Goal: Task Accomplishment & Management: Use online tool/utility

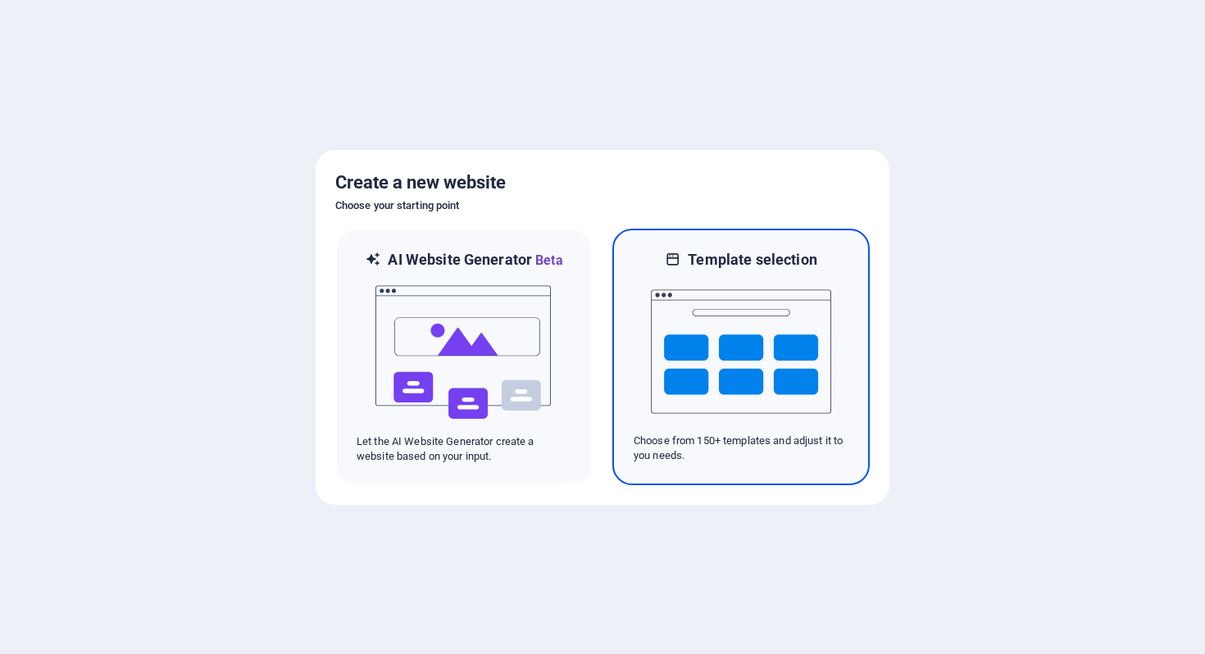
click at [740, 353] on img at bounding box center [741, 352] width 180 height 164
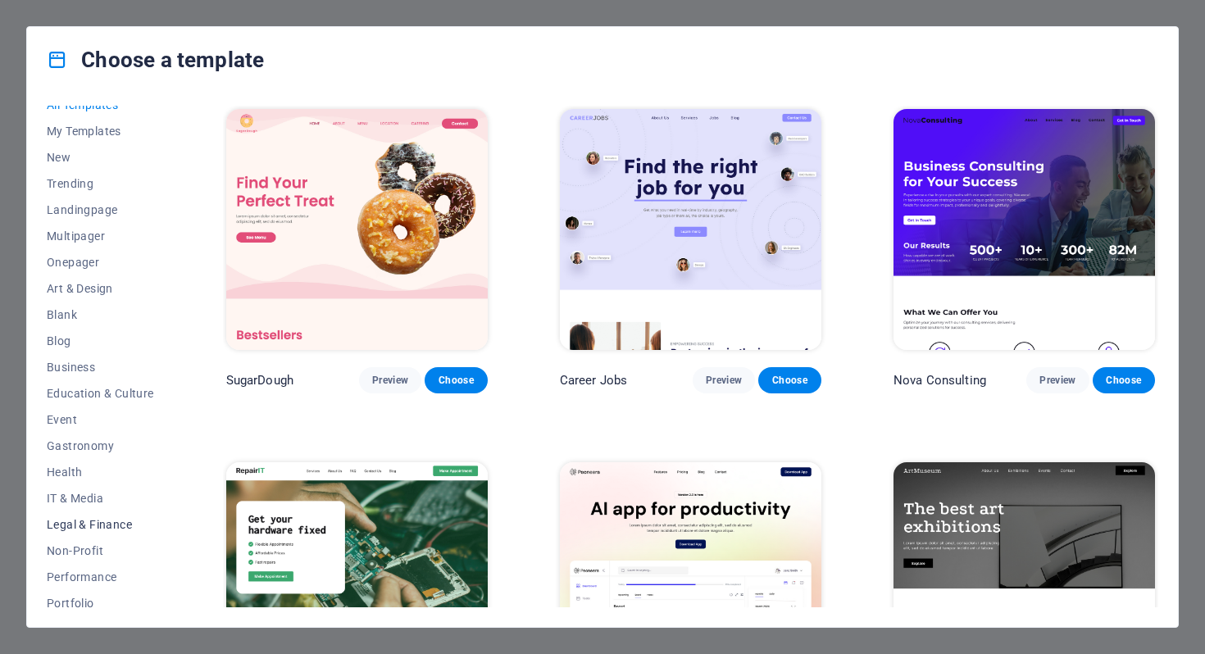
scroll to position [154, 0]
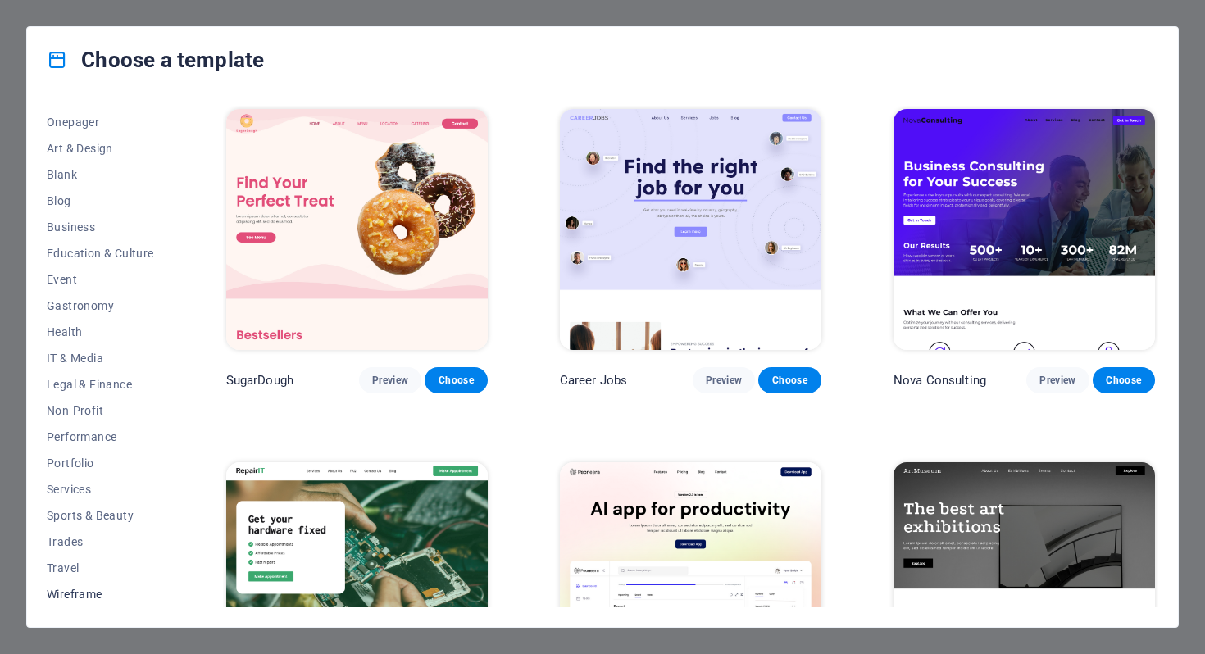
click at [96, 594] on span "Wireframe" at bounding box center [100, 594] width 107 height 13
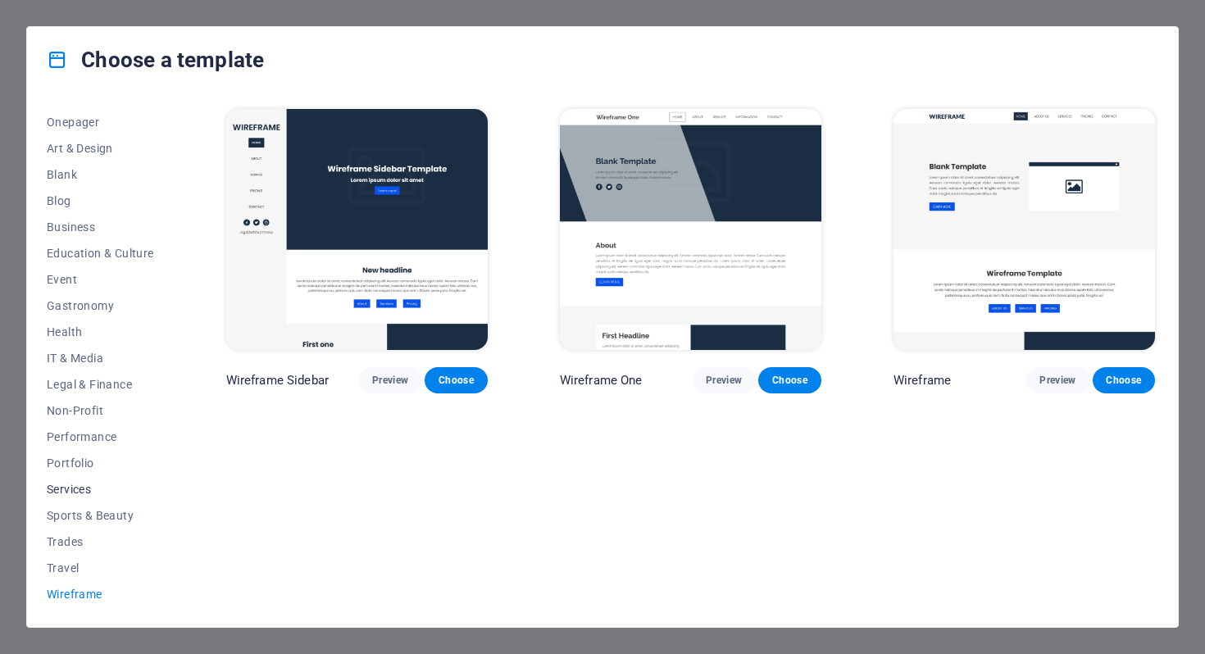
click at [80, 489] on span "Services" at bounding box center [100, 489] width 107 height 13
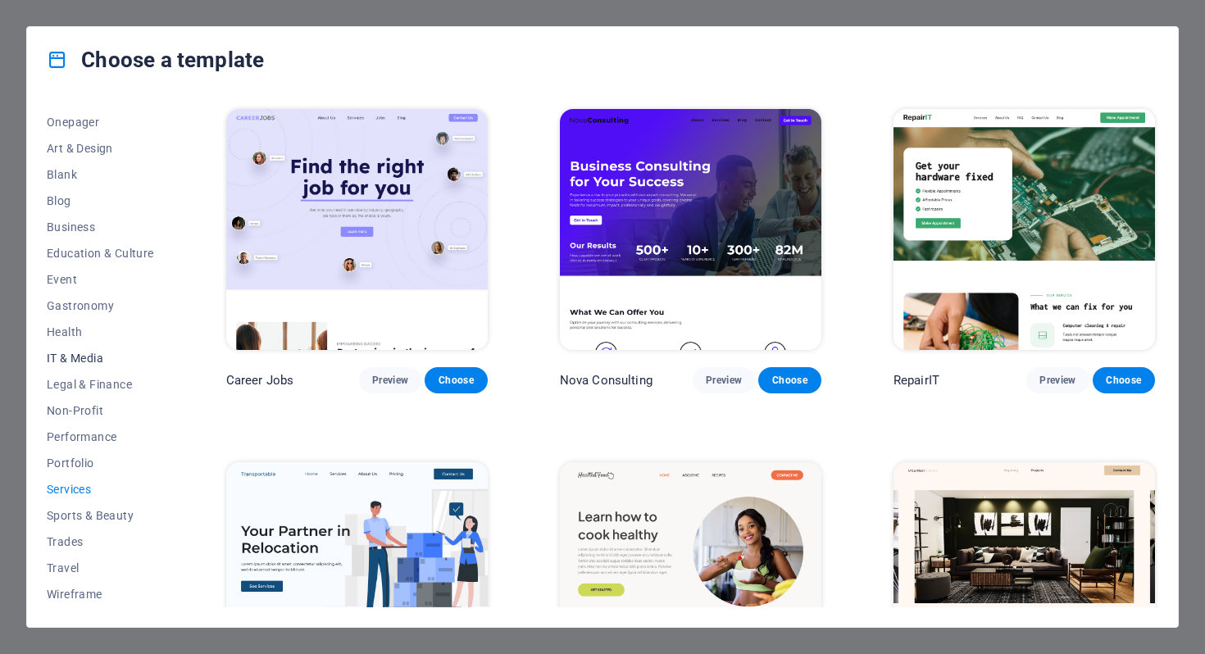
click at [80, 349] on button "IT & Media" at bounding box center [100, 358] width 107 height 26
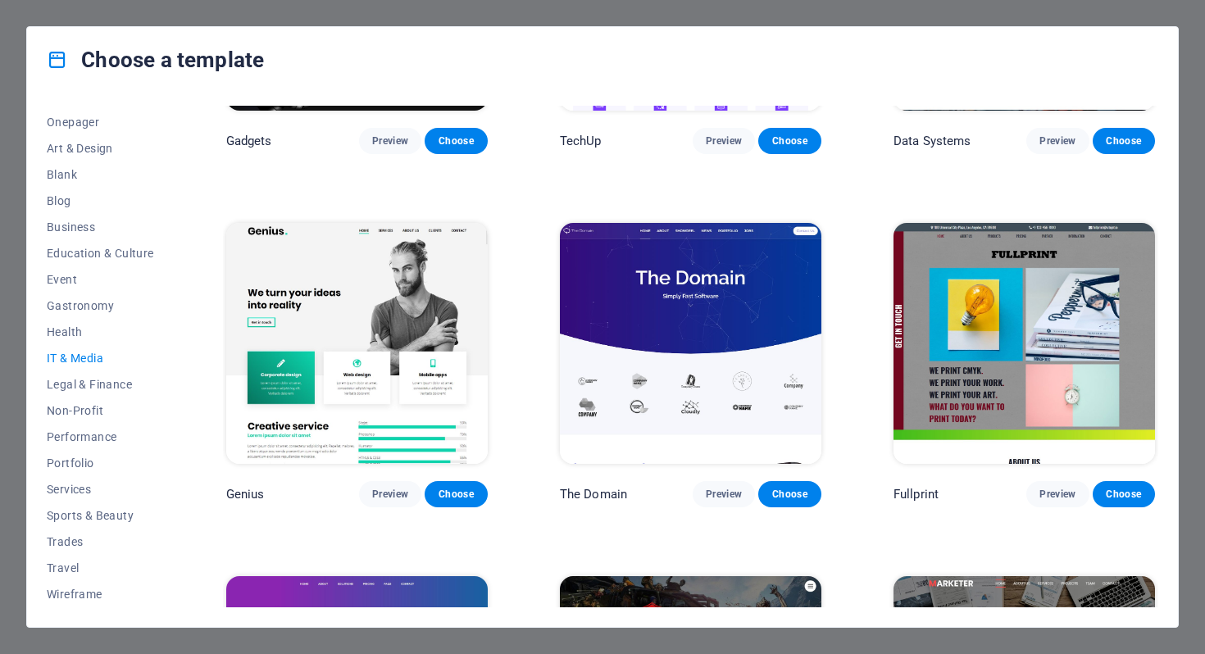
scroll to position [257, 0]
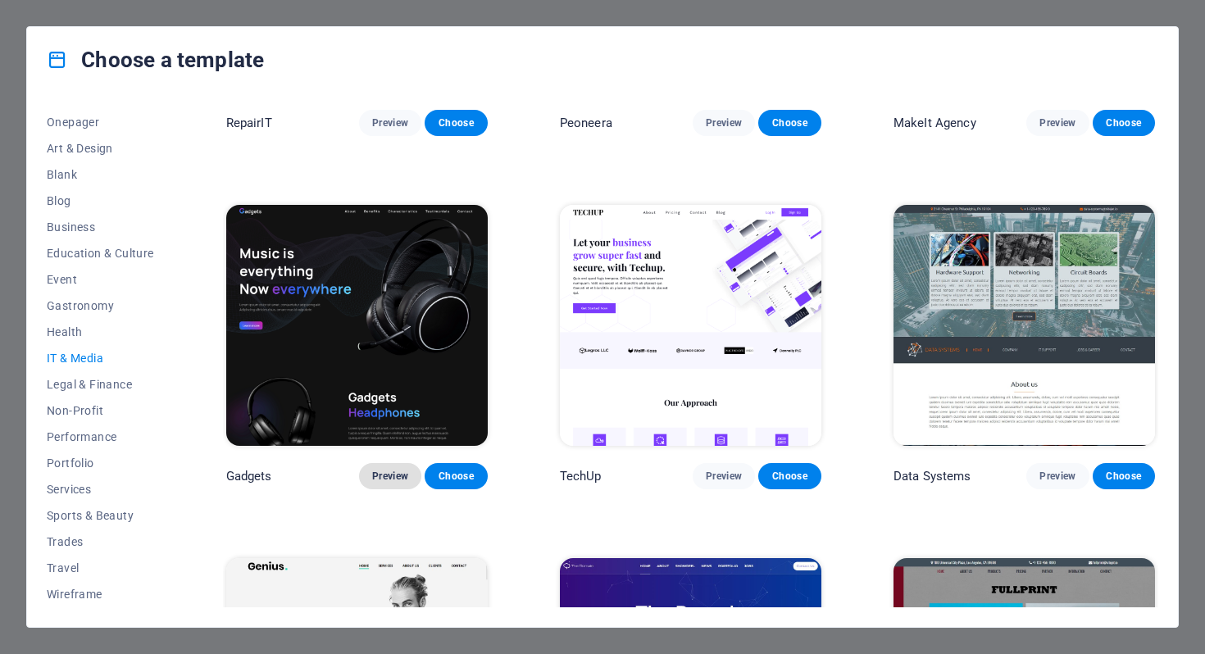
click at [389, 470] on span "Preview" at bounding box center [390, 476] width 36 height 13
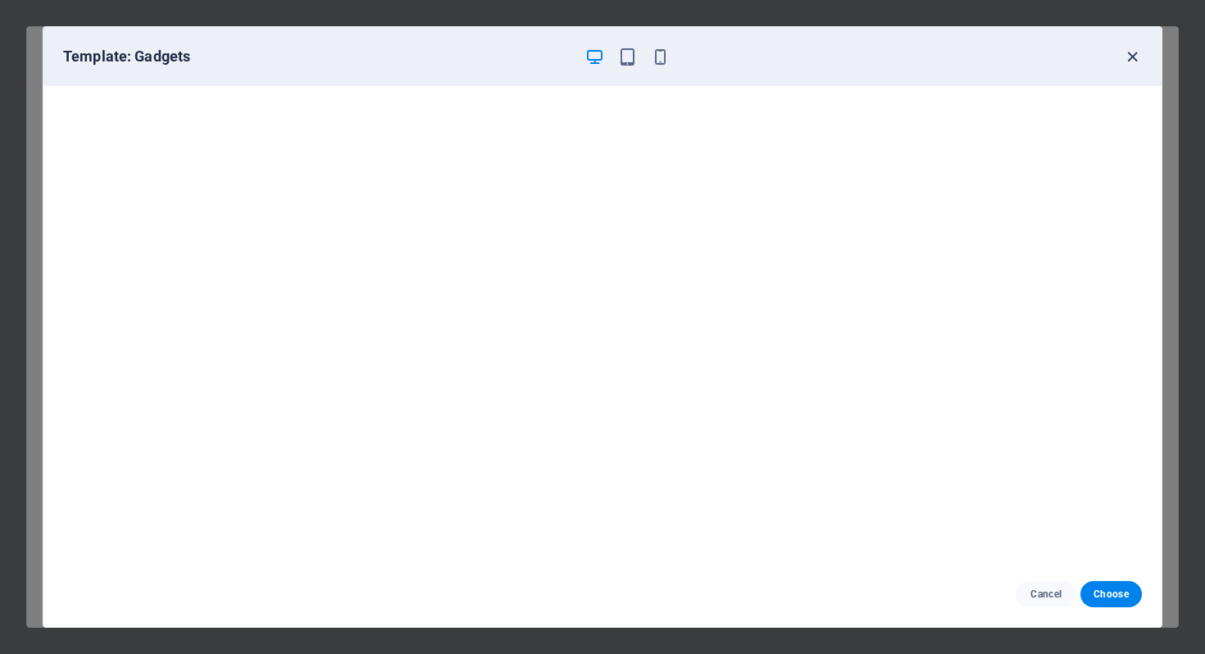
click at [1131, 59] on icon "button" at bounding box center [1132, 57] width 19 height 19
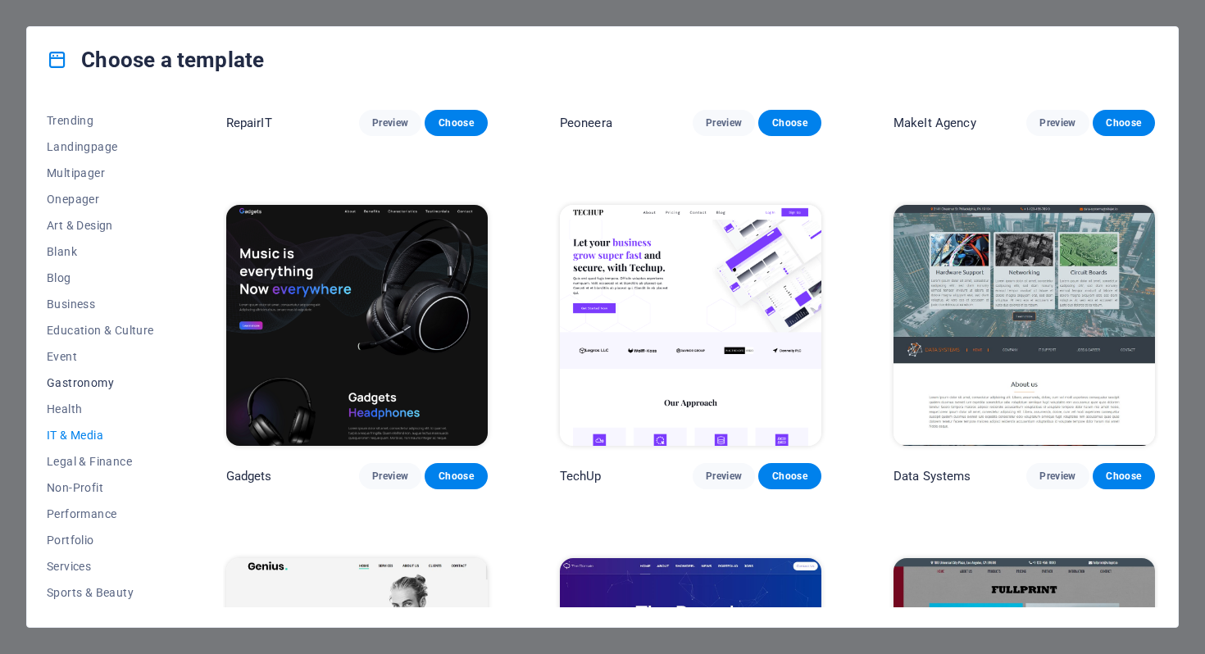
scroll to position [0, 0]
click at [85, 277] on span "Onepager" at bounding box center [100, 276] width 107 height 13
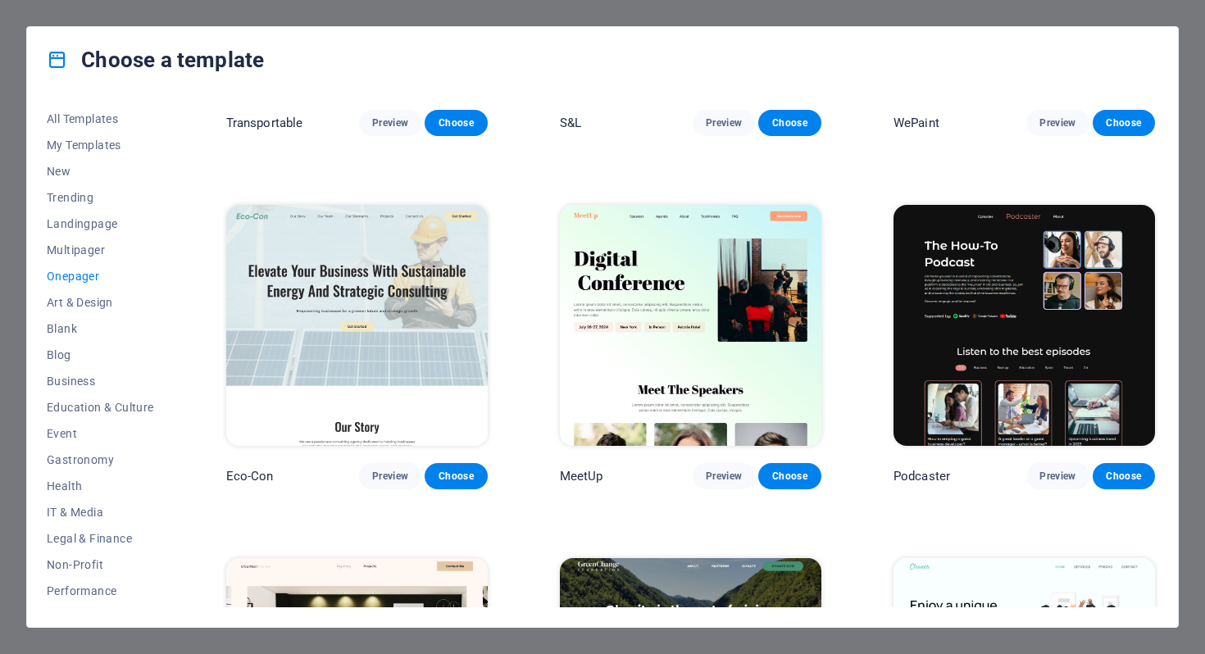
scroll to position [1310, 0]
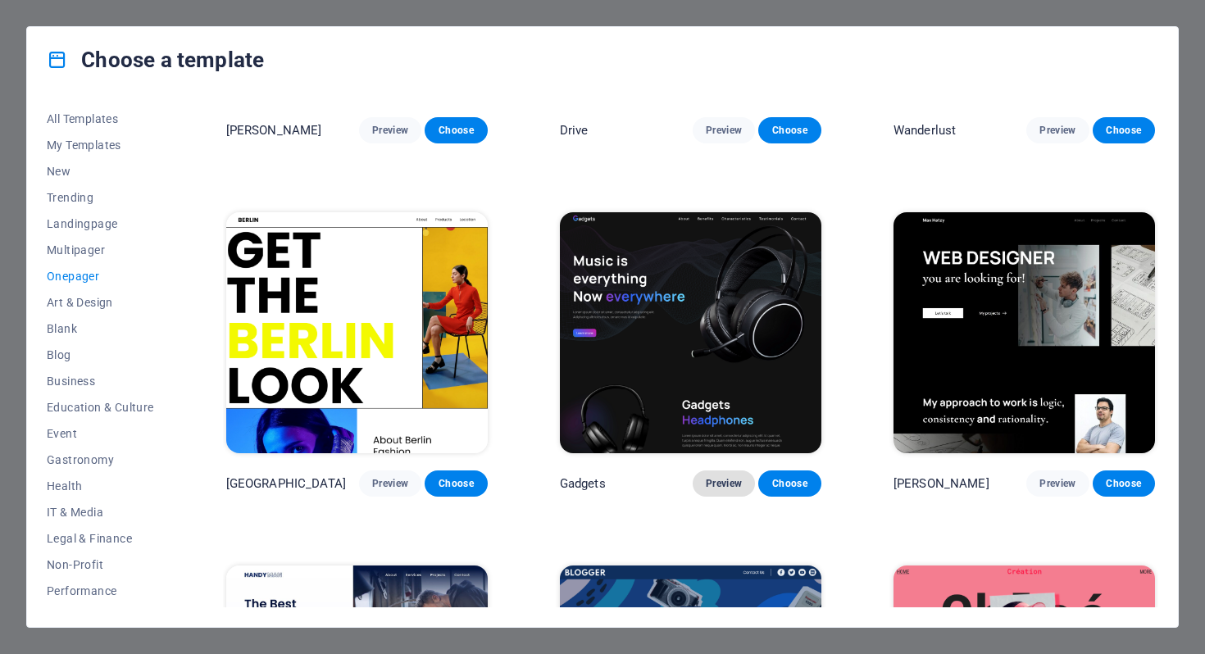
click at [706, 477] on span "Preview" at bounding box center [724, 483] width 36 height 13
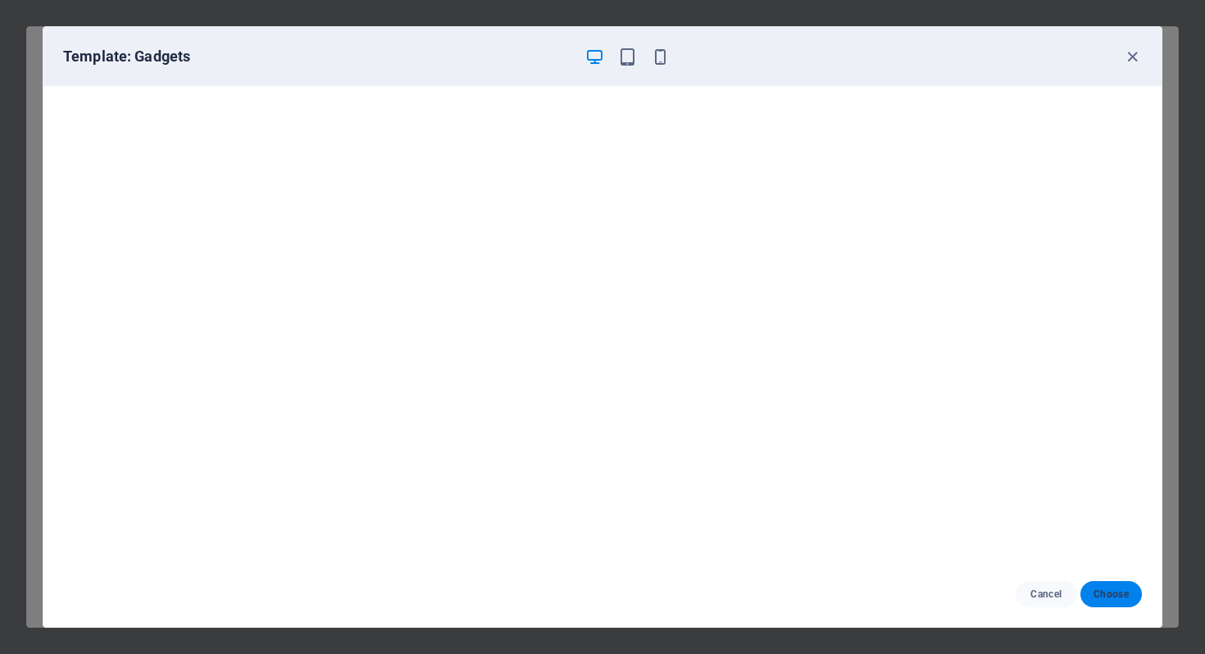
click at [1113, 598] on span "Choose" at bounding box center [1111, 594] width 35 height 13
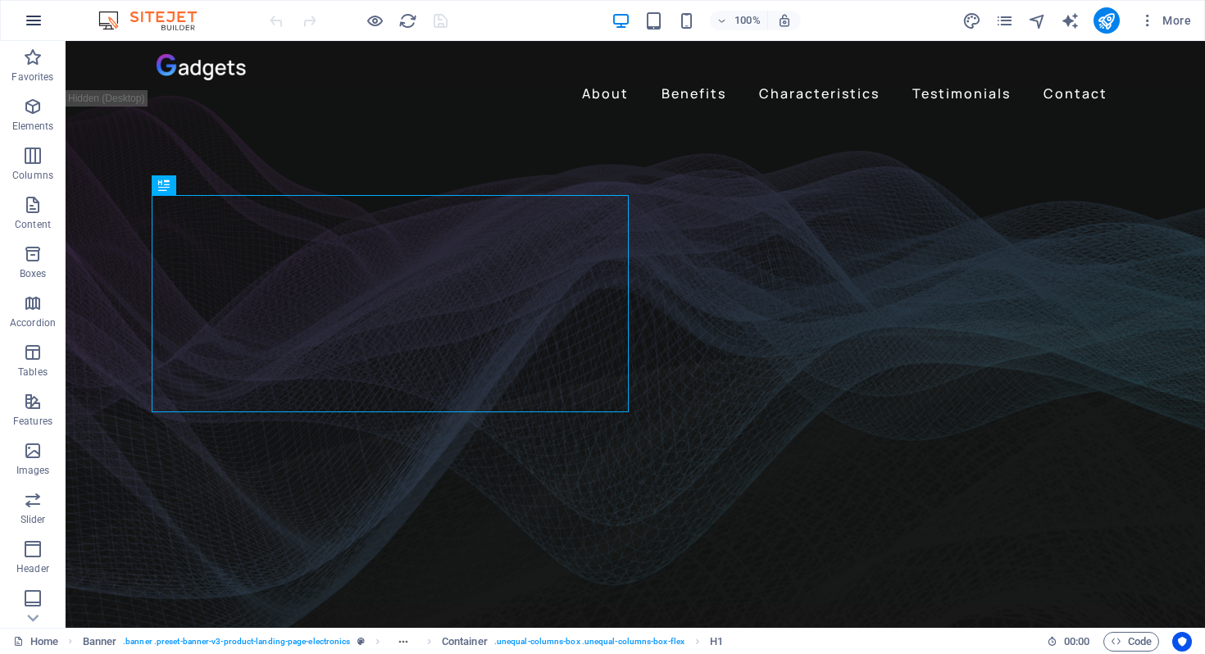
click at [40, 20] on icon "button" at bounding box center [34, 21] width 20 height 20
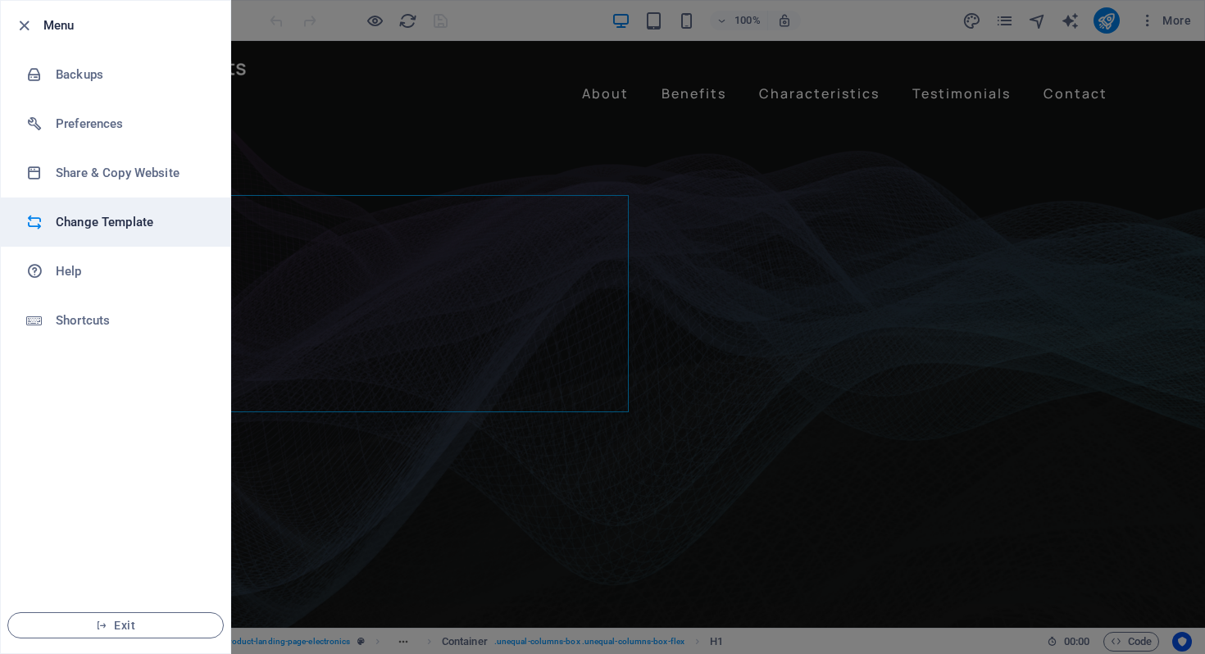
click at [143, 221] on h6 "Change Template" at bounding box center [132, 222] width 152 height 20
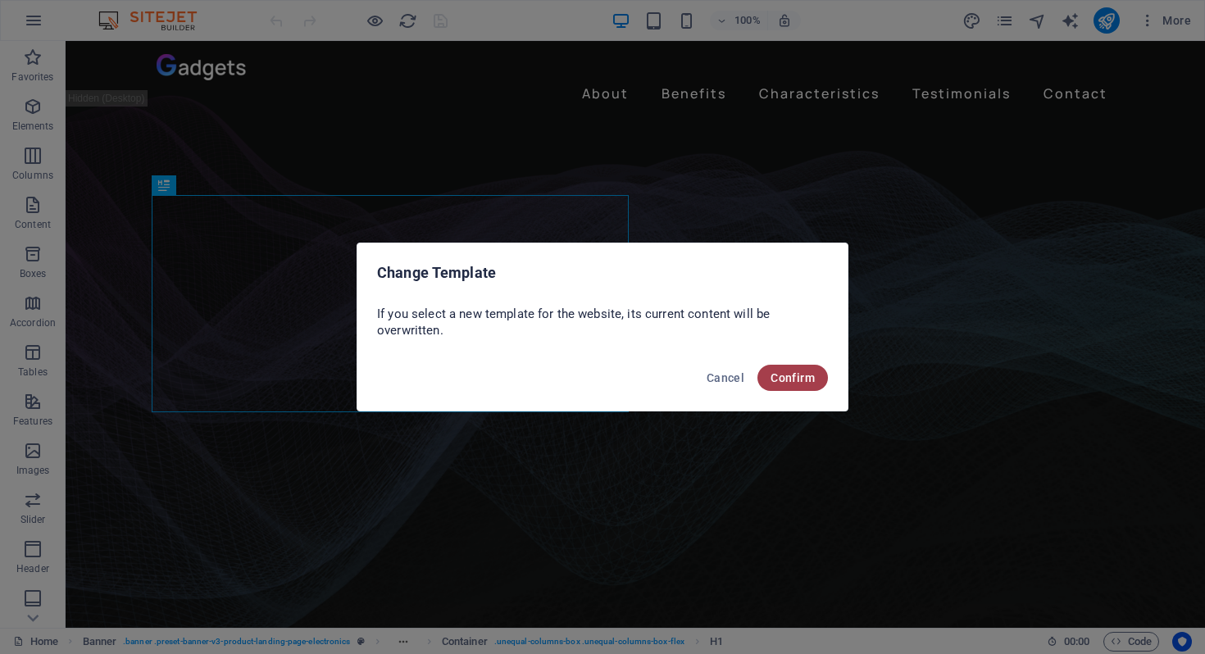
click at [772, 375] on span "Confirm" at bounding box center [793, 377] width 44 height 13
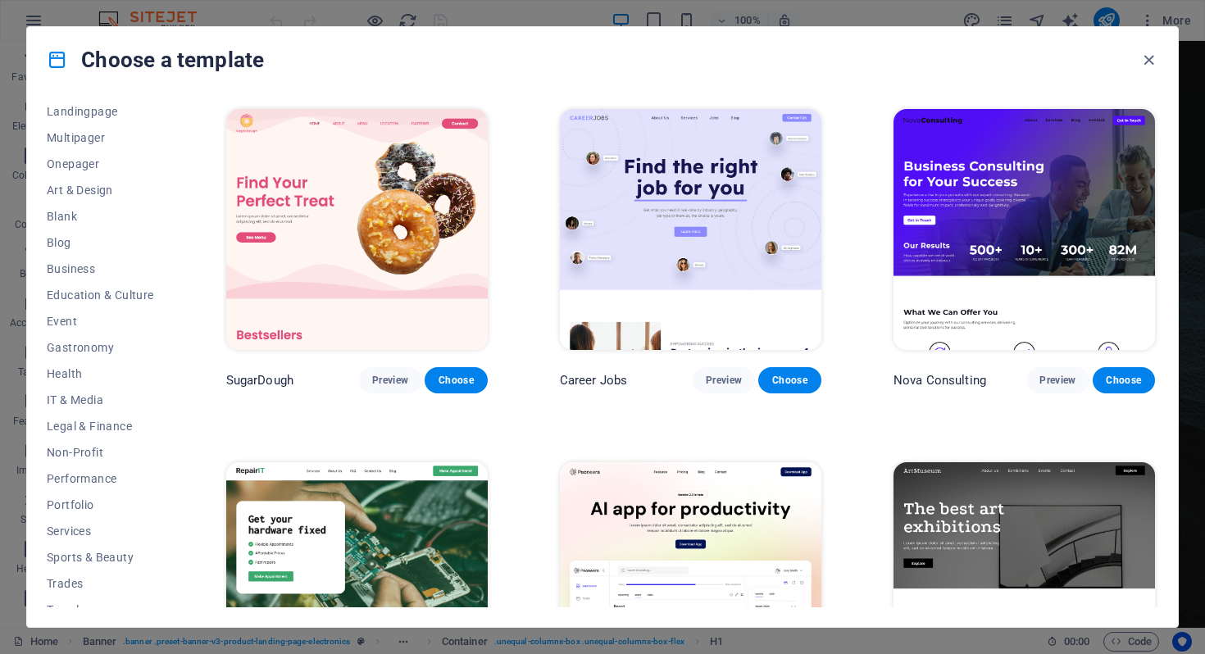
scroll to position [97, 0]
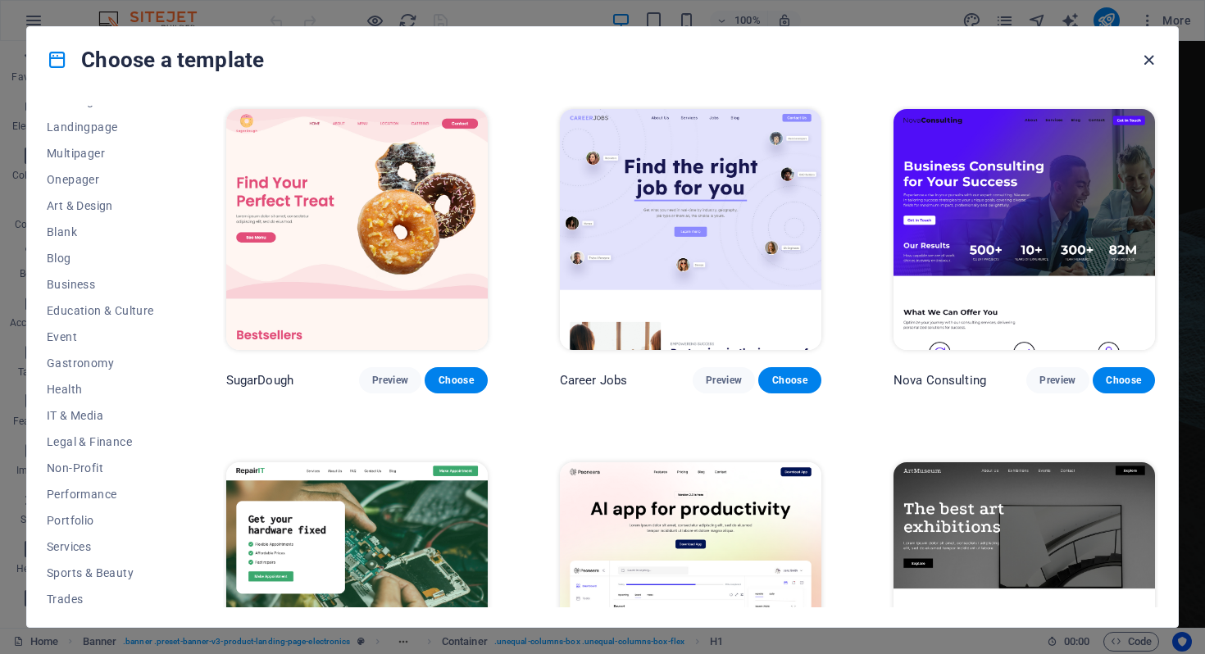
click at [1149, 59] on icon "button" at bounding box center [1149, 60] width 19 height 19
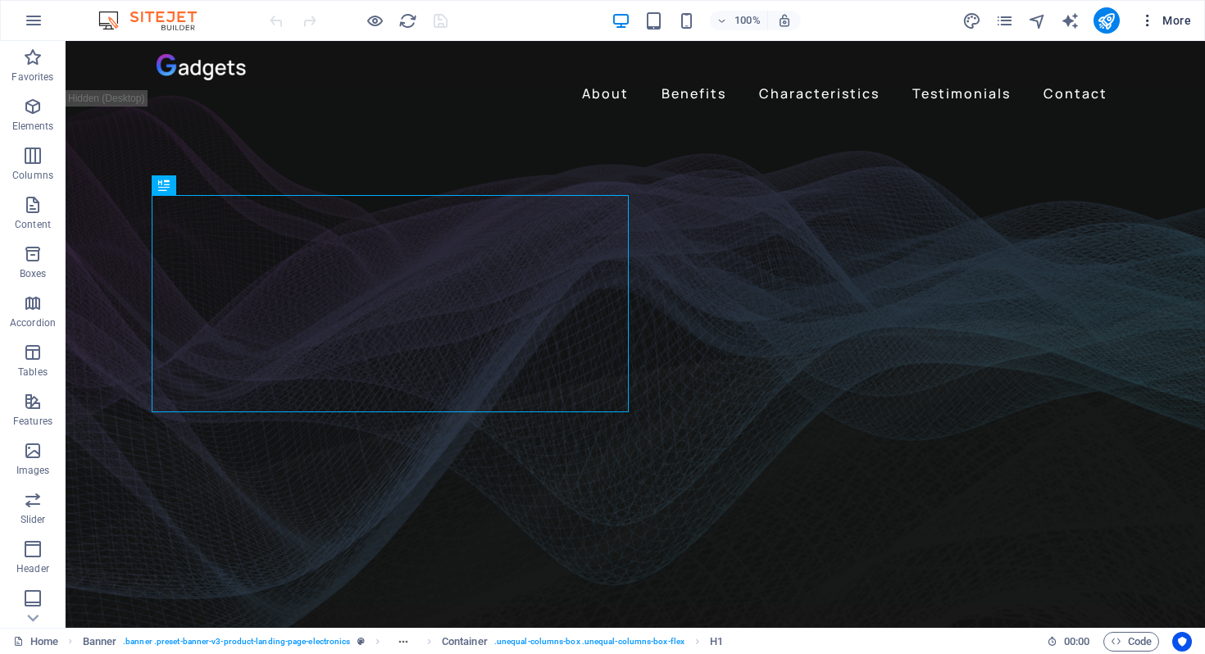
click at [1149, 24] on icon "button" at bounding box center [1148, 20] width 16 height 16
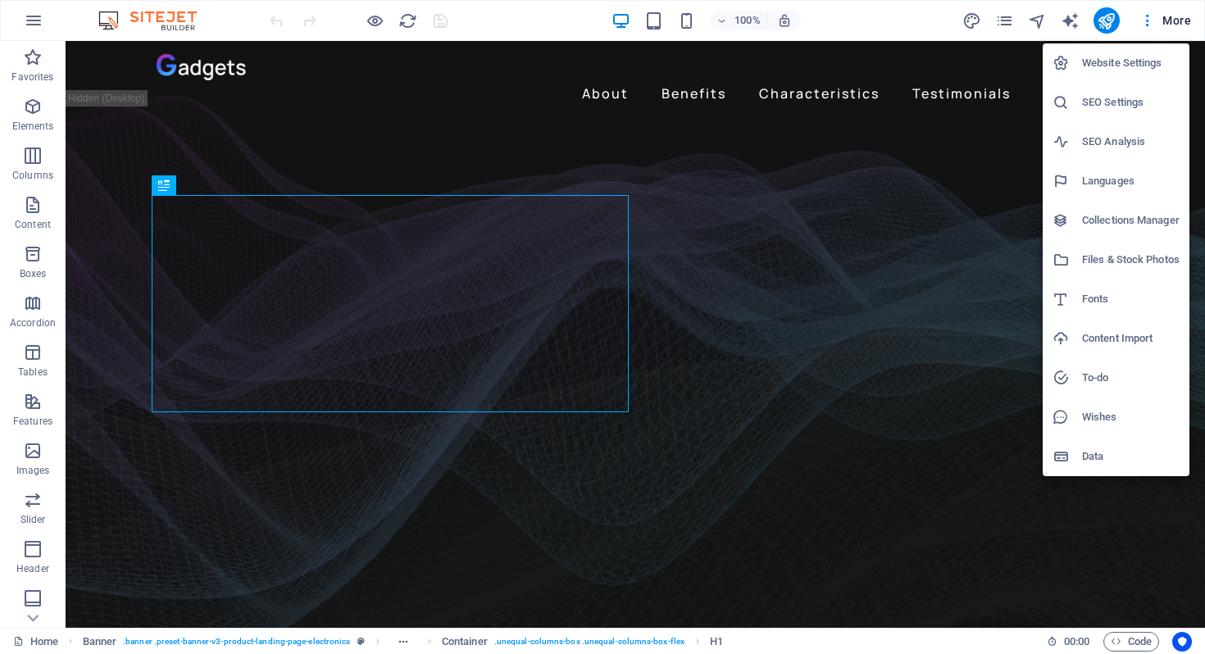
click at [34, 25] on div at bounding box center [602, 327] width 1205 height 654
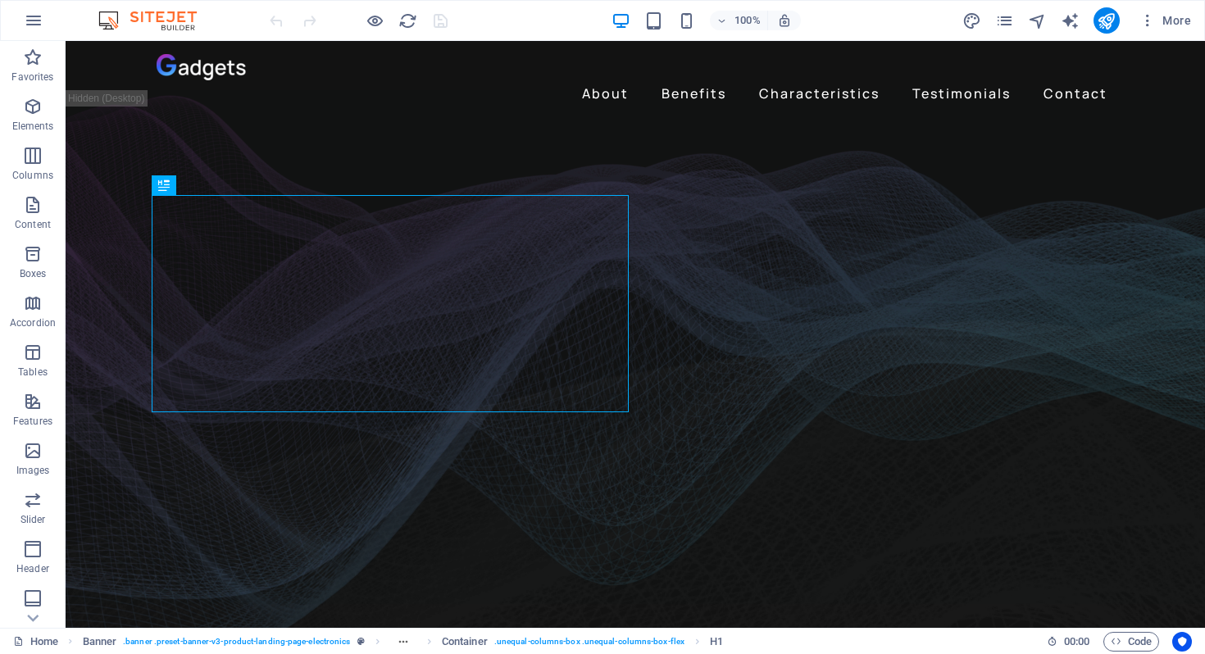
click at [34, 23] on icon "button" at bounding box center [34, 21] width 20 height 20
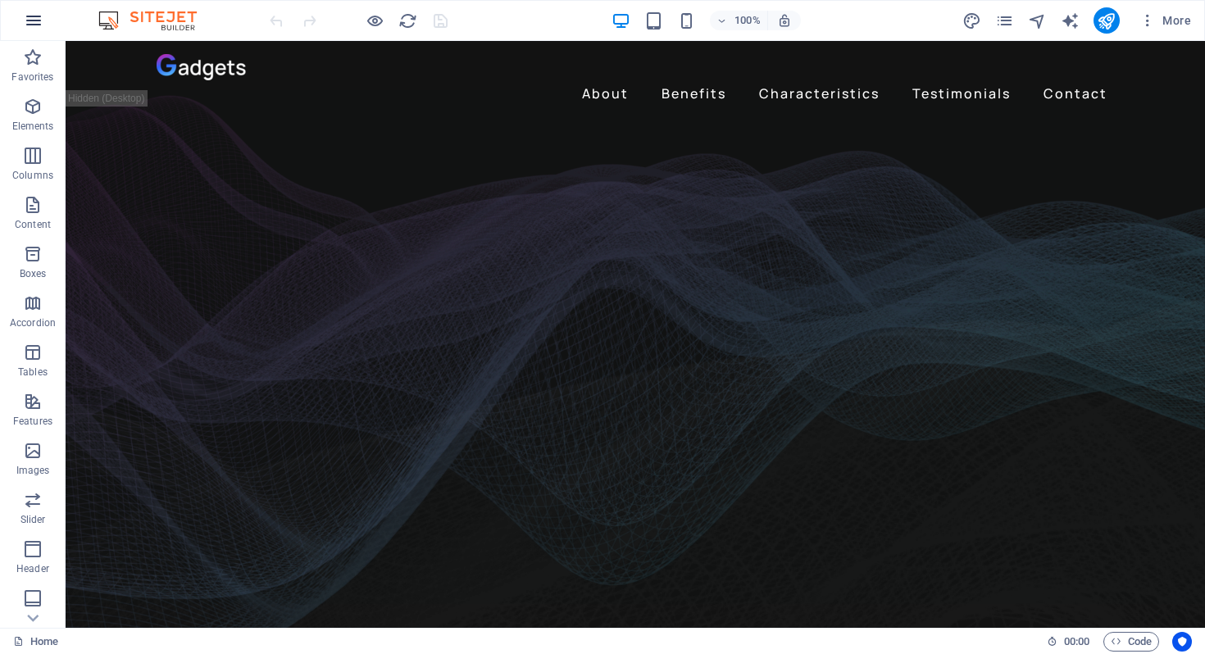
click at [33, 23] on icon "button" at bounding box center [34, 21] width 20 height 20
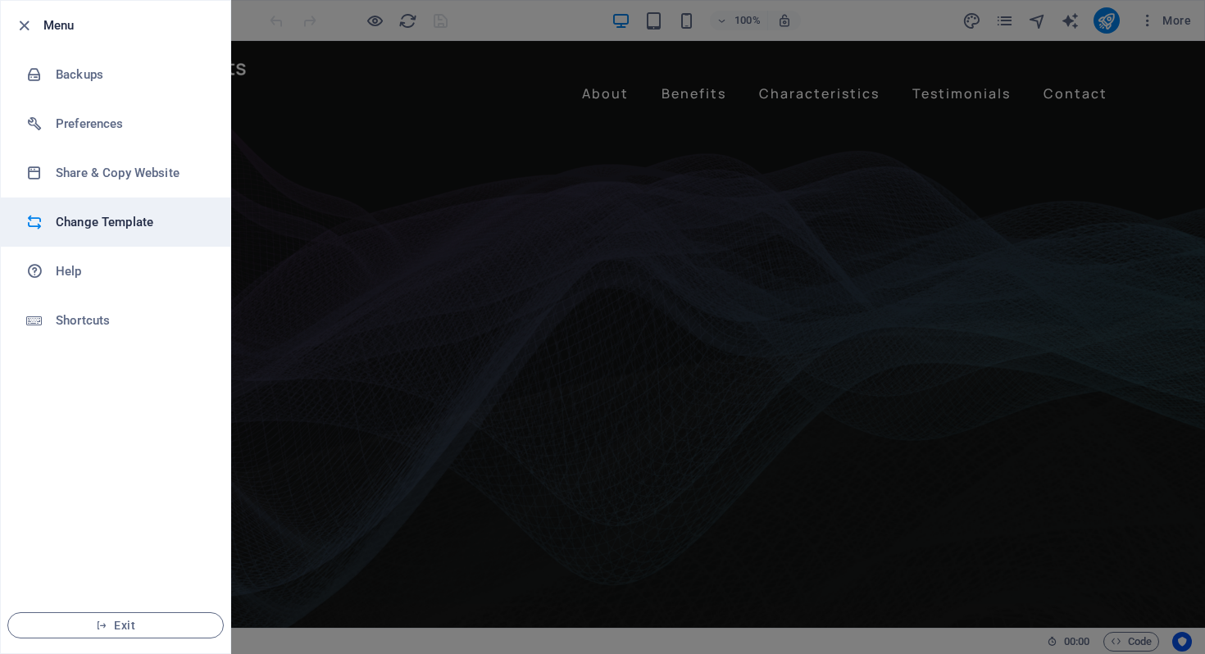
click at [129, 220] on h6 "Change Template" at bounding box center [132, 222] width 152 height 20
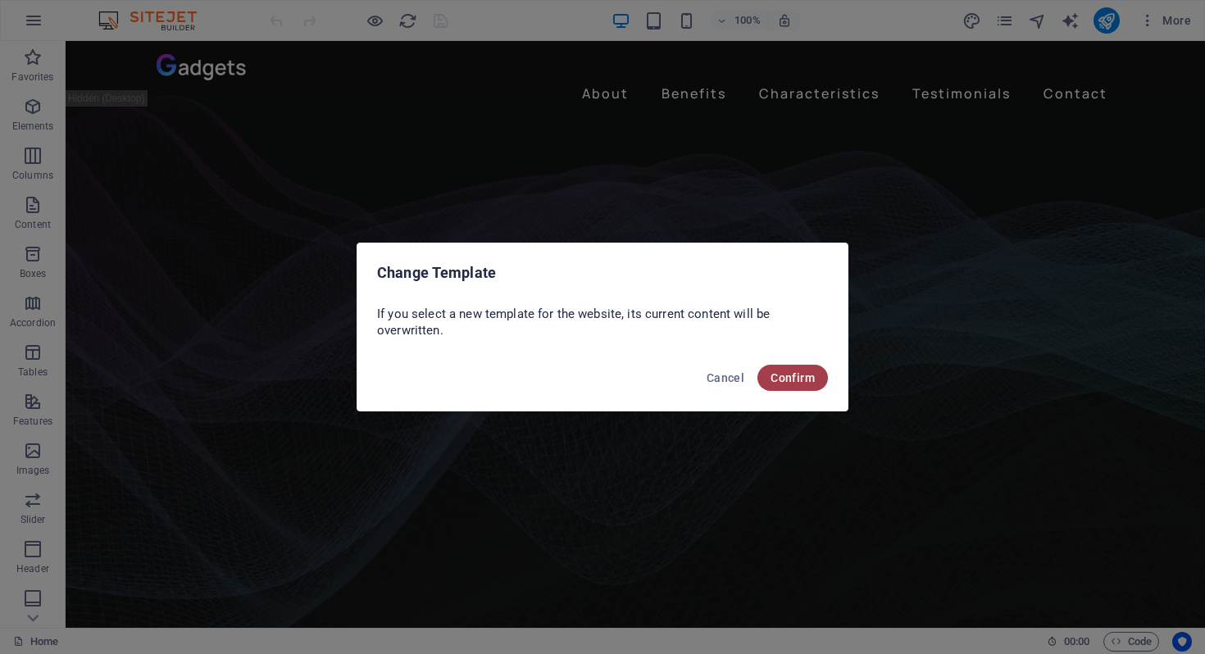
click at [784, 389] on button "Confirm" at bounding box center [793, 378] width 71 height 26
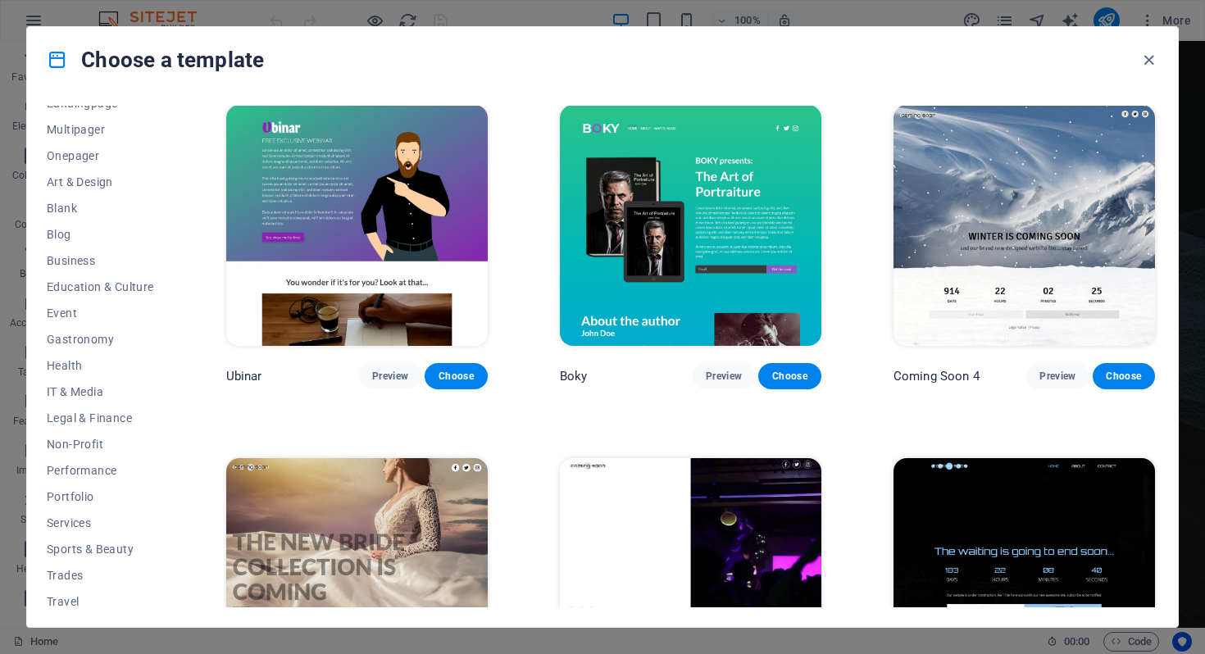
scroll to position [18750, 0]
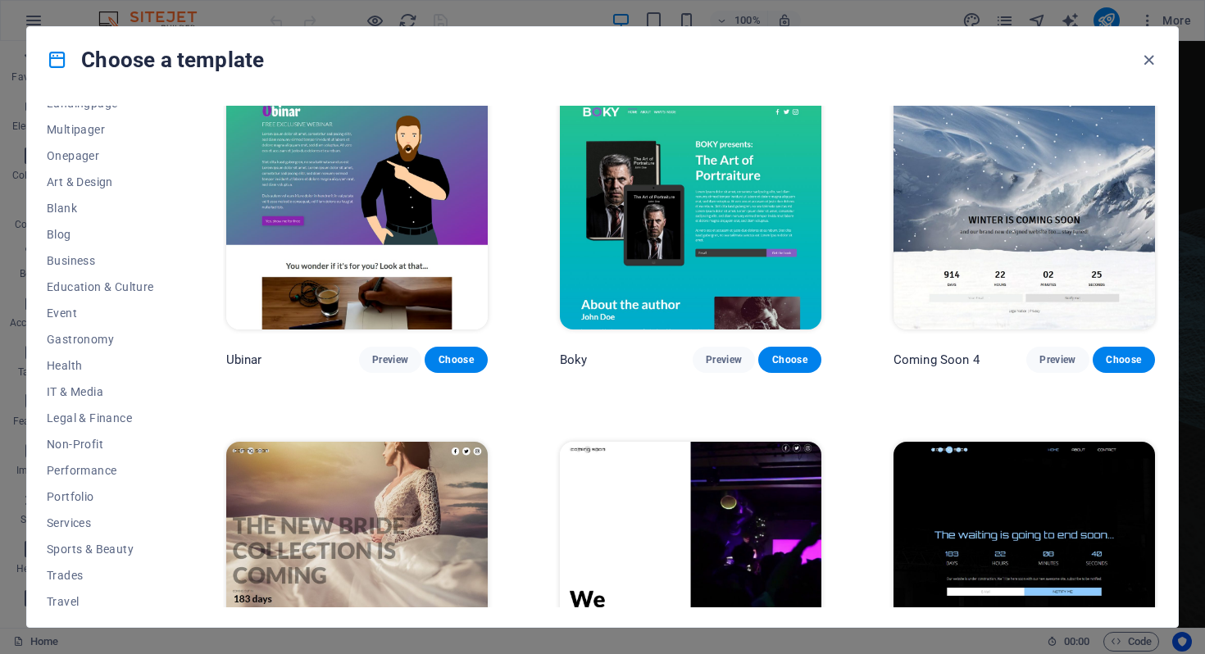
click at [1041, 488] on img at bounding box center [1025, 562] width 262 height 241
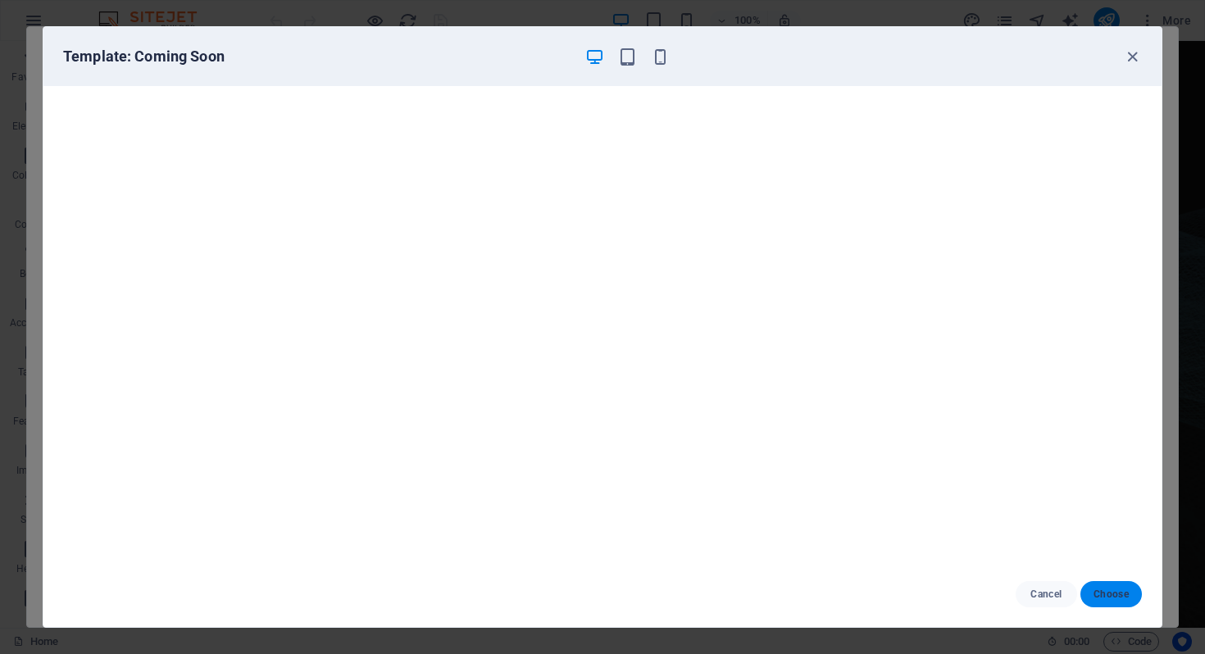
click at [1108, 594] on span "Choose" at bounding box center [1111, 594] width 35 height 13
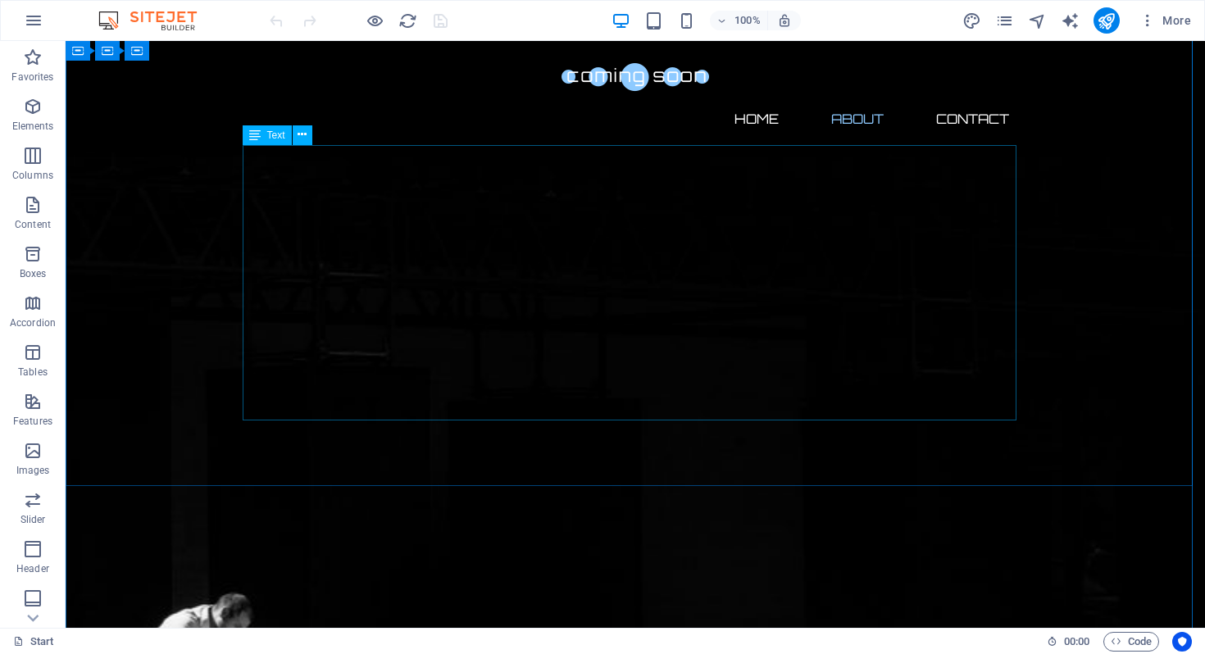
scroll to position [628, 0]
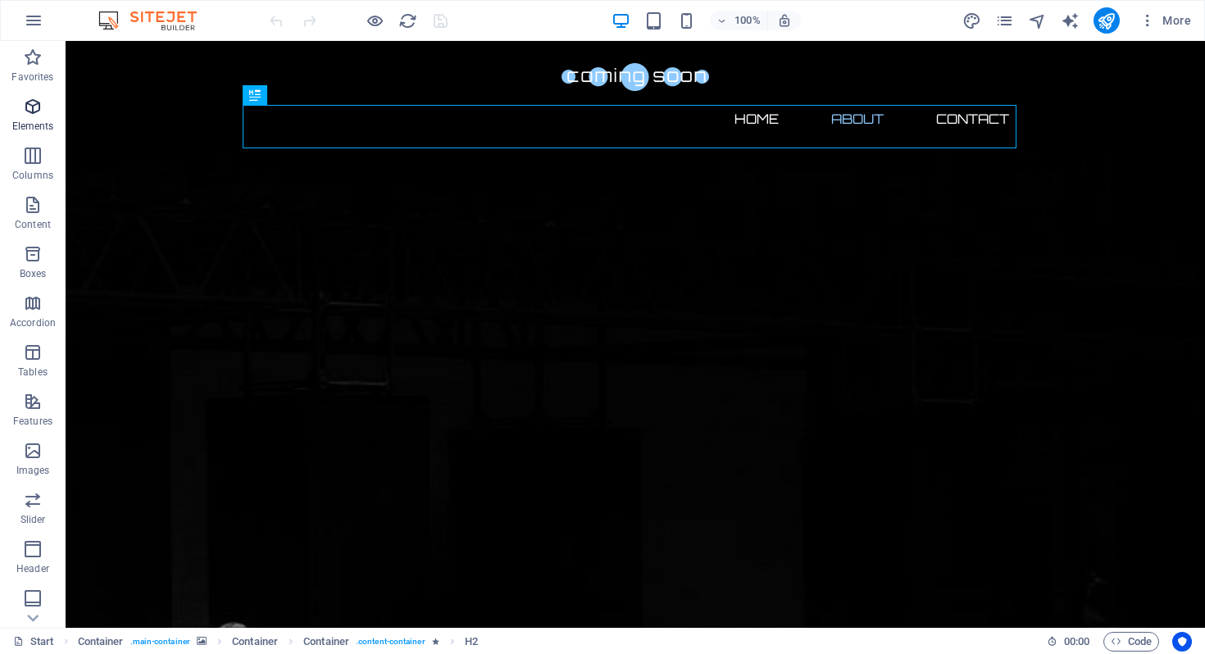
click at [31, 121] on p "Elements" at bounding box center [33, 126] width 42 height 13
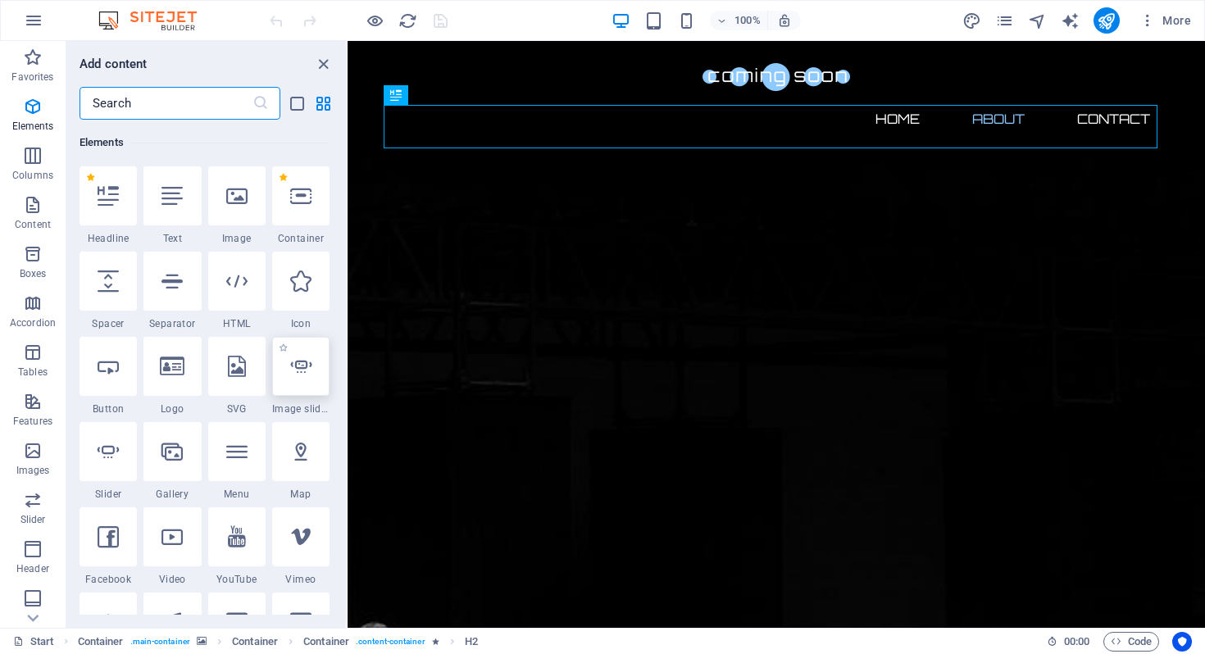
scroll to position [207, 0]
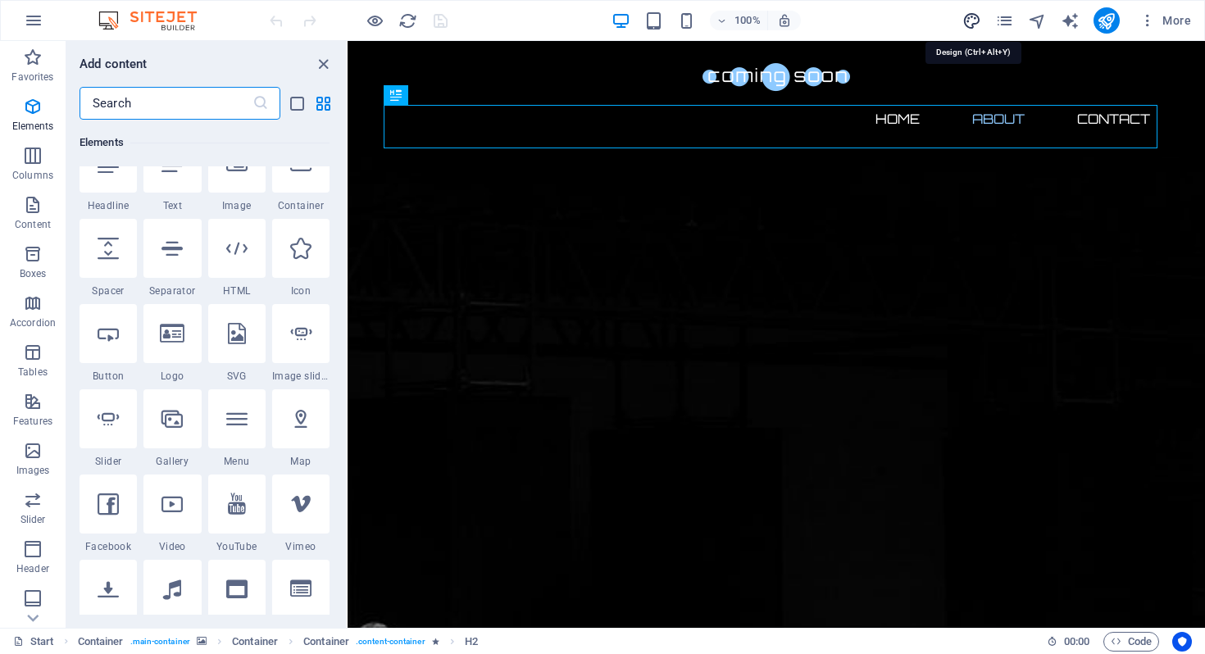
click at [975, 20] on icon "design" at bounding box center [972, 20] width 19 height 19
select select "px"
select select "300"
select select "px"
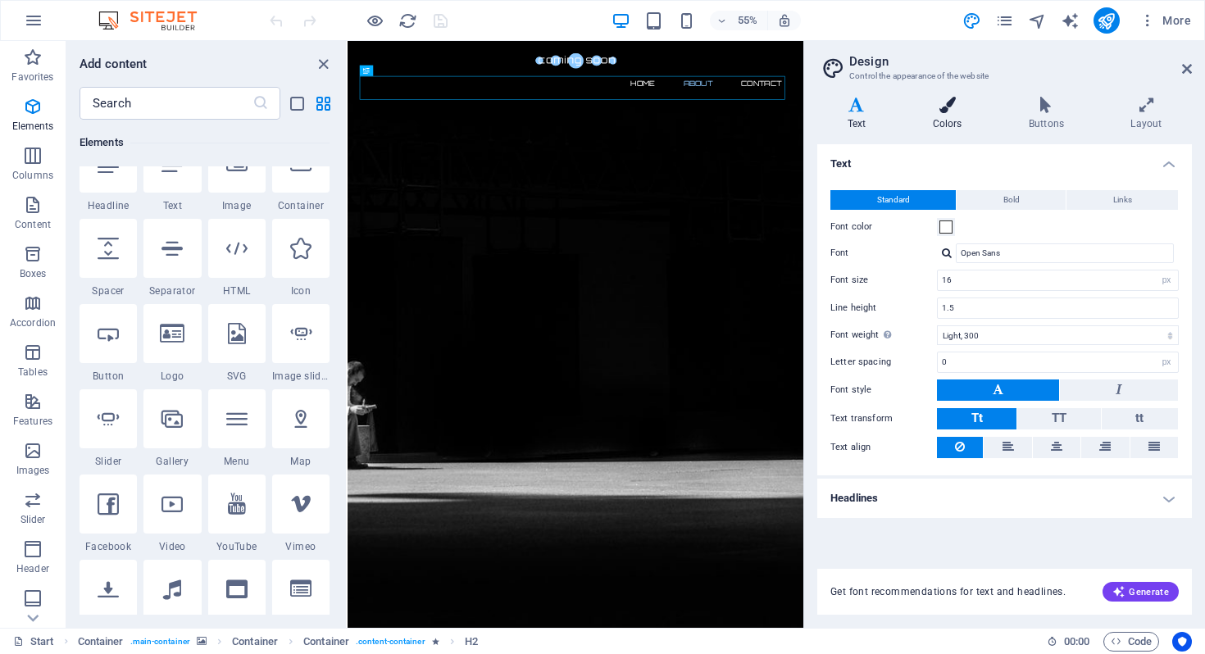
click at [955, 112] on icon at bounding box center [947, 105] width 89 height 16
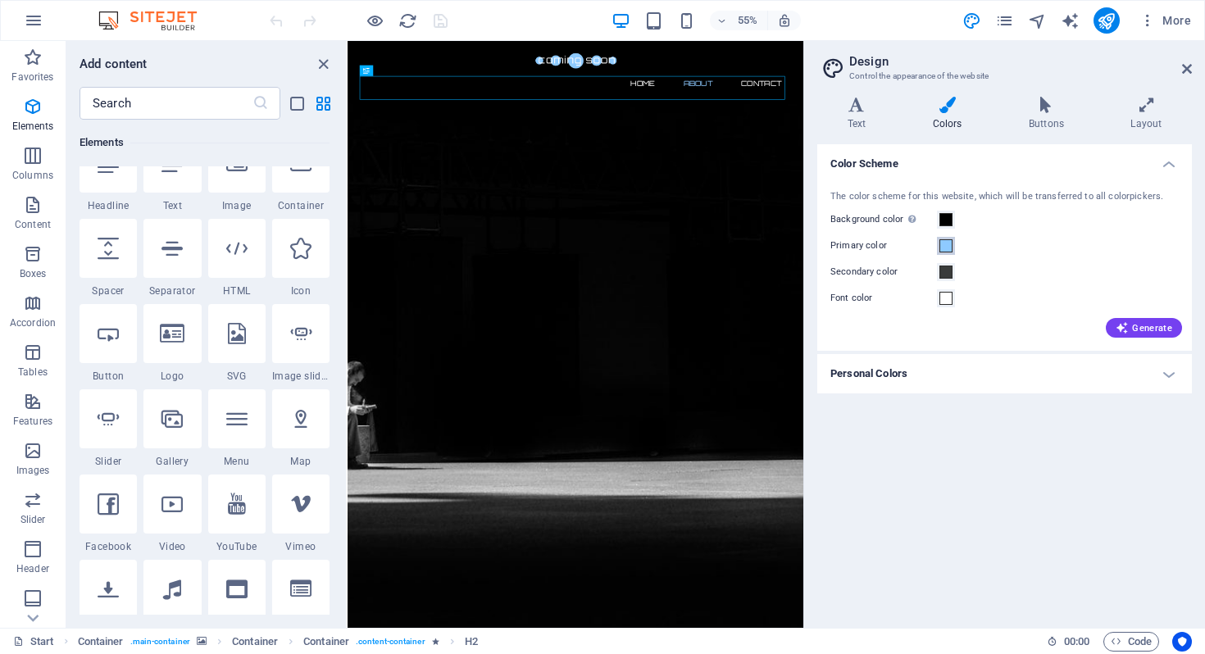
click at [949, 248] on span at bounding box center [946, 245] width 13 height 13
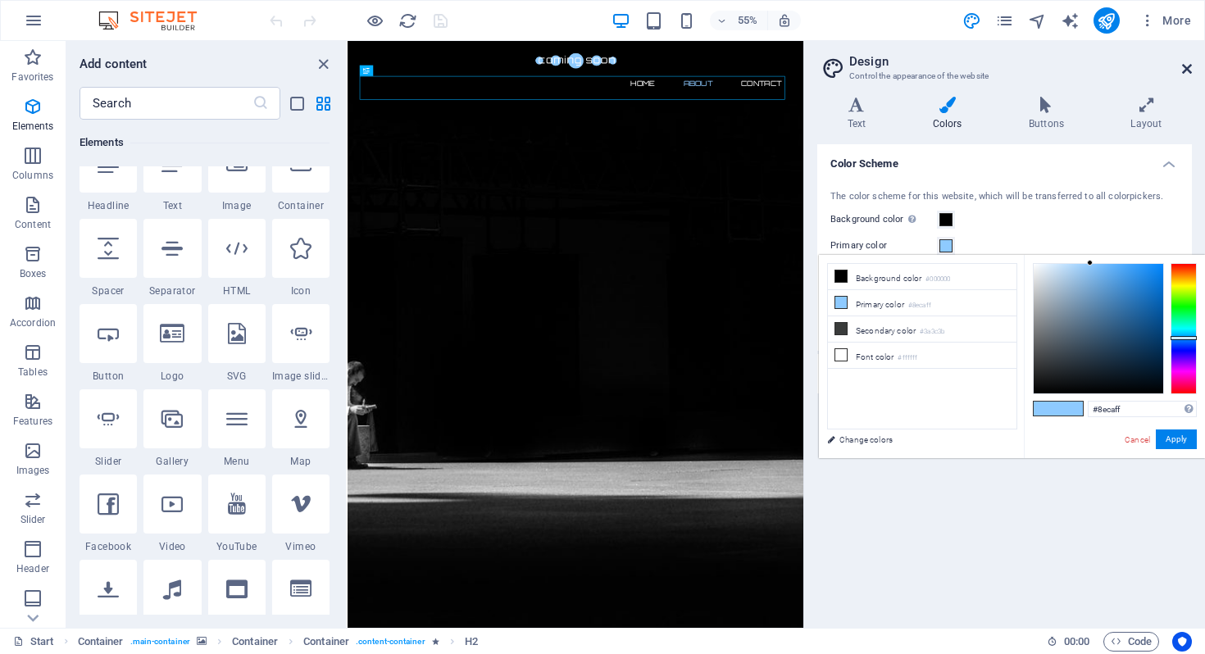
click at [1189, 66] on icon at bounding box center [1187, 68] width 10 height 13
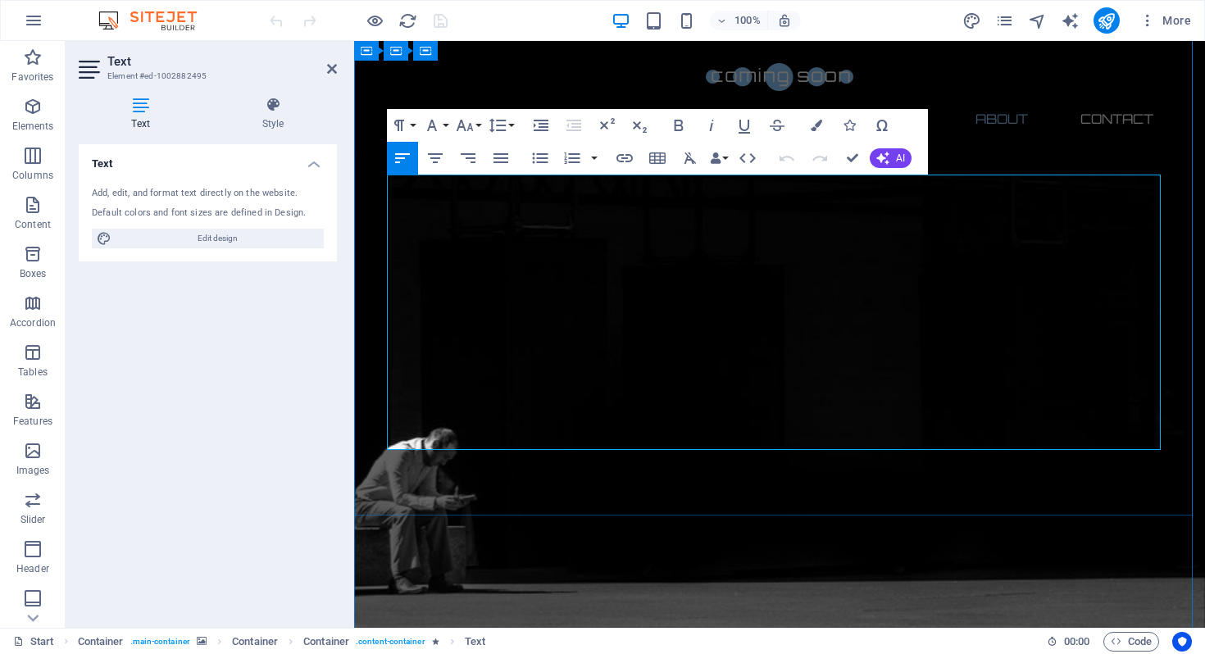
drag, startPoint x: 389, startPoint y: 185, endPoint x: 605, endPoint y: 419, distance: 318.5
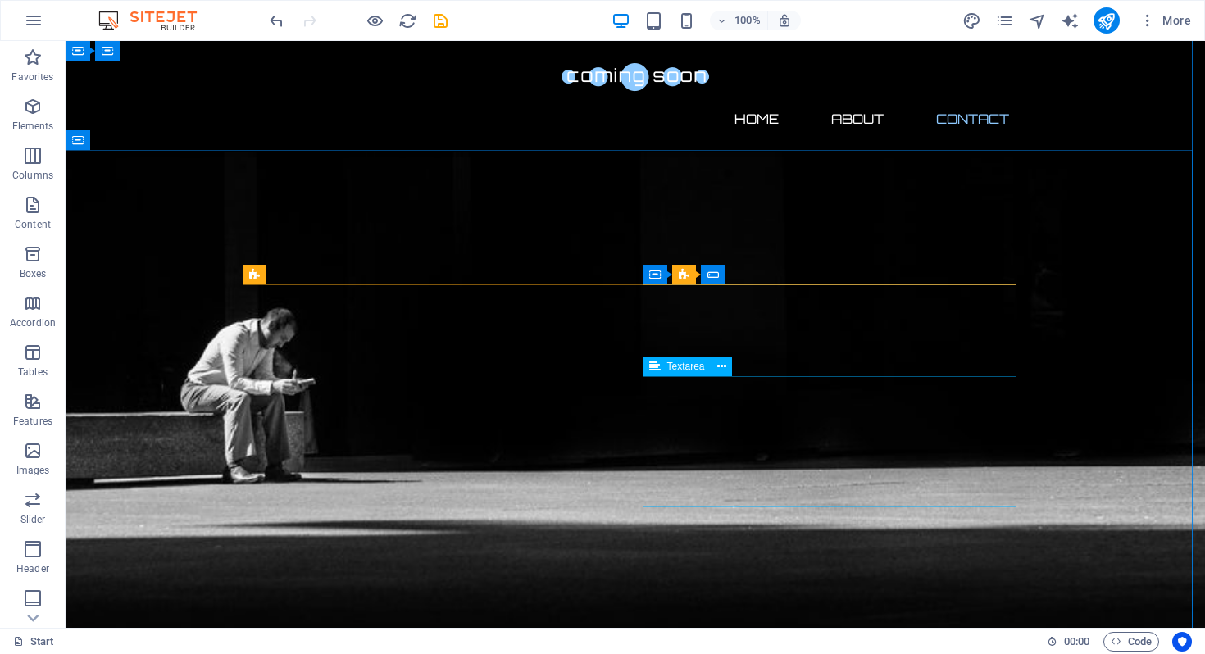
scroll to position [790, 0]
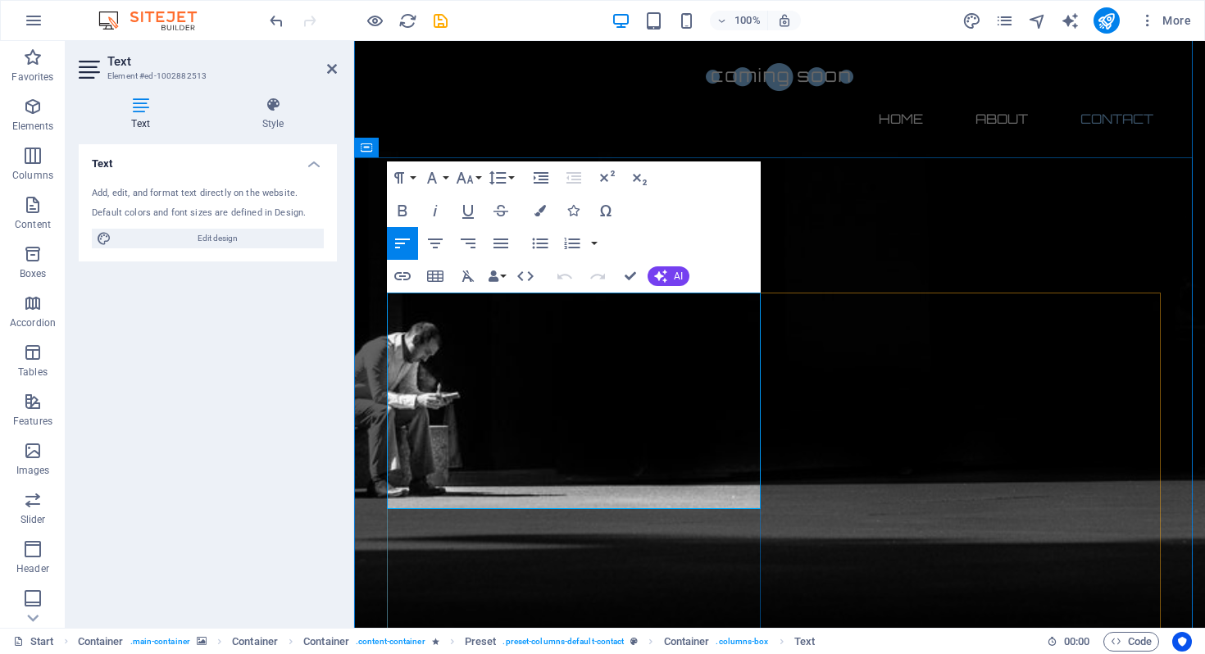
drag, startPoint x: 521, startPoint y: 503, endPoint x: 357, endPoint y: 287, distance: 271.0
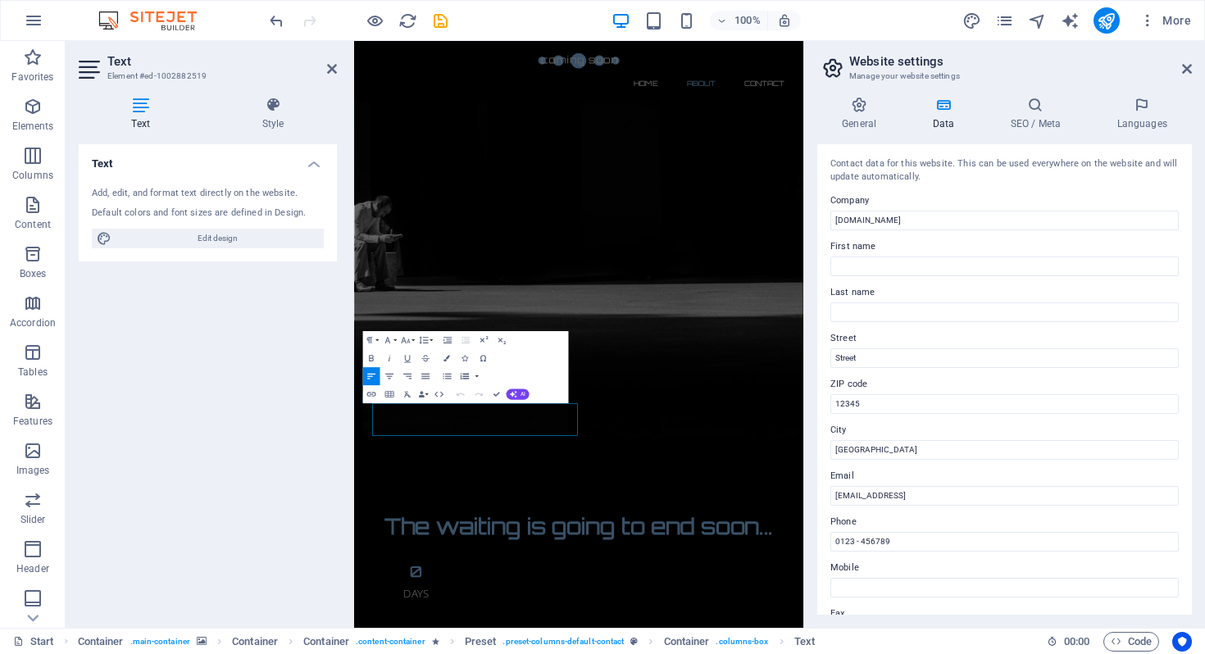
scroll to position [448, 0]
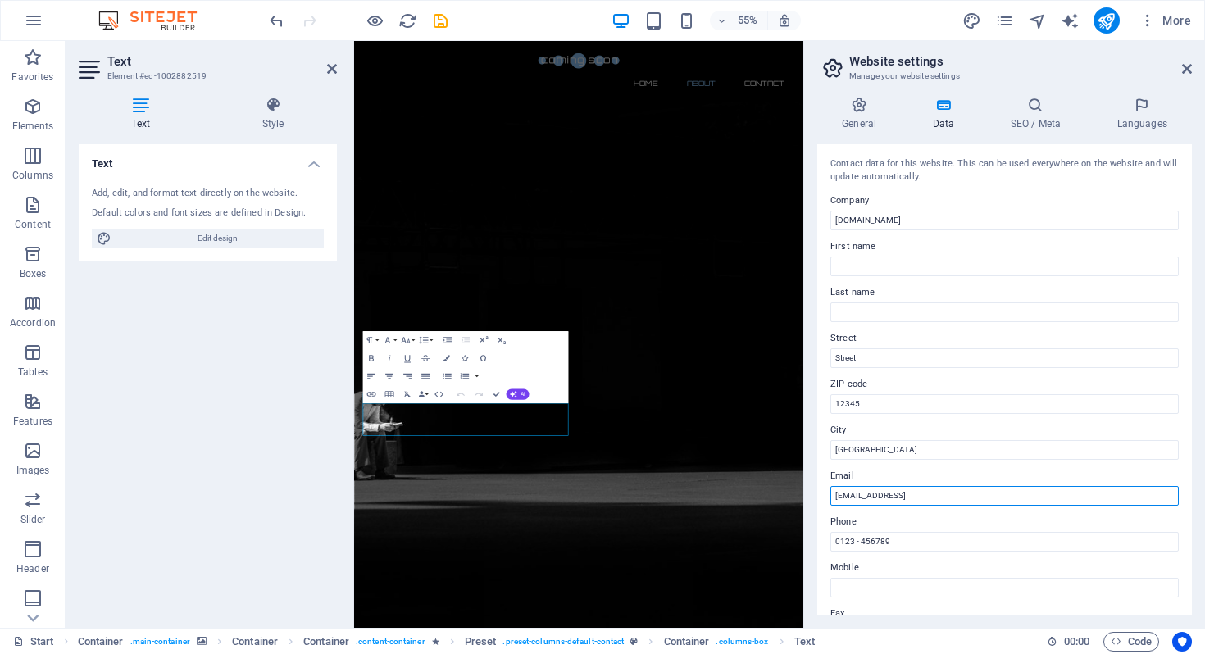
click at [1032, 497] on input "63c996c409deb65b83a368c8554a39@cpanel.local" at bounding box center [1005, 496] width 348 height 20
drag, startPoint x: 1031, startPoint y: 495, endPoint x: 832, endPoint y: 489, distance: 198.5
click at [832, 489] on input "63c996c409deb65b83a368c8554a39@cpanel.local" at bounding box center [1005, 496] width 348 height 20
type input "ask@hornetxion.my"
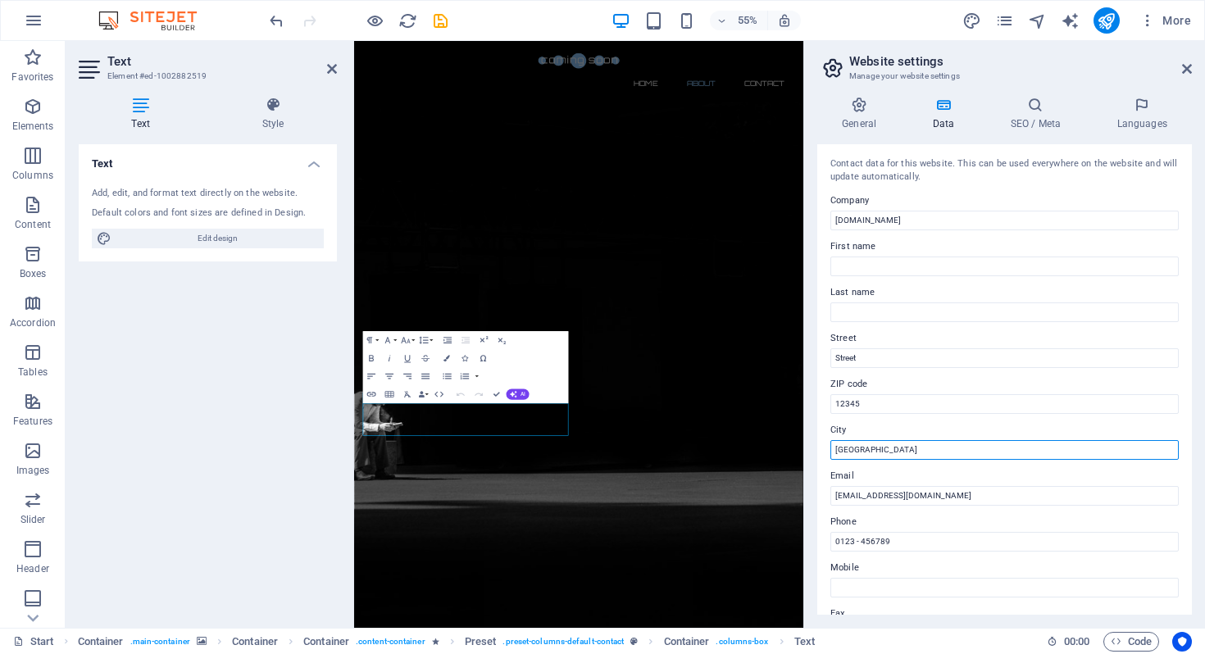
drag, startPoint x: 881, startPoint y: 453, endPoint x: 809, endPoint y: 446, distance: 72.4
click at [809, 446] on div "General Data SEO / Meta Languages Website name hornetxion.my Logo Drag files he…" at bounding box center [1004, 356] width 401 height 544
type input "Cyberjaya"
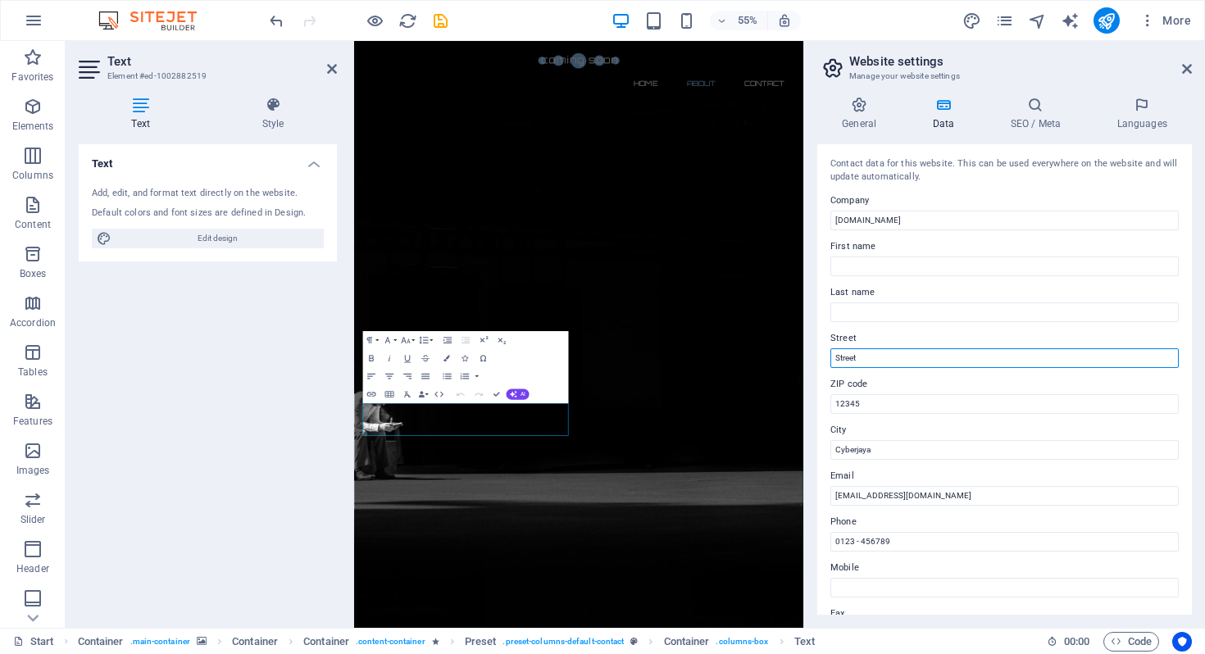
drag, startPoint x: 867, startPoint y: 355, endPoint x: 818, endPoint y: 361, distance: 49.5
click at [818, 361] on div "Contact data for this website. This can be used everywhere on the website and w…" at bounding box center [1004, 379] width 375 height 471
paste input "Level P6-23, Shaftsbury Square, Persiaran Multimedia, Cyber 6, 63000 Cyberjaya."
type input "Level P6-23, Shaftsbury Square, Persiaran Multimedia, Cyber 6, 63000 Cyberjaya."
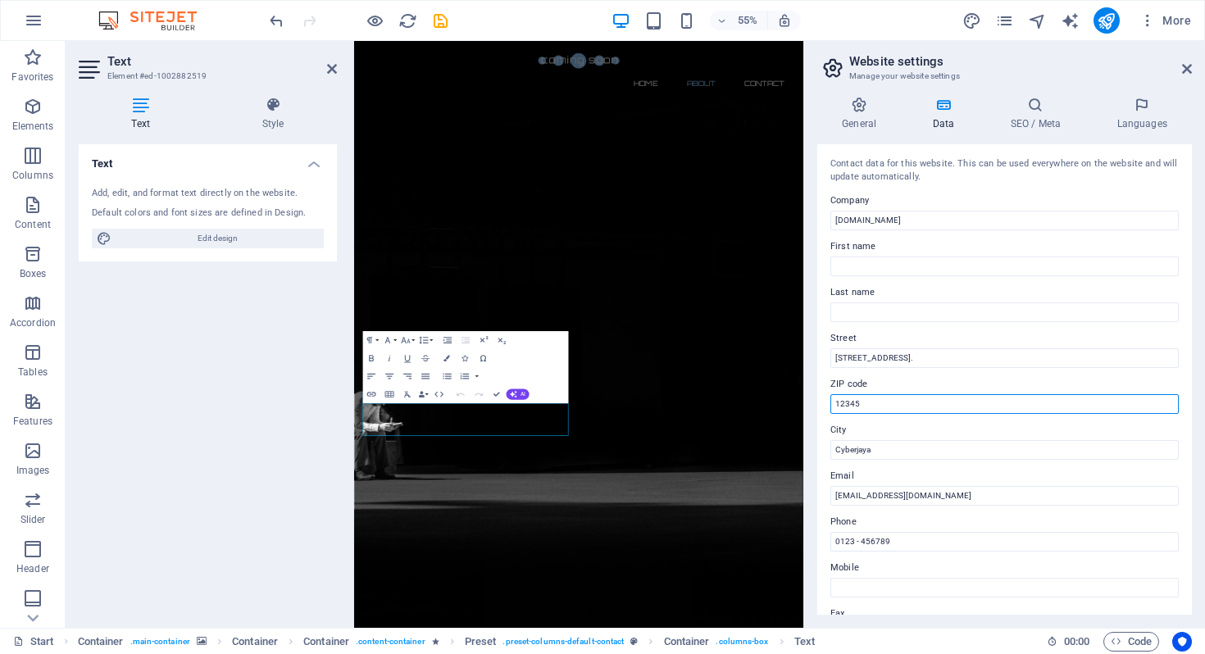
click at [876, 403] on input "12345" at bounding box center [1005, 404] width 348 height 20
drag, startPoint x: 876, startPoint y: 403, endPoint x: 815, endPoint y: 398, distance: 60.9
click at [815, 398] on div "General Data SEO / Meta Languages Website name hornetxion.my Logo Drag files he…" at bounding box center [1004, 356] width 401 height 544
type input "63000"
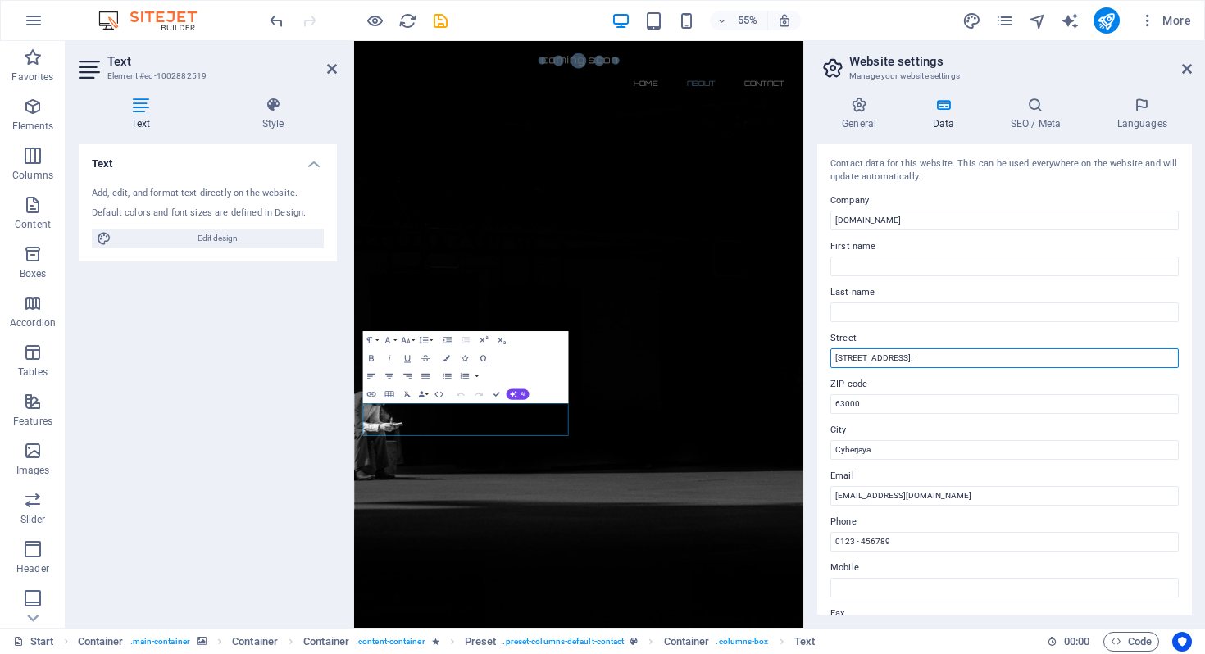
drag, startPoint x: 881, startPoint y: 358, endPoint x: 818, endPoint y: 358, distance: 63.1
click at [818, 358] on div "Contact data for this website. This can be used everywhere on the website and w…" at bounding box center [1004, 379] width 375 height 471
drag, startPoint x: 1019, startPoint y: 359, endPoint x: 1111, endPoint y: 357, distance: 91.8
click at [1111, 357] on input "Shaftsbury Square, Persiaran Multimedia, Cyber 6, 63000 Cyberjaya." at bounding box center [1005, 358] width 348 height 20
click at [837, 357] on input "Shaftsbury Square, Persiaran Multimedia, Cyber 6," at bounding box center [1005, 358] width 348 height 20
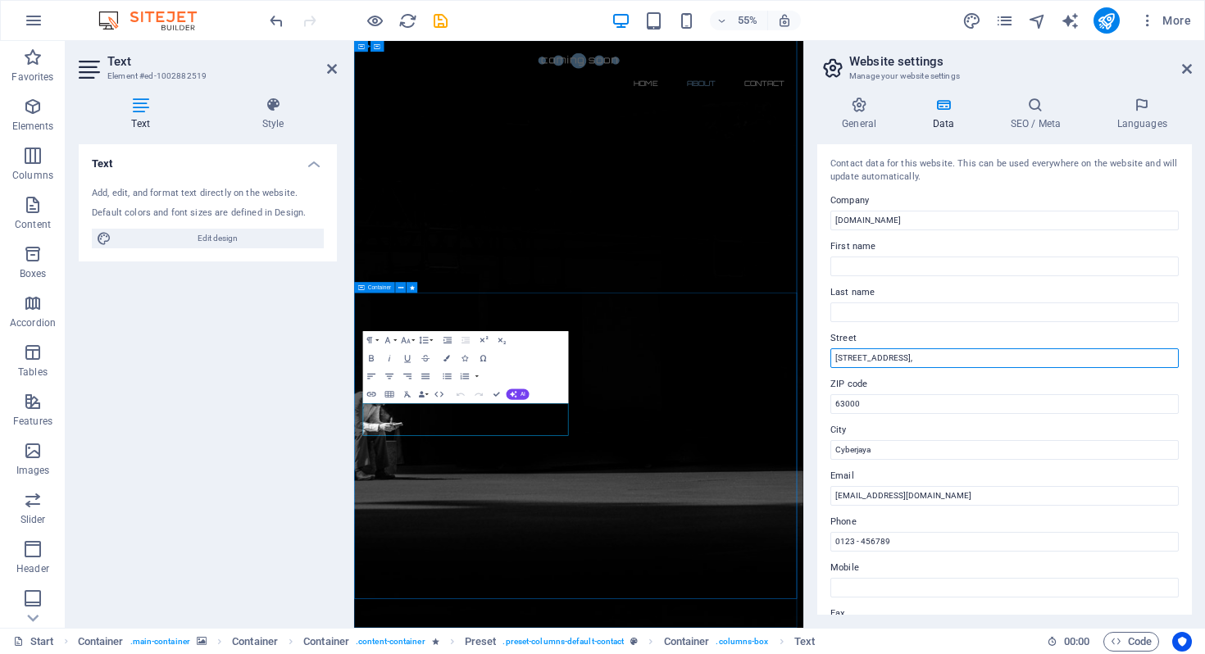
drag, startPoint x: 1381, startPoint y: 396, endPoint x: 1140, endPoint y: 609, distance: 322.4
drag, startPoint x: 1025, startPoint y: 361, endPoint x: 820, endPoint y: 358, distance: 205.0
click at [820, 358] on div "Contact data for this website. This can be used everywhere on the website and w…" at bounding box center [1004, 379] width 375 height 471
paste input "P2-21, Shaftsbury Square, Jalan Impact, Cyber 6, 63000, Cyberjaya, Selangor"
drag, startPoint x: 1015, startPoint y: 361, endPoint x: 1132, endPoint y: 364, distance: 117.3
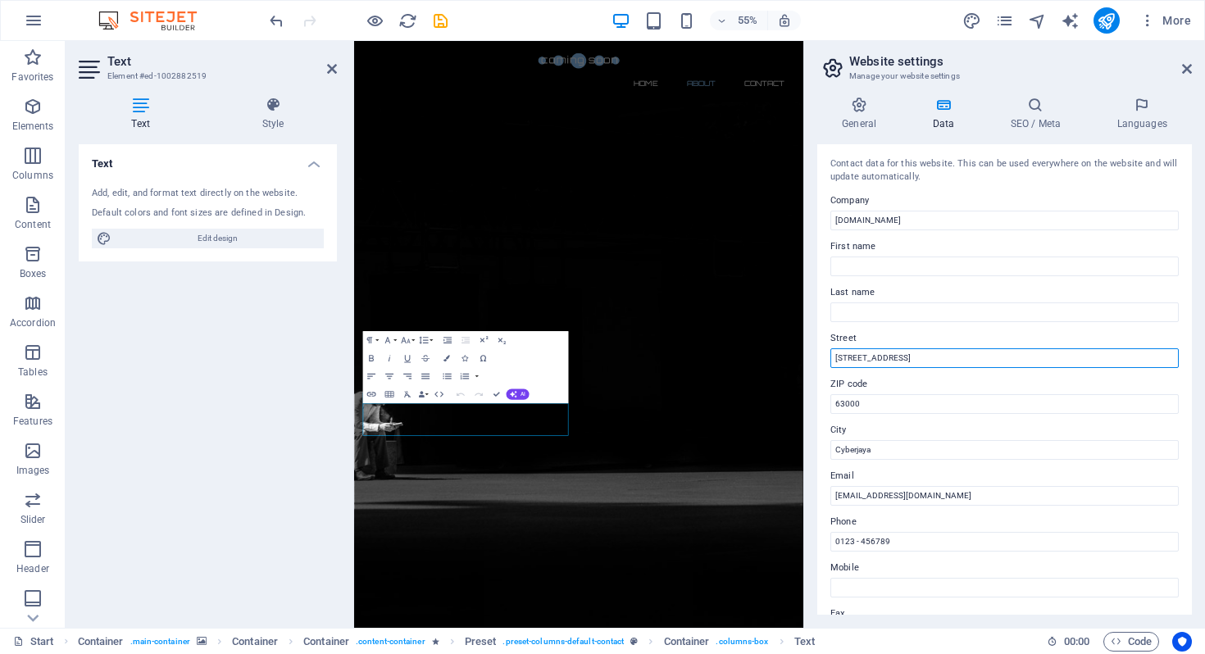
click at [1132, 364] on input "P2-21, Shaftsbury Square, Jalan Impact, Cyber 6, 63000, Cyberjaya, Selangor" at bounding box center [1005, 358] width 348 height 20
drag, startPoint x: 1134, startPoint y: 359, endPoint x: 1040, endPoint y: 363, distance: 93.6
click at [1040, 363] on input "P2-21, Shaftsbury Square, Jalan Impact, Cyber 6, 63000, Cyberjaya, Selangor" at bounding box center [1005, 358] width 348 height 20
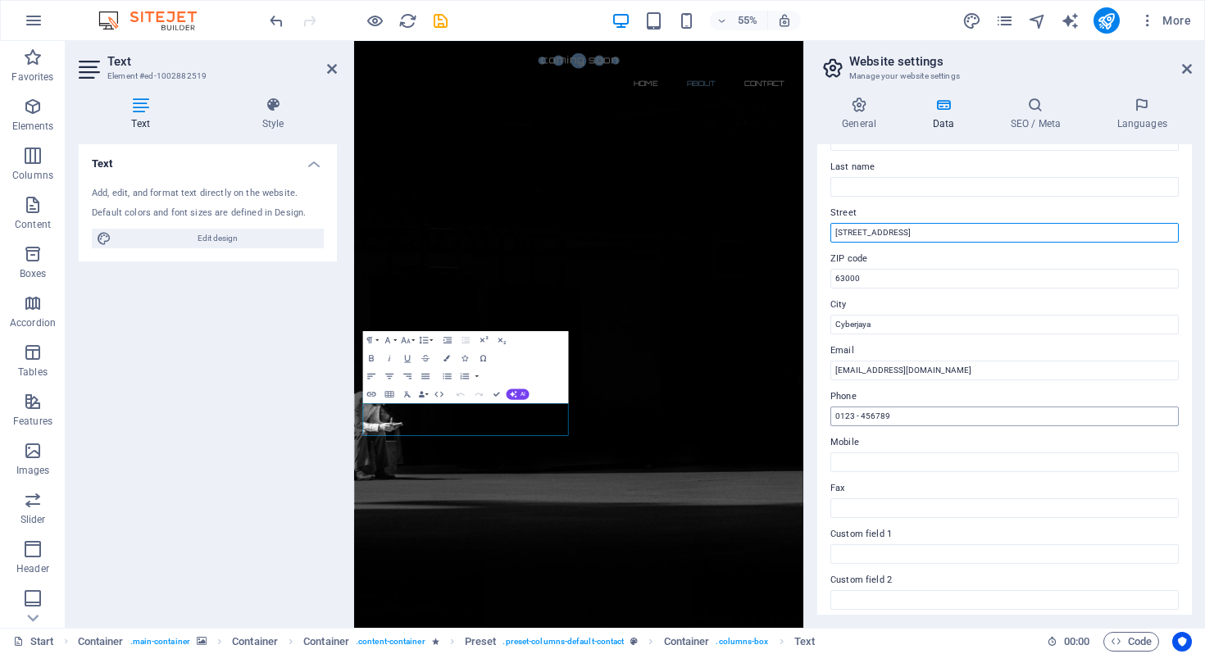
scroll to position [203, 0]
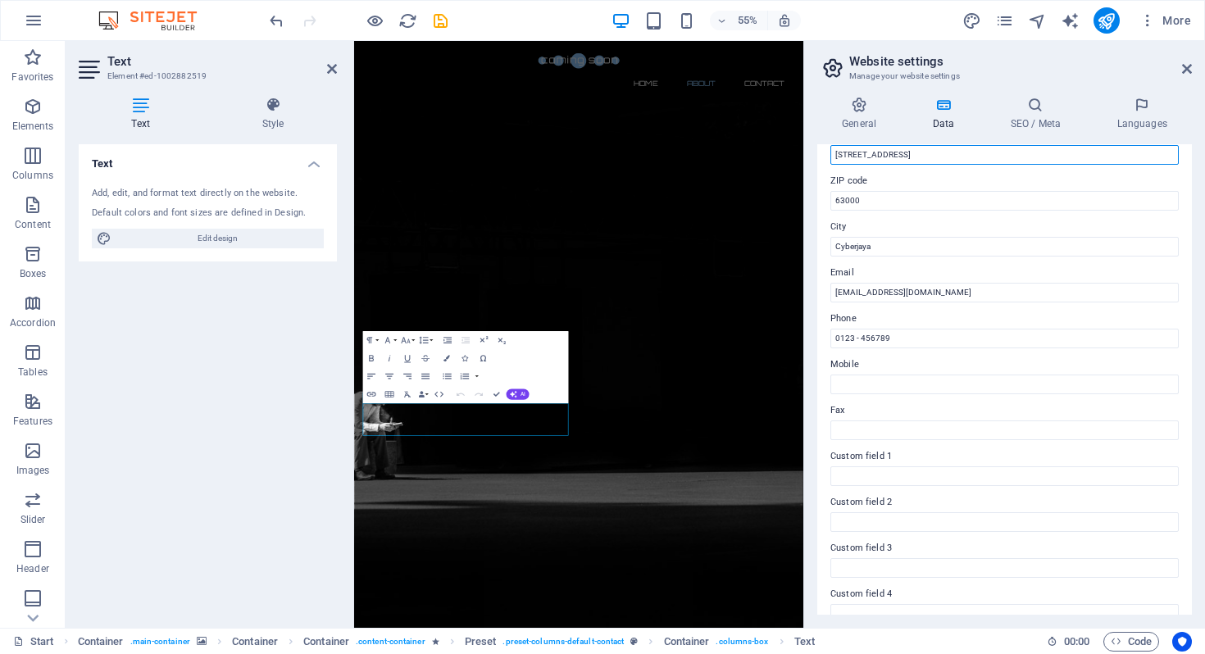
type input "P2-21, Shaftsbury Square, Jalan Impact, Cyber 6"
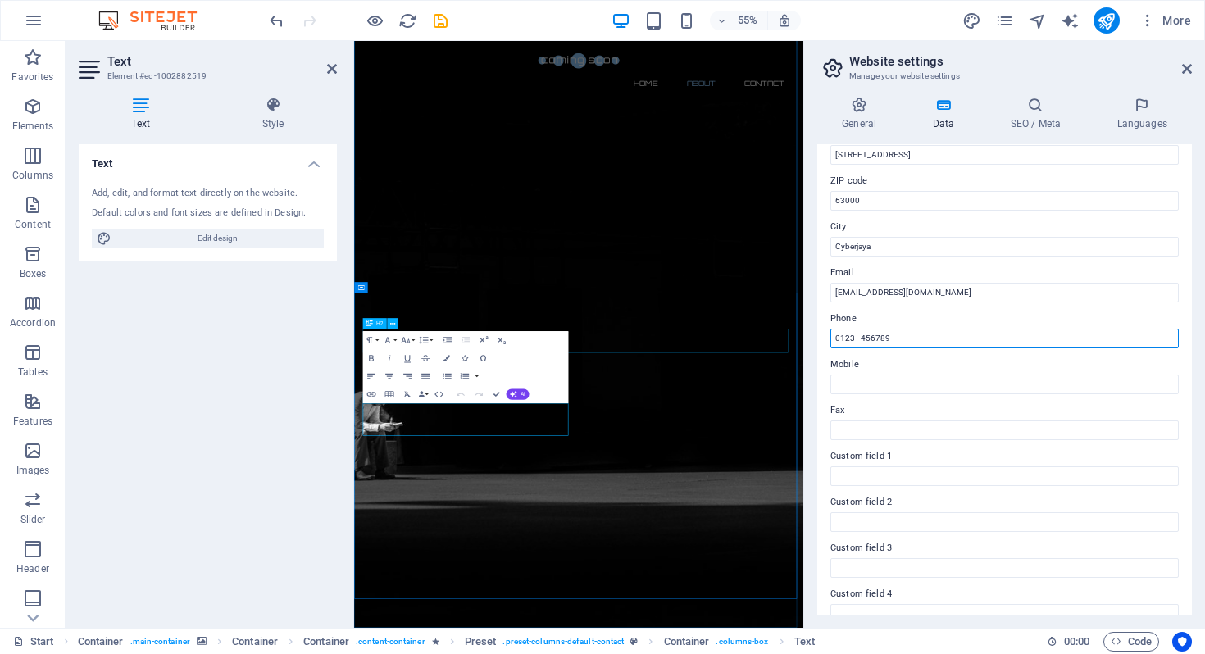
drag, startPoint x: 1245, startPoint y: 383, endPoint x: 1103, endPoint y: 596, distance: 256.5
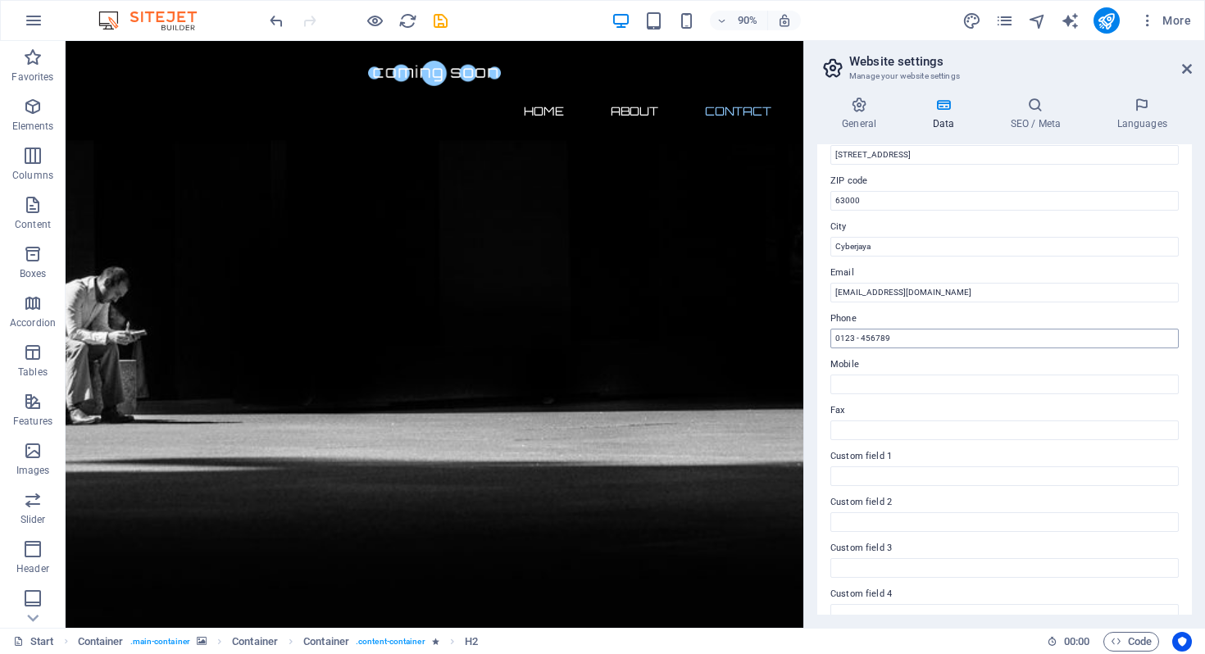
scroll to position [820, 0]
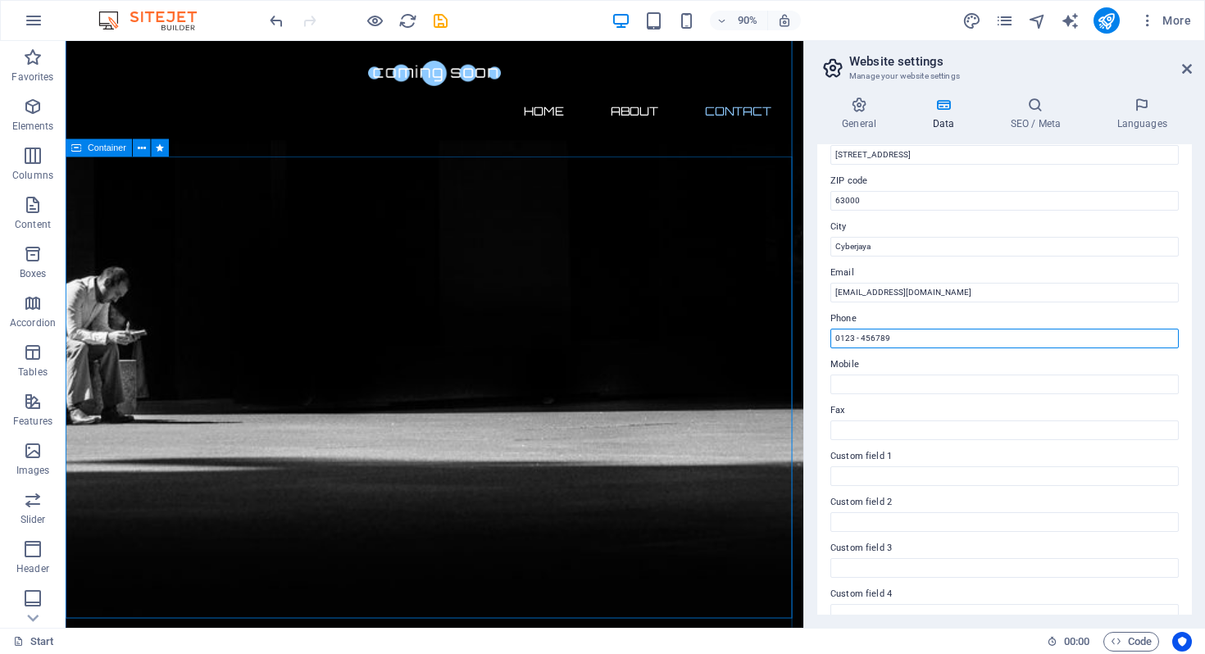
drag, startPoint x: 963, startPoint y: 378, endPoint x: 872, endPoint y: 366, distance: 92.5
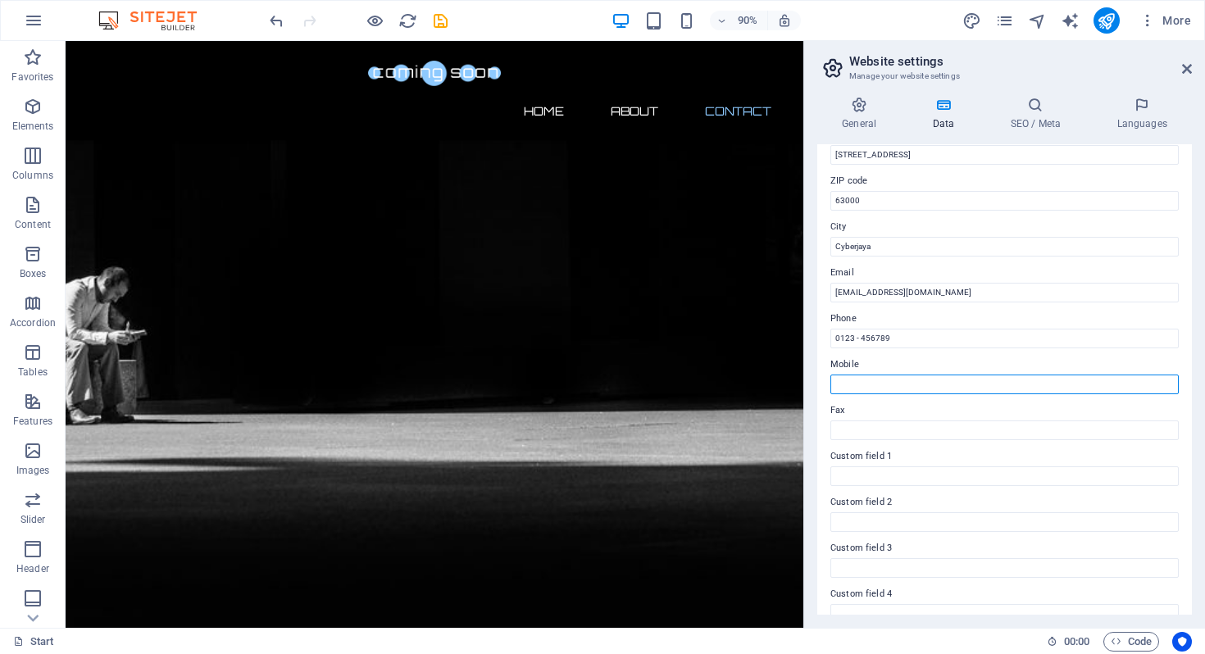
click at [875, 381] on input "Mobile" at bounding box center [1005, 385] width 348 height 20
paste input "+6011-2710 4622"
type input "+6011-2710 4622"
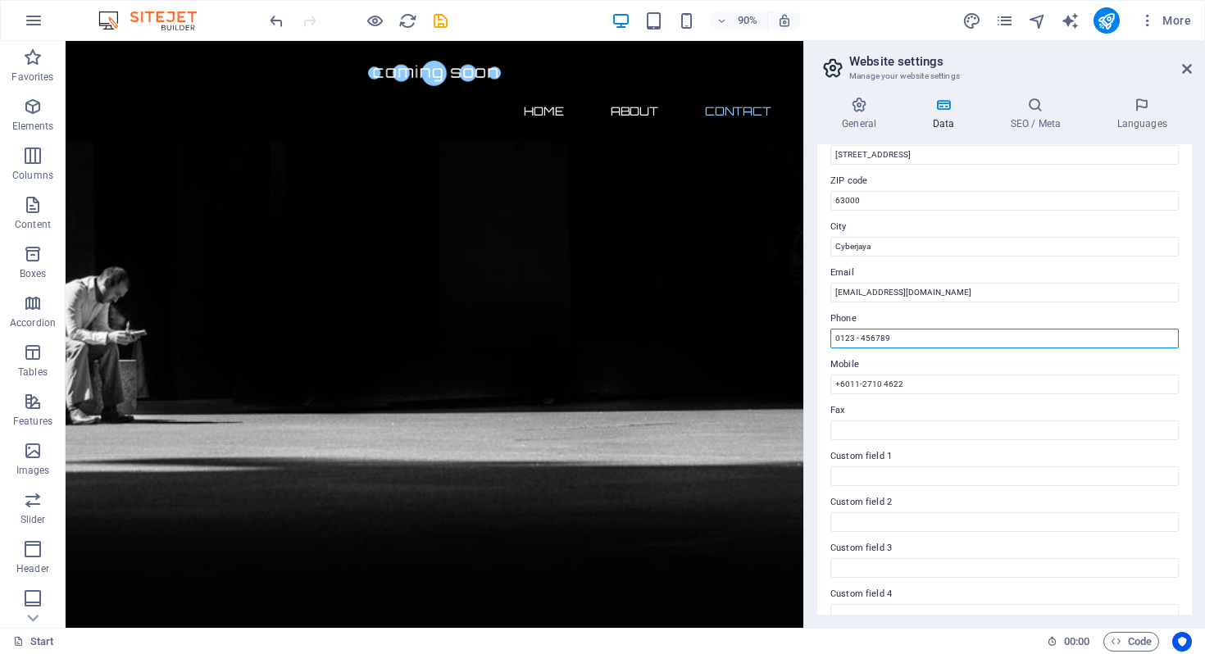
drag, startPoint x: 893, startPoint y: 340, endPoint x: 808, endPoint y: 340, distance: 85.3
click at [808, 340] on div "General Data SEO / Meta Languages Website name hornetxion.my Logo Drag files he…" at bounding box center [1004, 356] width 401 height 544
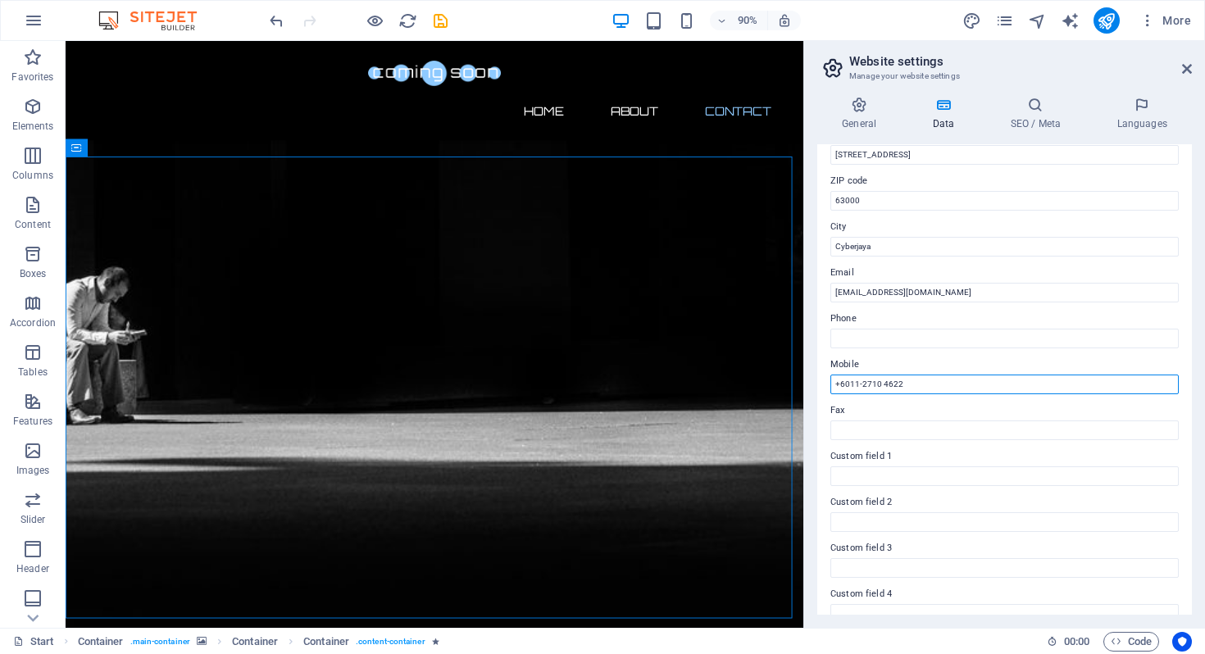
click at [975, 386] on input "+6011-2710 4622" at bounding box center [1005, 385] width 348 height 20
drag, startPoint x: 975, startPoint y: 386, endPoint x: 812, endPoint y: 384, distance: 162.4
click at [812, 384] on div "General Data SEO / Meta Languages Website name hornetxion.my Logo Drag files he…" at bounding box center [1004, 356] width 401 height 544
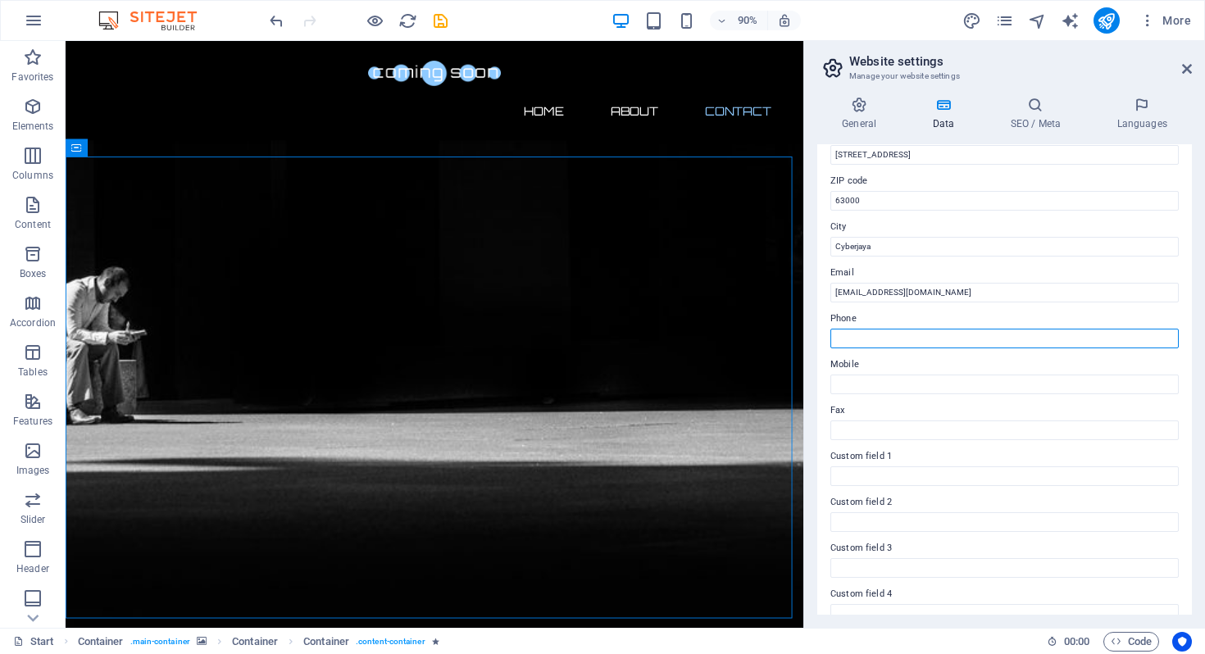
click at [896, 343] on input "Phone" at bounding box center [1005, 339] width 348 height 20
paste input "+6011-2710 4622"
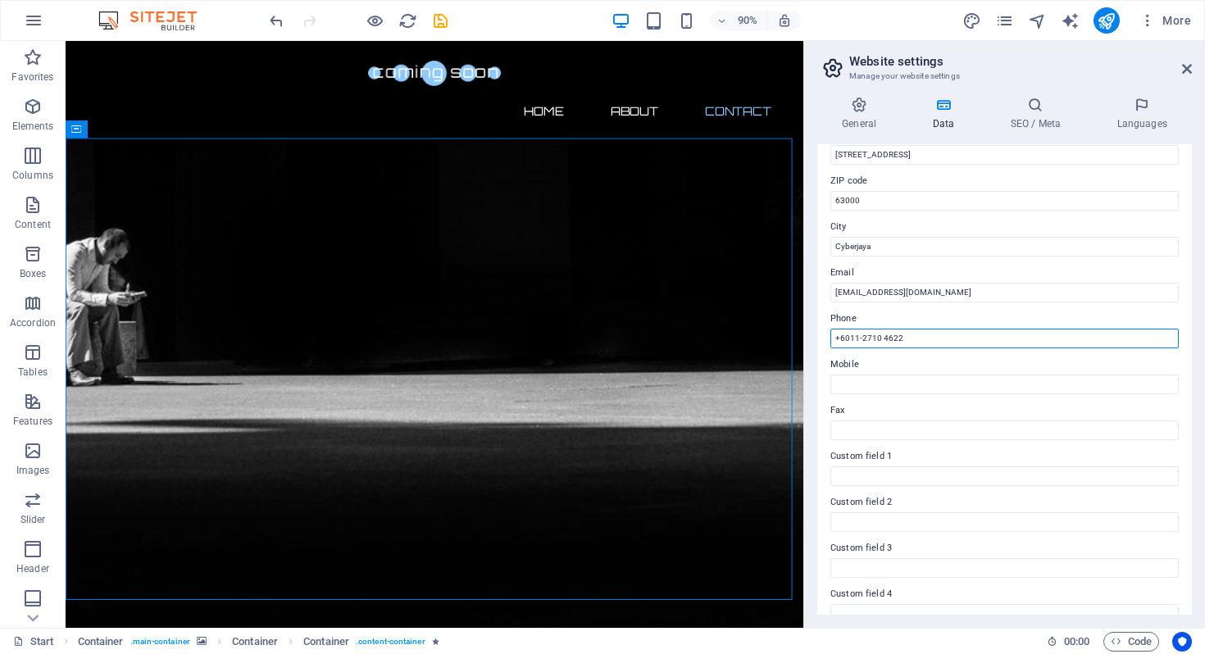
scroll to position [863, 0]
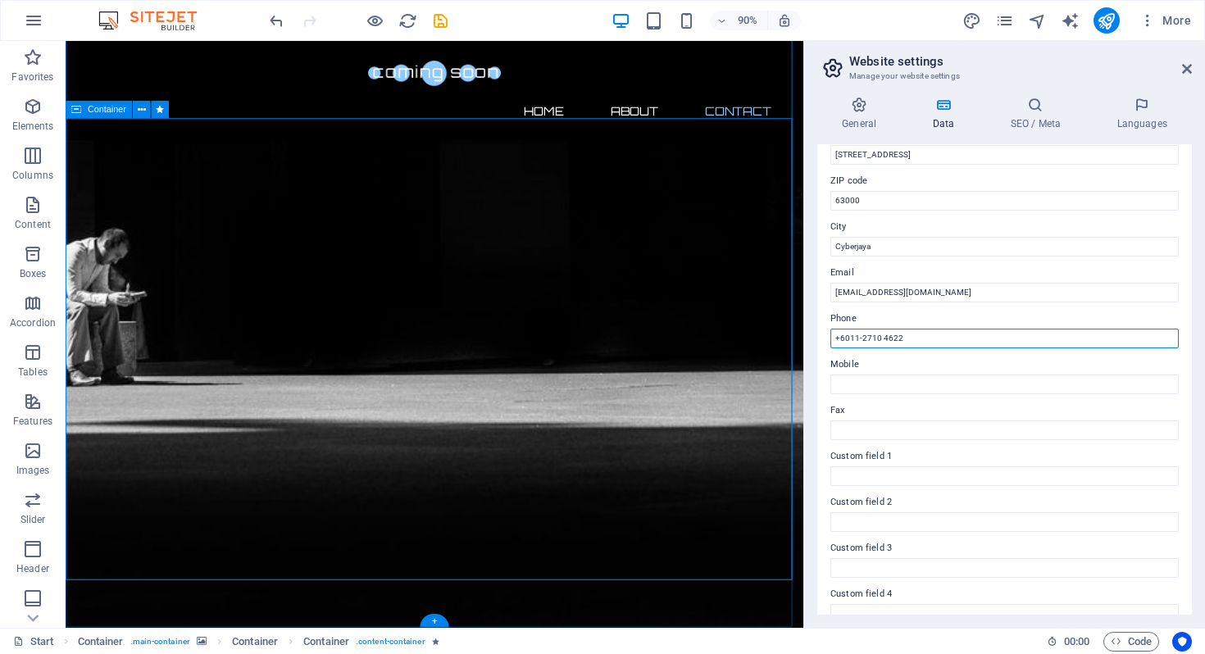
type input "+6011-2710 4622"
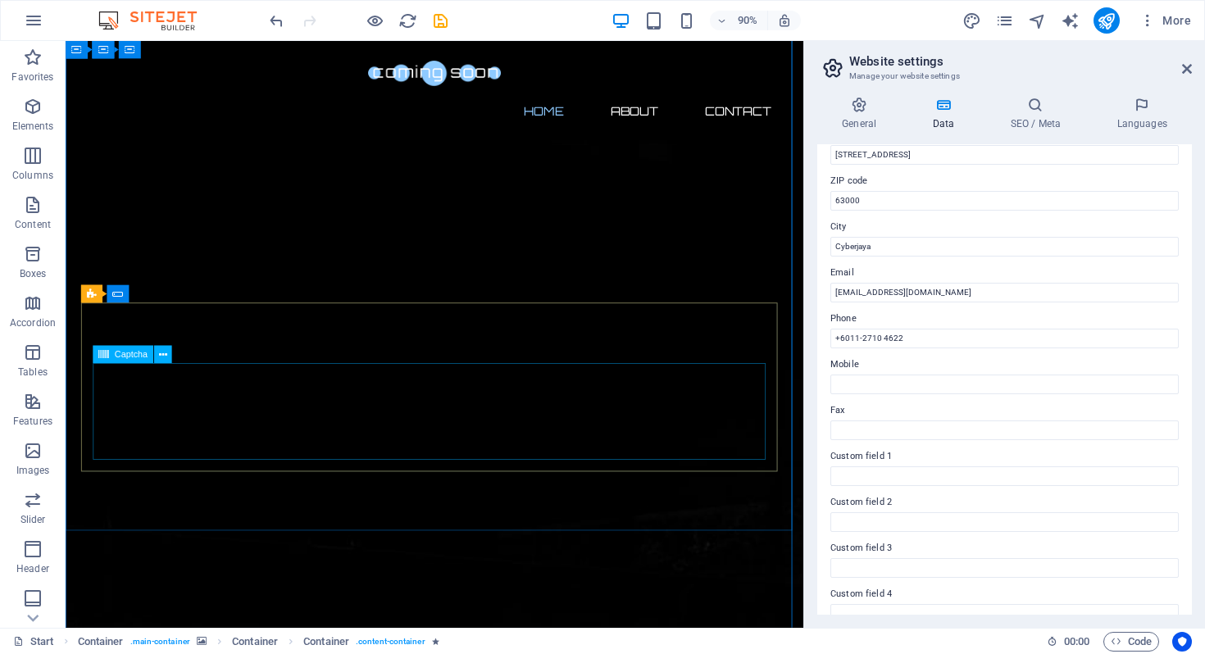
scroll to position [0, 0]
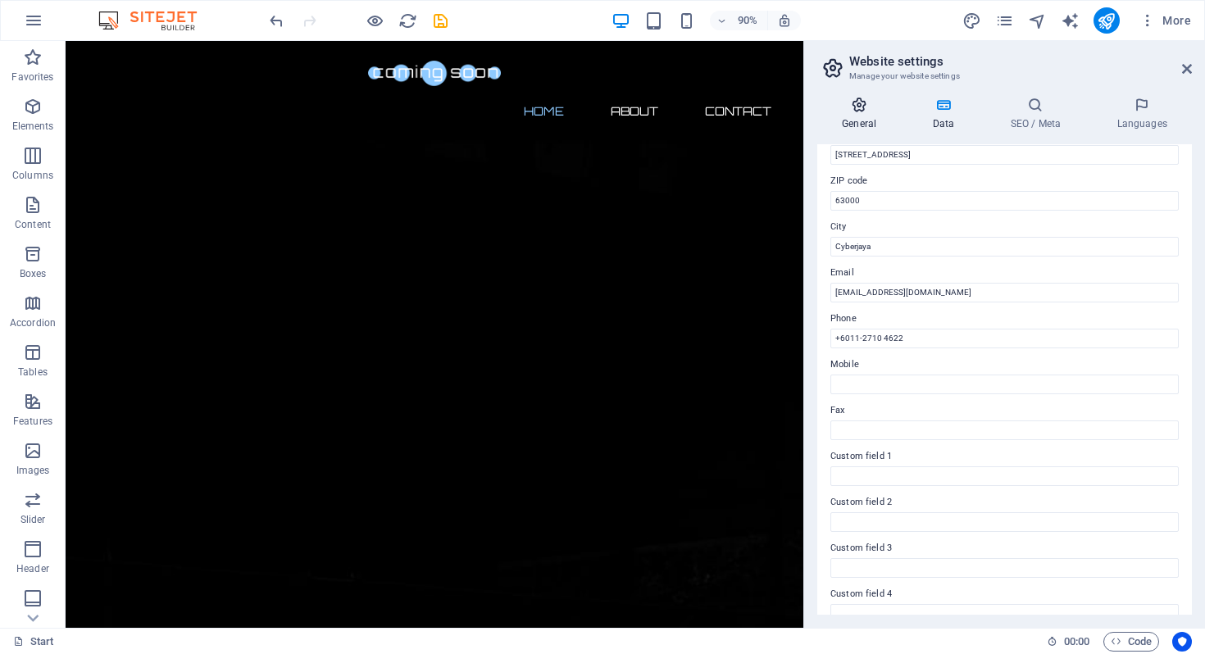
click at [863, 114] on h4 "General" at bounding box center [862, 114] width 90 height 34
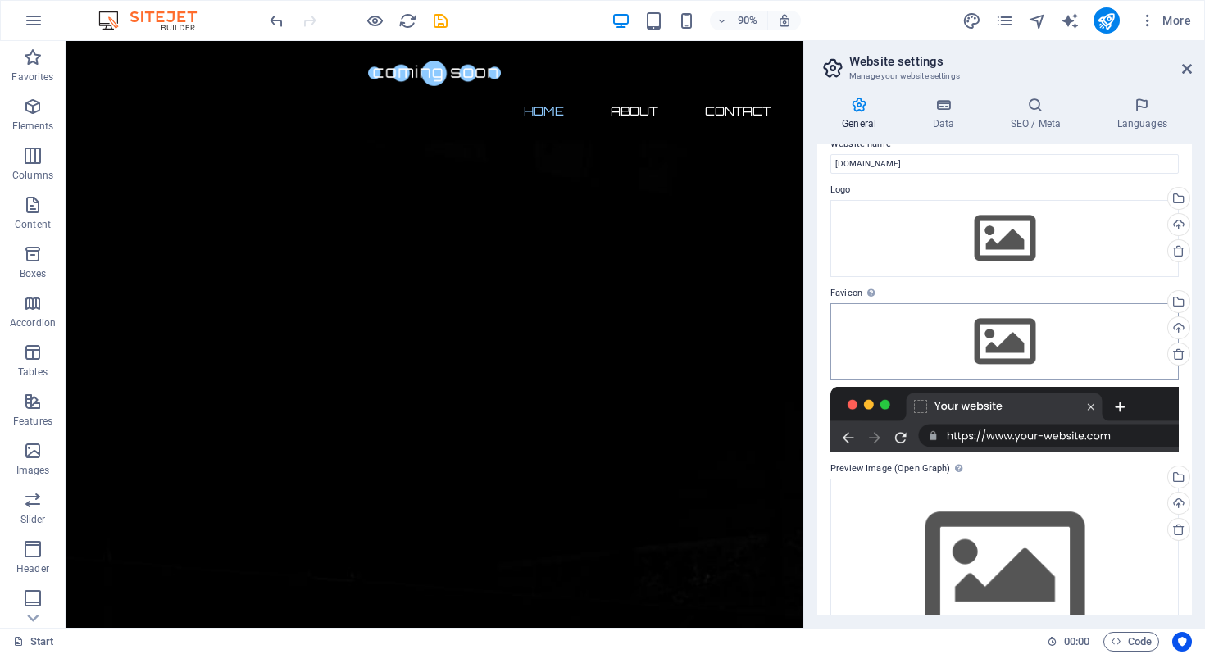
scroll to position [88, 0]
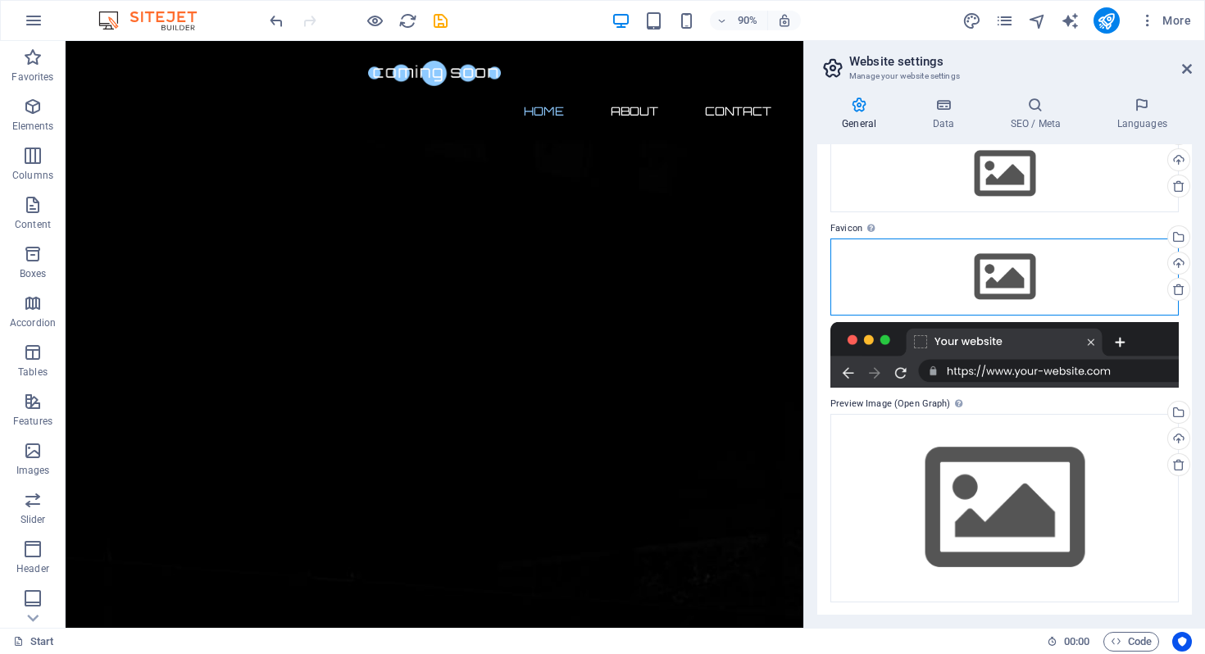
click at [1012, 276] on div "Drag files here, click to choose files or select files from Files or our free s…" at bounding box center [1005, 277] width 348 height 77
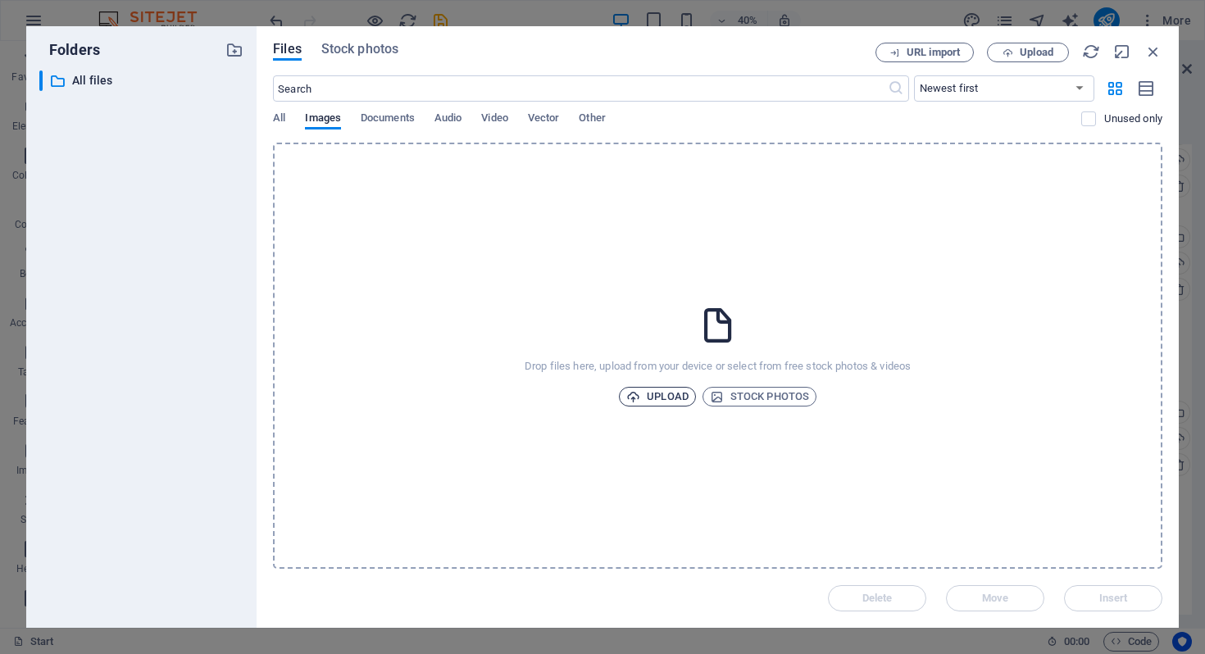
click at [680, 397] on span "Upload" at bounding box center [657, 397] width 62 height 20
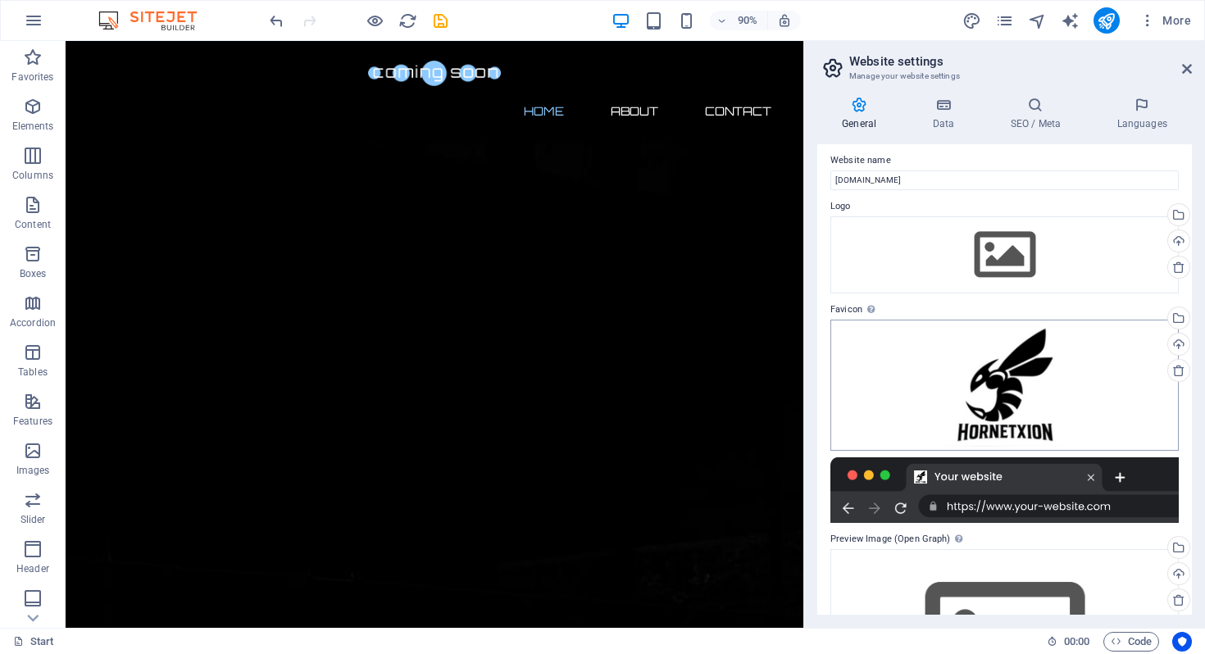
scroll to position [0, 0]
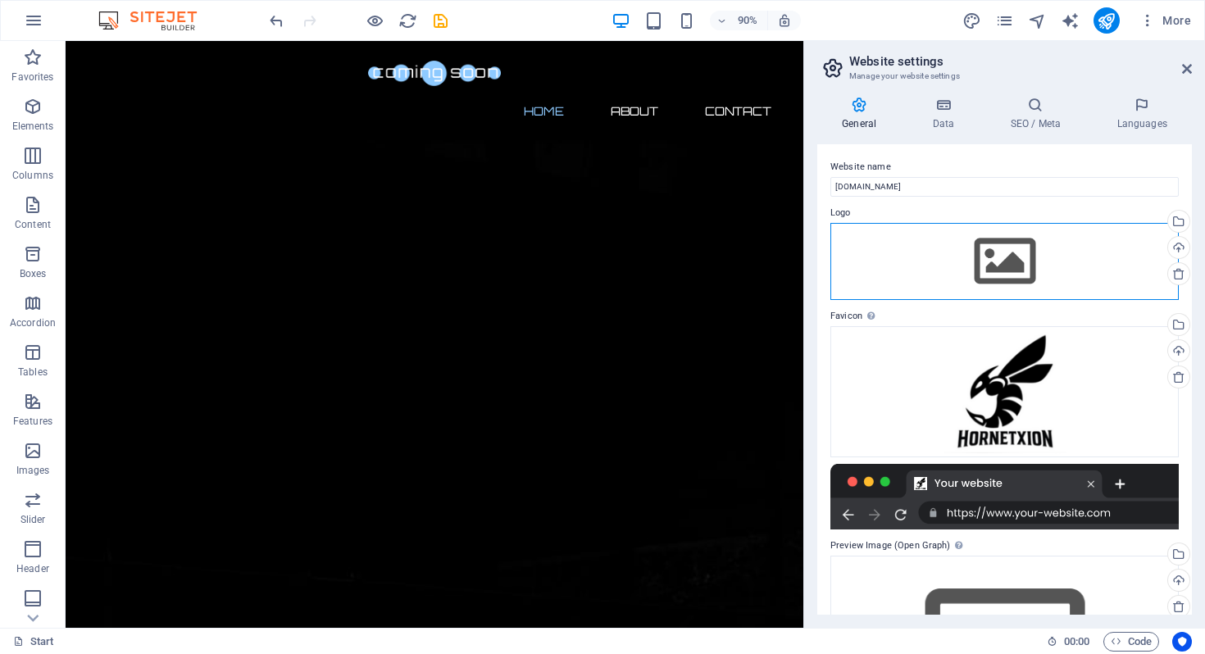
click at [996, 247] on div "Drag files here, click to choose files or select files from Files or our free s…" at bounding box center [1005, 261] width 348 height 77
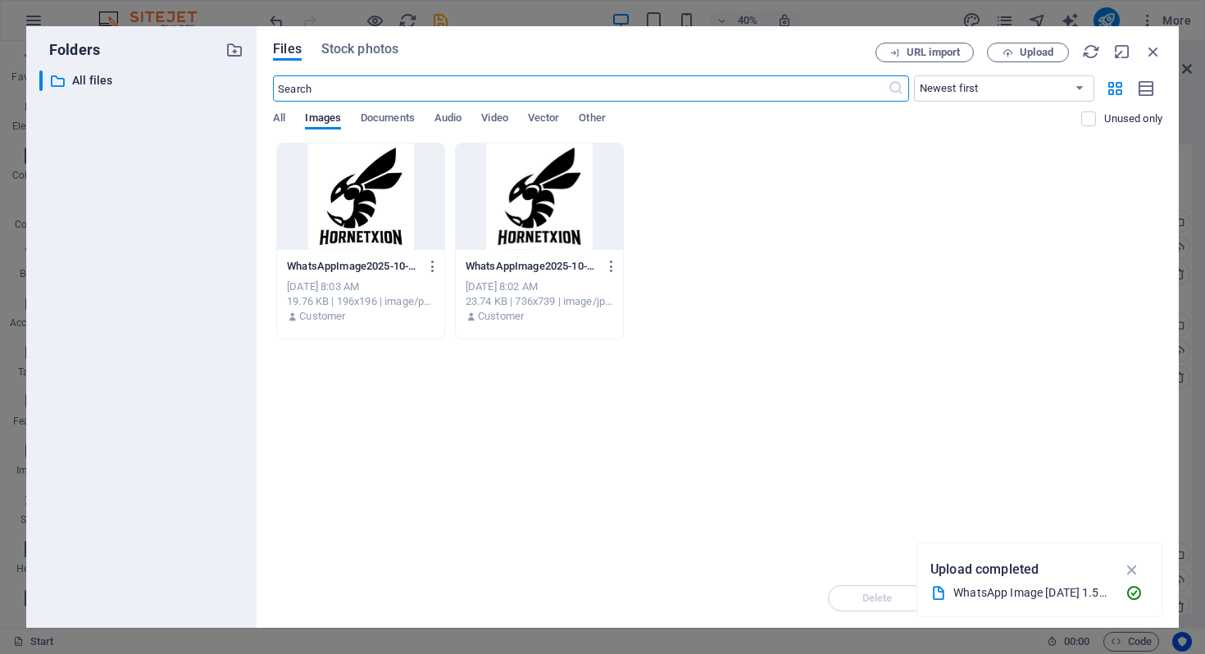
click at [547, 189] on div at bounding box center [539, 196] width 167 height 107
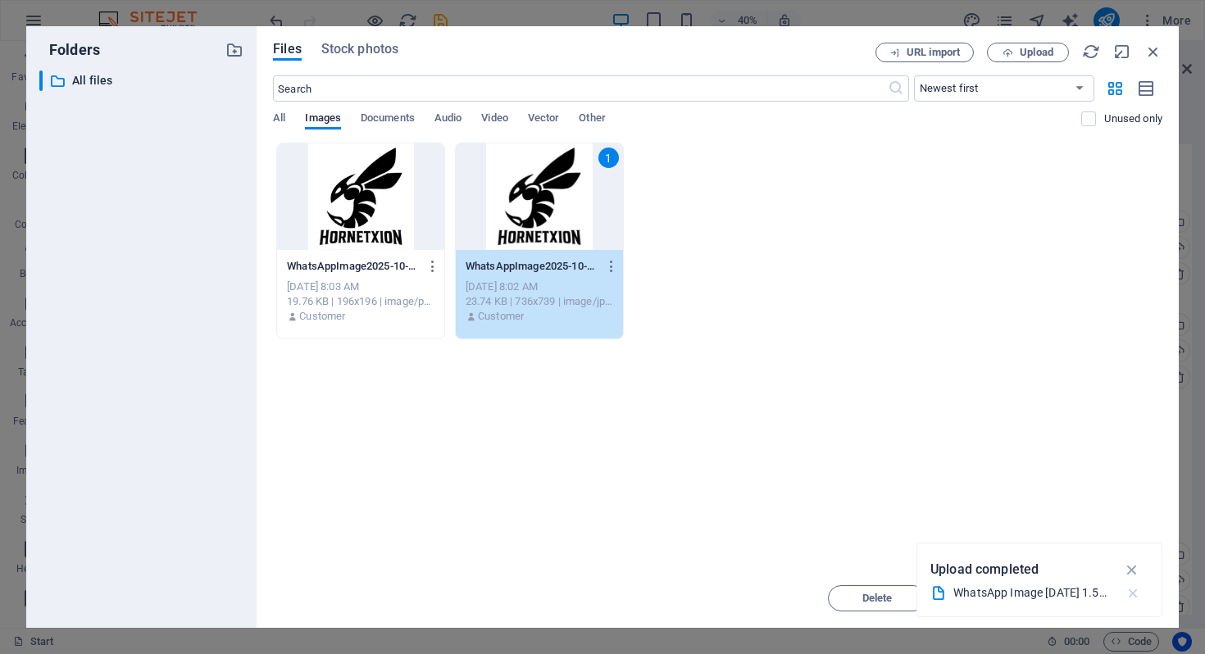
click at [1133, 595] on icon "button" at bounding box center [1133, 593] width 17 height 16
click at [1119, 598] on span "Insert" at bounding box center [1113, 599] width 29 height 10
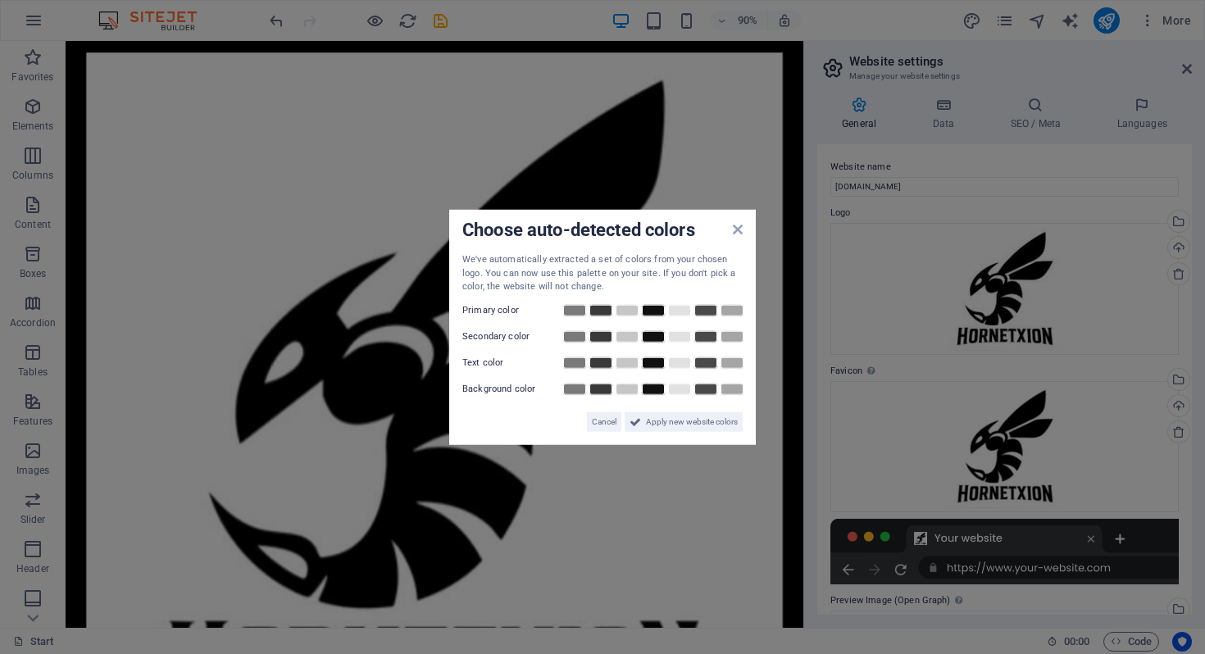
click at [797, 117] on aside "Choose auto-detected colors We've automatically extracted a set of colors from …" at bounding box center [602, 327] width 1205 height 654
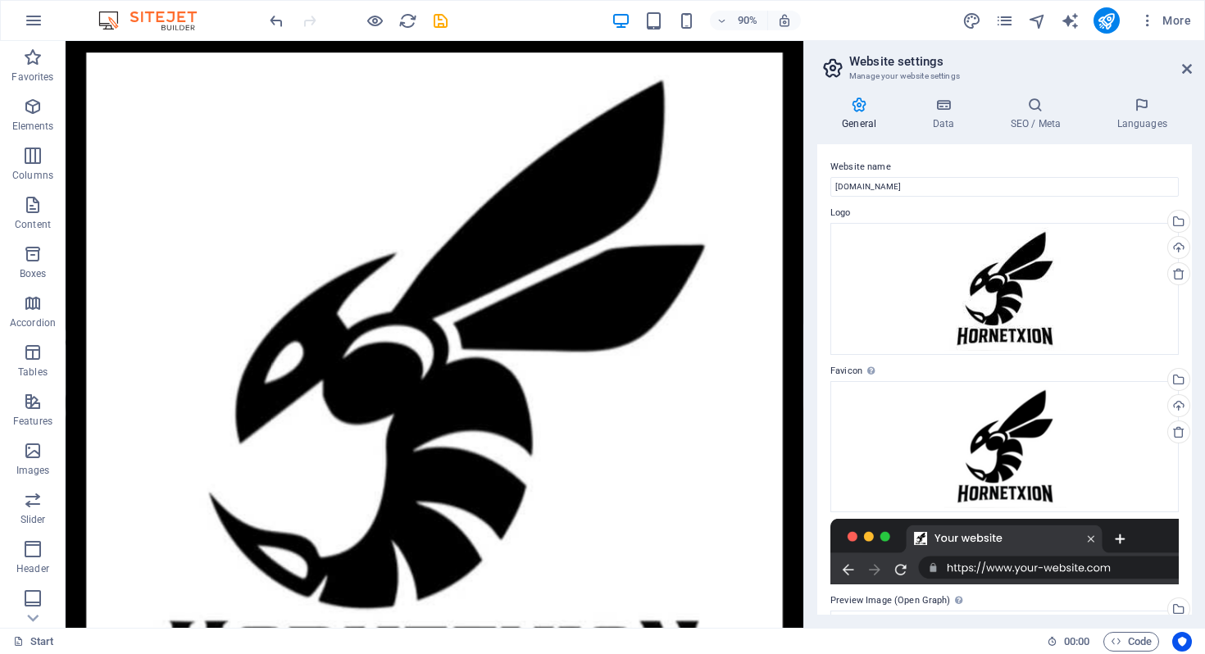
scroll to position [1680, 0]
drag, startPoint x: 863, startPoint y: 158, endPoint x: 885, endPoint y: 589, distance: 431.8
click at [555, 307] on div at bounding box center [476, 442] width 774 height 777
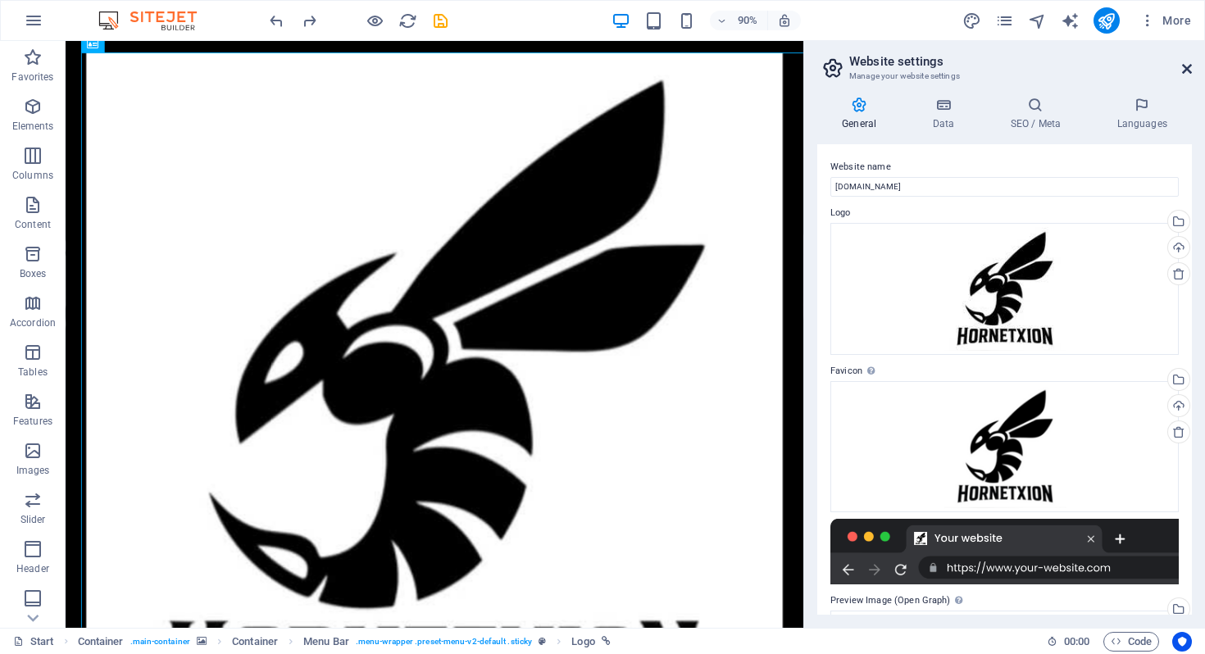
click at [1189, 68] on icon at bounding box center [1187, 68] width 10 height 13
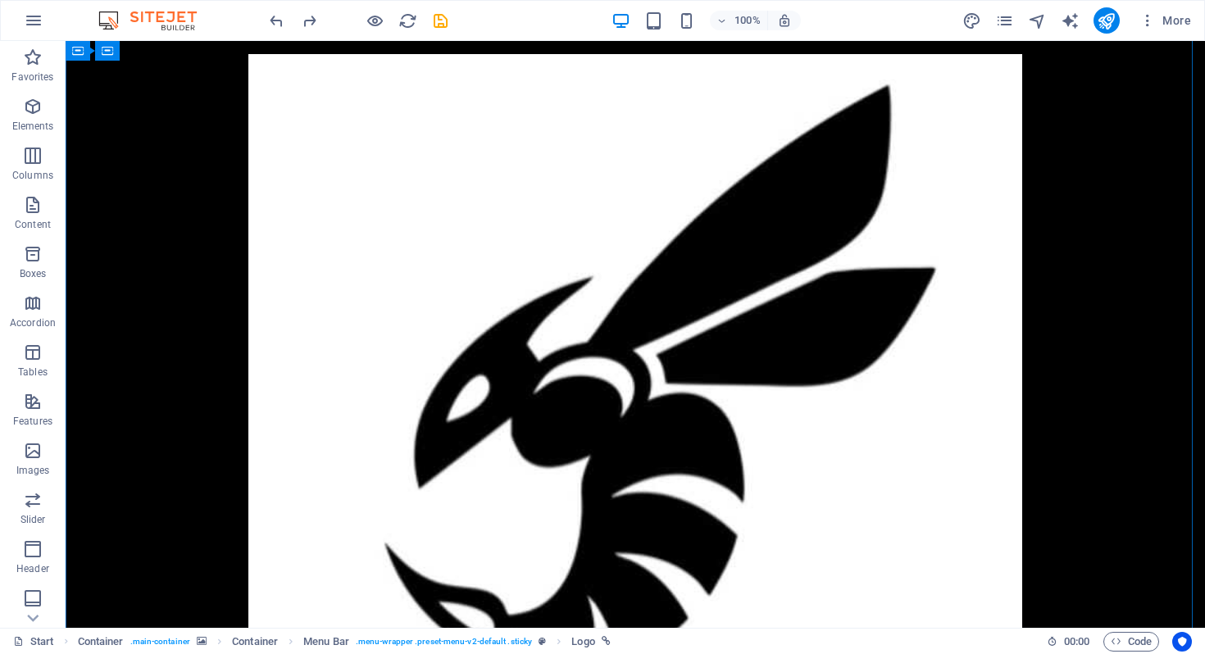
scroll to position [1292, 0]
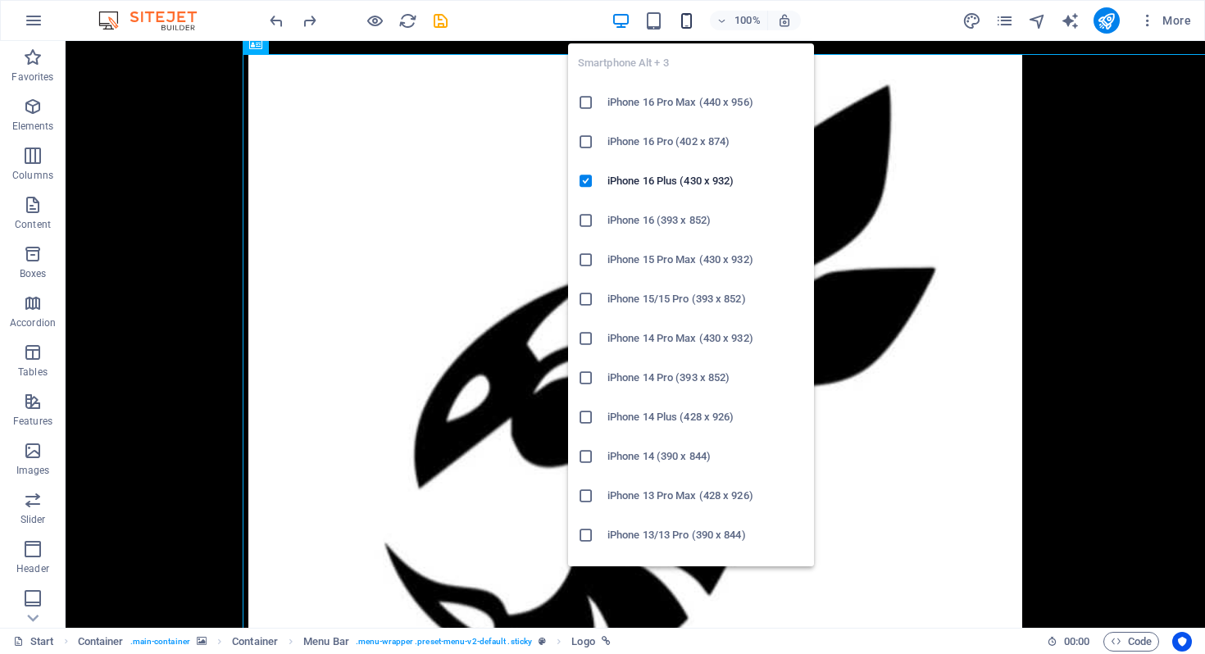
click at [690, 17] on icon "button" at bounding box center [686, 20] width 19 height 19
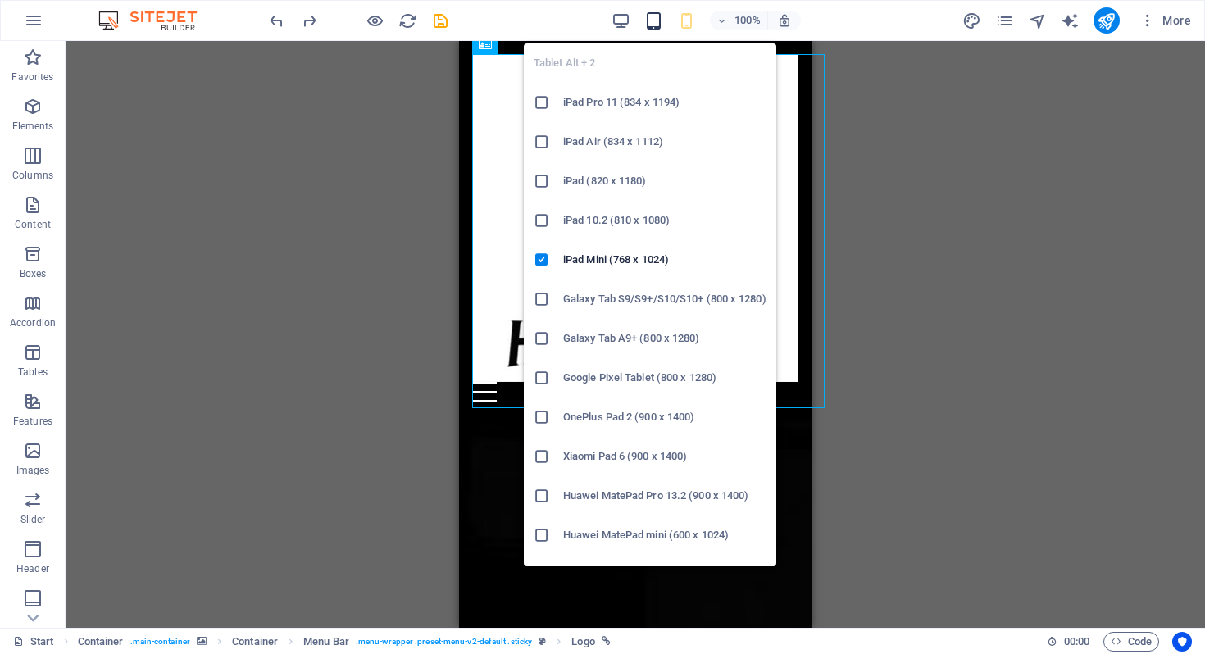
click at [649, 24] on icon "button" at bounding box center [653, 20] width 19 height 19
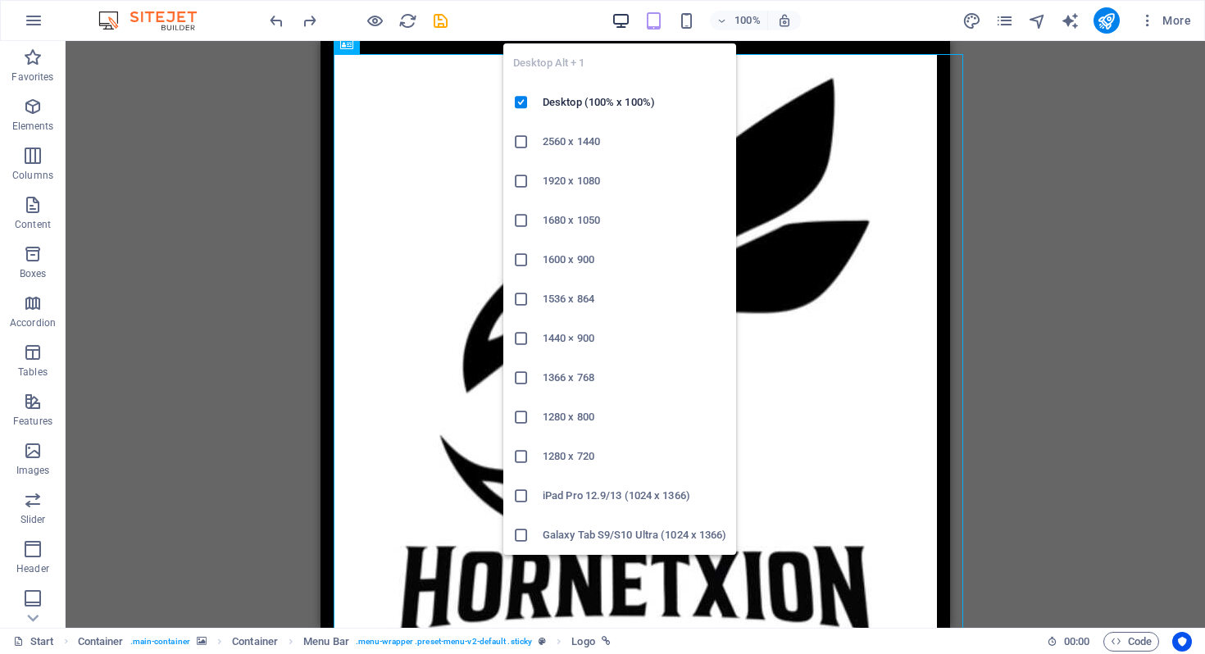
click at [627, 22] on icon "button" at bounding box center [621, 20] width 19 height 19
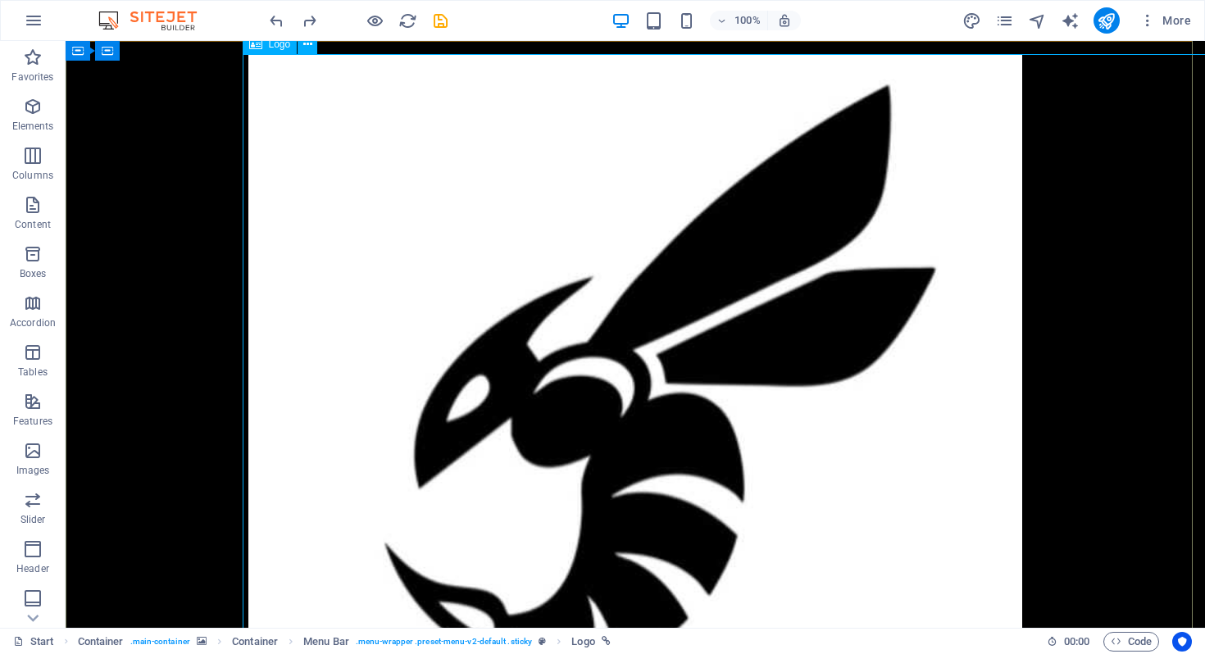
click at [392, 210] on div at bounding box center [635, 442] width 774 height 777
click at [1003, 22] on icon "pages" at bounding box center [1004, 20] width 19 height 19
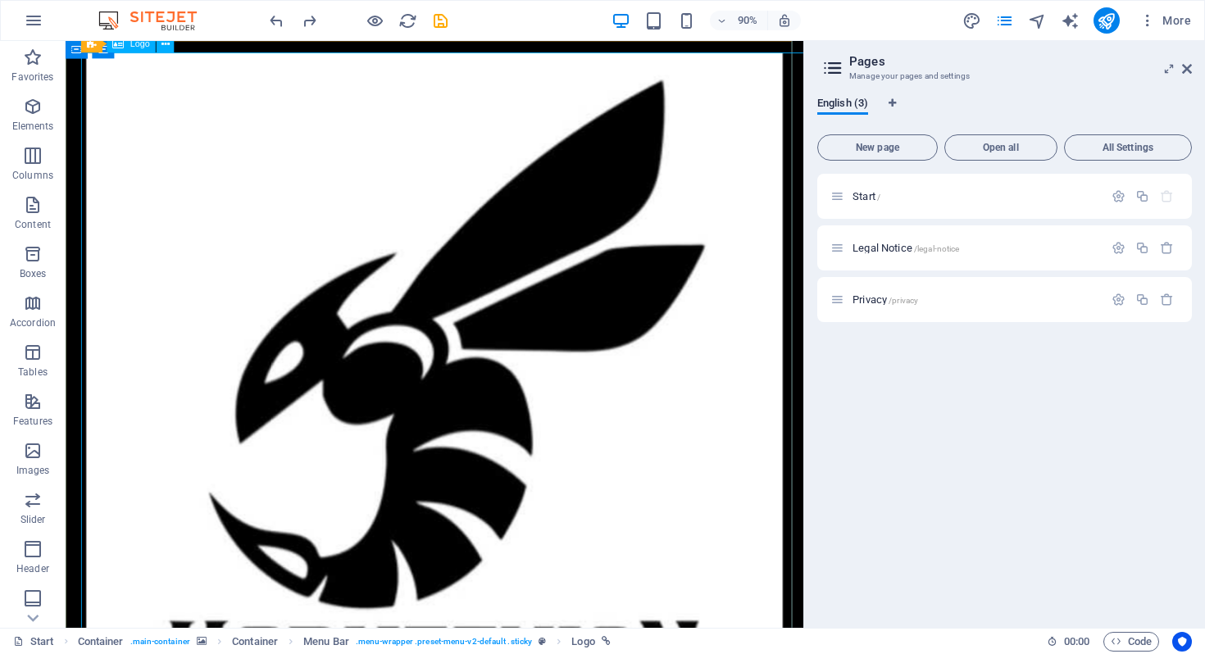
click at [563, 238] on div at bounding box center [476, 442] width 774 height 777
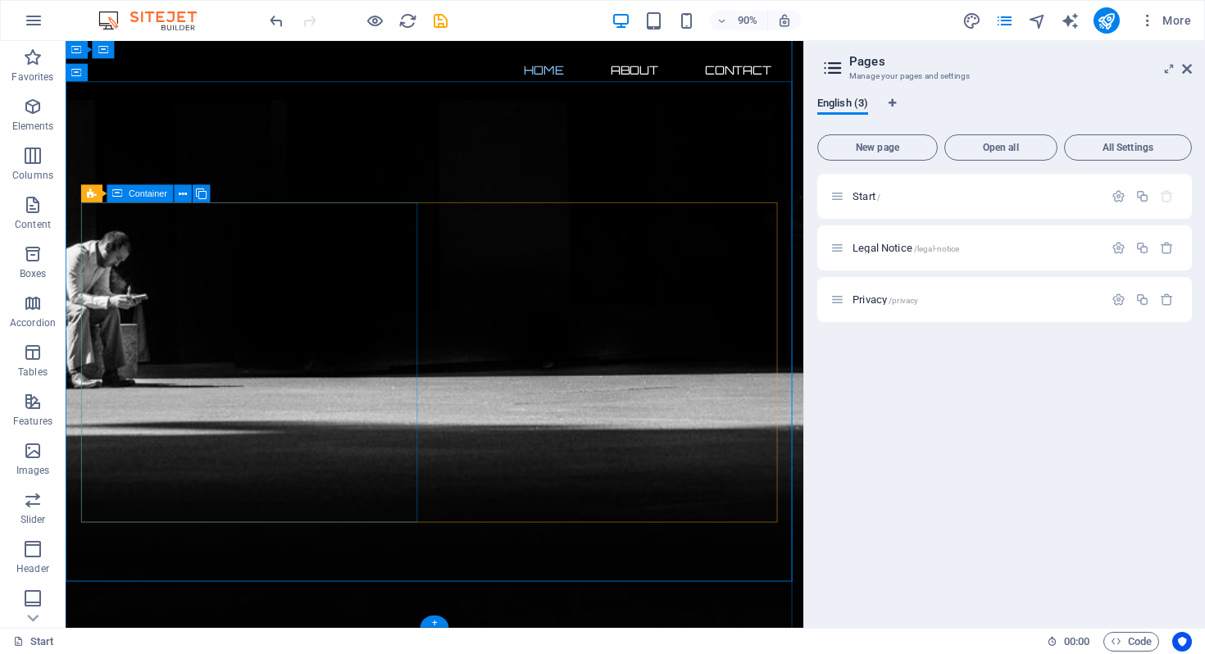
scroll to position [857, 0]
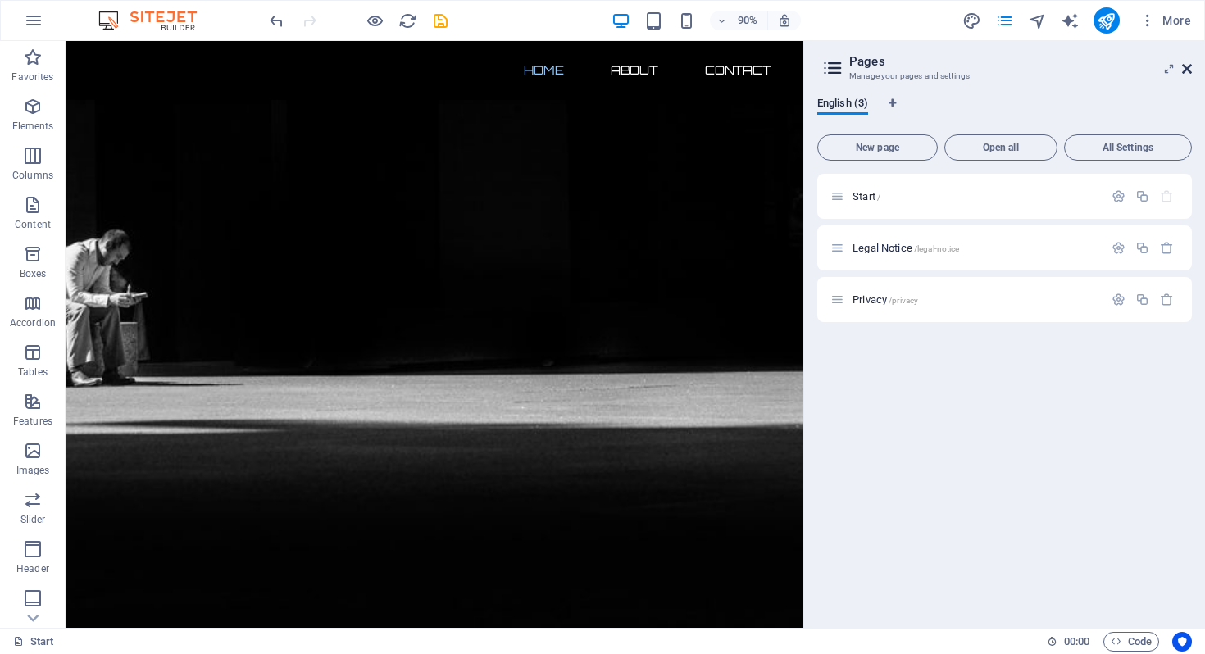
click at [1189, 71] on icon at bounding box center [1187, 68] width 10 height 13
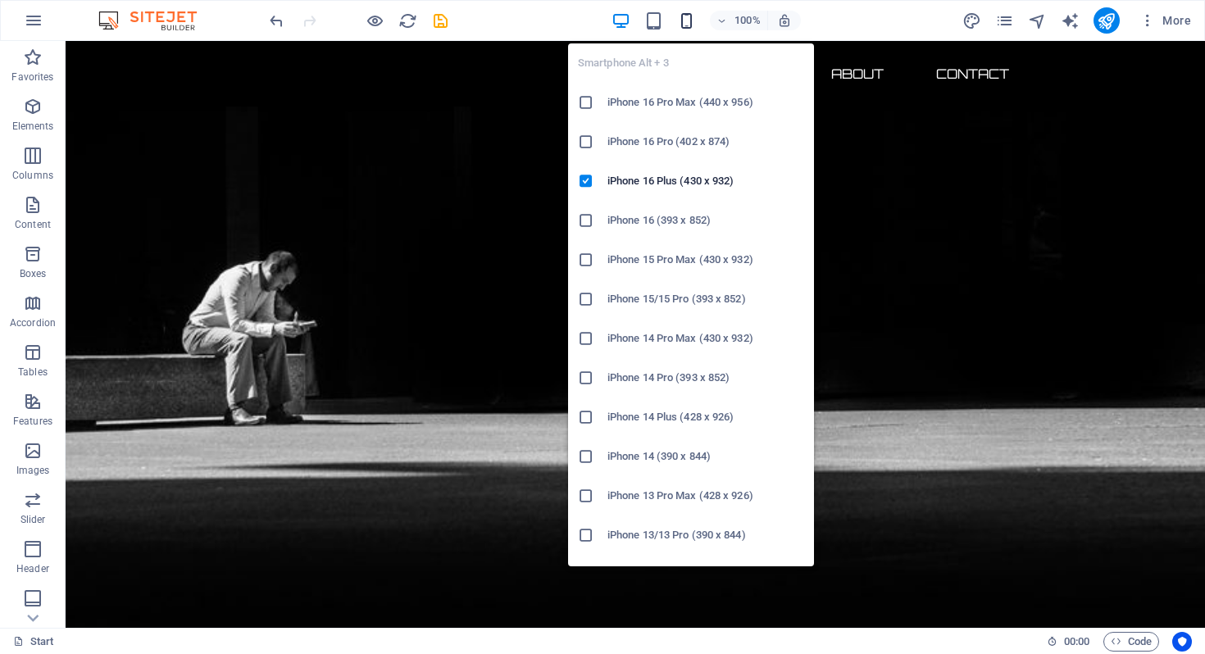
click at [693, 16] on icon "button" at bounding box center [686, 20] width 19 height 19
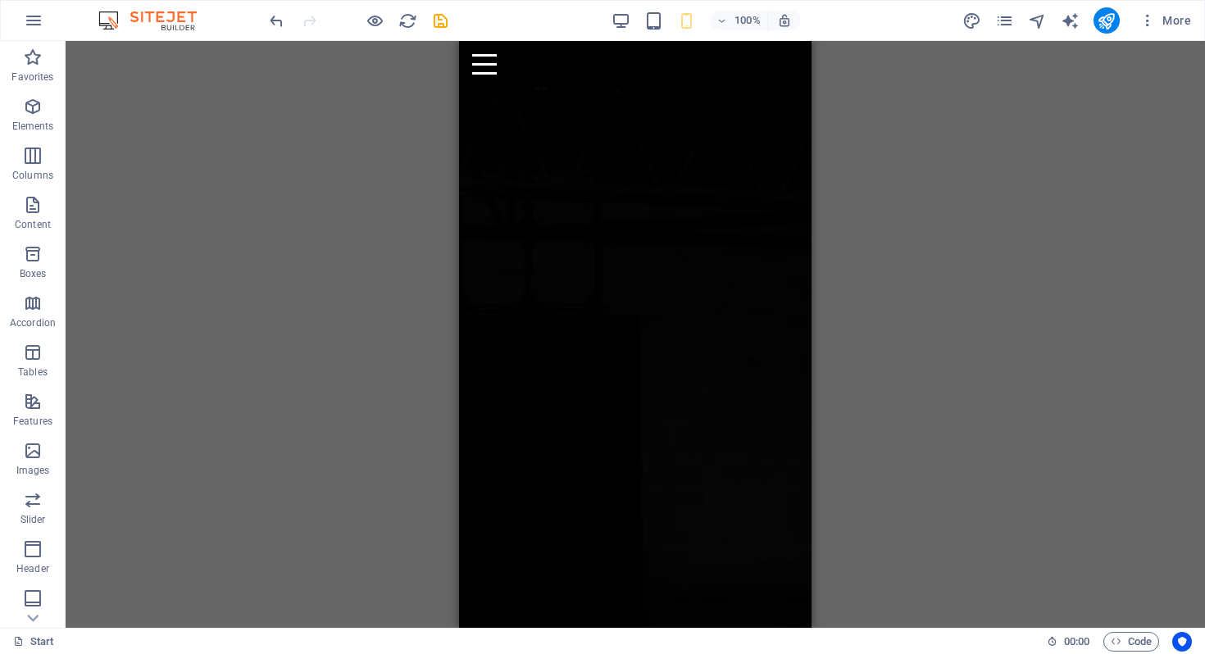
click at [959, 334] on div "H2 Container Container Container Container Container Container Form button Pres…" at bounding box center [636, 334] width 1140 height 587
click at [690, 71] on div "Menu" at bounding box center [635, 64] width 326 height 20
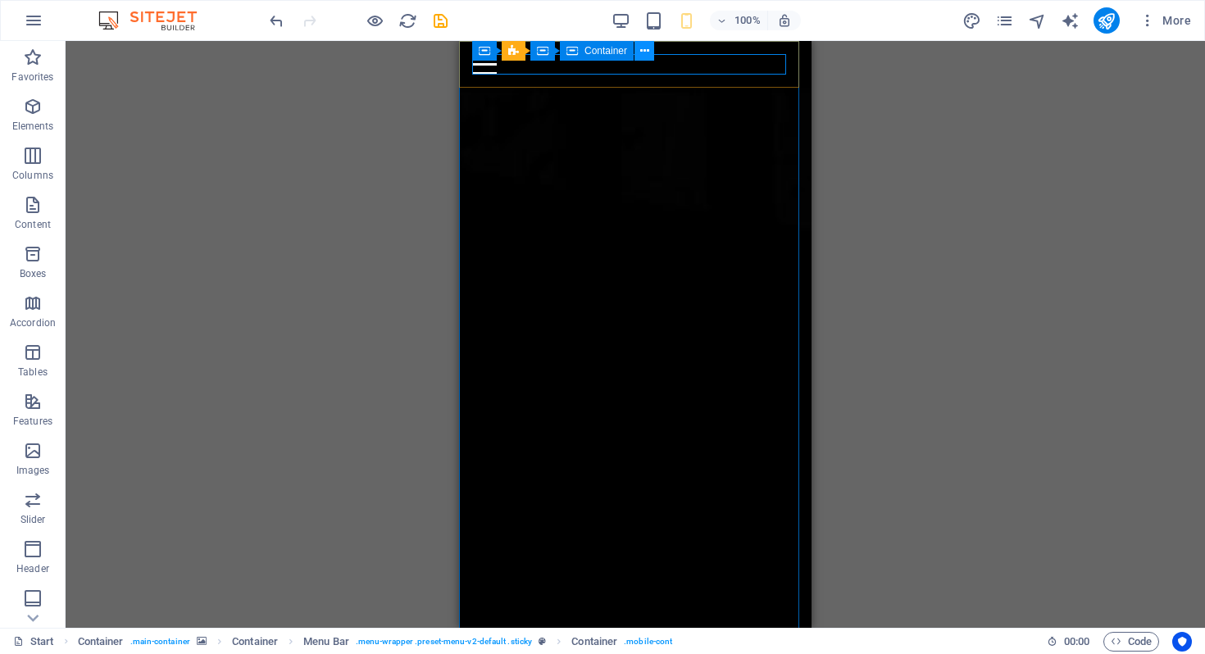
click at [647, 52] on icon at bounding box center [644, 51] width 9 height 17
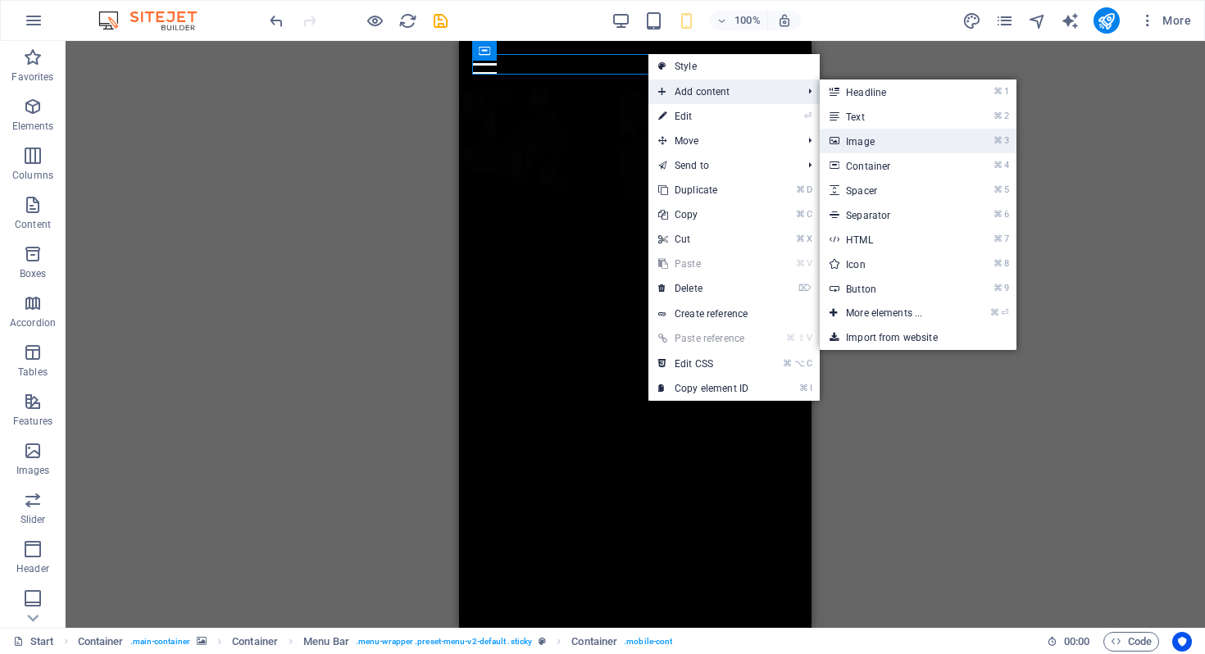
click at [854, 140] on link "⌘ 3 Image" at bounding box center [887, 141] width 135 height 25
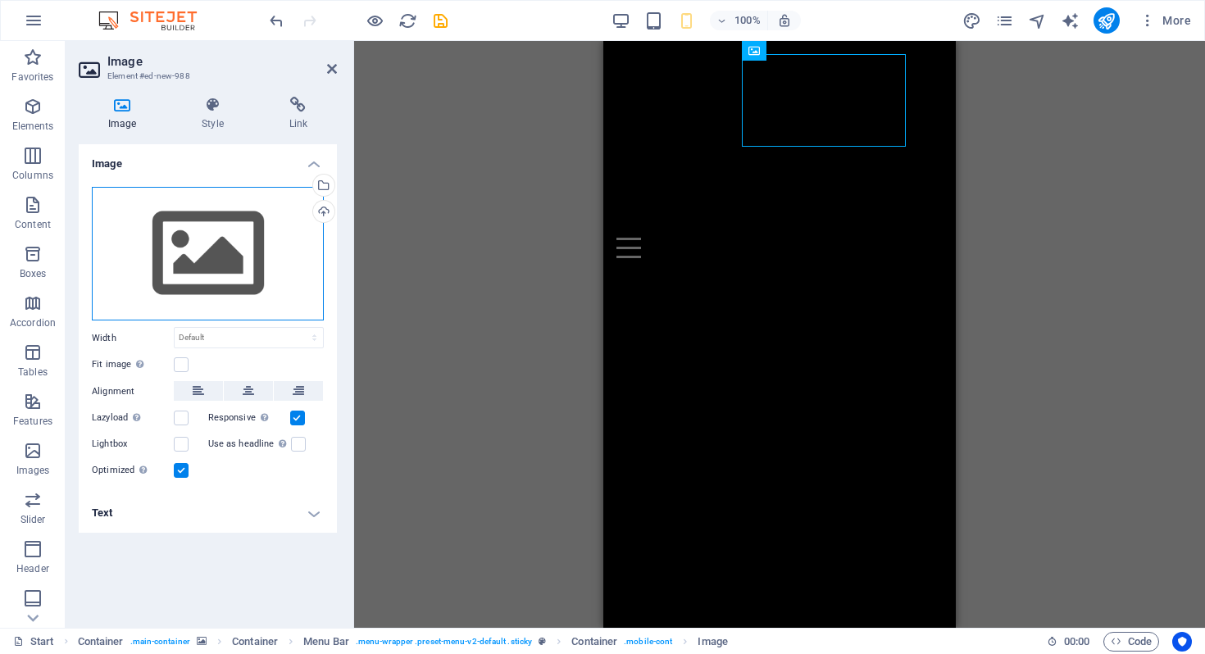
click at [203, 275] on div "Drag files here, click to choose files or select files from Files or our free s…" at bounding box center [208, 254] width 232 height 134
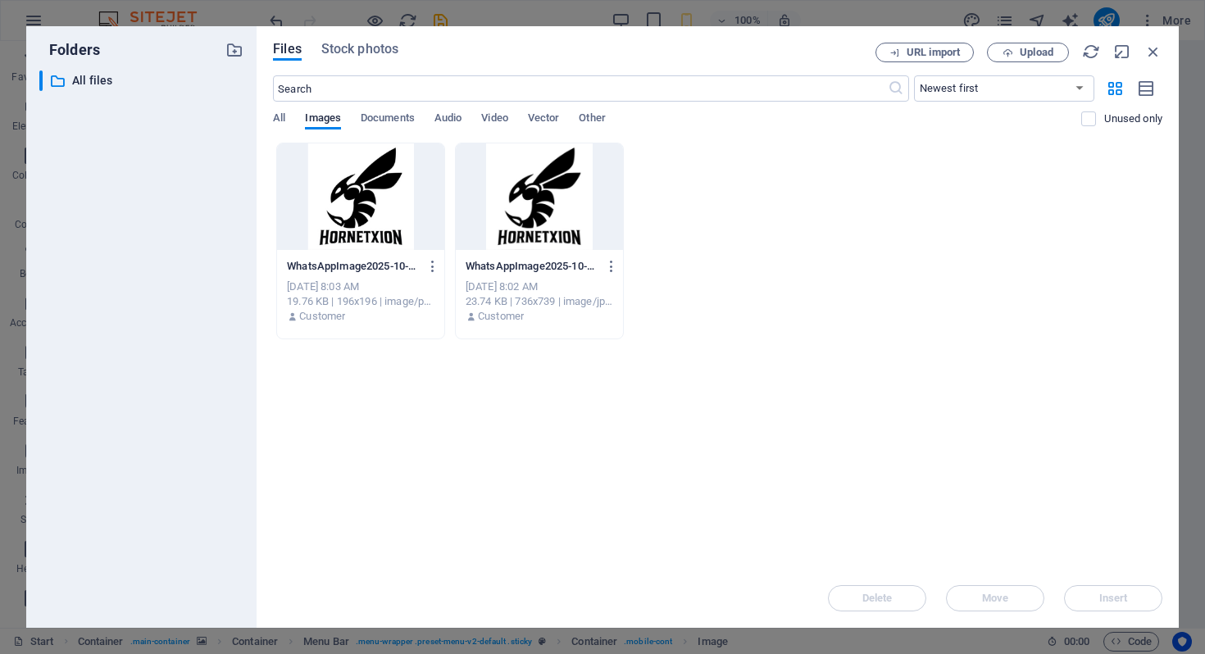
click at [542, 204] on div at bounding box center [539, 196] width 167 height 107
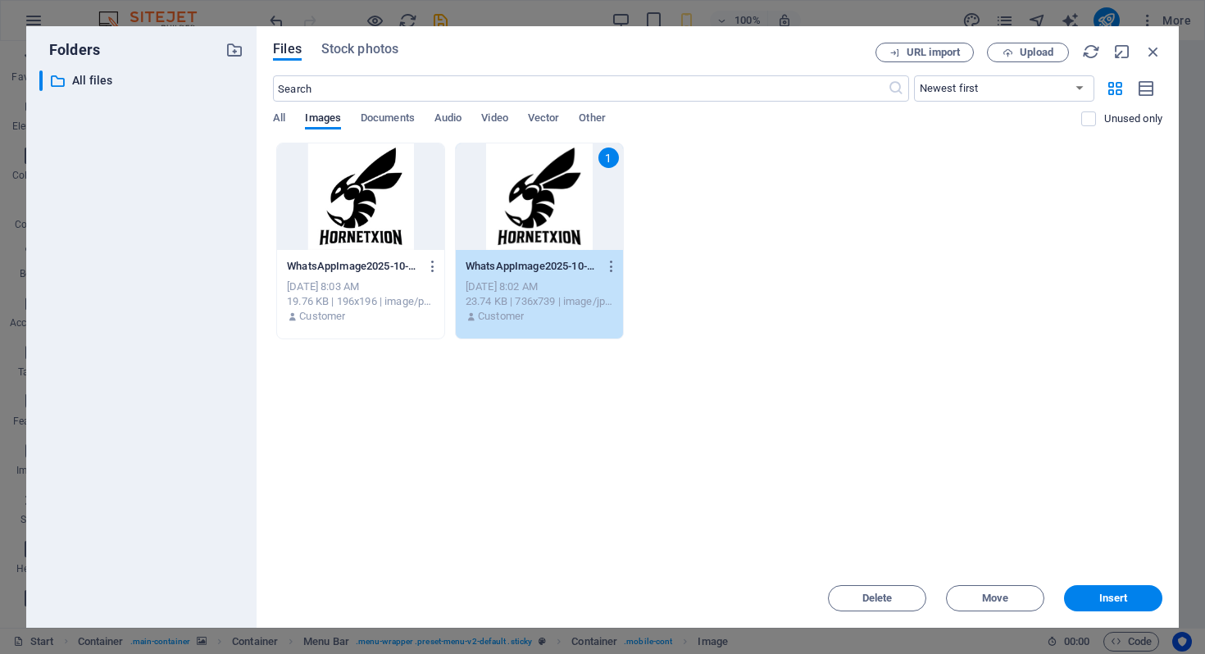
drag, startPoint x: 1083, startPoint y: 603, endPoint x: 1043, endPoint y: 585, distance: 44.0
click at [1080, 601] on span "Insert" at bounding box center [1113, 599] width 85 height 10
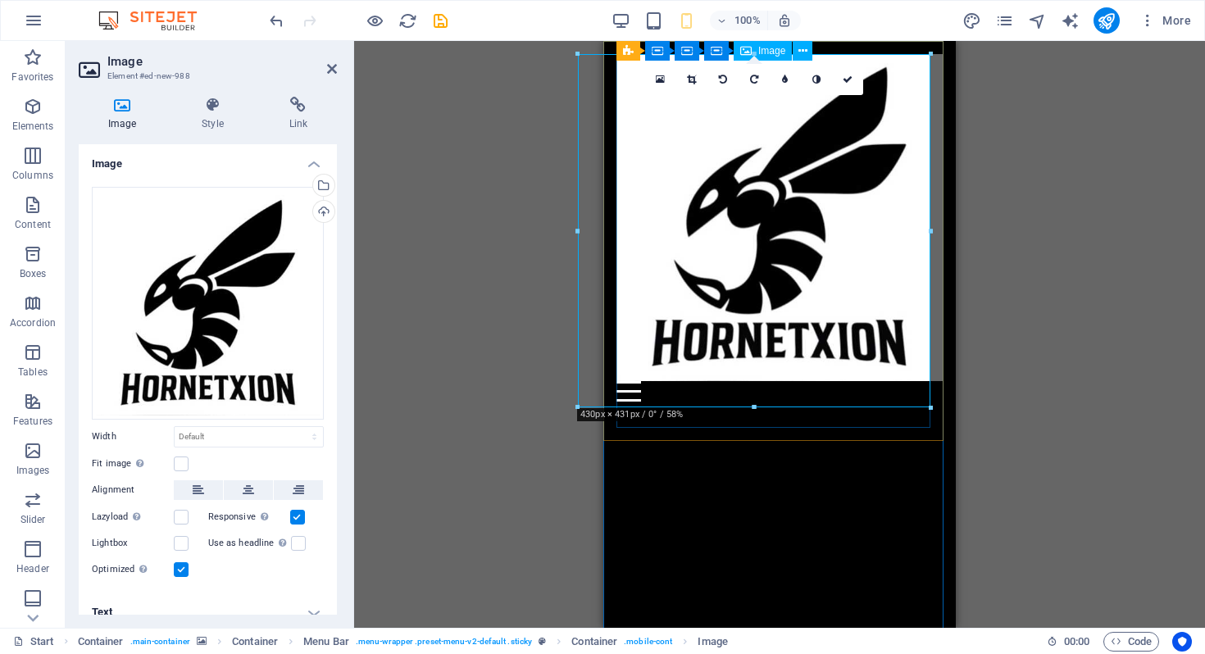
click at [772, 250] on figure at bounding box center [780, 217] width 326 height 327
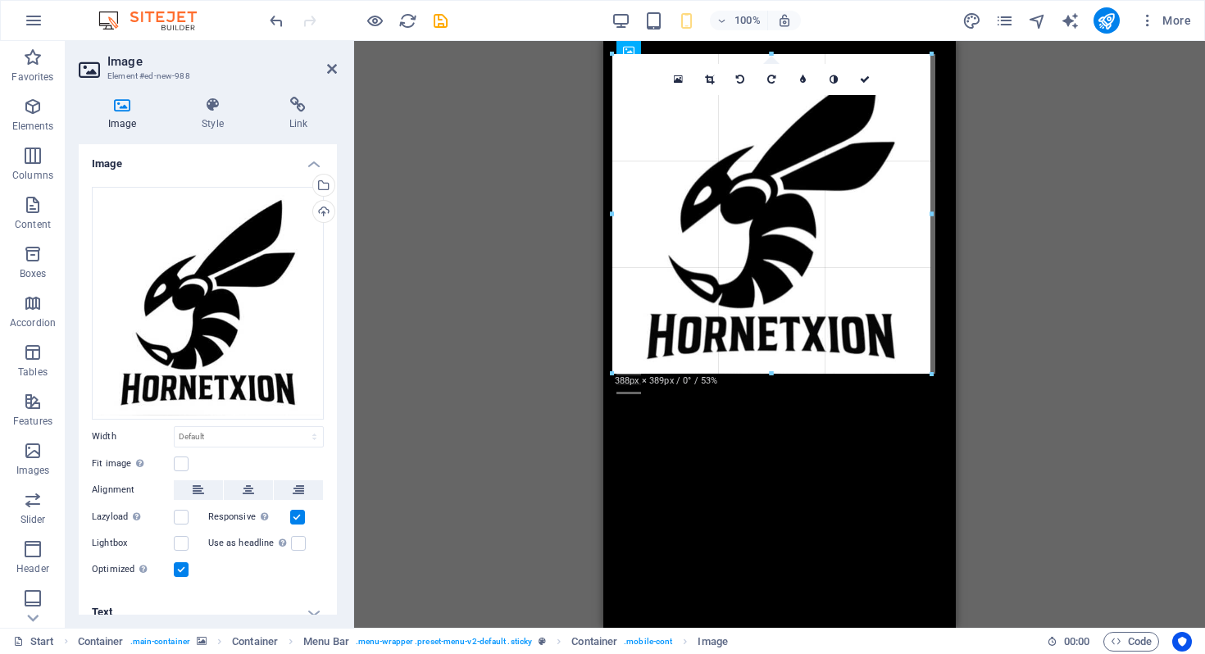
drag, startPoint x: 580, startPoint y: 408, endPoint x: 628, endPoint y: 375, distance: 58.4
type input "389"
select select "px"
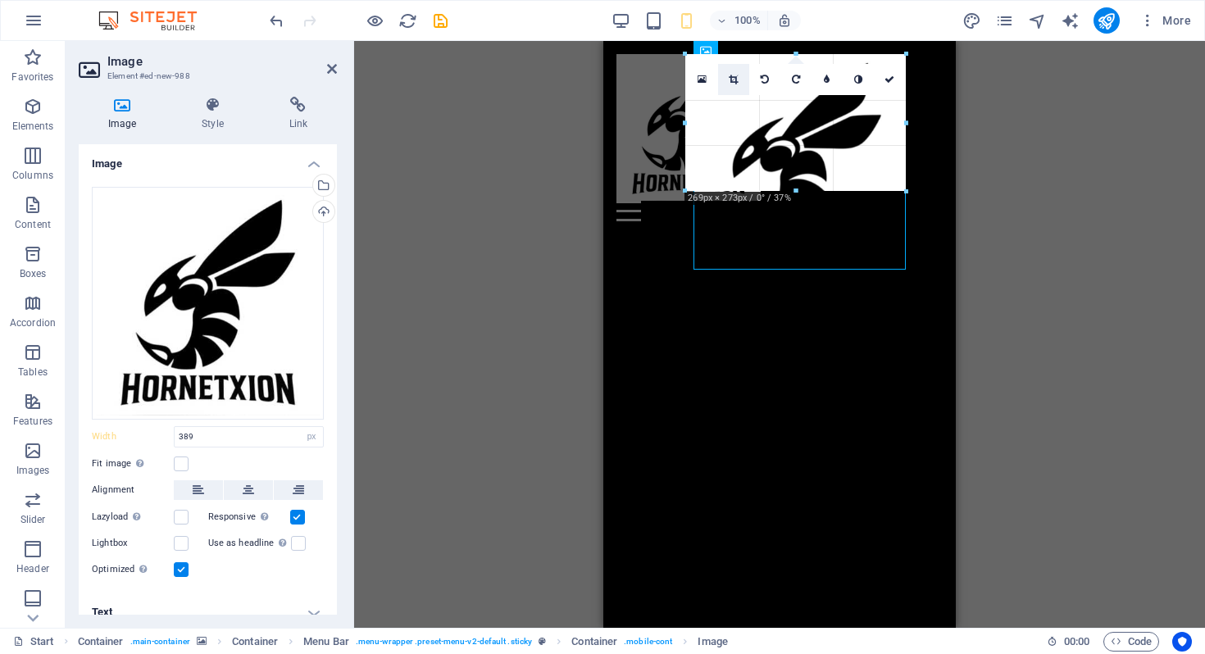
drag, startPoint x: 928, startPoint y: 372, endPoint x: 744, endPoint y: 64, distance: 359.2
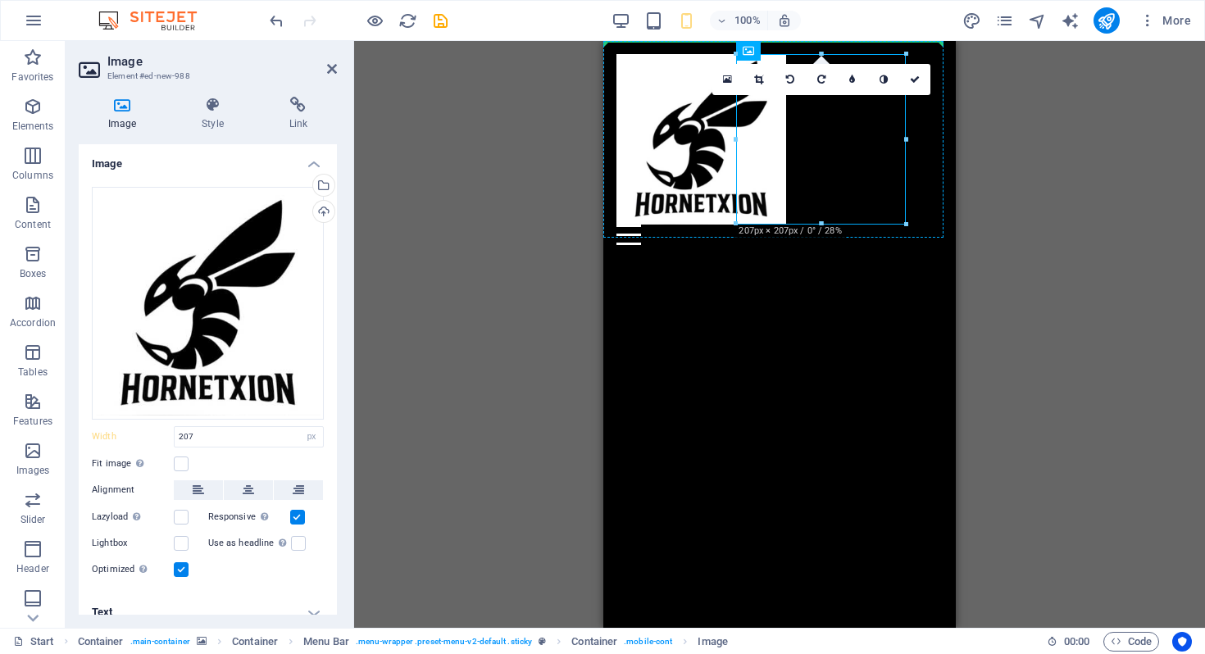
drag, startPoint x: 781, startPoint y: 125, endPoint x: 721, endPoint y: 117, distance: 60.3
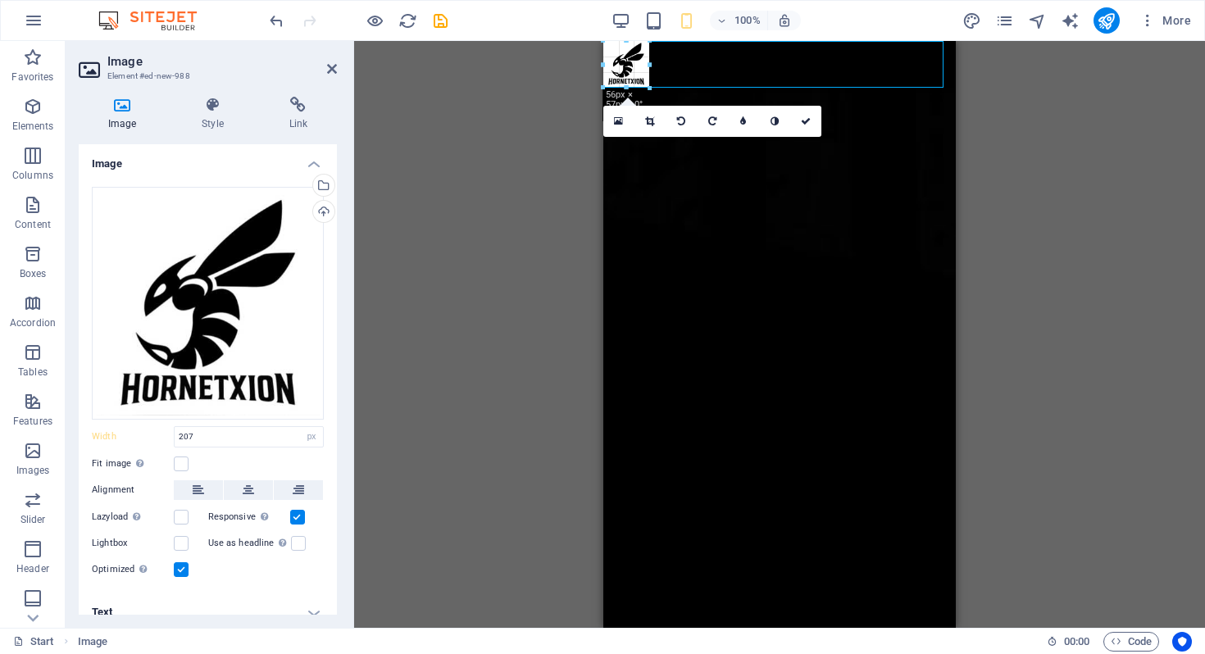
drag, startPoint x: 771, startPoint y: 208, endPoint x: 652, endPoint y: 88, distance: 169.9
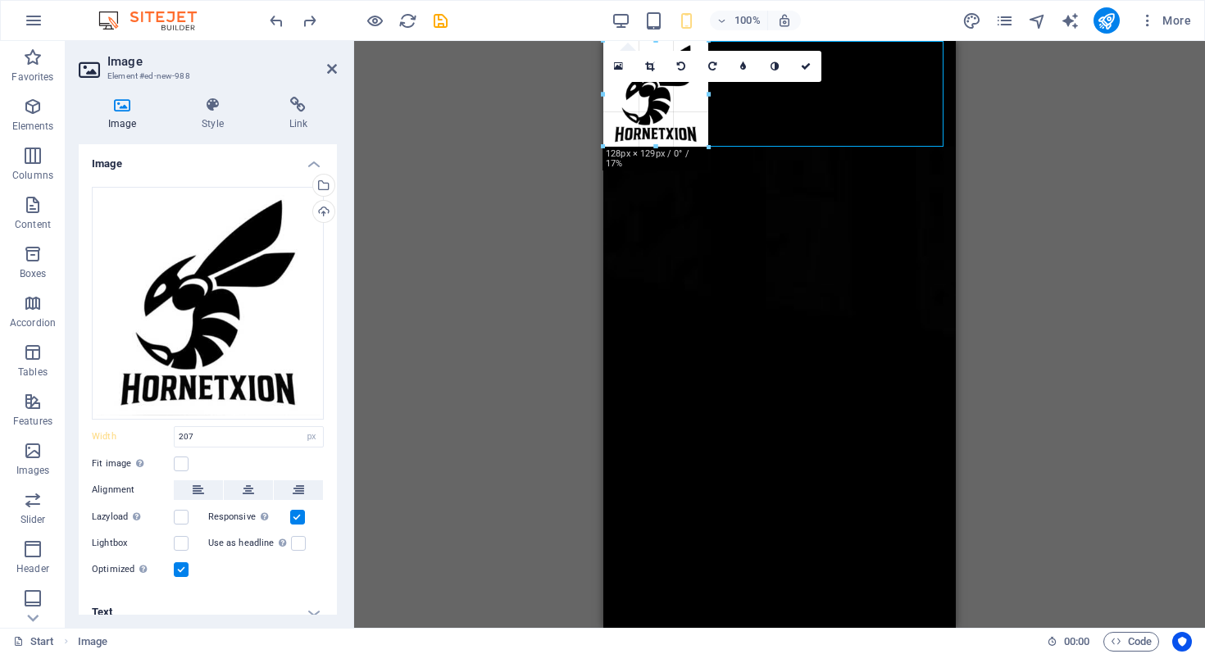
drag, startPoint x: 772, startPoint y: 212, endPoint x: 703, endPoint y: 128, distance: 108.3
type input "128"
click at [1089, 207] on div "H2 Container Container Container Container Container Container Form button Pres…" at bounding box center [779, 334] width 851 height 587
click at [1095, 288] on div "H2 Container Container Container Container Container Container Form button Pres…" at bounding box center [779, 334] width 851 height 587
drag, startPoint x: 950, startPoint y: 148, endPoint x: 1363, endPoint y: 101, distance: 415.8
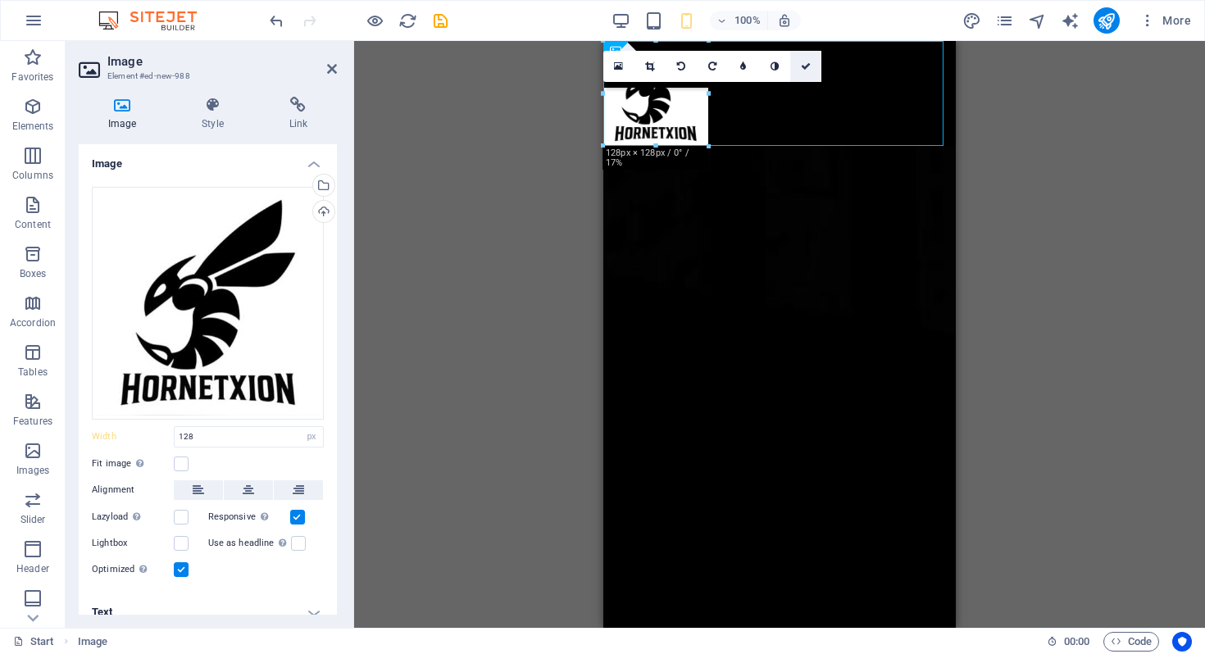
click at [809, 70] on icon at bounding box center [806, 66] width 10 height 10
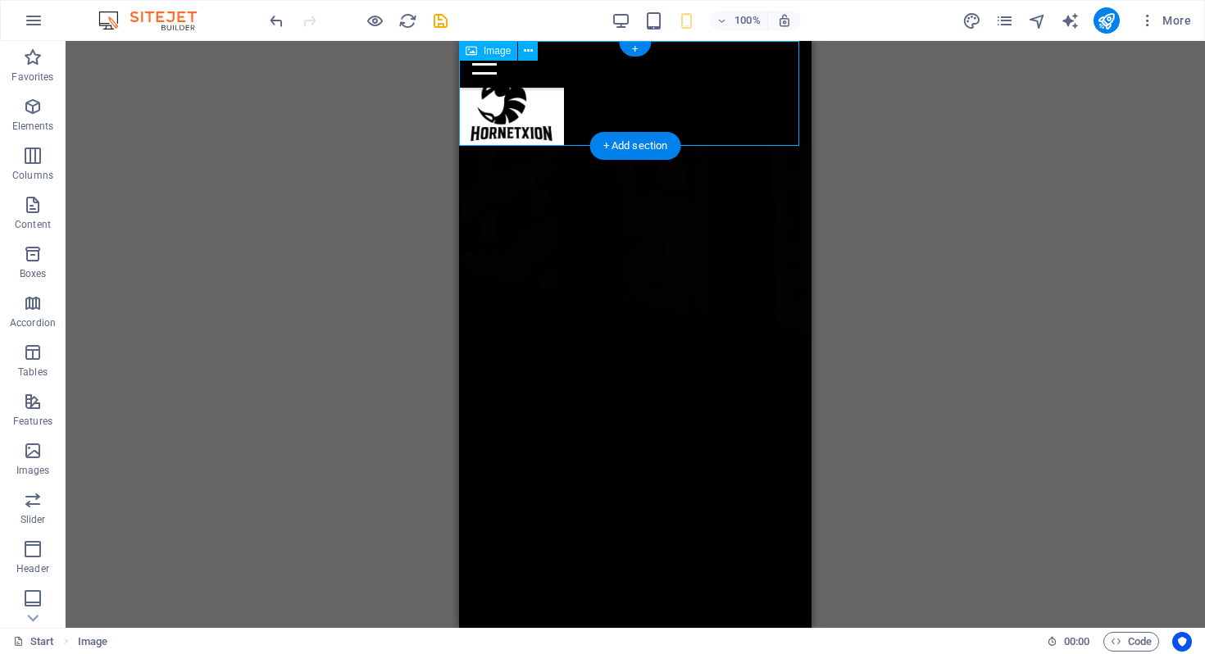
click at [528, 111] on figure at bounding box center [635, 93] width 353 height 105
click at [556, 71] on div "Menu" at bounding box center [635, 64] width 326 height 20
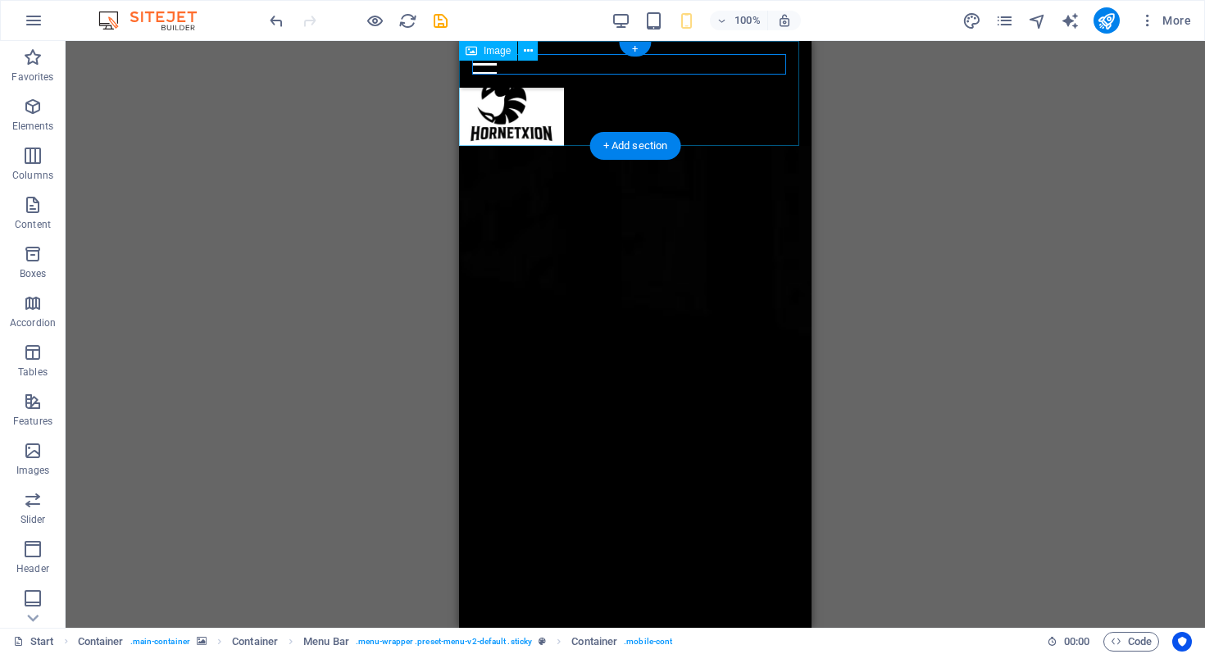
click at [545, 107] on figure at bounding box center [635, 93] width 353 height 105
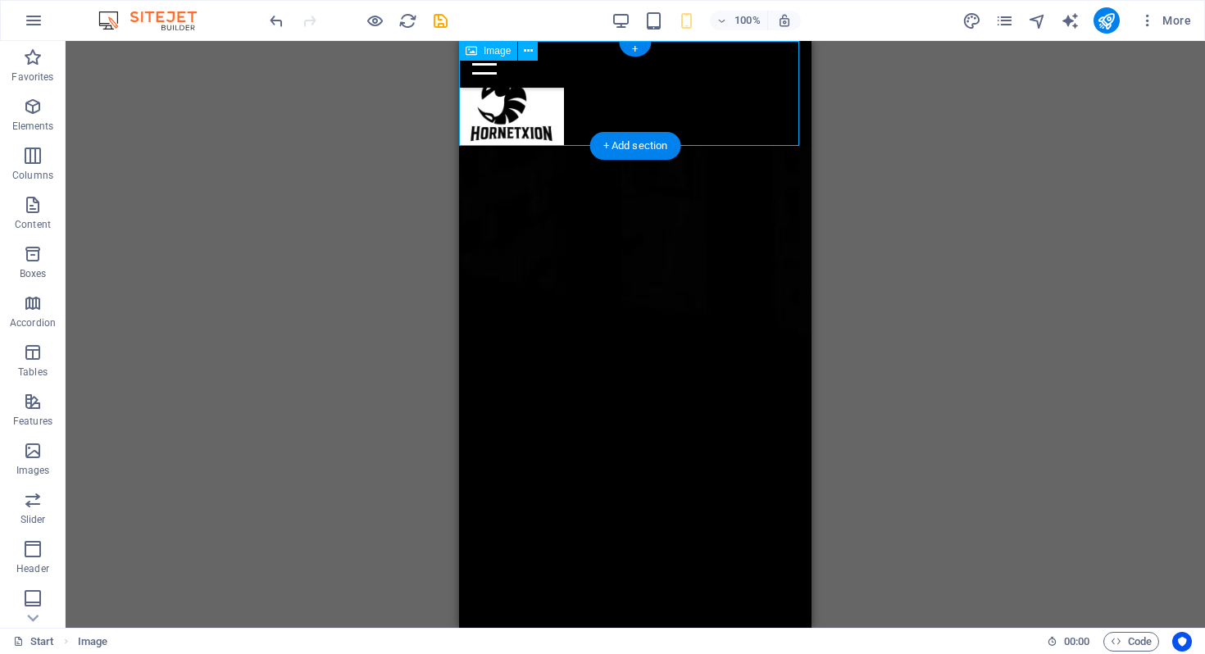
click at [545, 107] on figure at bounding box center [635, 93] width 353 height 105
click at [537, 120] on figure at bounding box center [635, 93] width 353 height 105
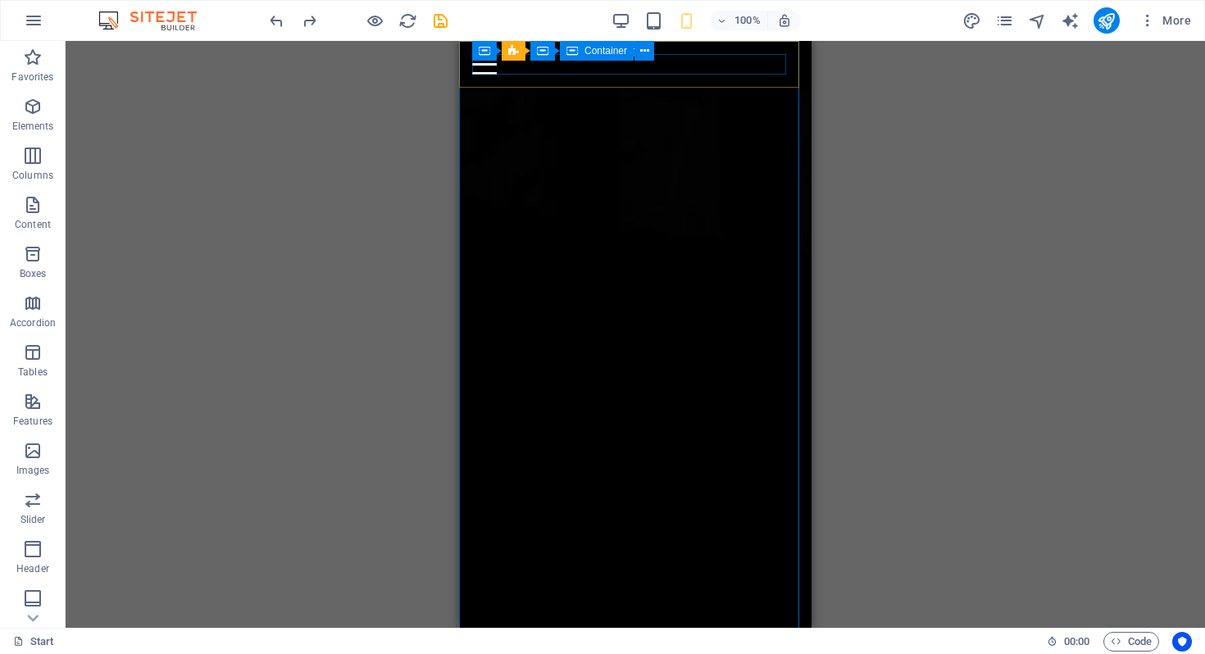
click at [700, 68] on div "Menu" at bounding box center [635, 64] width 326 height 20
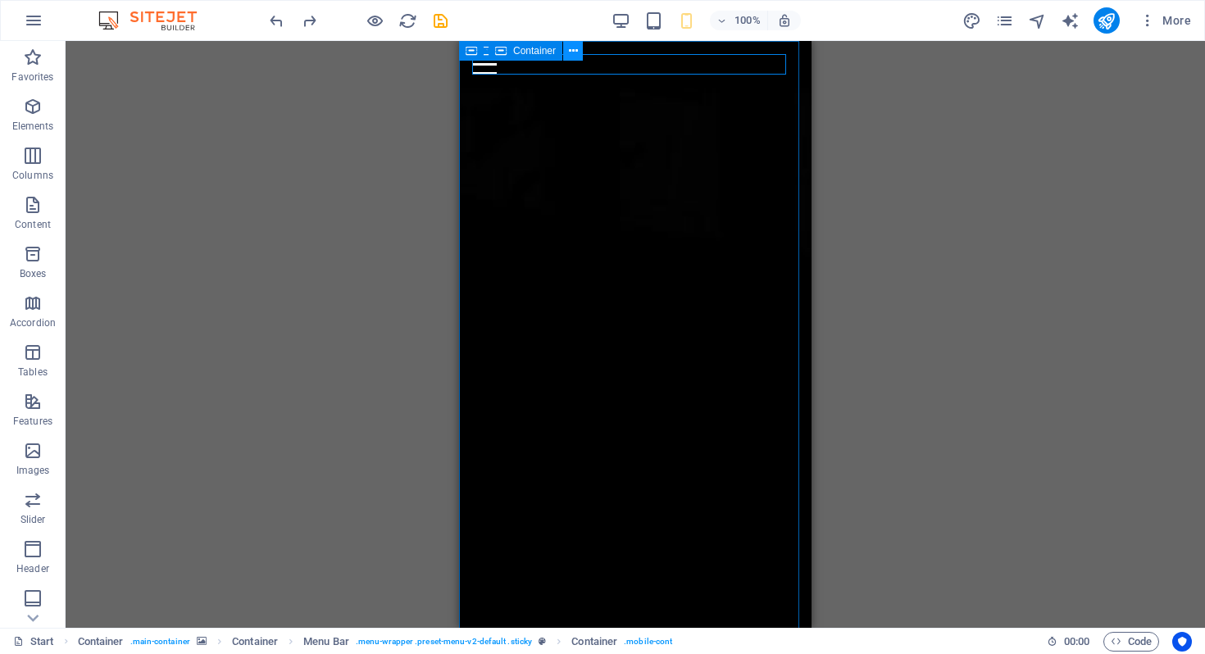
click at [570, 52] on icon at bounding box center [573, 51] width 9 height 17
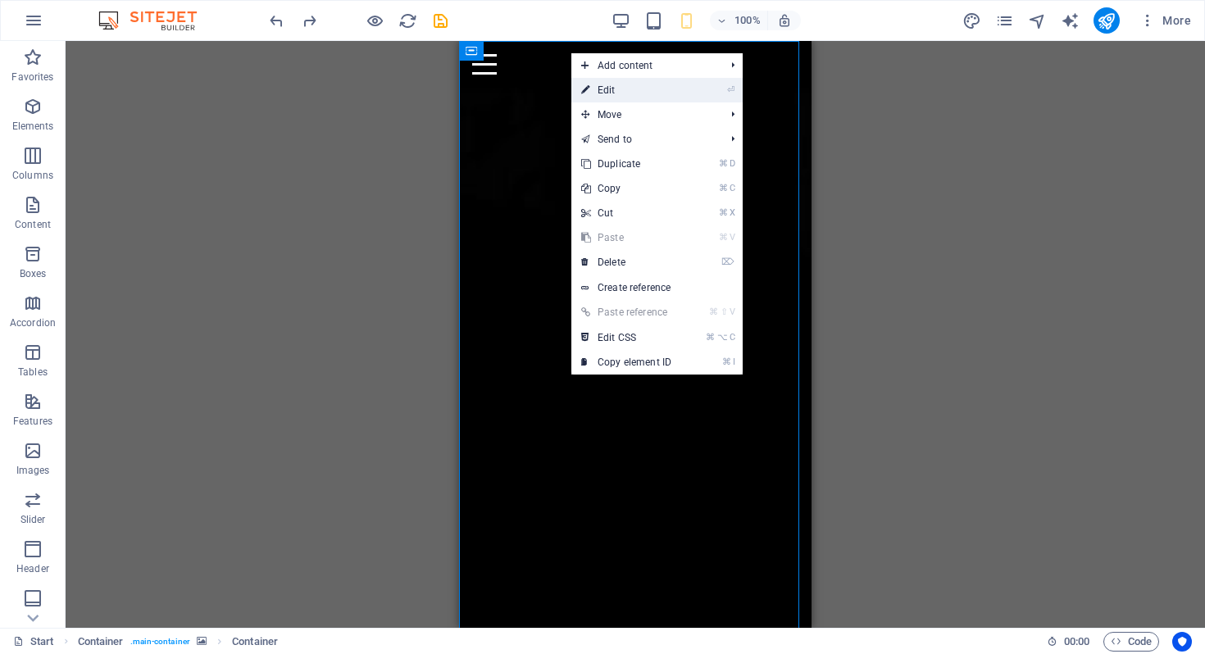
click at [618, 89] on link "⏎ Edit" at bounding box center [626, 90] width 110 height 25
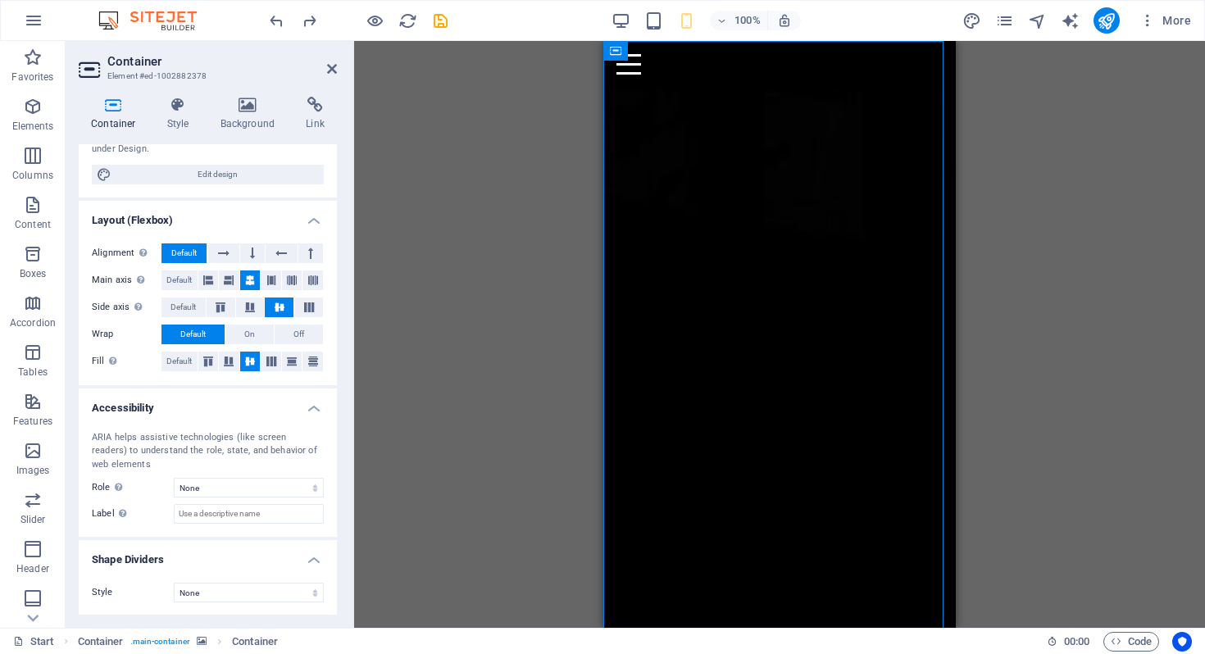
scroll to position [193, 0]
click at [1122, 257] on div "Drag here to replace the existing content. Press “Ctrl” if you want to create a…" at bounding box center [779, 334] width 851 height 587
click at [250, 120] on h4 "Background" at bounding box center [251, 114] width 86 height 34
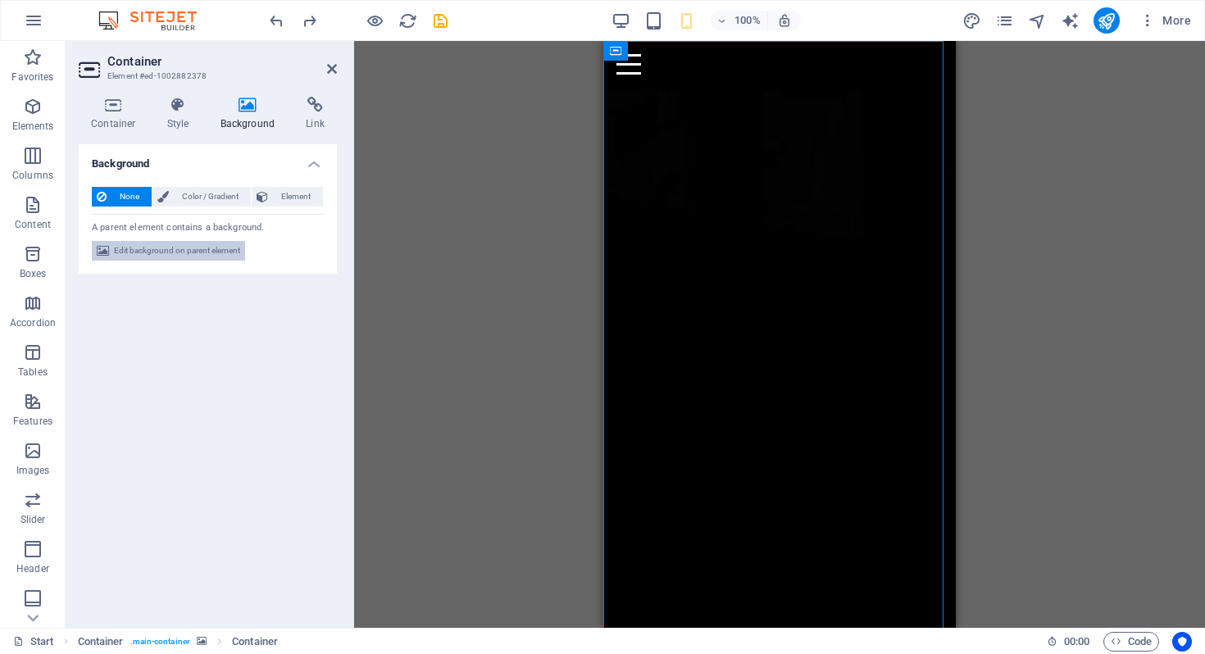
click at [124, 251] on span "Edit background on parent element" at bounding box center [177, 251] width 126 height 20
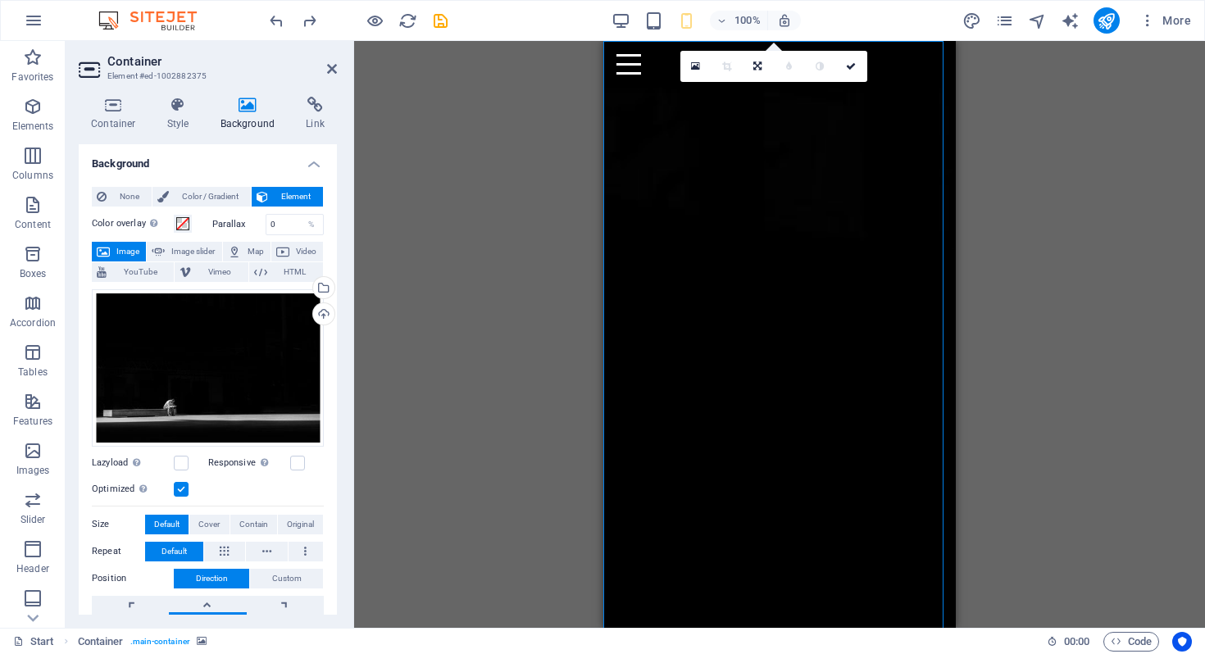
click at [410, 358] on div "Drag here to replace the existing content. Press “Ctrl” if you want to create a…" at bounding box center [779, 334] width 851 height 587
click at [1049, 226] on div "Drag here to replace the existing content. Press “Ctrl” if you want to create a…" at bounding box center [779, 334] width 851 height 587
click at [454, 140] on div "Drag here to replace the existing content. Press “Ctrl” if you want to create a…" at bounding box center [779, 334] width 851 height 587
click at [636, 81] on div "Home About Contact Menu" at bounding box center [779, 64] width 353 height 47
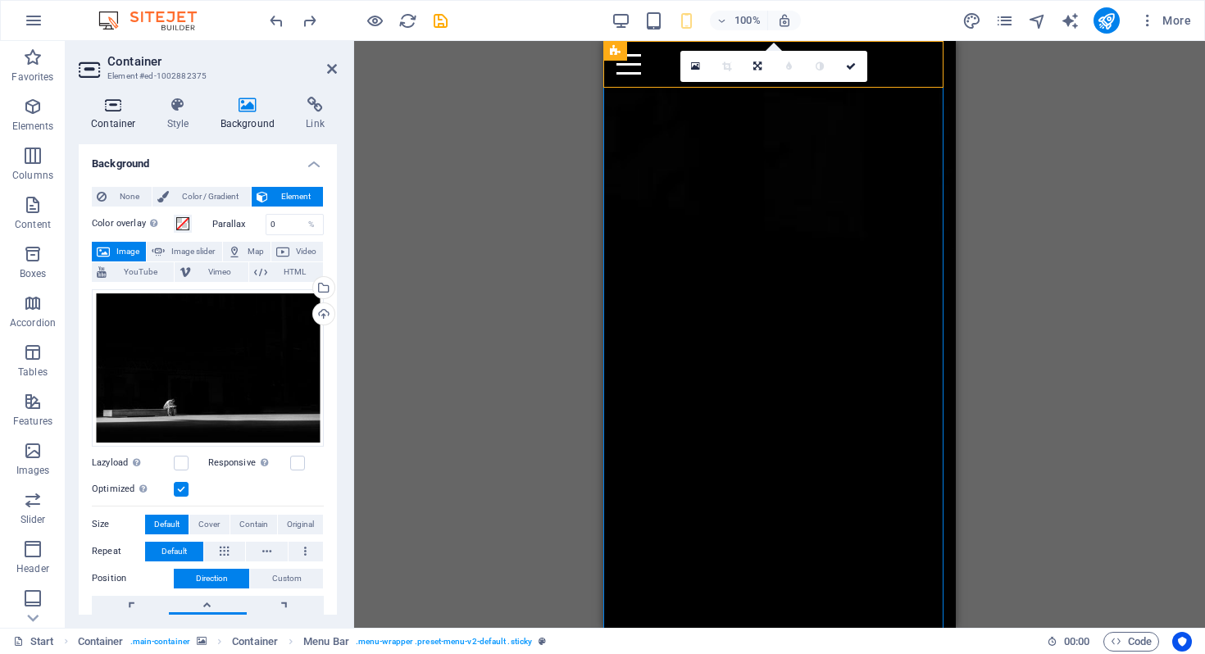
click at [112, 121] on h4 "Container" at bounding box center [117, 114] width 76 height 34
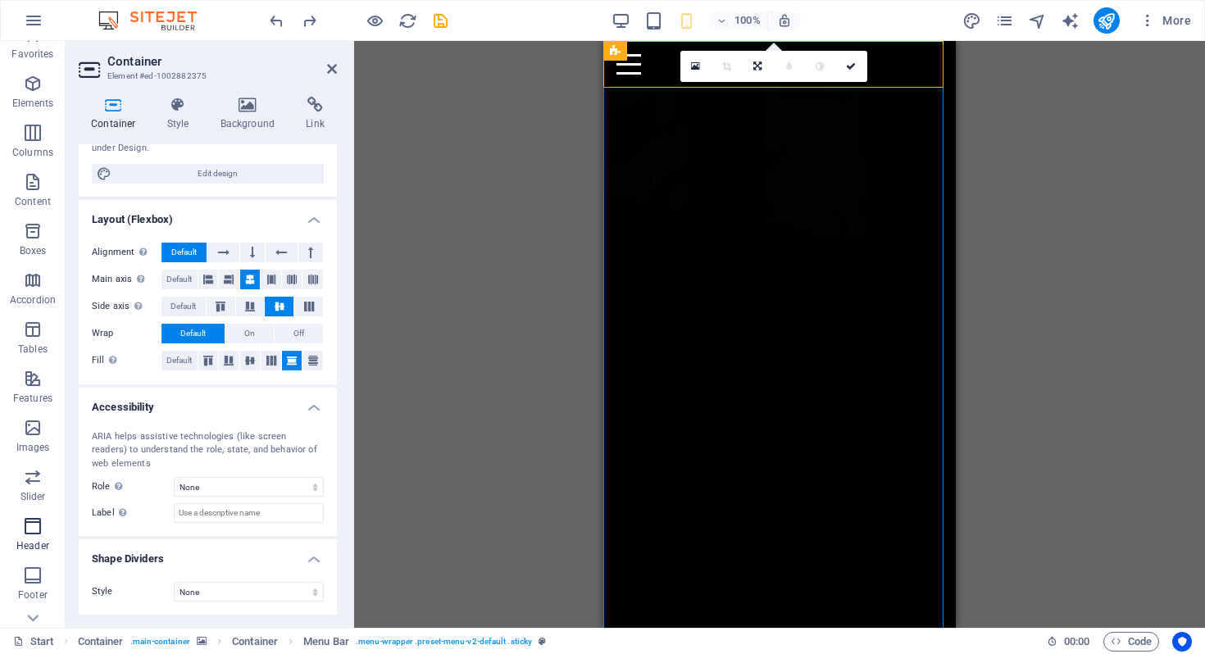
scroll to position [61, 0]
click at [35, 535] on icon "button" at bounding box center [33, 538] width 20 height 20
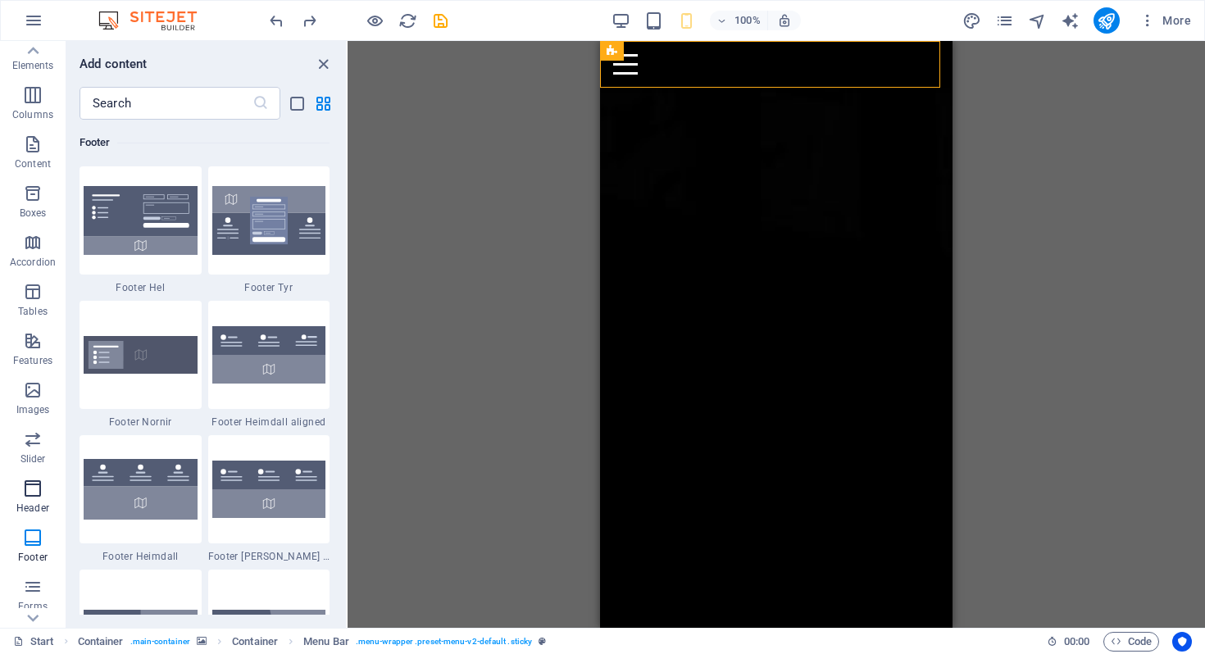
click at [35, 484] on icon "button" at bounding box center [33, 489] width 20 height 20
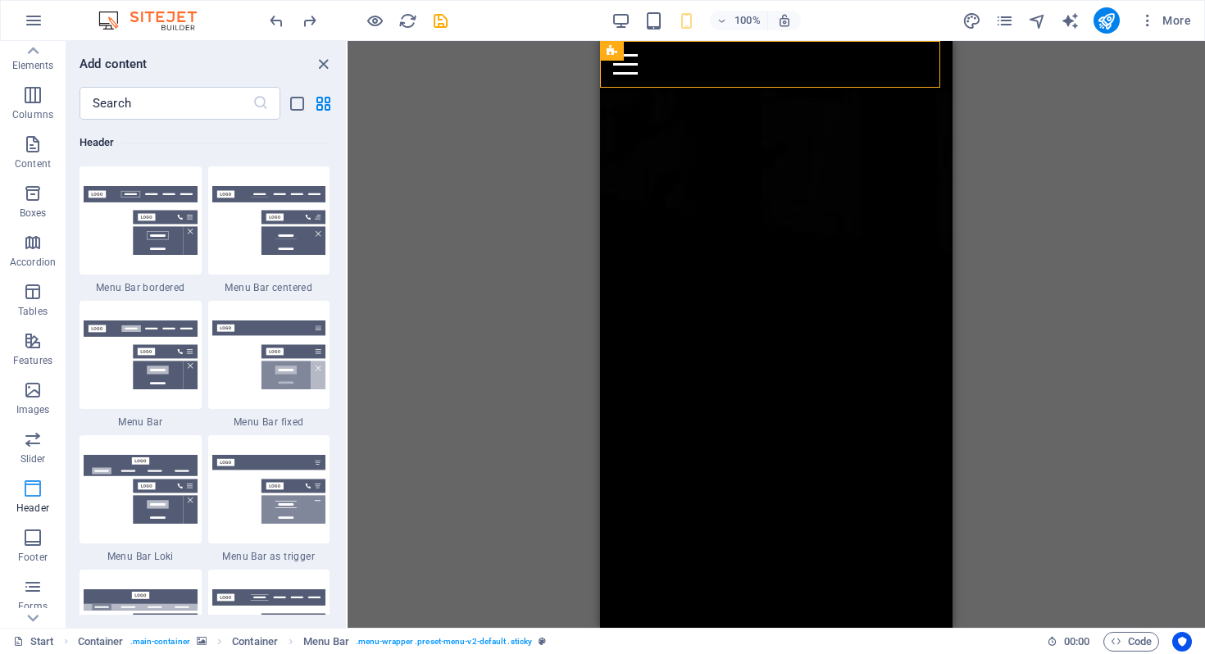
scroll to position [9873, 0]
click at [36, 59] on icon at bounding box center [32, 50] width 23 height 23
click at [30, 52] on icon "button" at bounding box center [33, 58] width 20 height 20
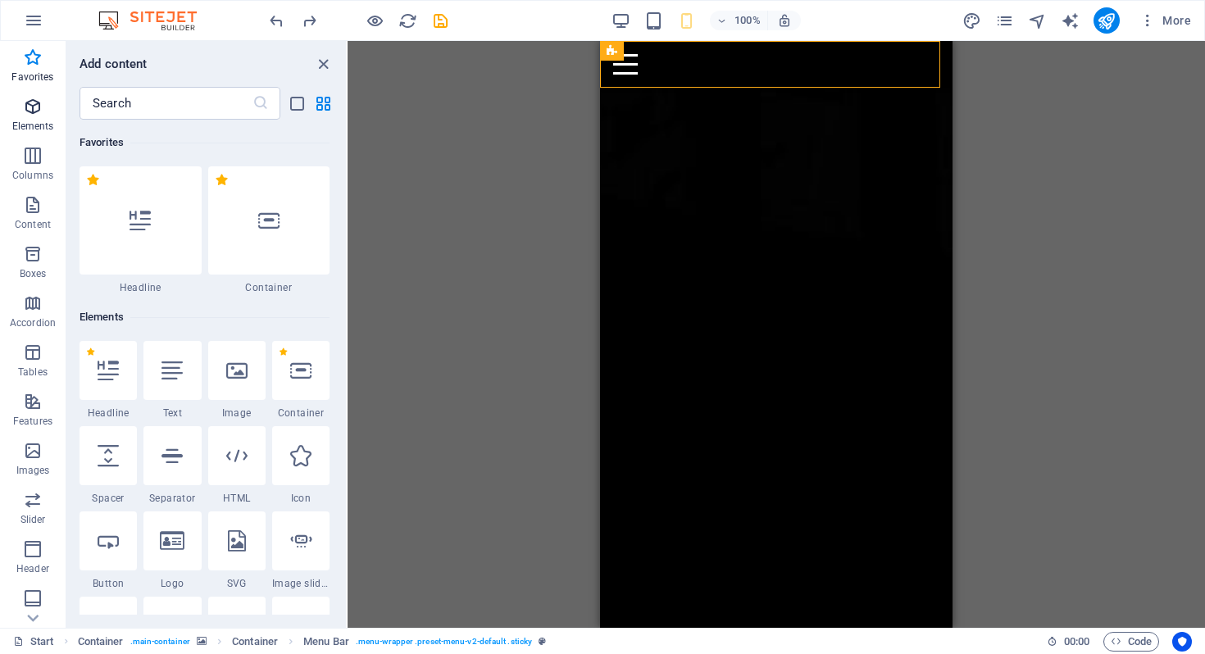
click at [31, 106] on icon "button" at bounding box center [33, 107] width 20 height 20
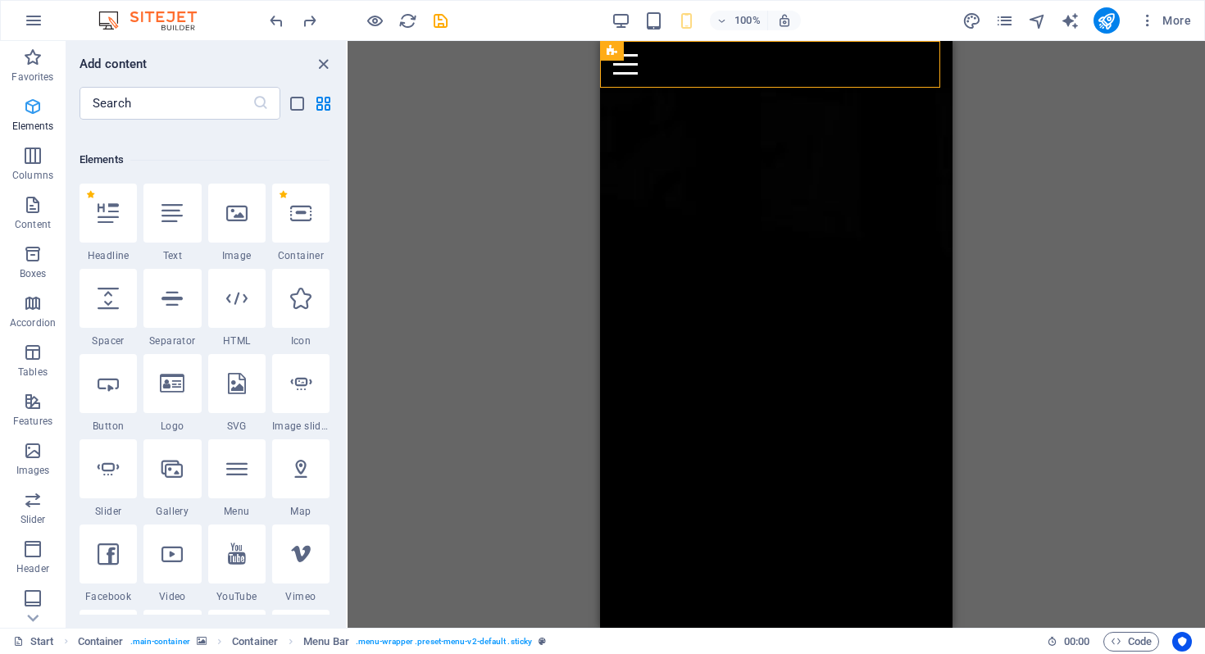
scroll to position [175, 0]
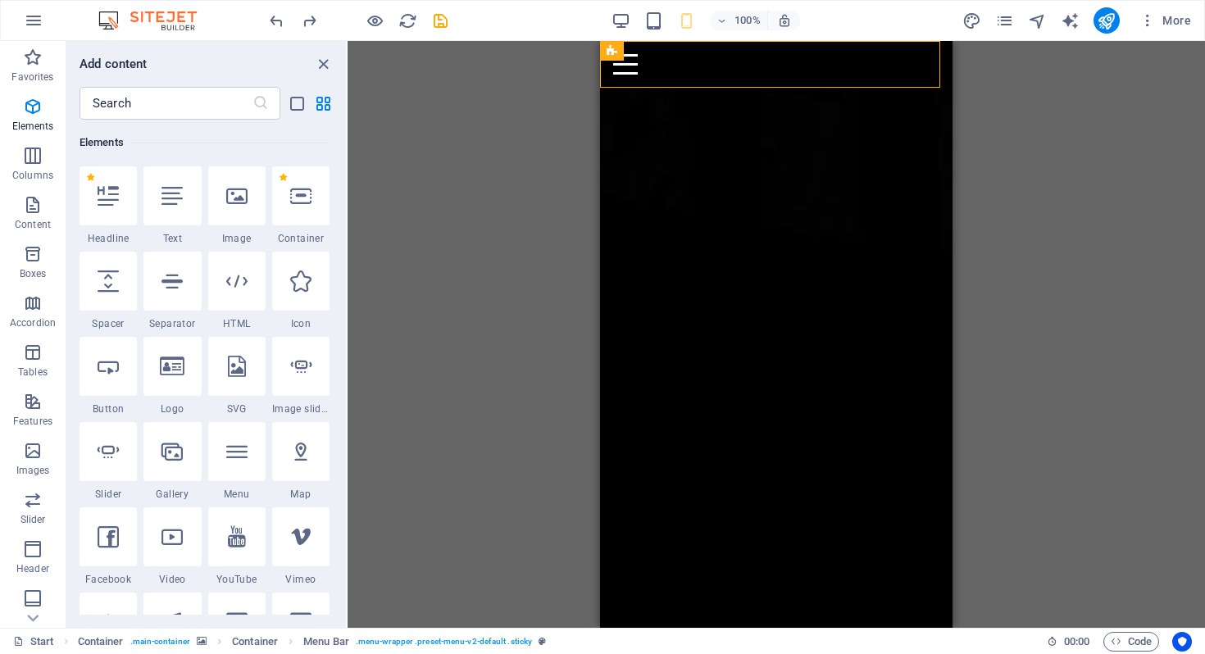
click at [1065, 182] on div "Drag here to replace the existing content. Press “Ctrl” if you want to create a…" at bounding box center [777, 334] width 858 height 587
click at [1117, 279] on div "Drag here to replace the existing content. Press “Ctrl” if you want to create a…" at bounding box center [777, 334] width 858 height 587
click at [1147, 23] on icon "button" at bounding box center [1148, 20] width 16 height 16
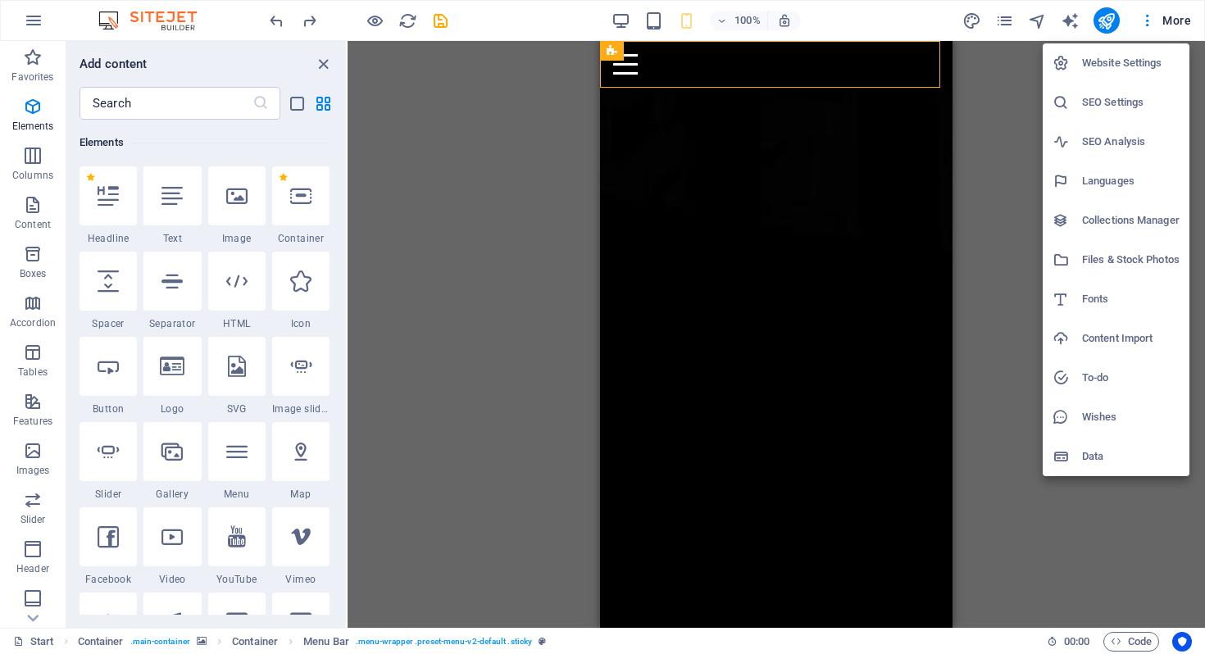
click at [1001, 21] on div at bounding box center [602, 327] width 1205 height 654
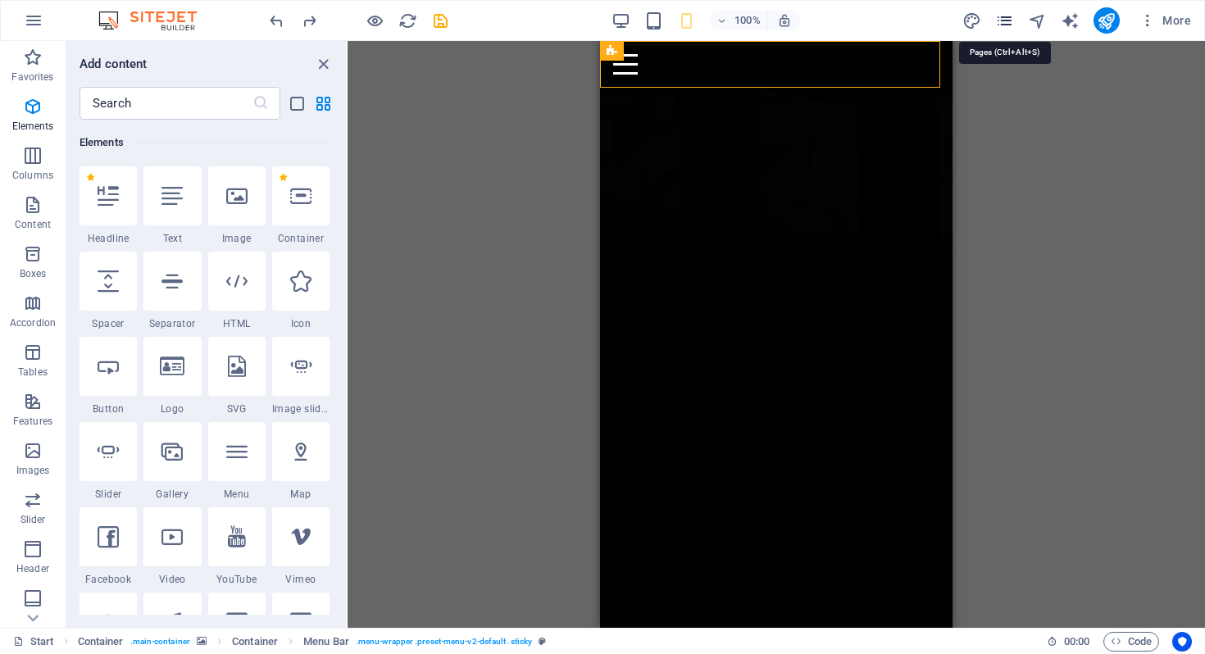
click at [1007, 22] on icon "pages" at bounding box center [1004, 20] width 19 height 19
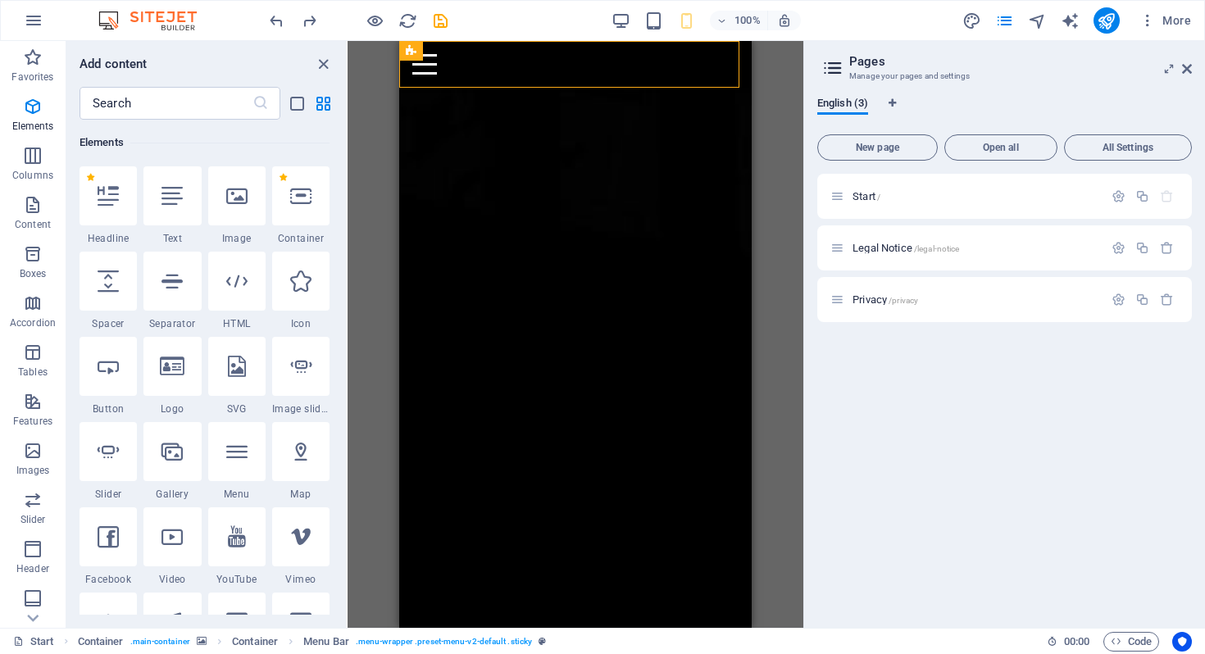
click at [781, 229] on div "Drag here to replace the existing content. Press “Ctrl” if you want to create a…" at bounding box center [576, 334] width 456 height 587
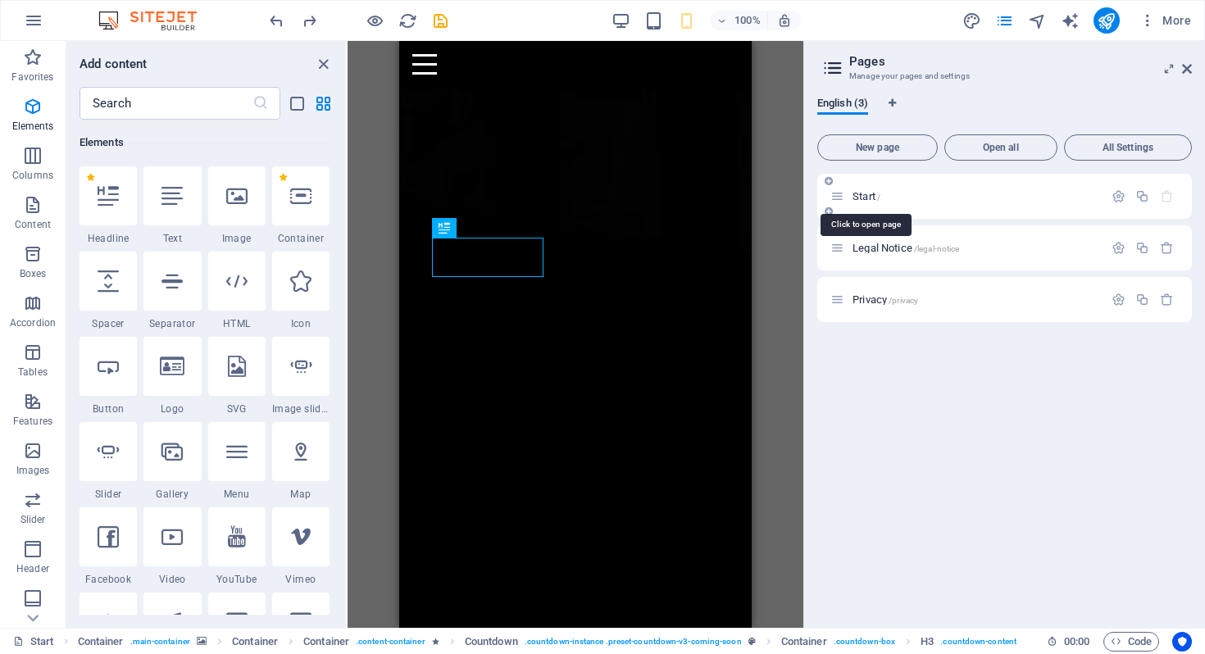
click at [867, 197] on span "Start /" at bounding box center [867, 196] width 28 height 12
click at [842, 197] on icon at bounding box center [838, 196] width 14 height 14
click at [1026, 149] on span "Open all" at bounding box center [1001, 148] width 98 height 10
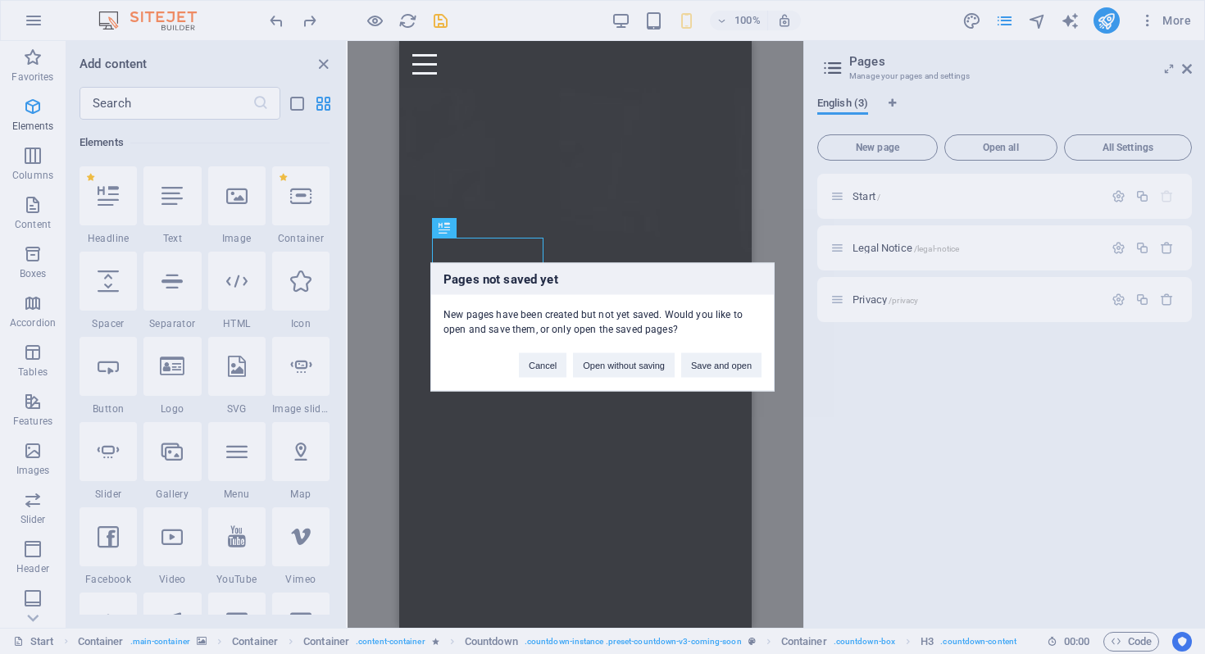
click at [976, 425] on div "Pages not saved yet New pages have been created but not yet saved. Would you li…" at bounding box center [602, 327] width 1205 height 654
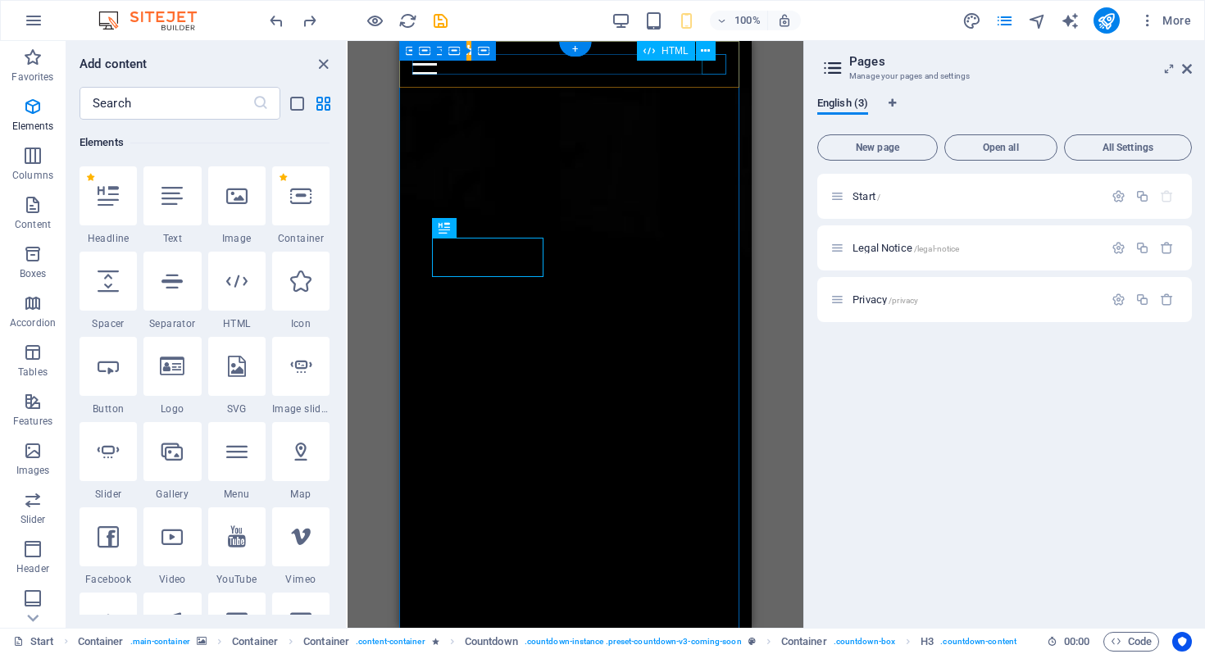
click at [713, 71] on div "Menu" at bounding box center [575, 64] width 326 height 20
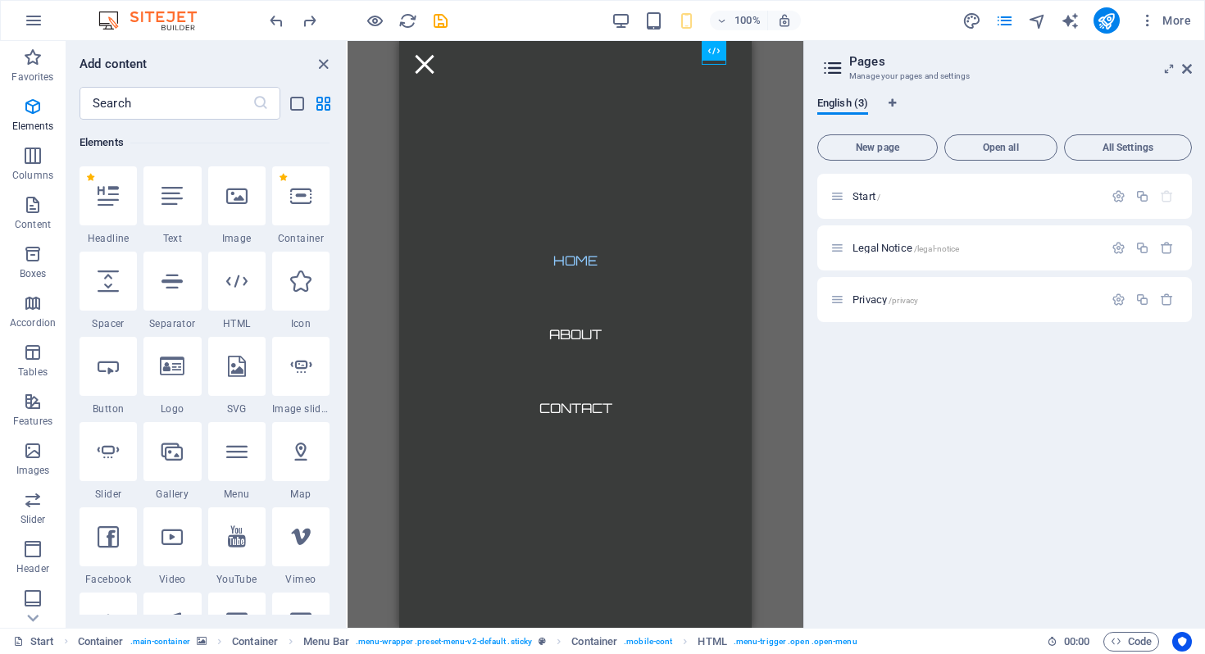
click at [783, 266] on div "Drag here to replace the existing content. Press “Ctrl” if you want to create a…" at bounding box center [576, 334] width 456 height 587
click at [840, 201] on icon at bounding box center [838, 196] width 14 height 14
click at [781, 362] on div "Drag here to replace the existing content. Press “Ctrl” if you want to create a…" at bounding box center [576, 334] width 456 height 587
click at [1186, 70] on icon at bounding box center [1187, 68] width 10 height 13
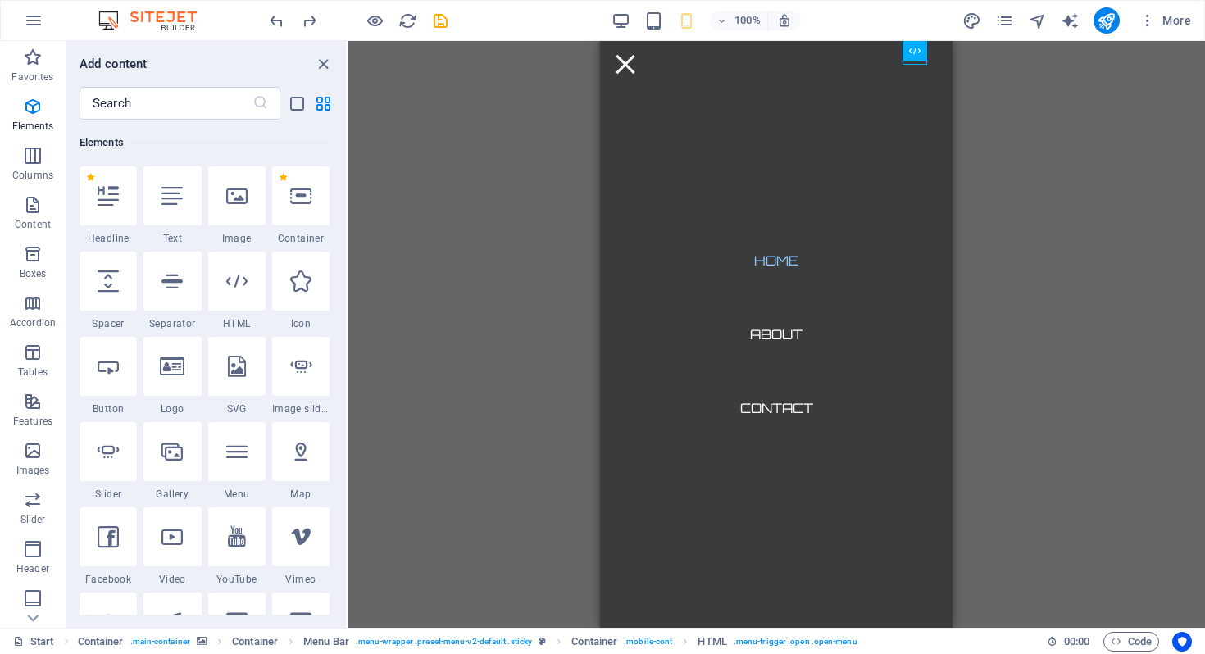
click at [1000, 145] on div "Drag here to replace the existing content. Press “Ctrl” if you want to create a…" at bounding box center [777, 334] width 858 height 587
click at [913, 54] on button at bounding box center [907, 51] width 20 height 20
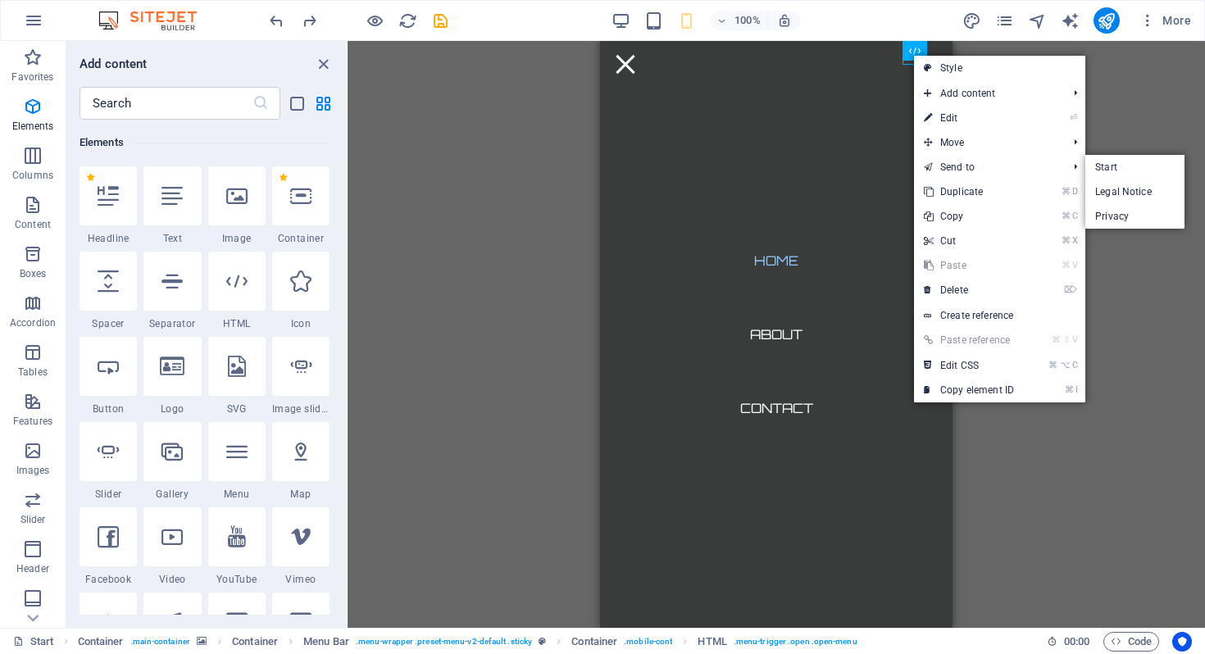
click at [1131, 496] on div "Drag here to replace the existing content. Press “Ctrl” if you want to create a…" at bounding box center [777, 334] width 858 height 587
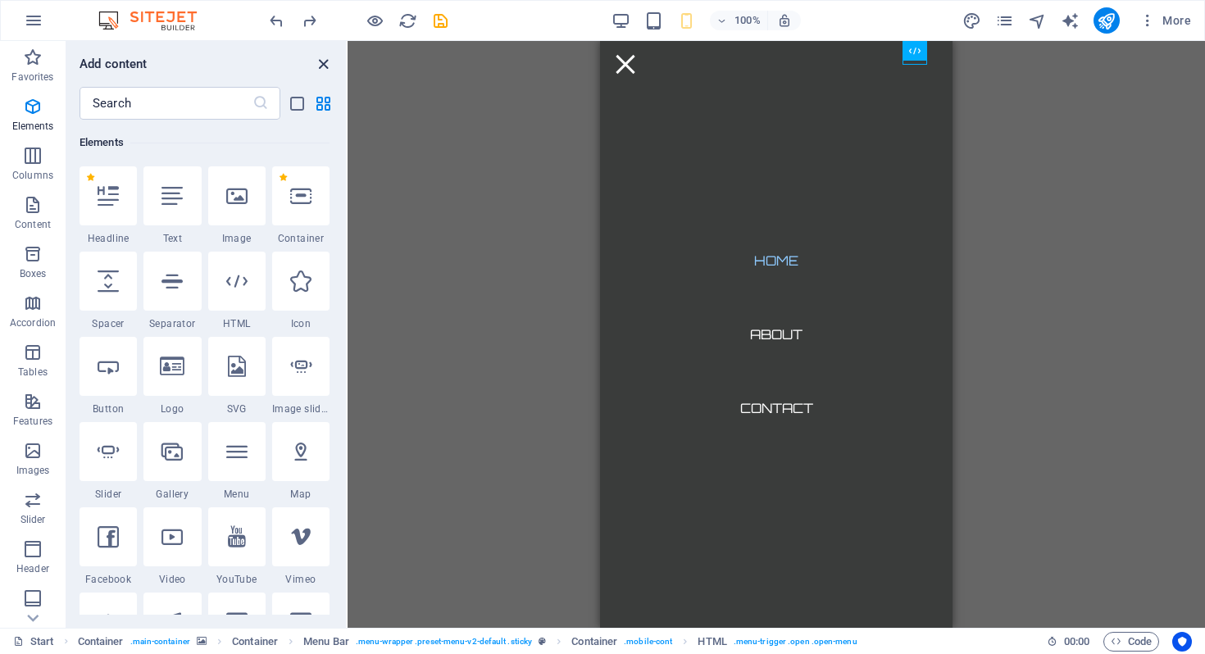
click at [323, 65] on icon "close panel" at bounding box center [323, 64] width 19 height 19
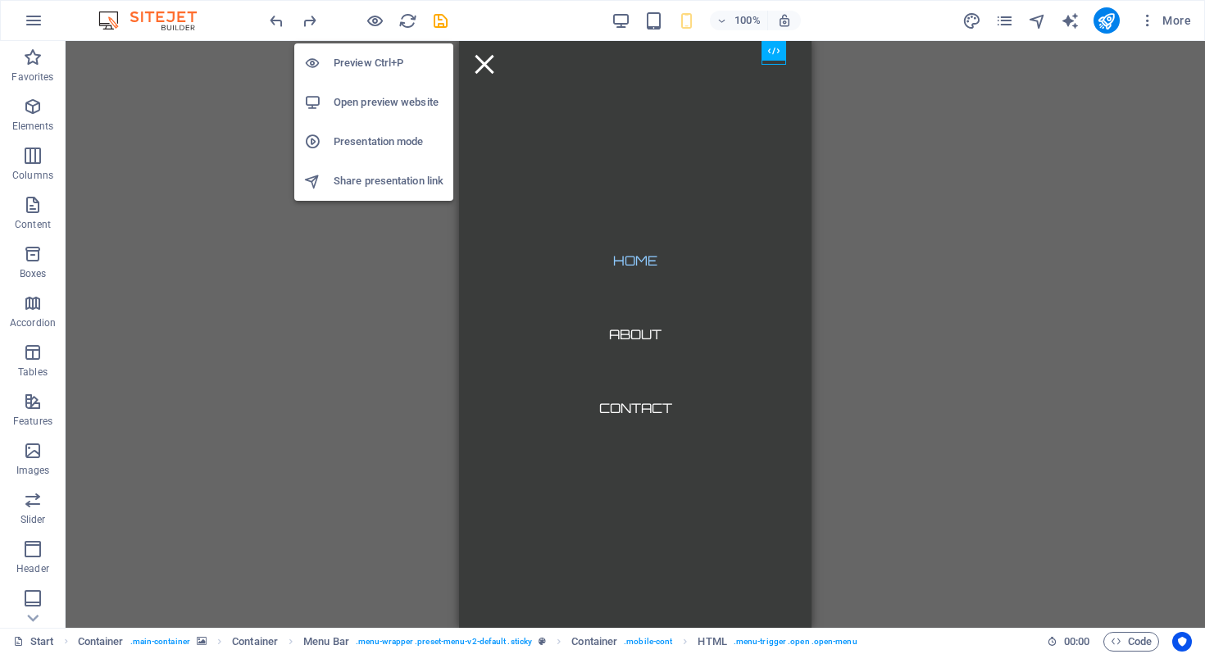
click at [374, 66] on h6 "Preview Ctrl+P" at bounding box center [389, 63] width 110 height 20
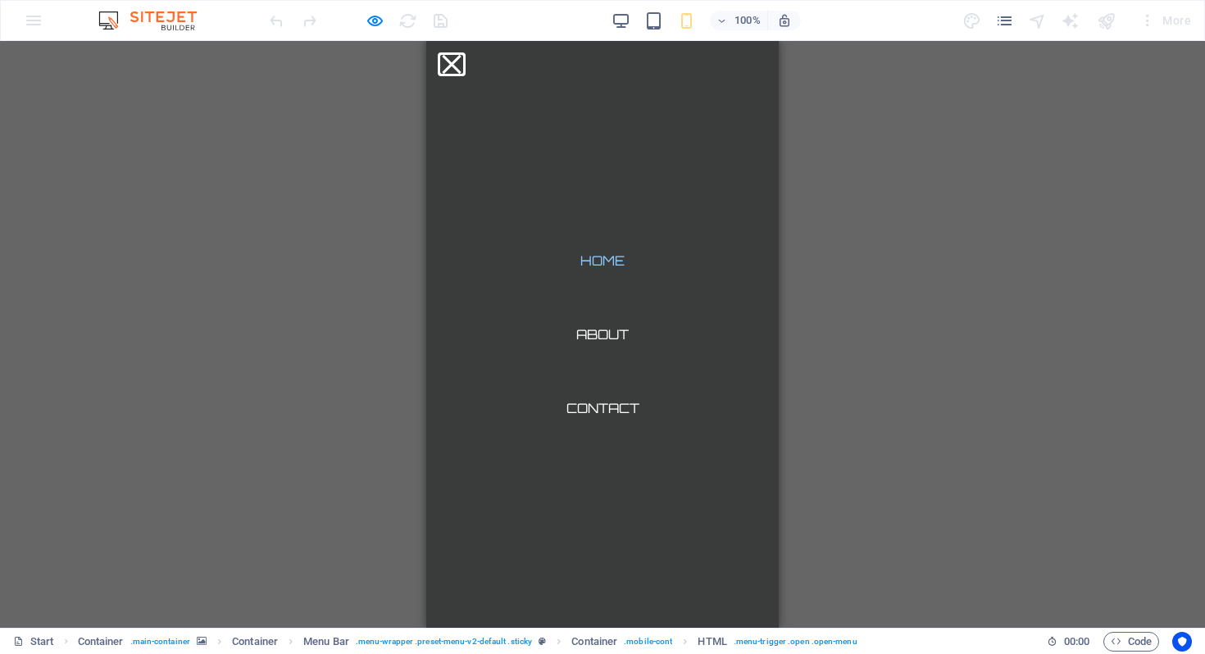
click at [461, 58] on button "Menu" at bounding box center [451, 64] width 19 height 19
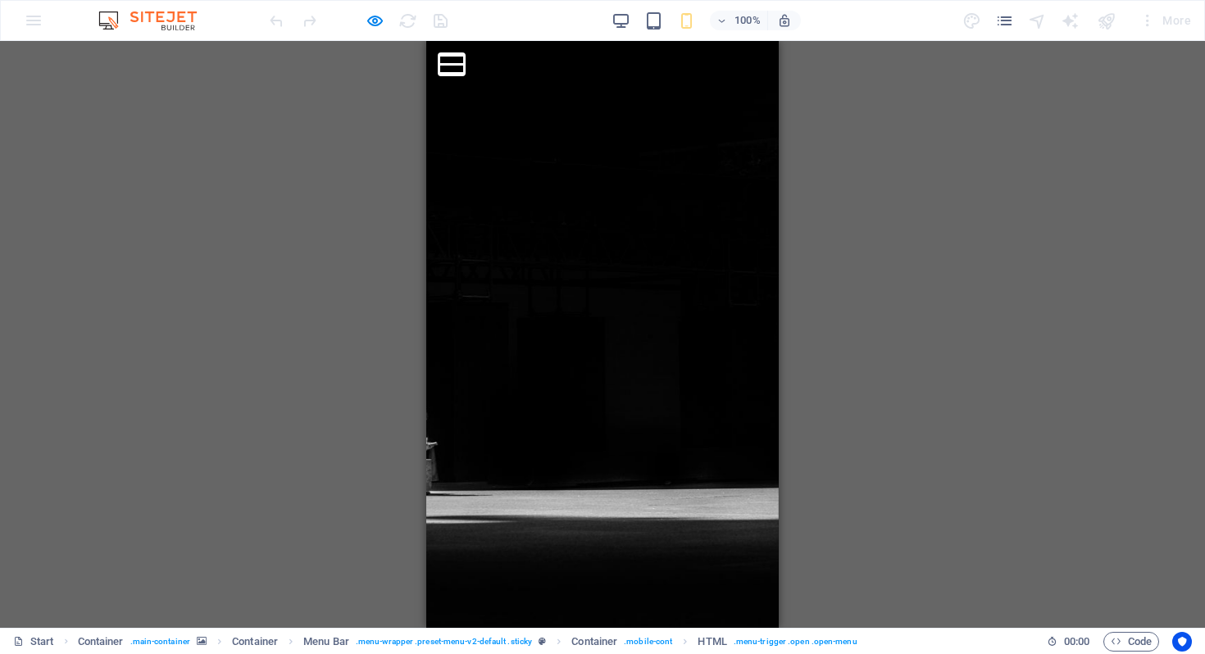
scroll to position [195, 0]
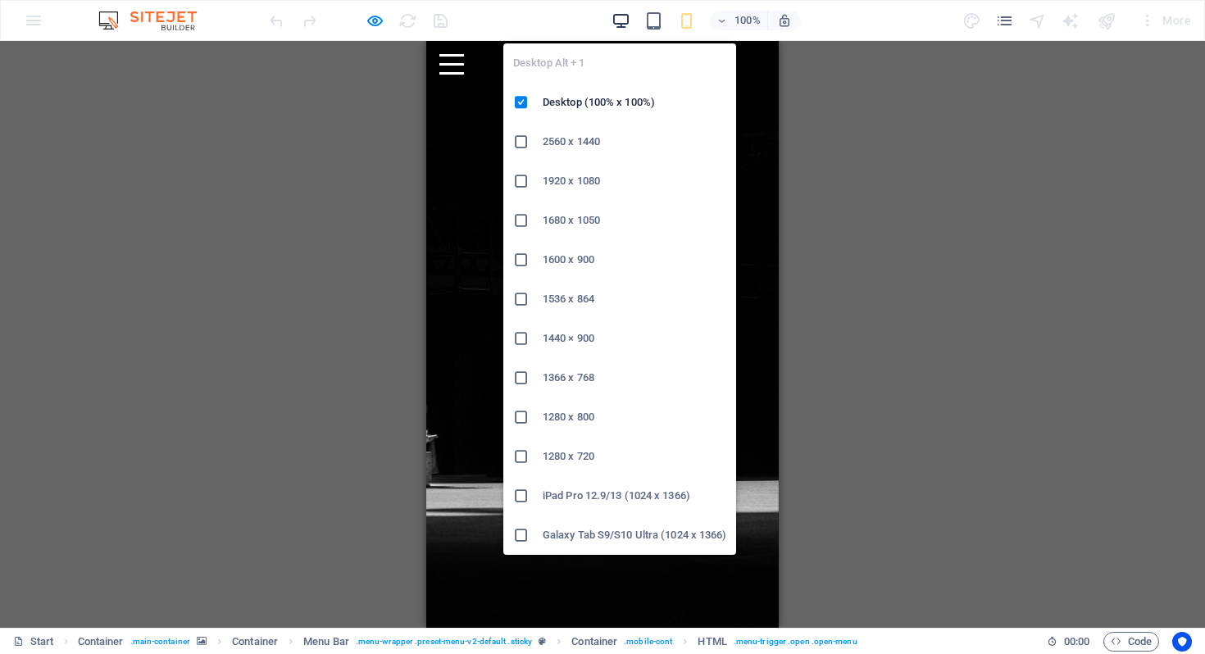
click at [626, 19] on icon "button" at bounding box center [621, 20] width 19 height 19
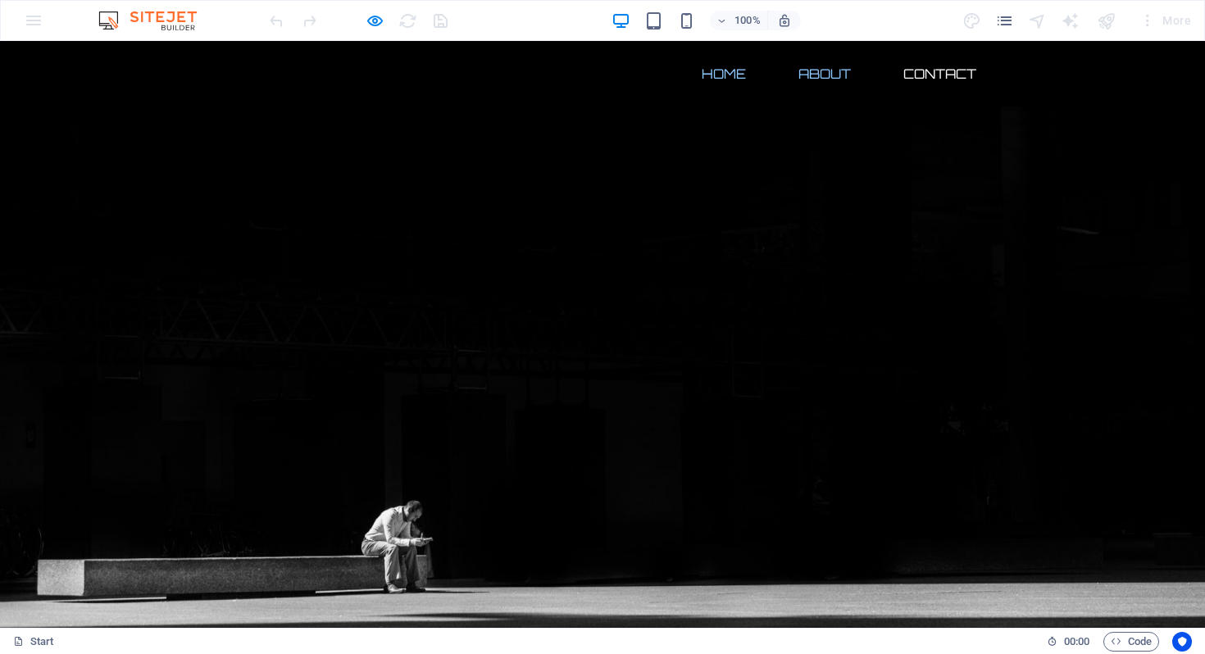
click at [815, 71] on link "About" at bounding box center [824, 73] width 79 height 39
click at [928, 74] on link "Contact" at bounding box center [939, 73] width 99 height 39
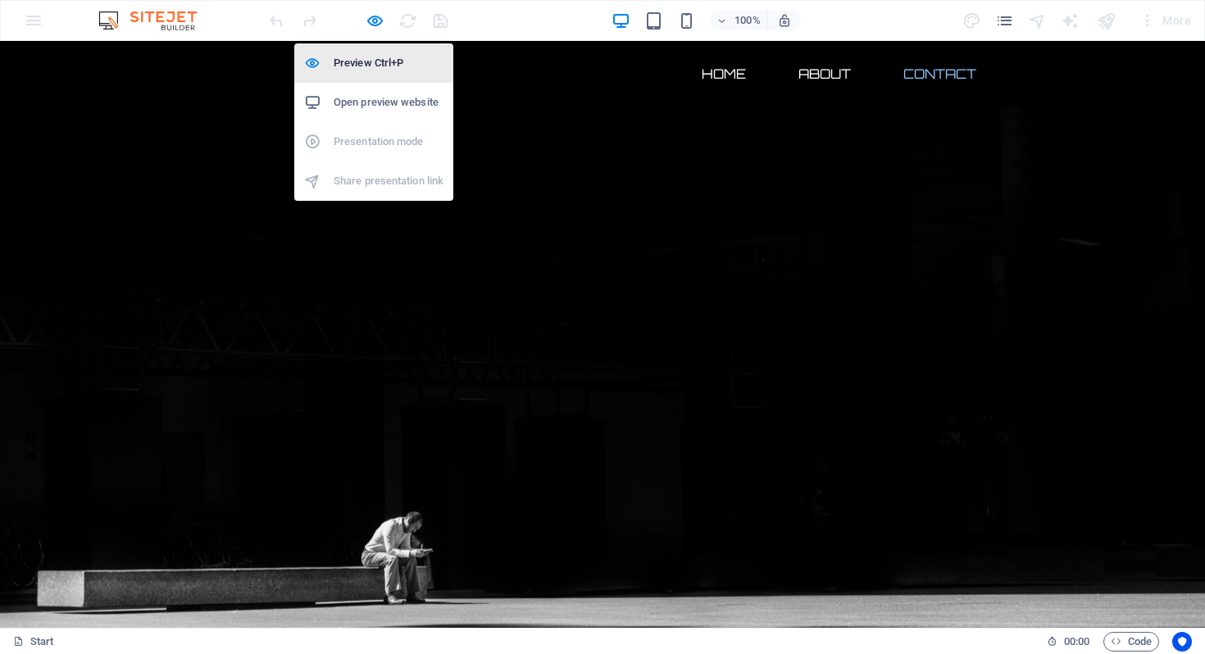
click at [374, 61] on h6 "Preview Ctrl+P" at bounding box center [389, 63] width 110 height 20
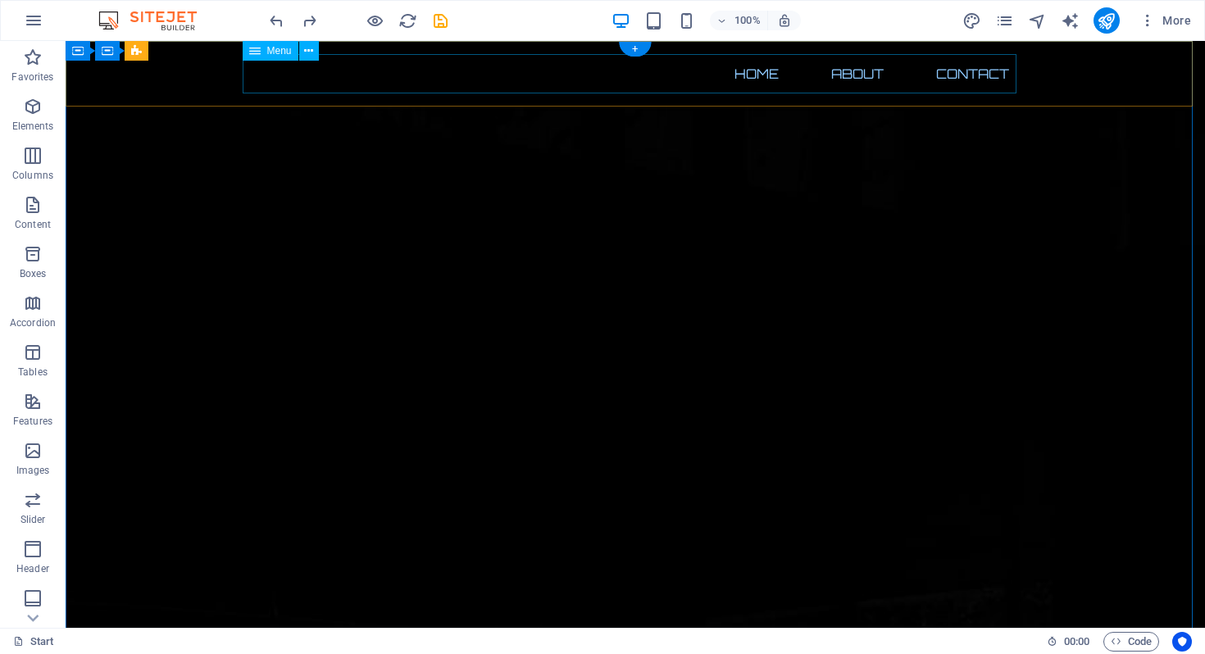
click at [844, 71] on nav "Home About Contact" at bounding box center [635, 73] width 774 height 39
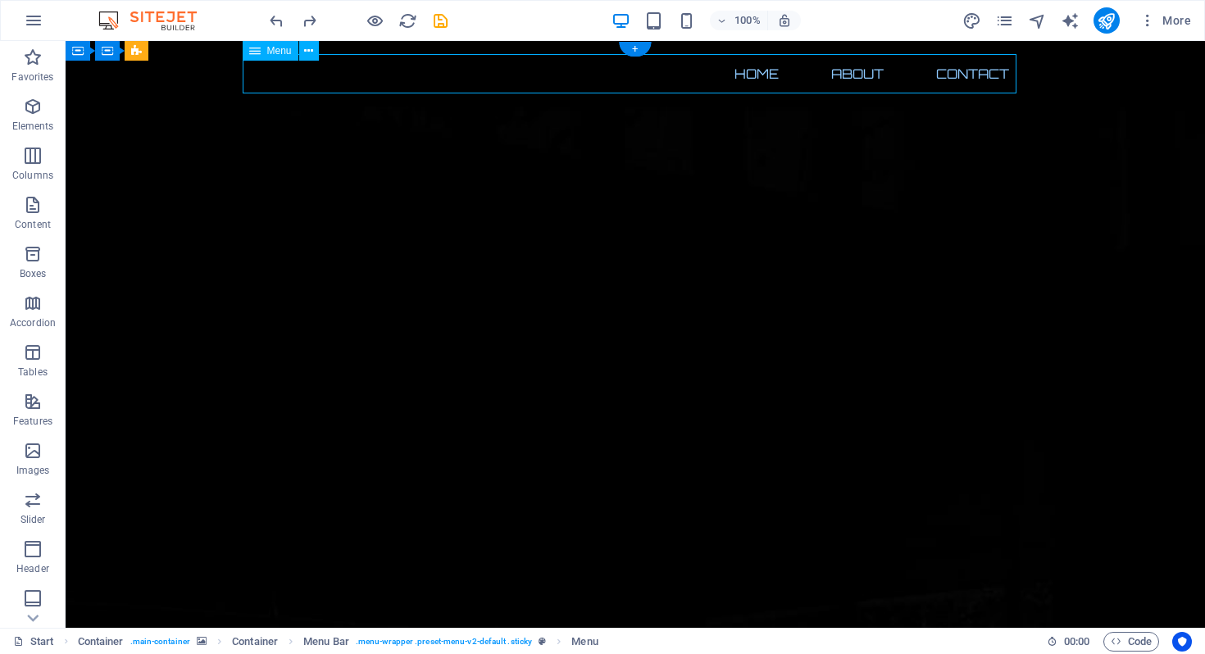
click at [844, 71] on nav "Home About Contact" at bounding box center [635, 73] width 774 height 39
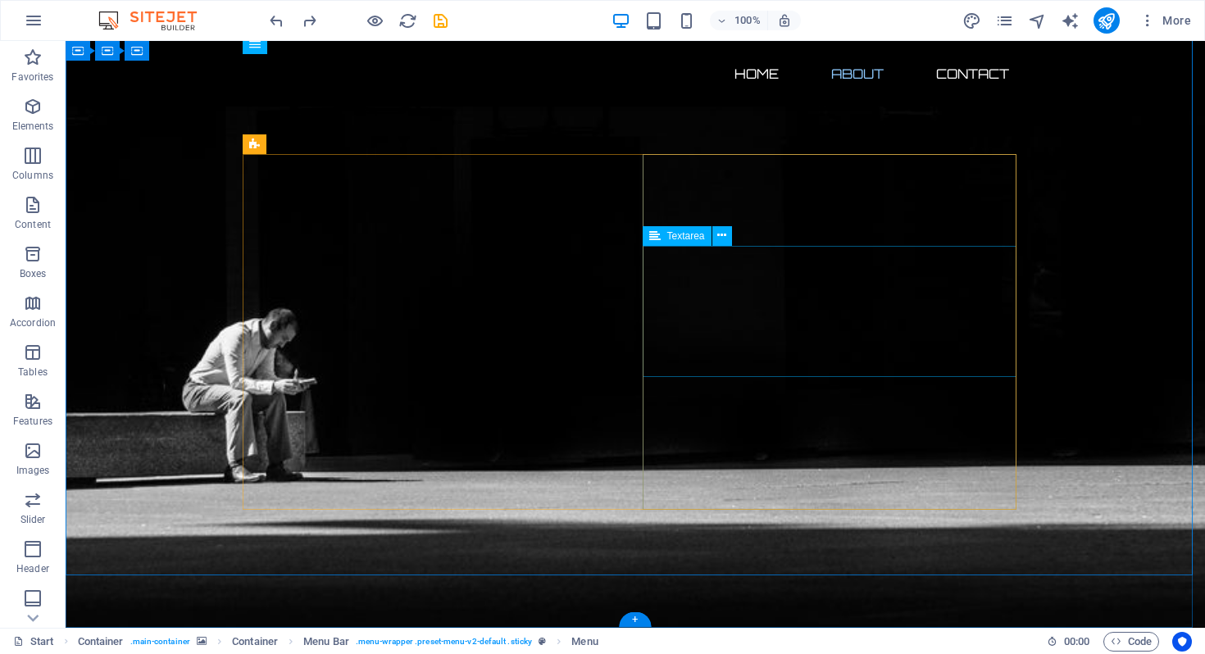
scroll to position [922, 0]
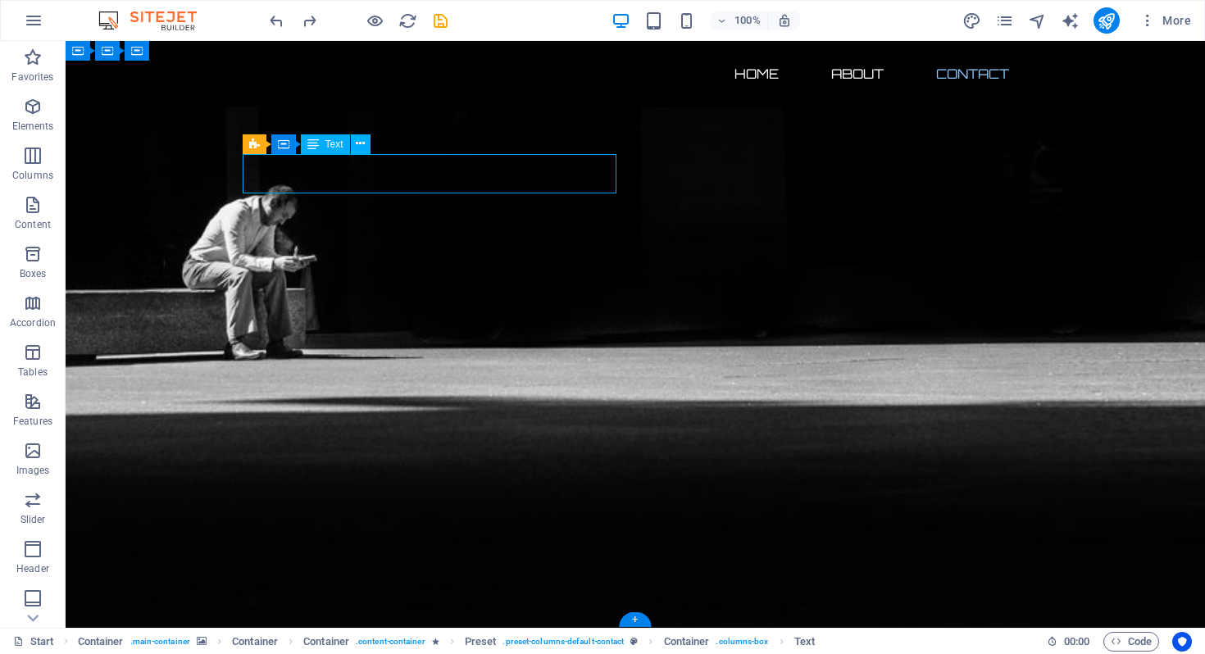
click at [334, 146] on span "Text" at bounding box center [334, 144] width 18 height 10
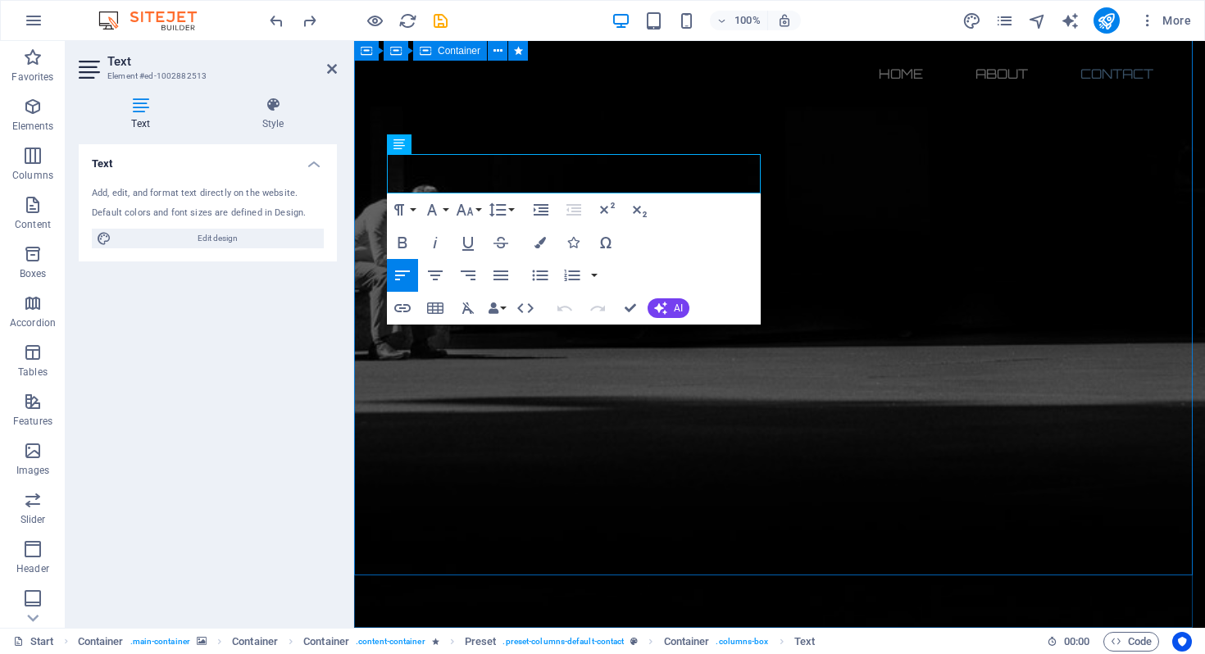
drag, startPoint x: 510, startPoint y: 180, endPoint x: 377, endPoint y: 174, distance: 133.0
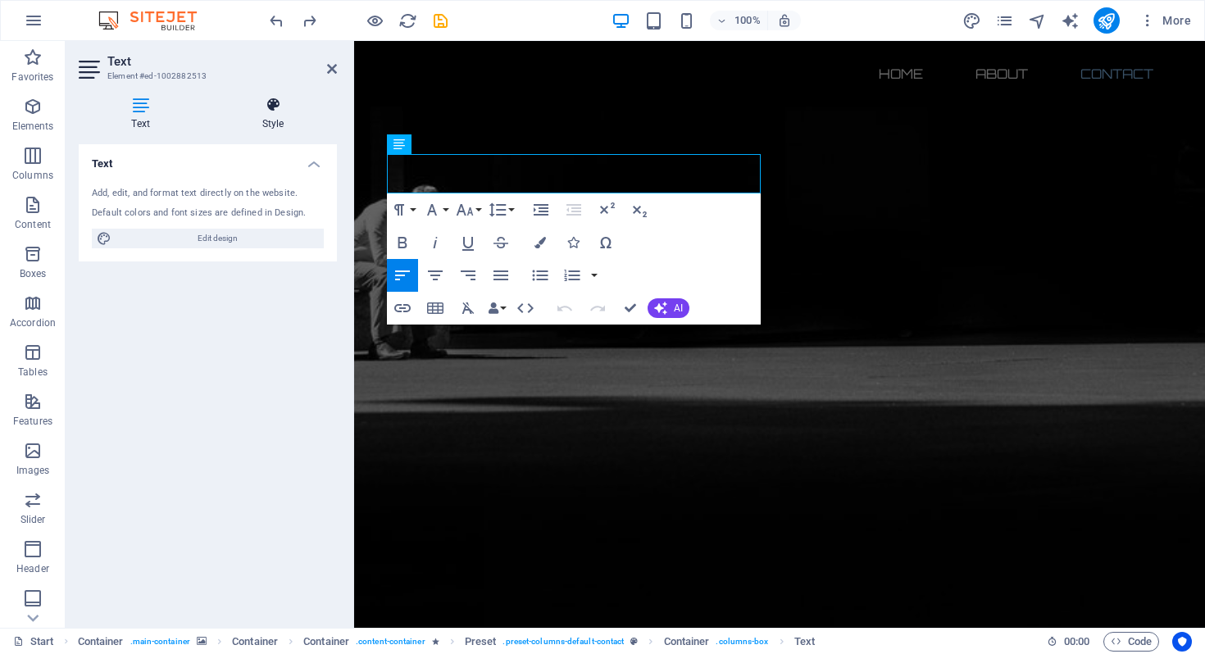
click at [269, 115] on h4 "Style" at bounding box center [273, 114] width 128 height 34
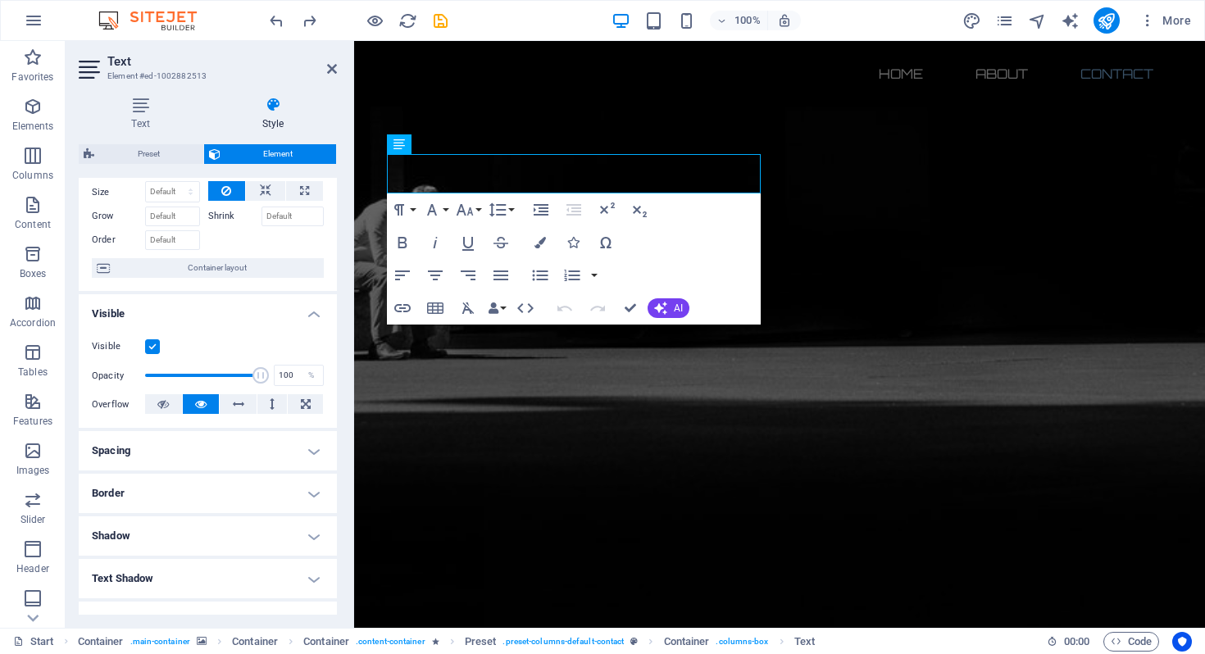
scroll to position [256, 0]
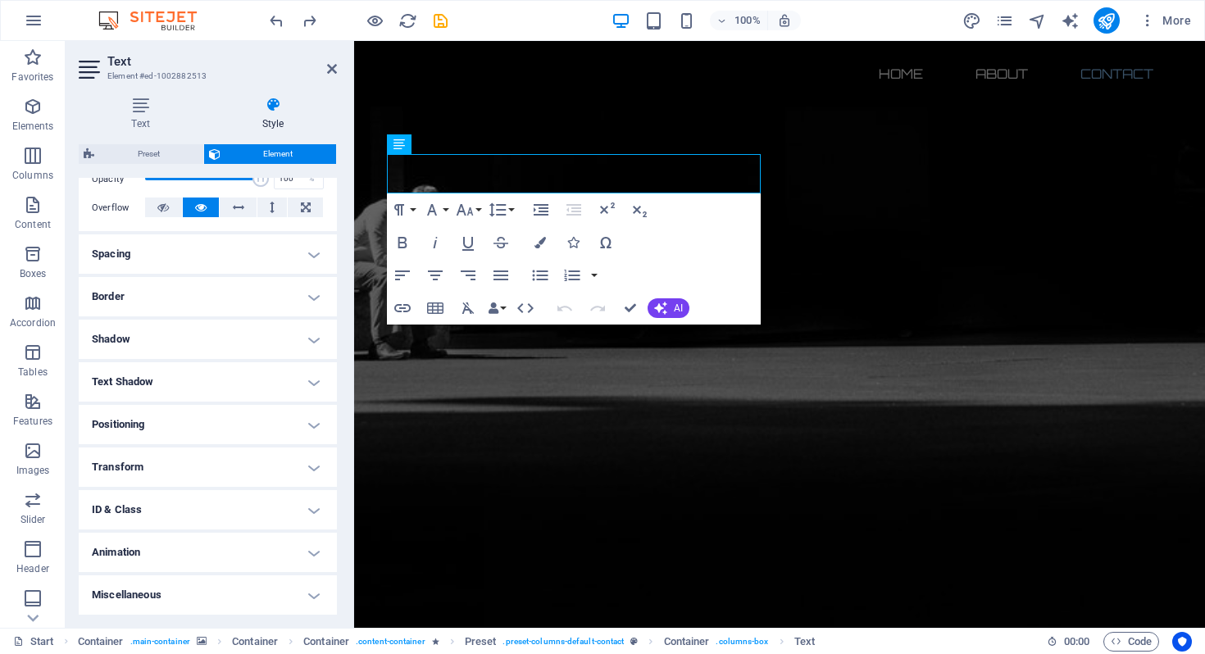
click at [309, 385] on h4 "Text Shadow" at bounding box center [208, 381] width 258 height 39
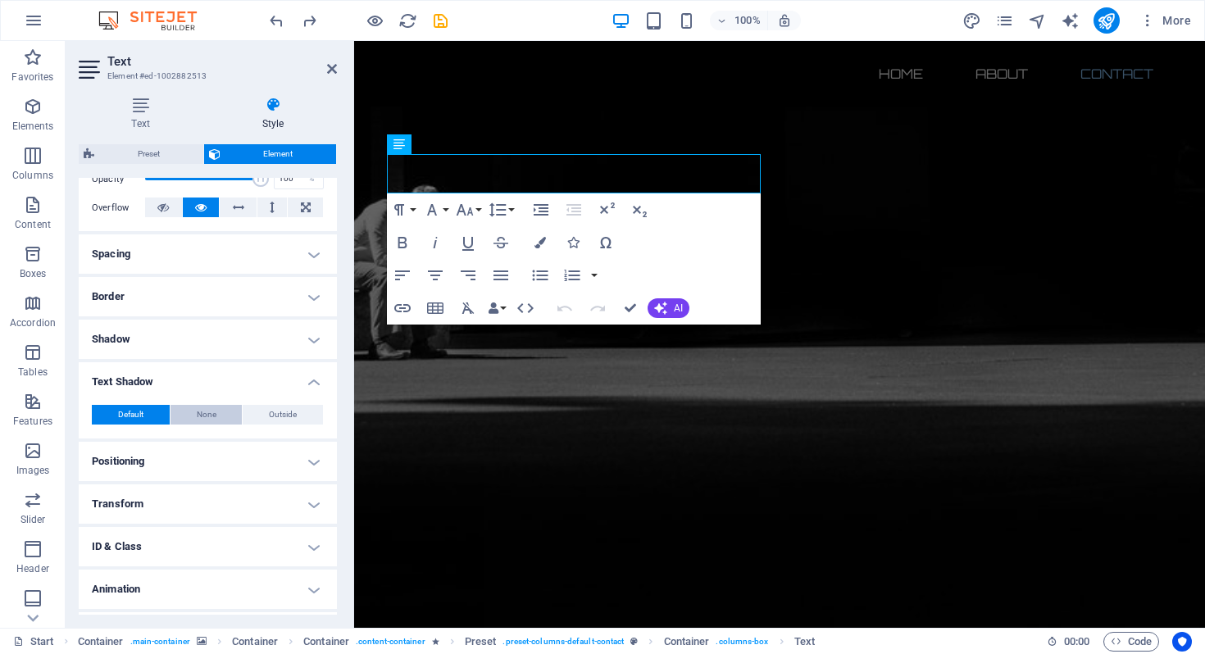
click at [212, 418] on span "None" at bounding box center [207, 415] width 20 height 20
click at [119, 416] on span "Default" at bounding box center [130, 415] width 25 height 20
click at [462, 309] on icon "button" at bounding box center [468, 308] width 20 height 20
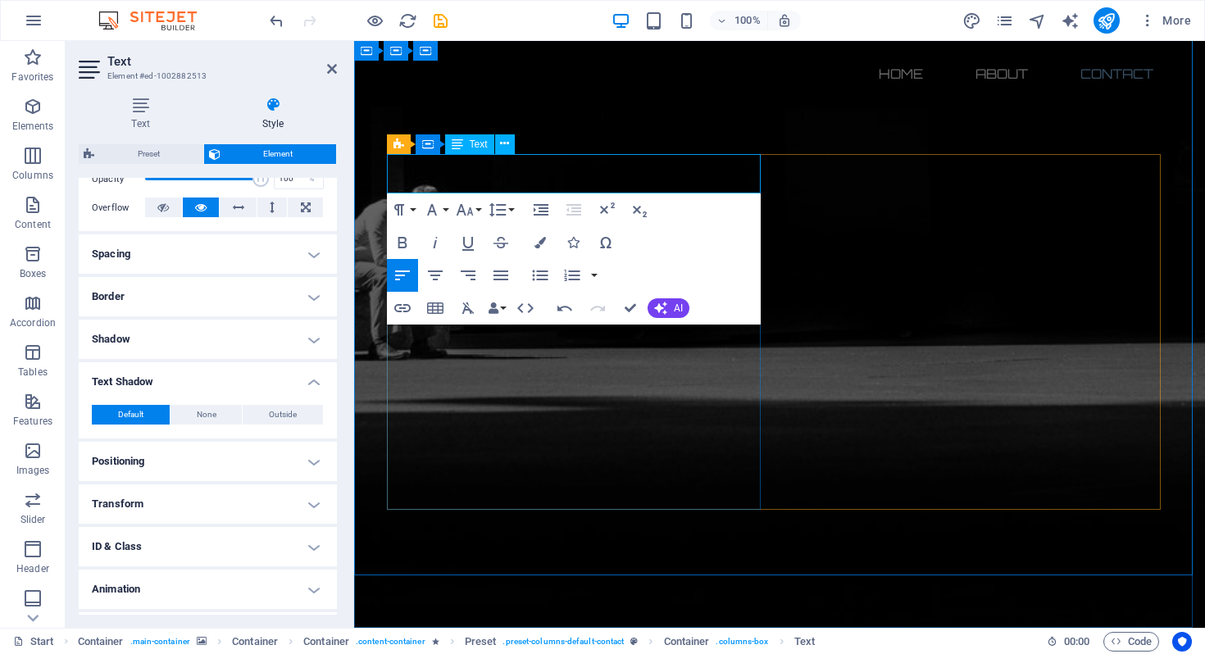
drag, startPoint x: 500, startPoint y: 182, endPoint x: 375, endPoint y: 167, distance: 126.3
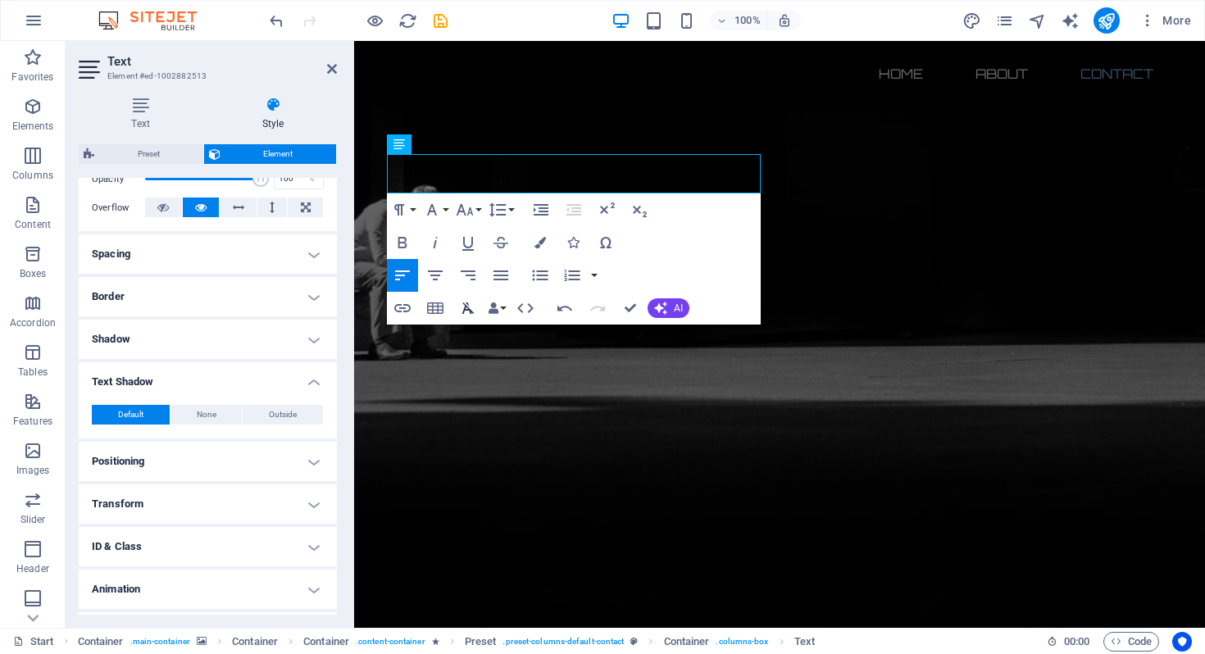
click at [471, 306] on icon "button" at bounding box center [468, 308] width 20 height 20
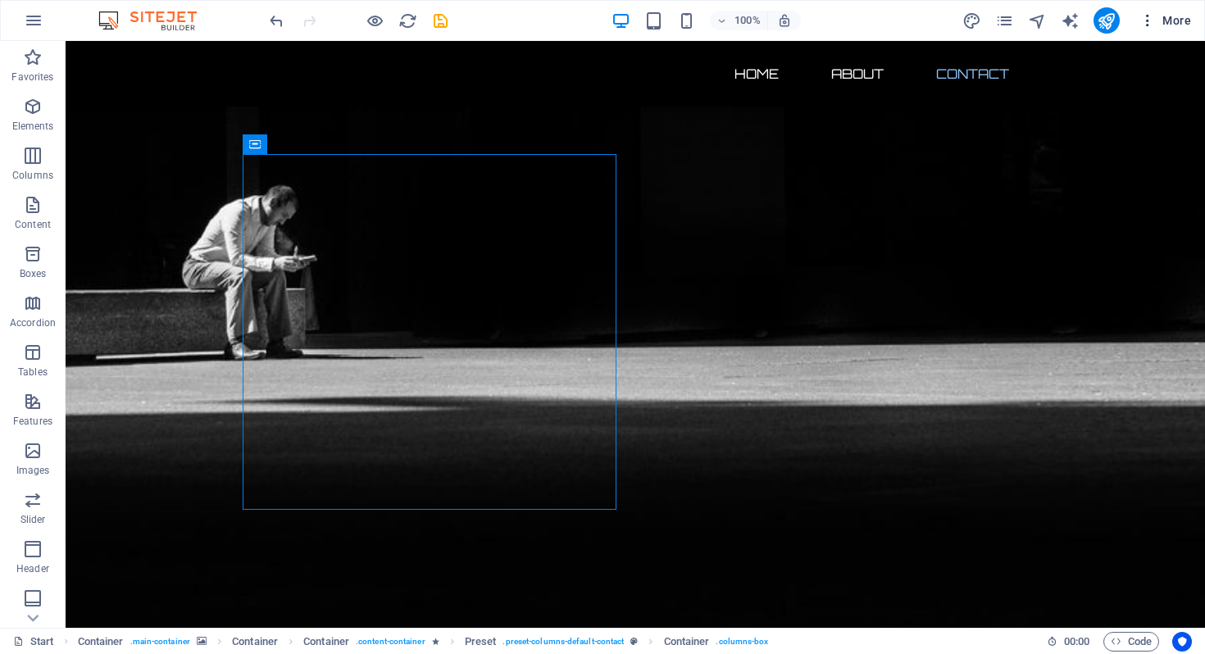
click at [1148, 22] on icon "button" at bounding box center [1148, 20] width 16 height 16
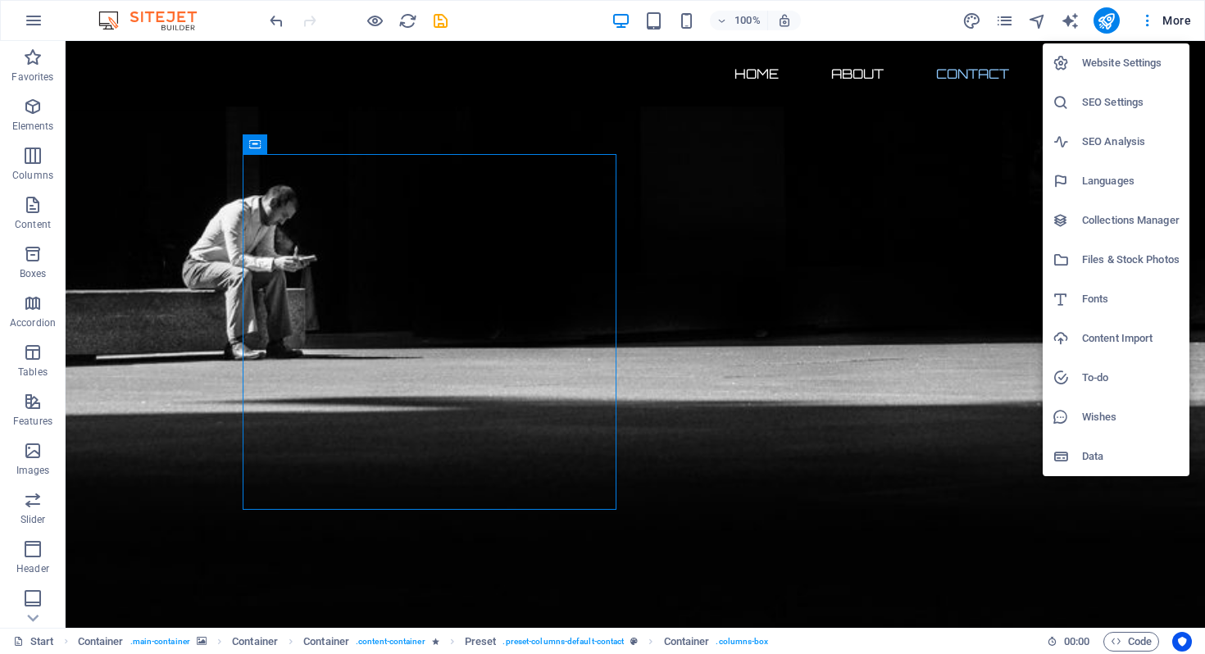
click at [1100, 64] on h6 "Website Settings" at bounding box center [1131, 63] width 98 height 20
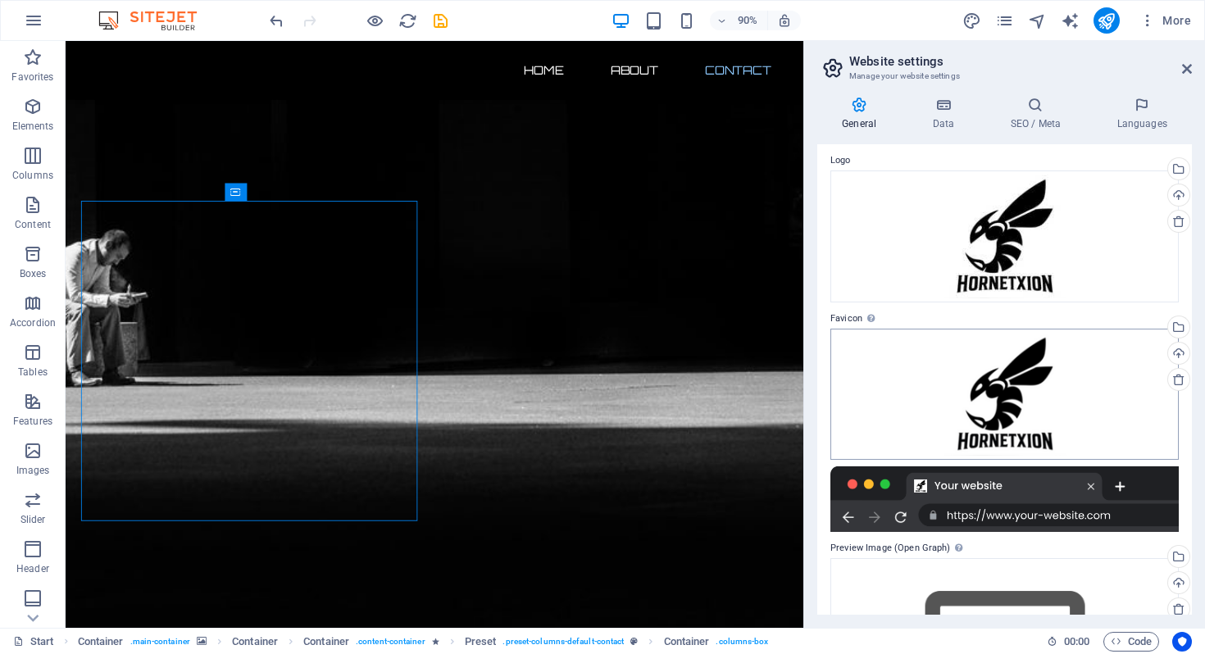
scroll to position [197, 0]
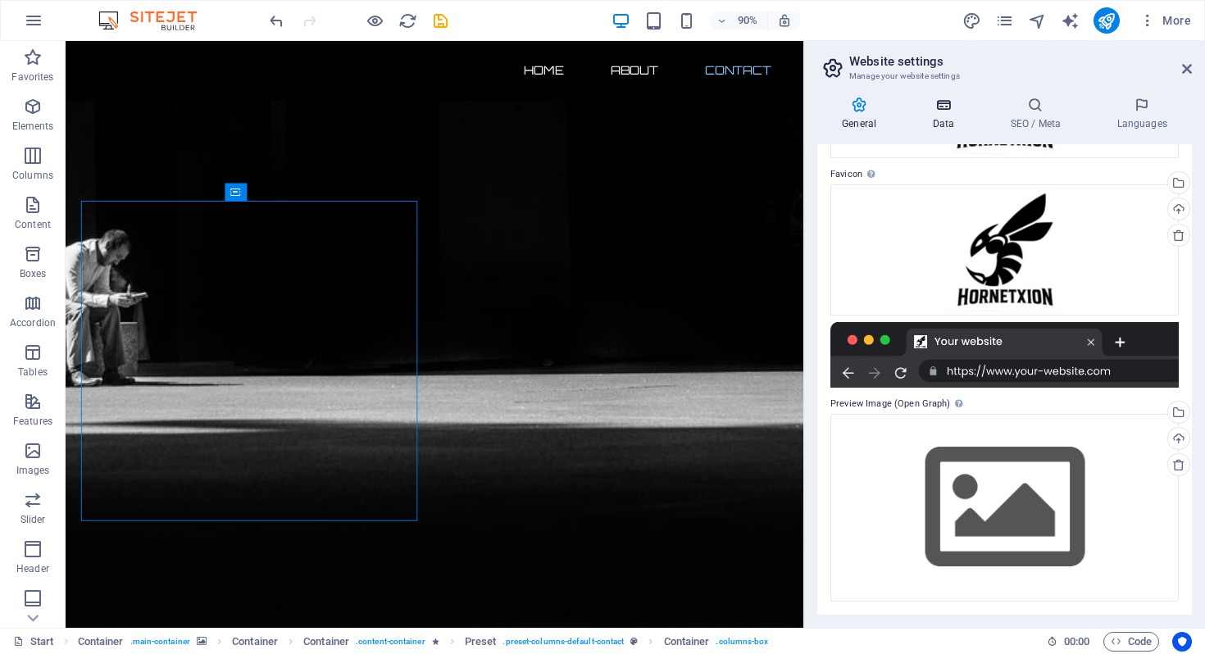
click at [937, 111] on icon at bounding box center [943, 105] width 71 height 16
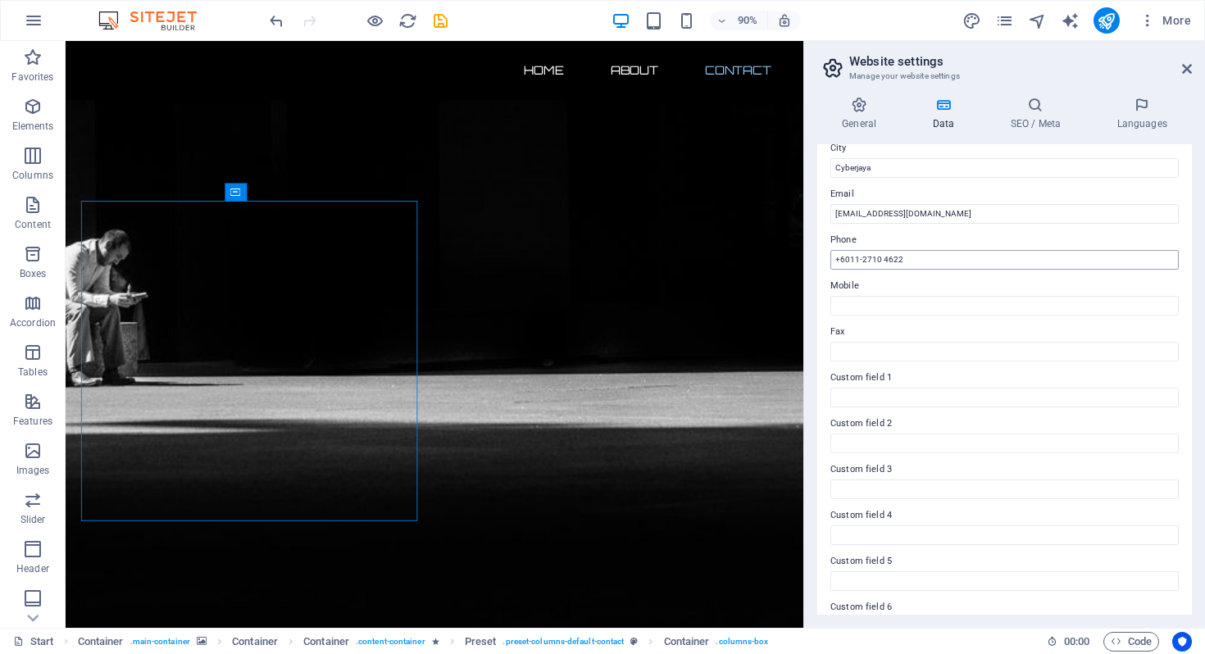
scroll to position [316, 0]
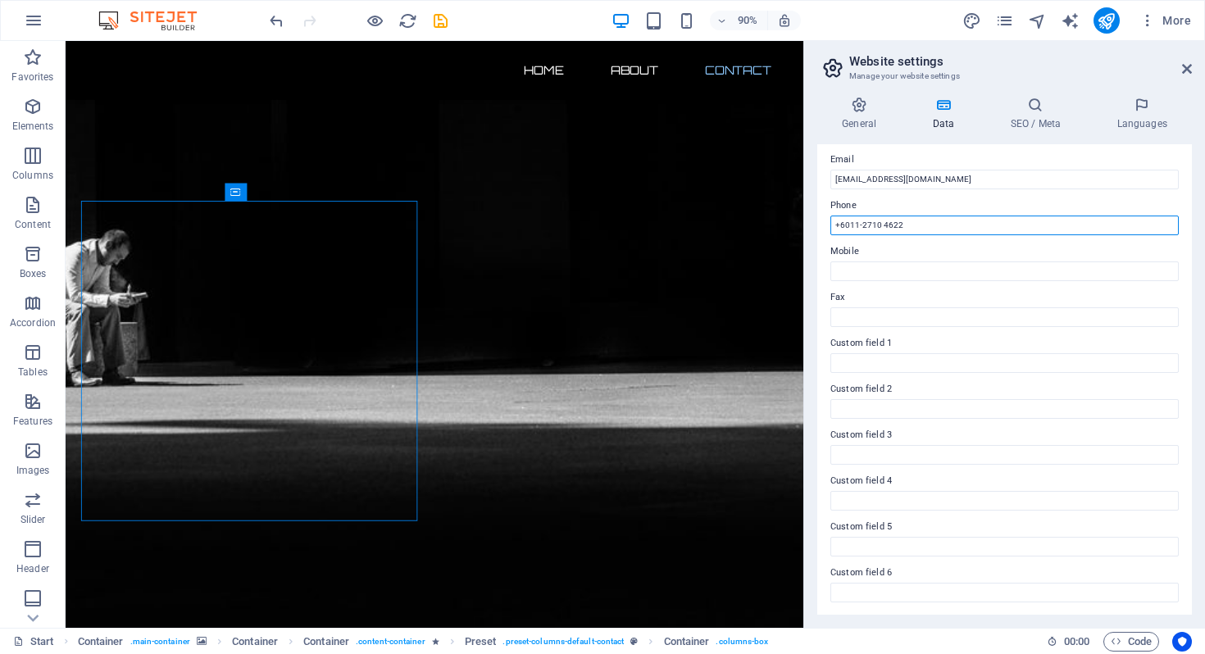
click at [929, 221] on input "+6011-2710 4622" at bounding box center [1005, 226] width 348 height 20
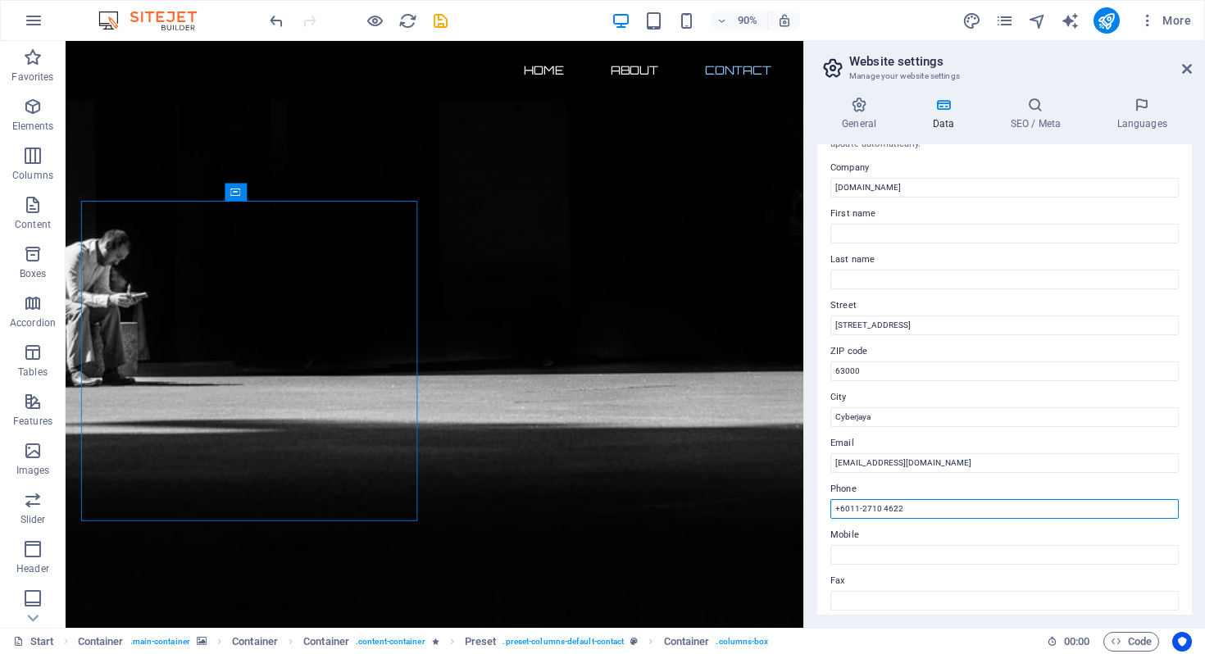
scroll to position [0, 0]
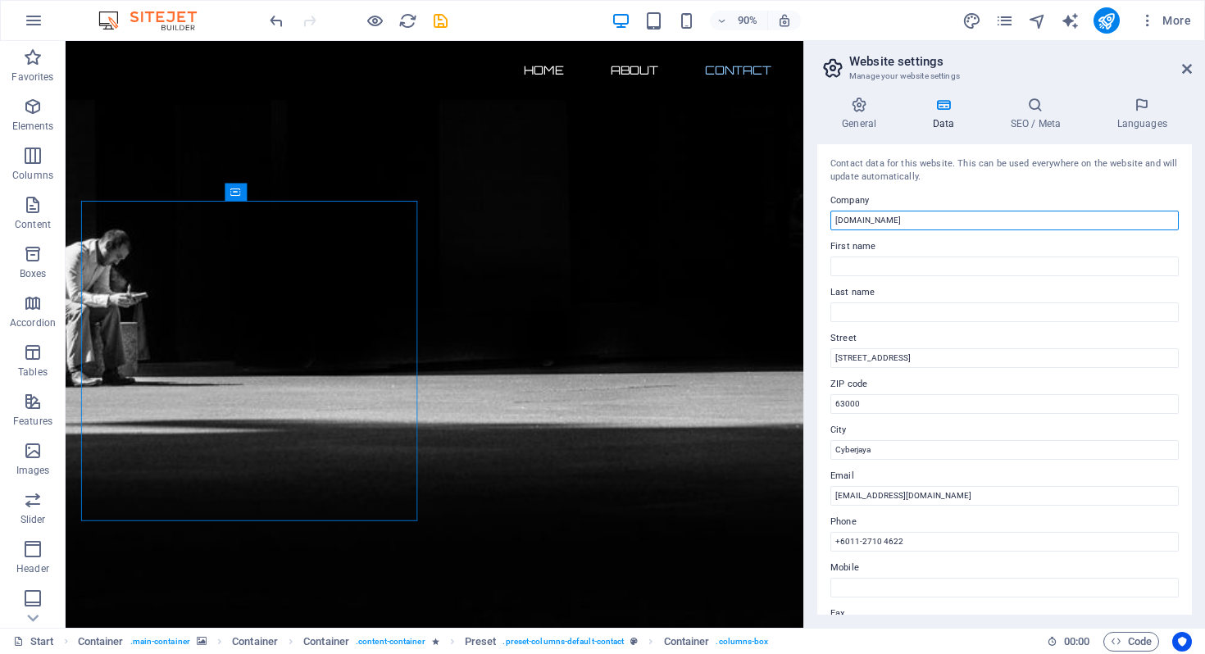
click at [905, 222] on input "hornetxion.my" at bounding box center [1005, 221] width 348 height 20
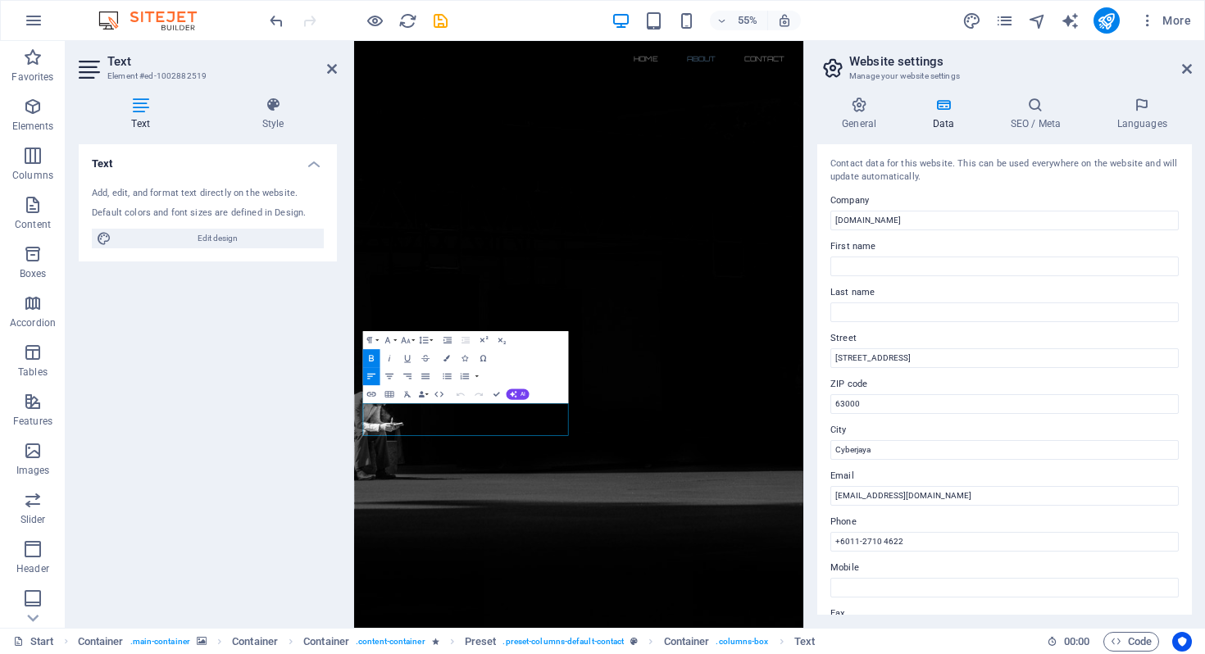
click at [207, 303] on div "Text Add, edit, and format text directly on the website. Default colors and fon…" at bounding box center [208, 379] width 258 height 471
click at [334, 64] on icon at bounding box center [332, 68] width 10 height 13
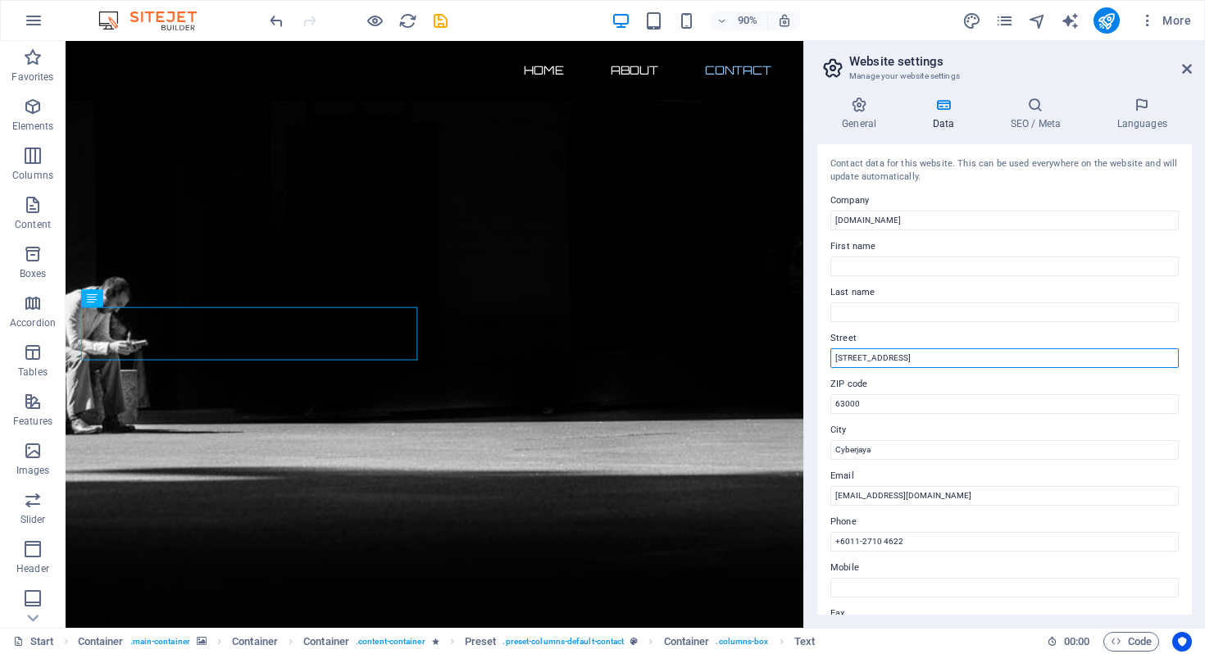
click at [899, 353] on input "P2-21, Shaftsbury Square, Jalan Impact, Cyber 6" at bounding box center [1005, 358] width 348 height 20
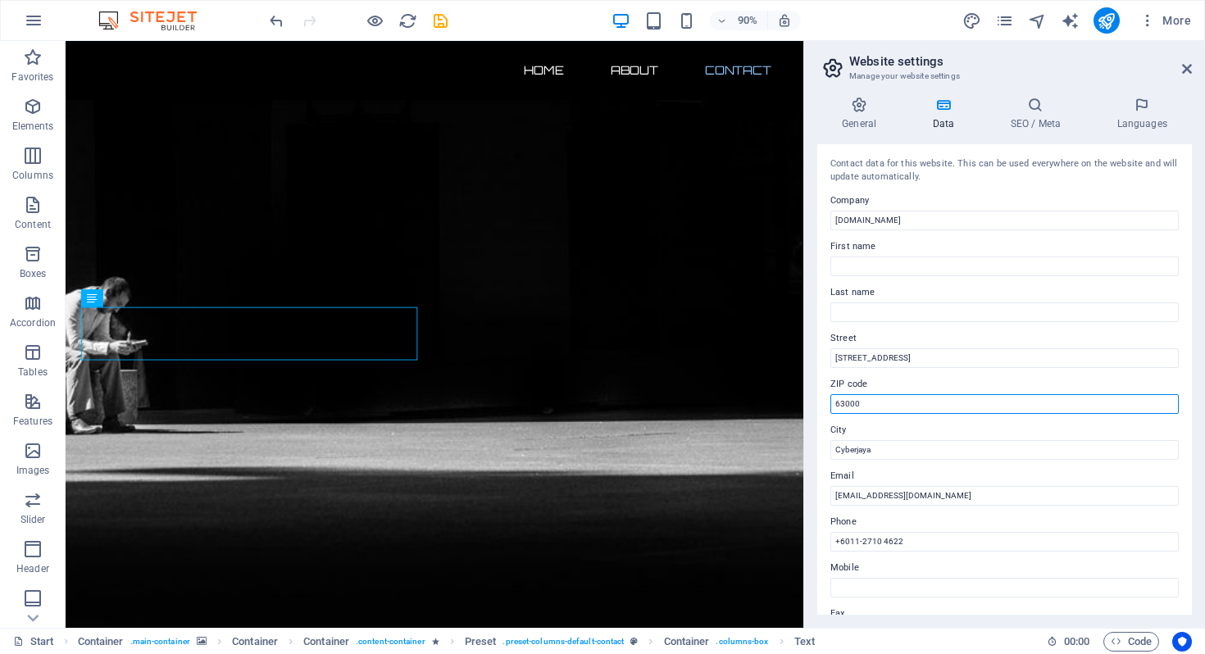
click at [882, 403] on input "63000" at bounding box center [1005, 404] width 348 height 20
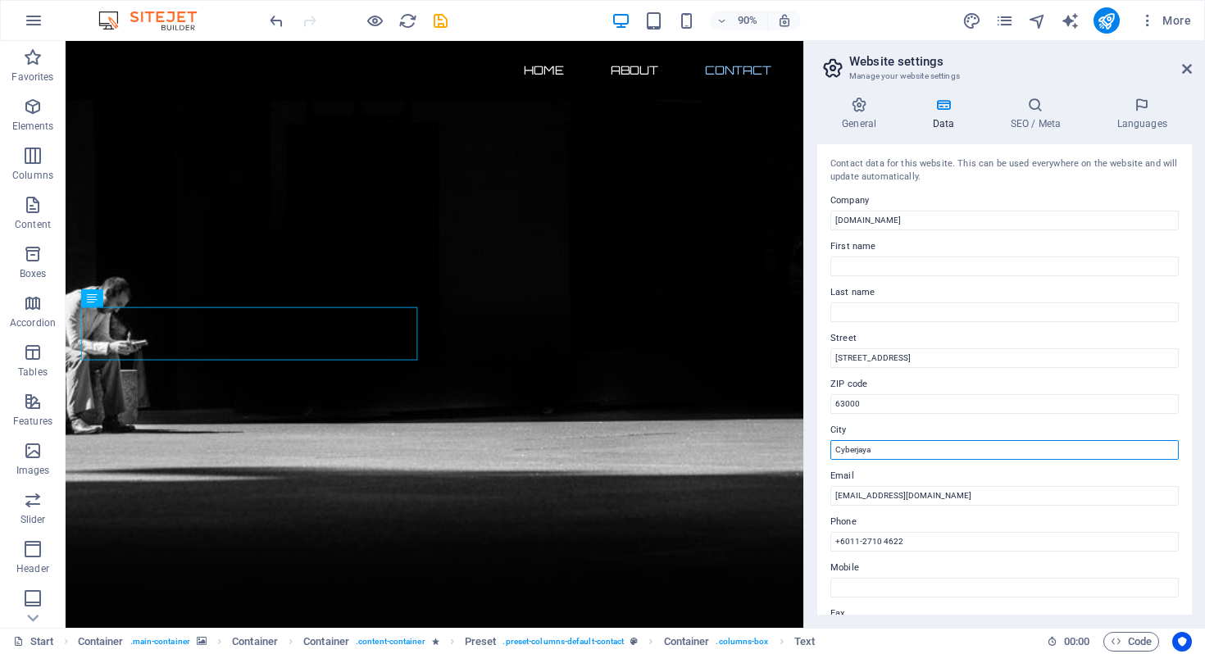
drag, startPoint x: 970, startPoint y: 494, endPoint x: 874, endPoint y: 500, distance: 96.1
drag, startPoint x: 934, startPoint y: 453, endPoint x: 831, endPoint y: 445, distance: 103.6
click at [831, 445] on input "Cyberjaya" at bounding box center [1005, 450] width 348 height 20
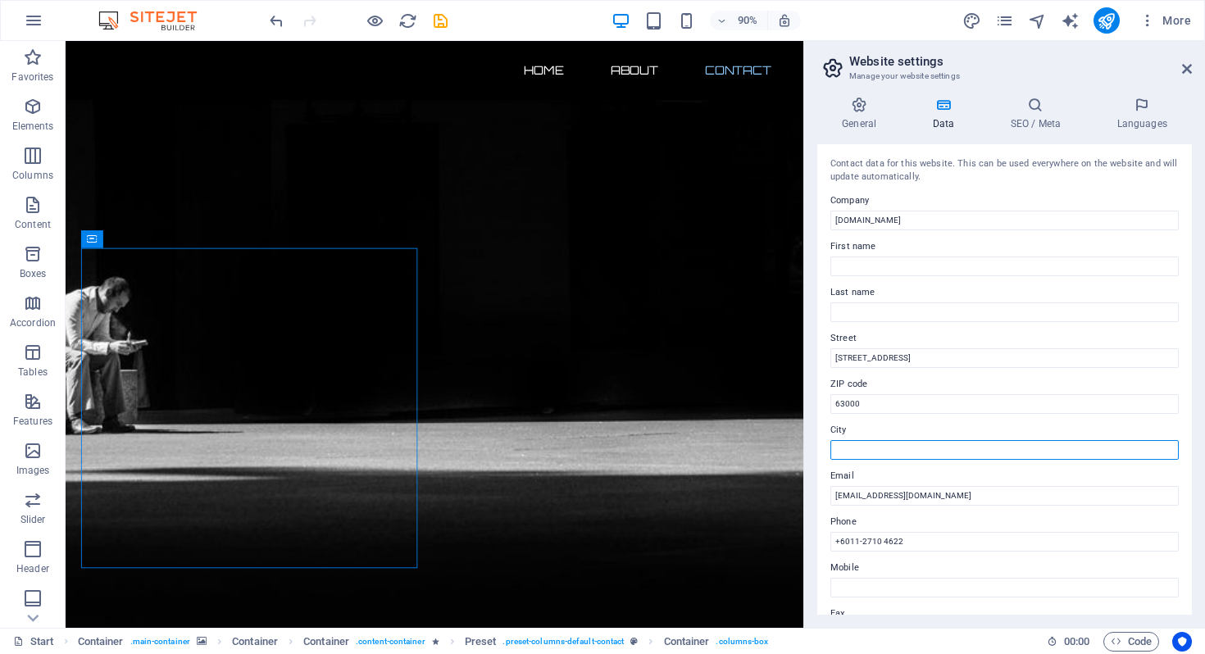
click at [894, 451] on input "City" at bounding box center [1005, 450] width 348 height 20
type input "Cyberjaya"
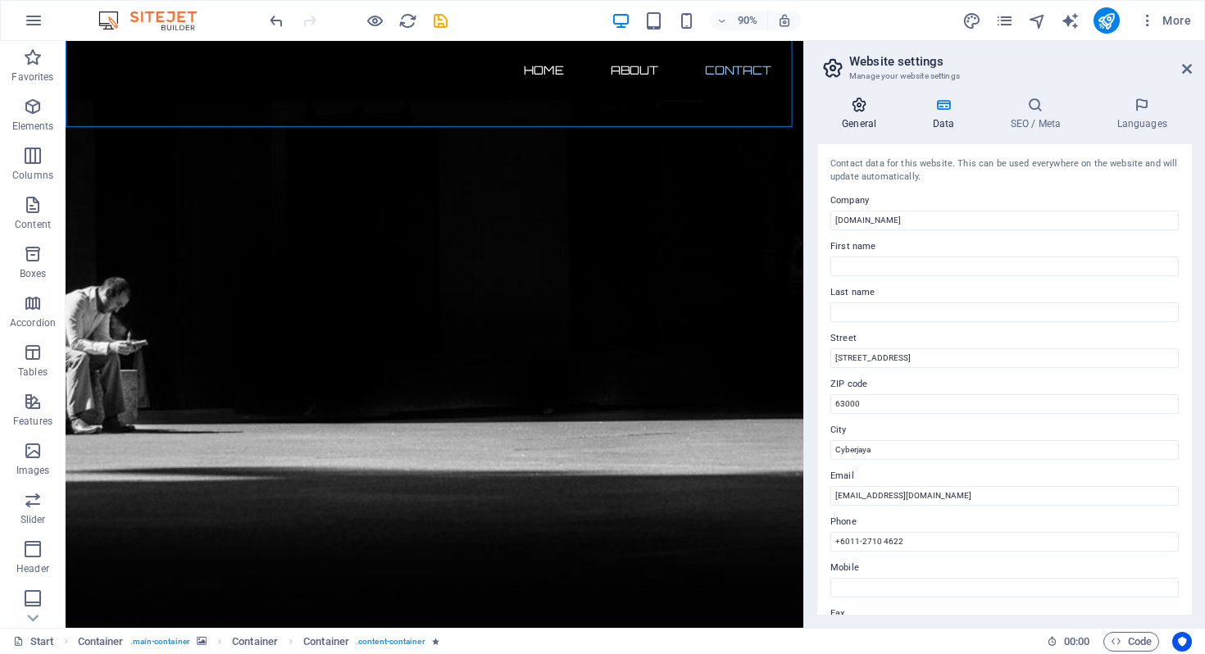
click at [855, 117] on h4 "General" at bounding box center [862, 114] width 90 height 34
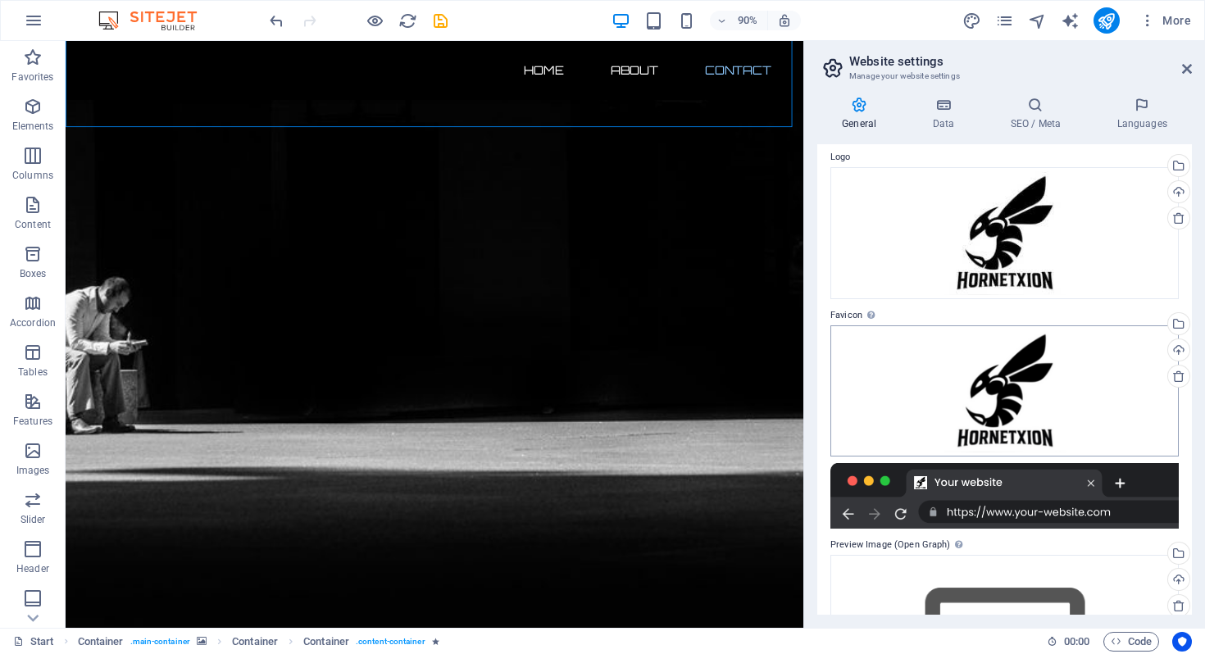
scroll to position [0, 0]
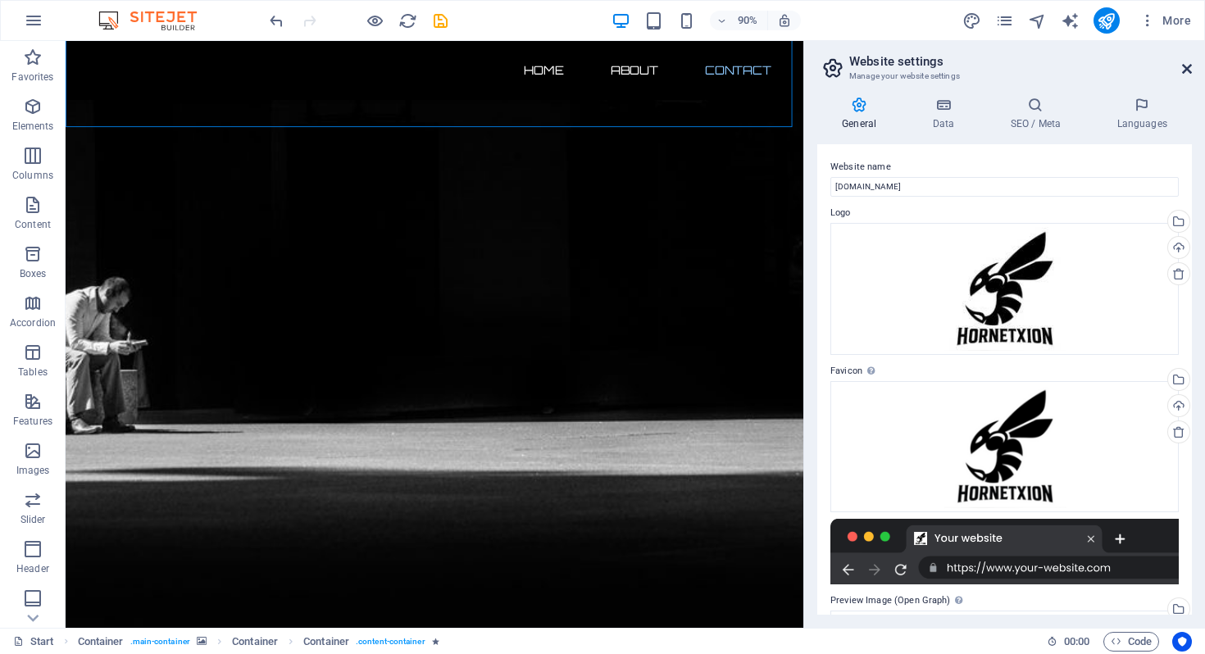
click at [1188, 70] on icon at bounding box center [1187, 68] width 10 height 13
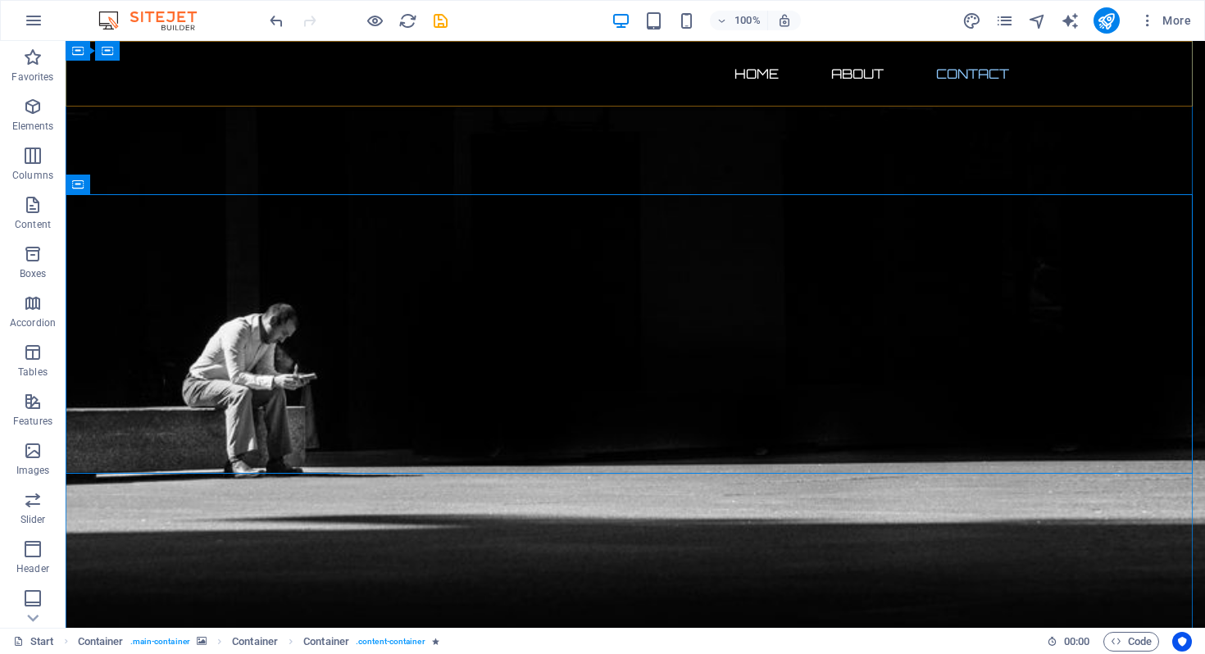
scroll to position [467, 0]
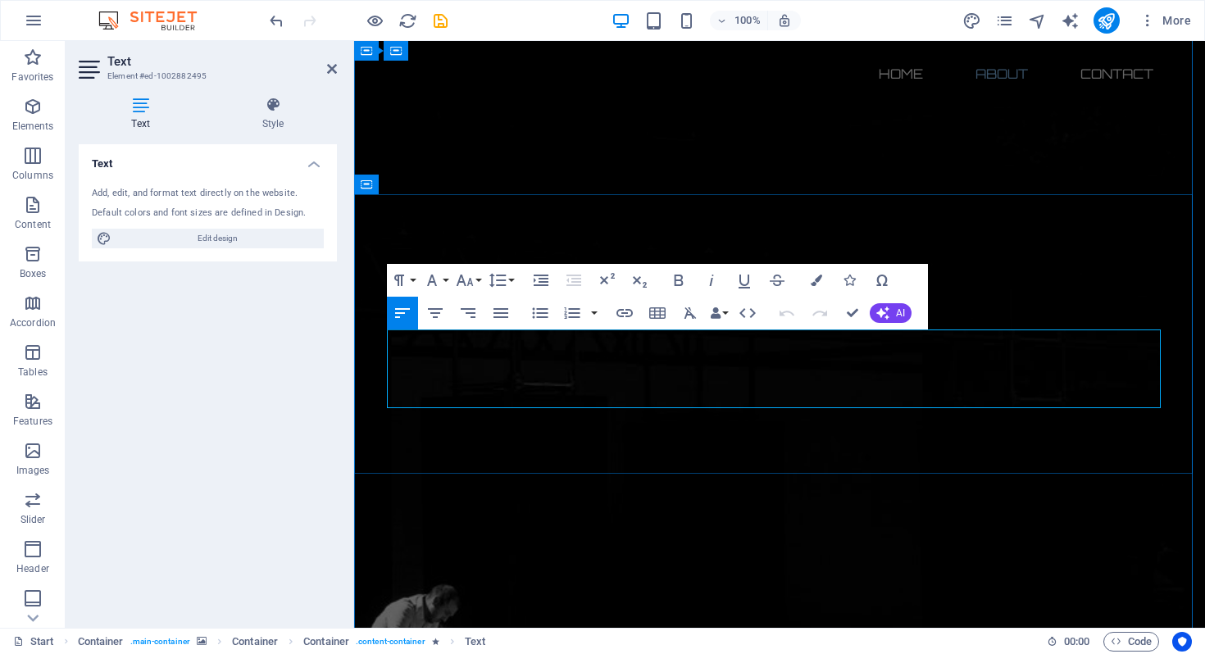
drag, startPoint x: 905, startPoint y: 380, endPoint x: 370, endPoint y: 343, distance: 536.7
click at [691, 311] on icon "button" at bounding box center [690, 313] width 20 height 20
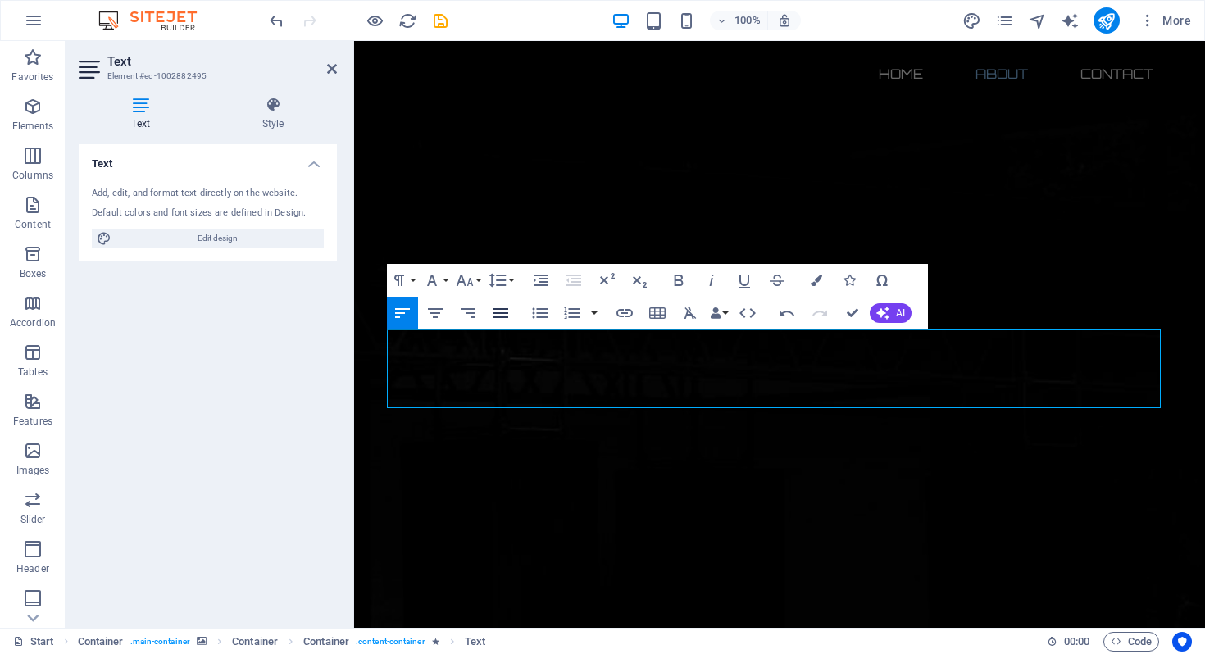
click at [497, 316] on icon "button" at bounding box center [501, 313] width 15 height 10
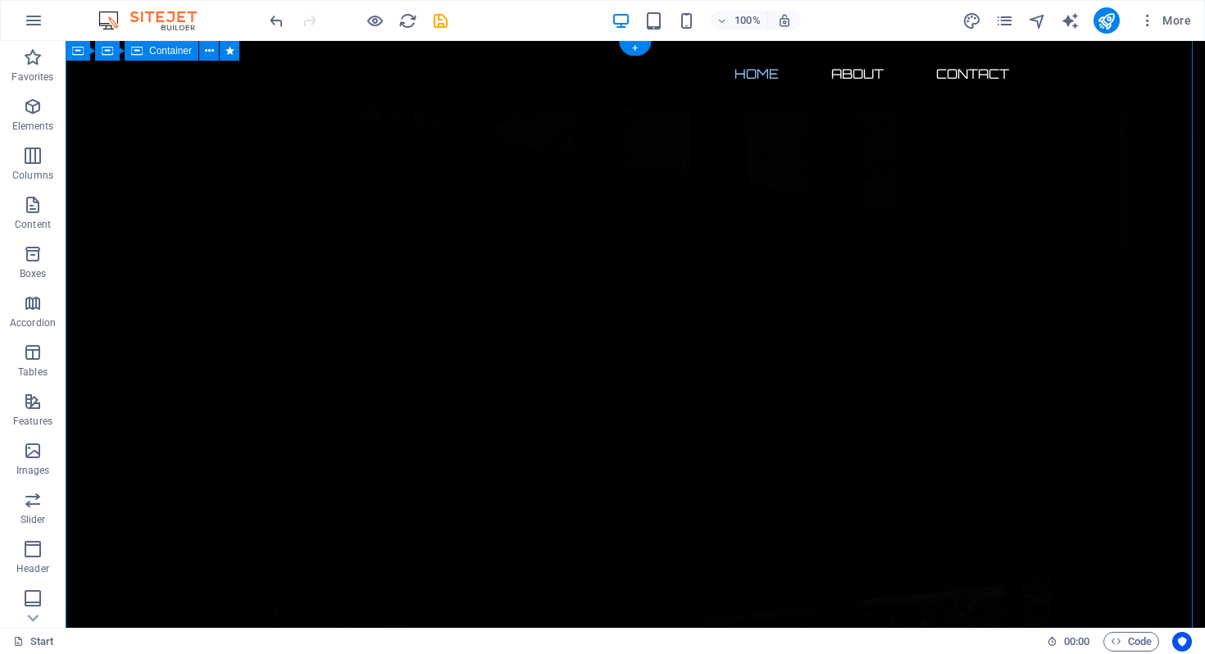
scroll to position [0, 0]
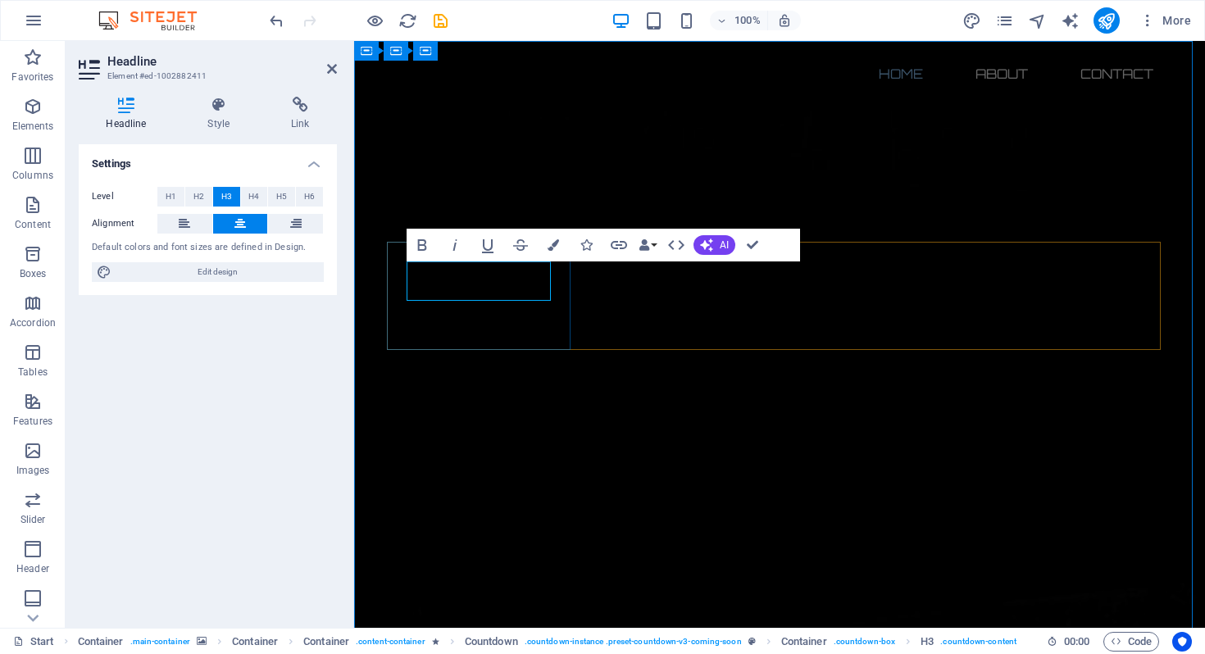
drag, startPoint x: 510, startPoint y: 283, endPoint x: 460, endPoint y: 281, distance: 50.0
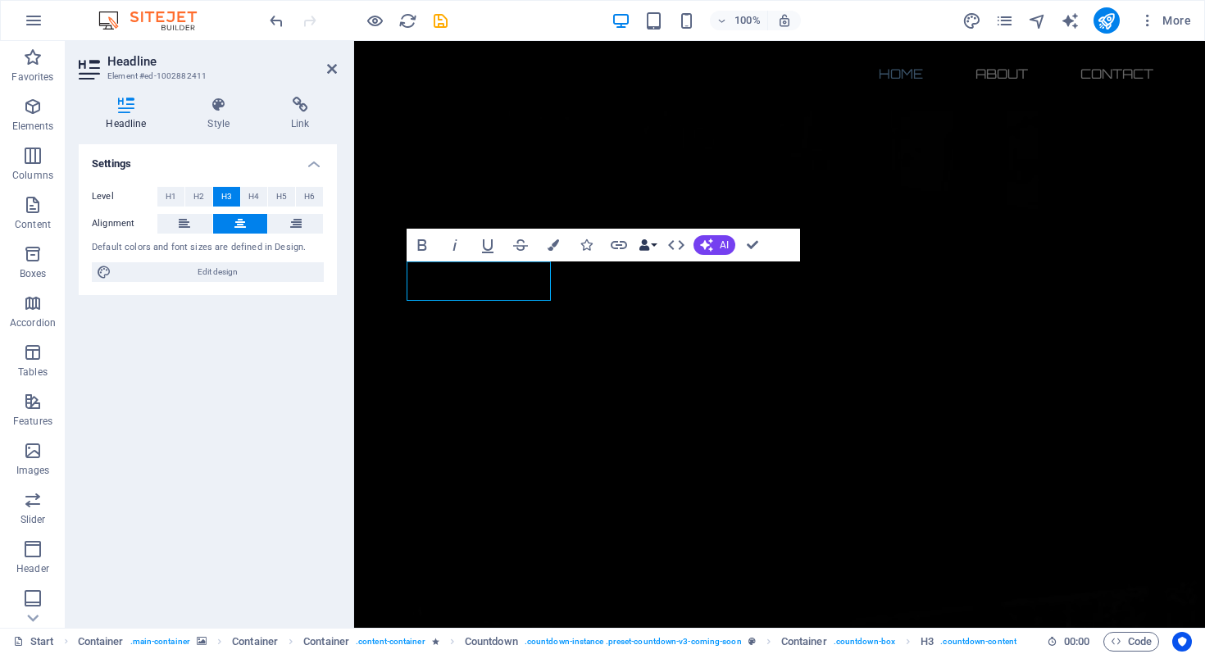
click at [652, 247] on button "Data Bindings" at bounding box center [647, 245] width 23 height 33
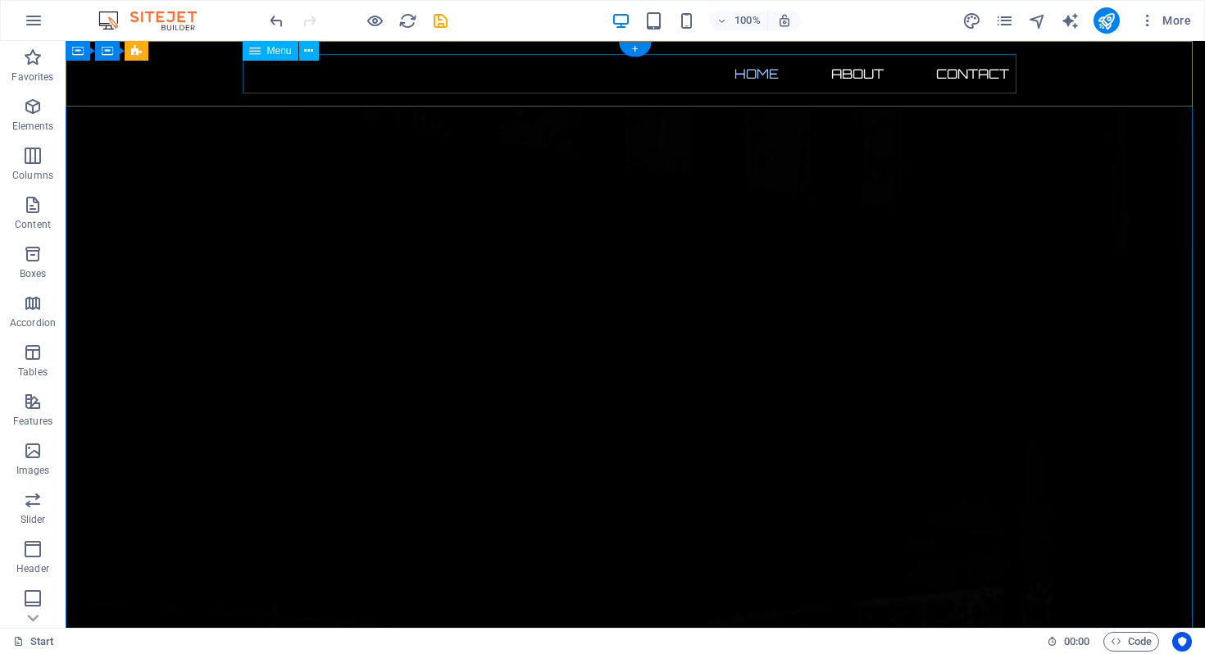
click at [389, 78] on nav "Home About Contact" at bounding box center [635, 73] width 774 height 39
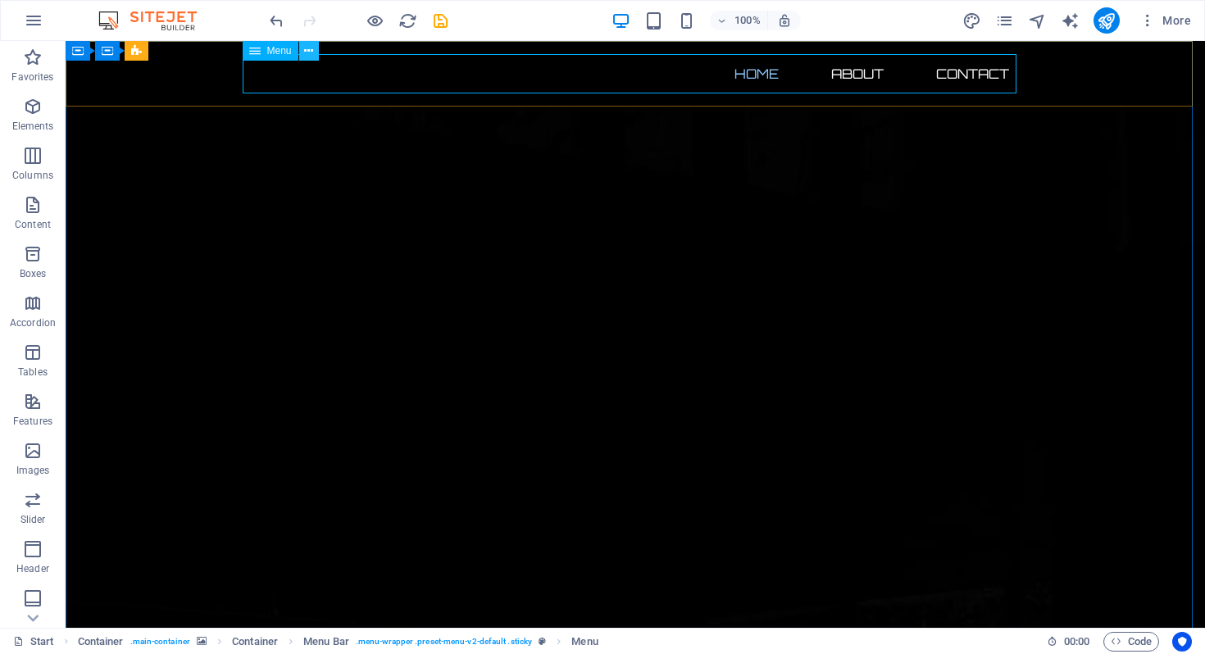
click at [310, 50] on icon at bounding box center [308, 51] width 9 height 17
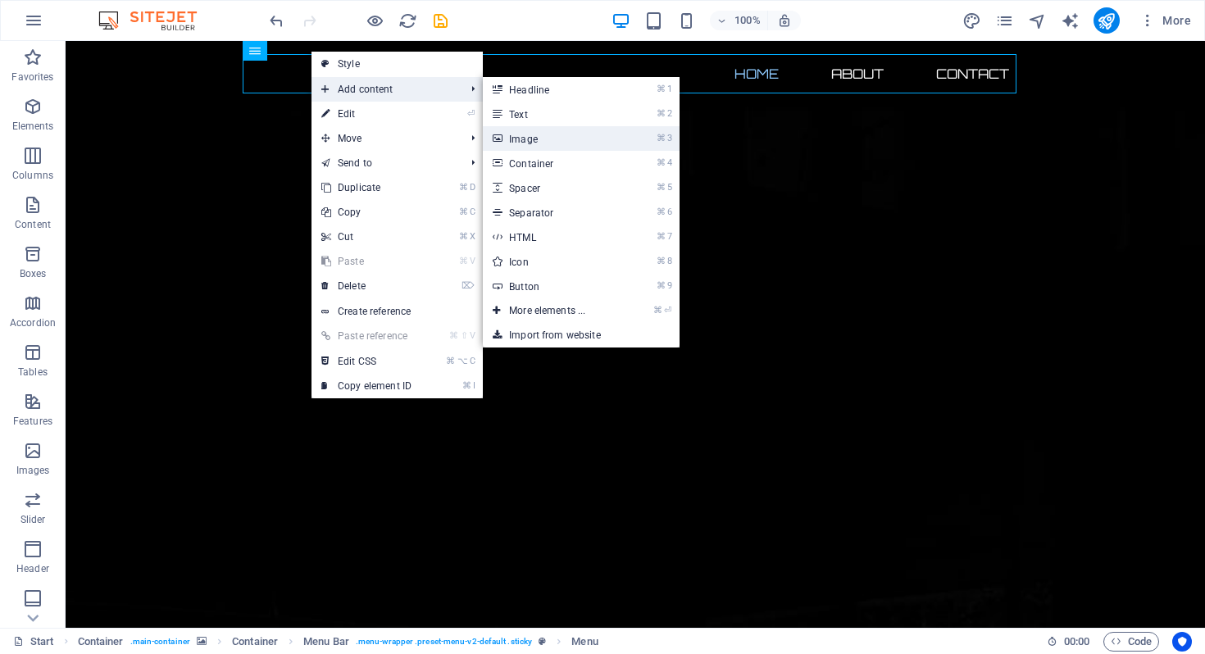
click at [538, 139] on link "⌘ 3 Image" at bounding box center [550, 138] width 135 height 25
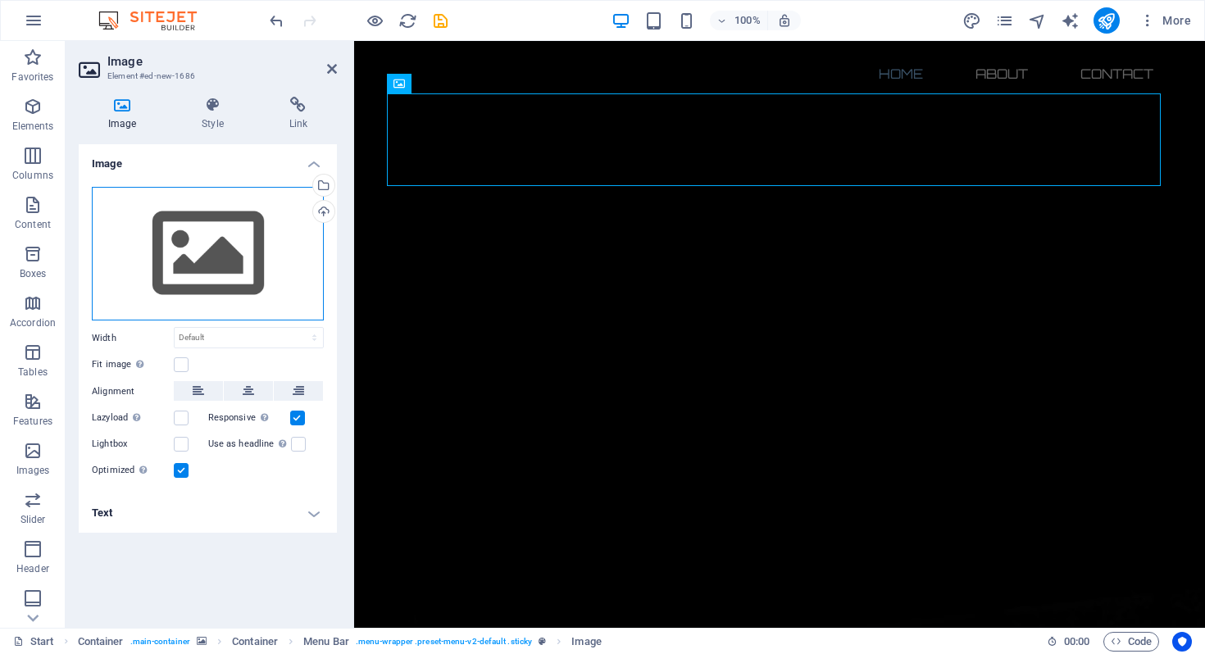
click at [219, 263] on div "Drag files here, click to choose files or select files from Files or our free s…" at bounding box center [208, 254] width 232 height 134
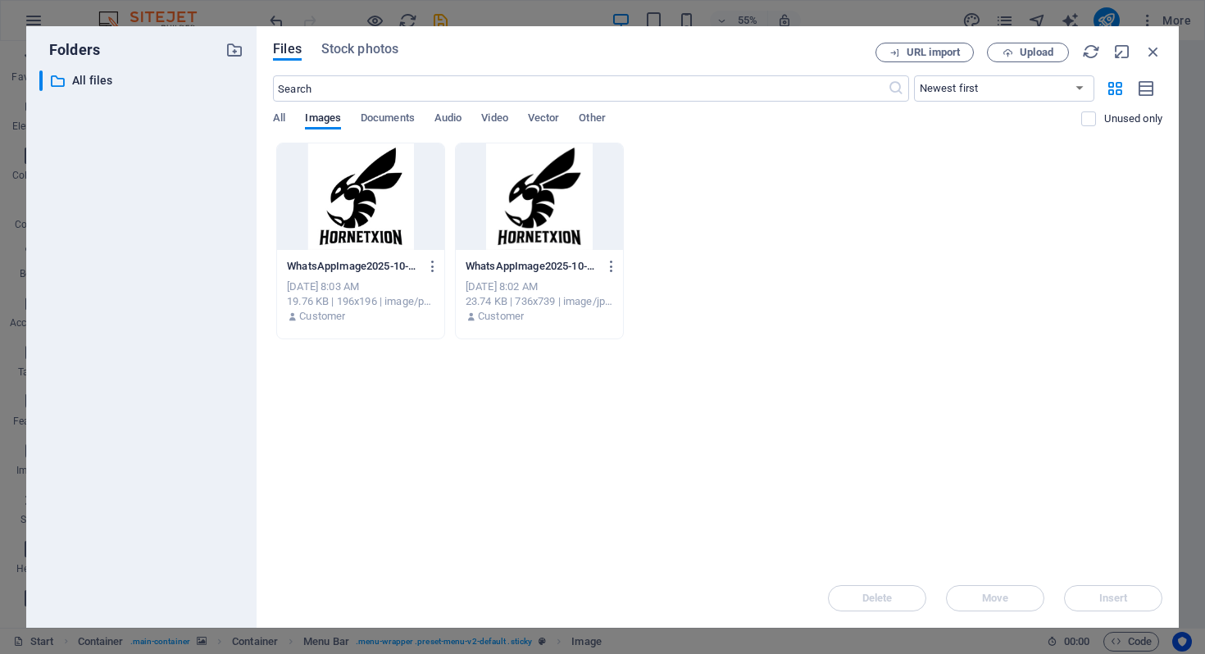
click at [549, 187] on div at bounding box center [539, 196] width 167 height 107
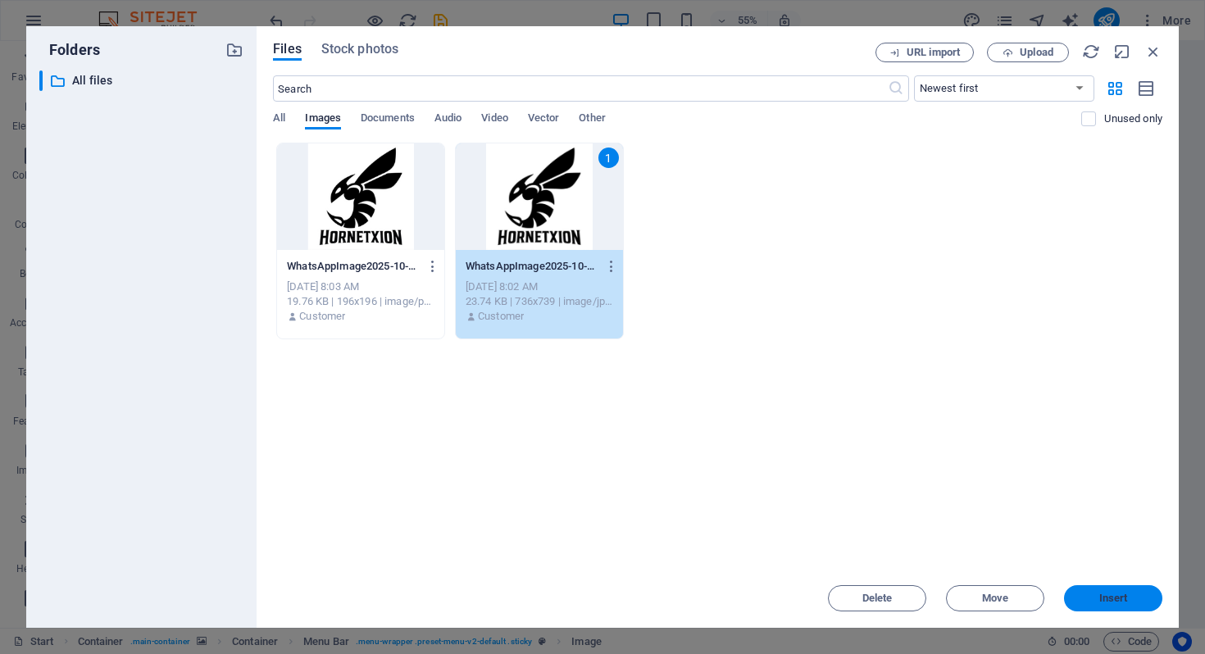
click at [1131, 603] on span "Insert" at bounding box center [1113, 599] width 85 height 10
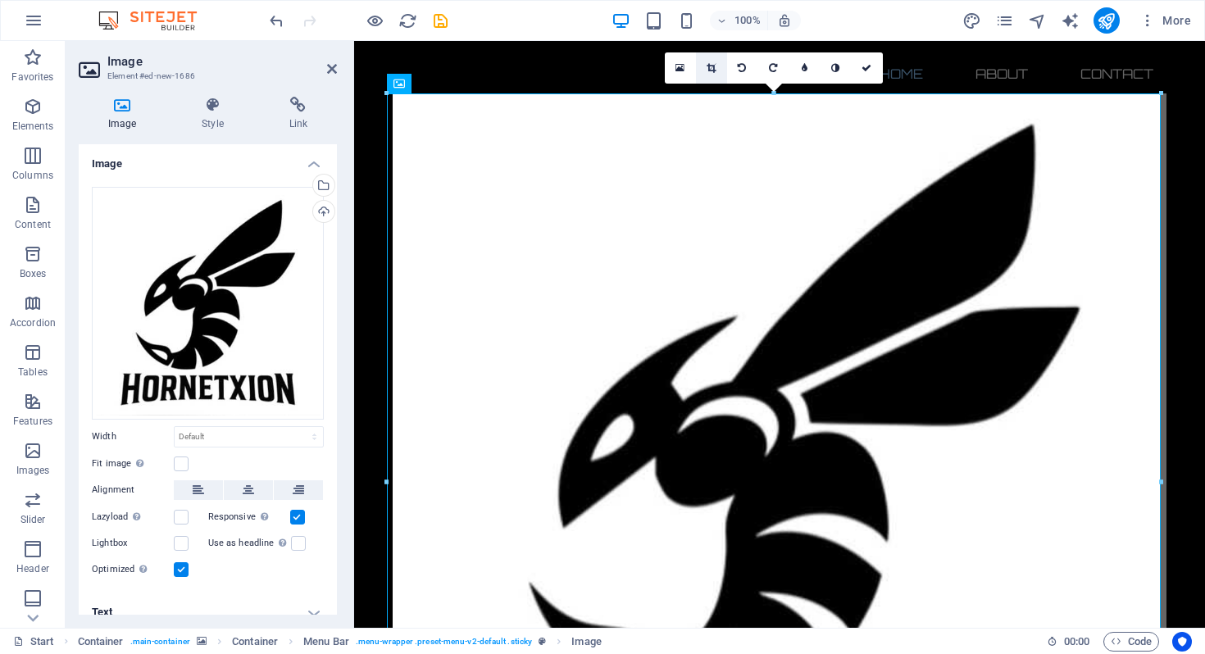
click at [714, 74] on link at bounding box center [711, 67] width 31 height 31
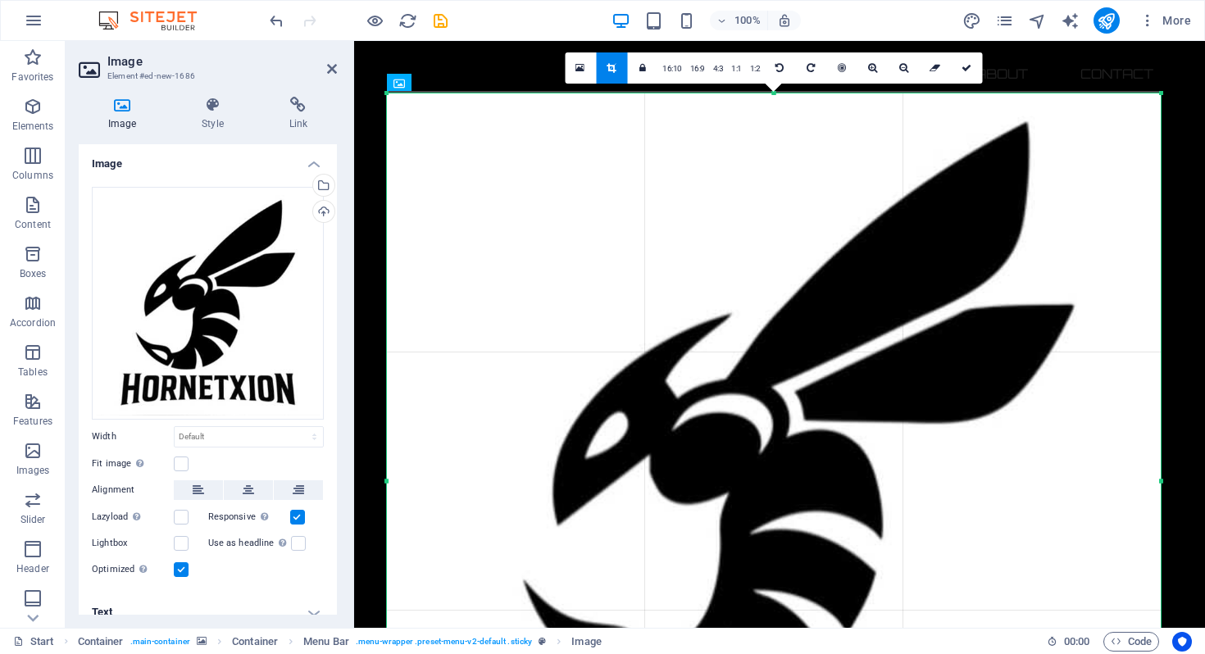
click at [1161, 98] on div "180 170 160 150 140 130 120 110 100 90 80 70 60 50 40 30 20 10 0 -10 -20 -30 -4…" at bounding box center [774, 480] width 774 height 775
click at [203, 332] on div "Drag files here, click to choose files or select files from Files or our free s…" at bounding box center [208, 303] width 232 height 233
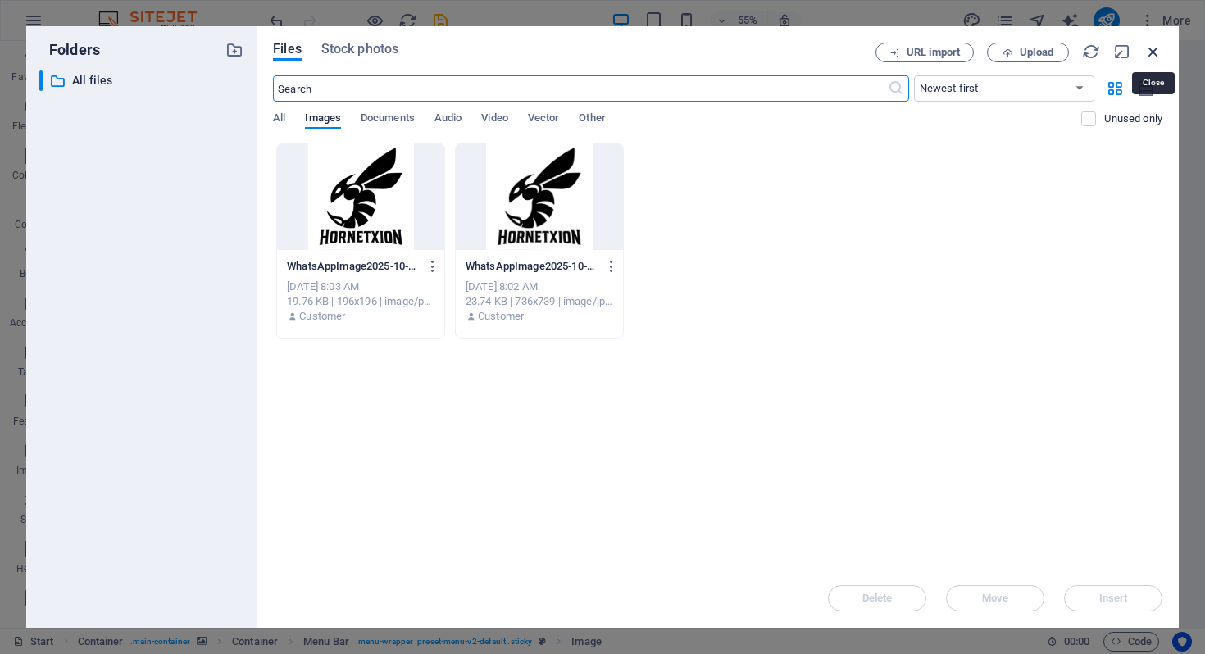
click at [1154, 50] on icon "button" at bounding box center [1154, 52] width 18 height 18
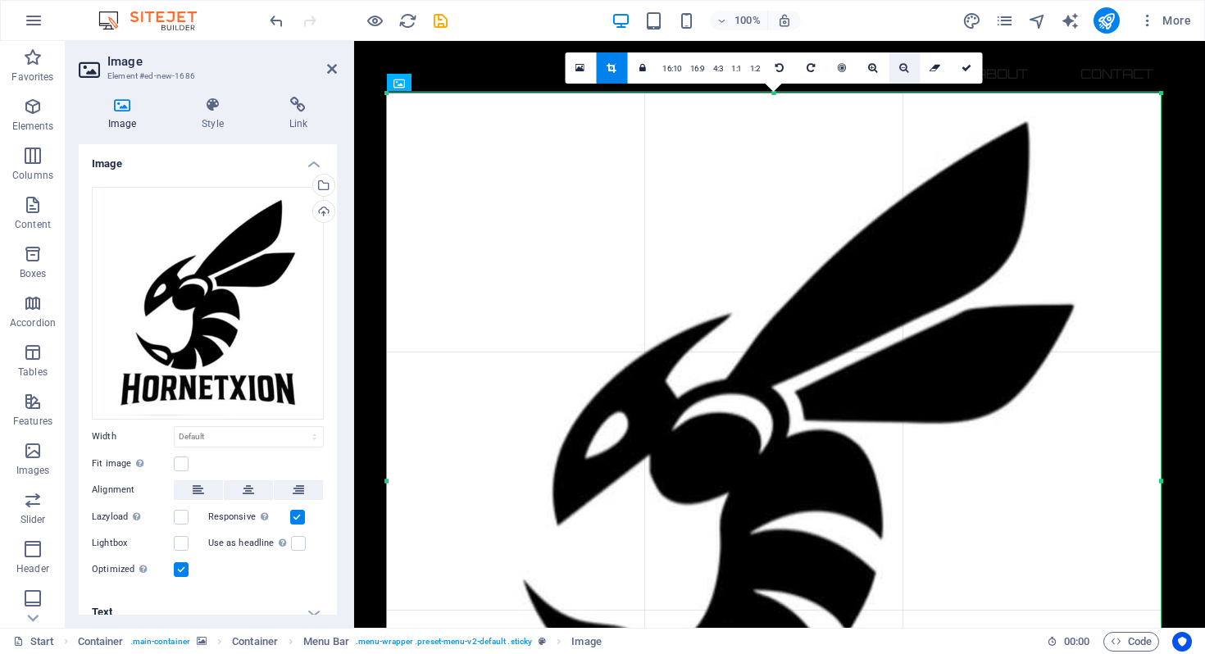
click at [903, 68] on icon at bounding box center [903, 68] width 9 height 10
click at [970, 68] on icon at bounding box center [967, 68] width 10 height 10
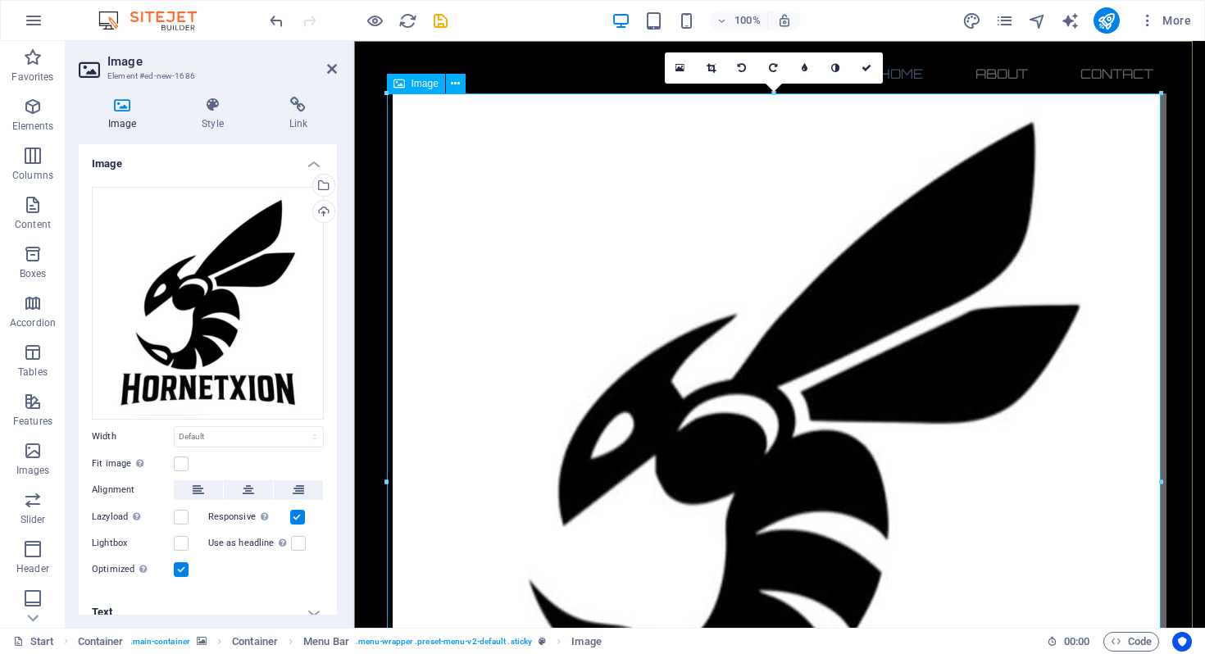
click at [785, 285] on figure at bounding box center [780, 480] width 774 height 774
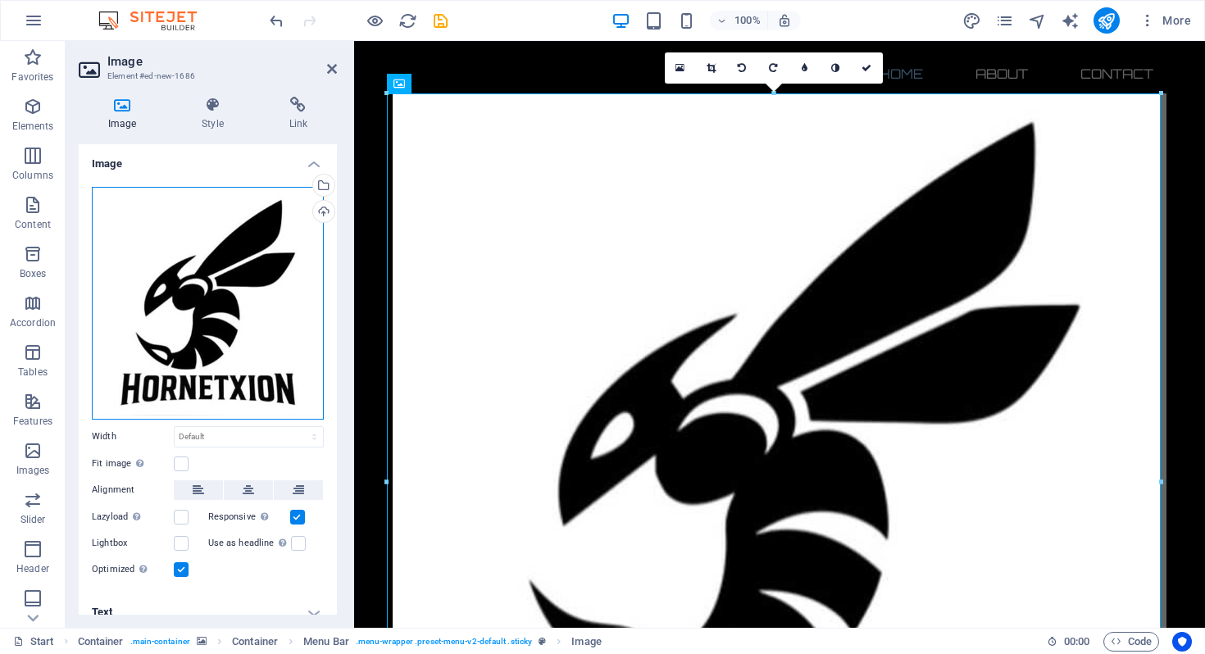
click at [238, 266] on div "Drag files here, click to choose files or select files from Files or our free s…" at bounding box center [208, 303] width 232 height 233
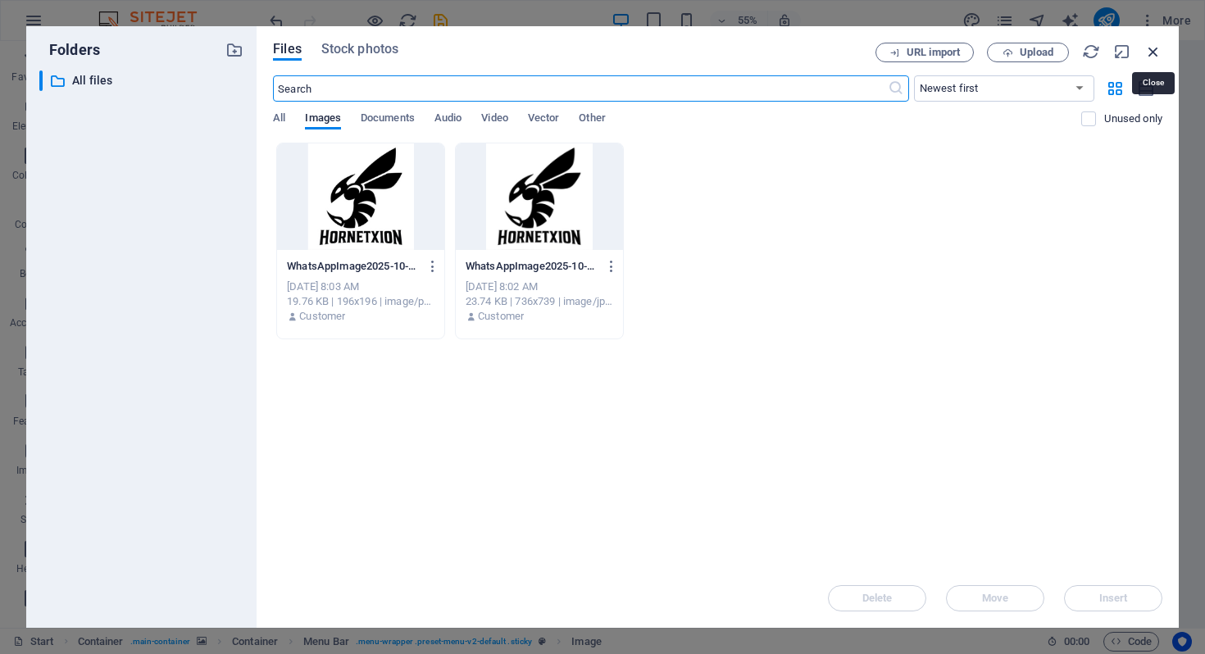
click at [1157, 52] on icon "button" at bounding box center [1154, 52] width 18 height 18
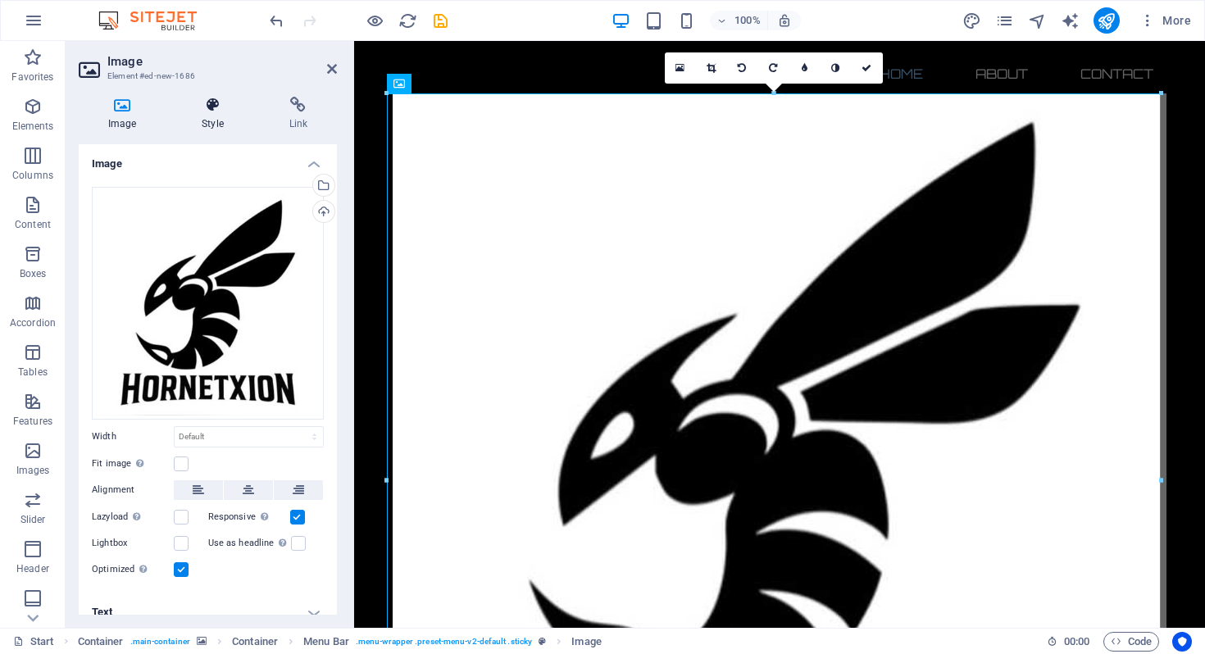
click at [215, 112] on icon at bounding box center [212, 105] width 80 height 16
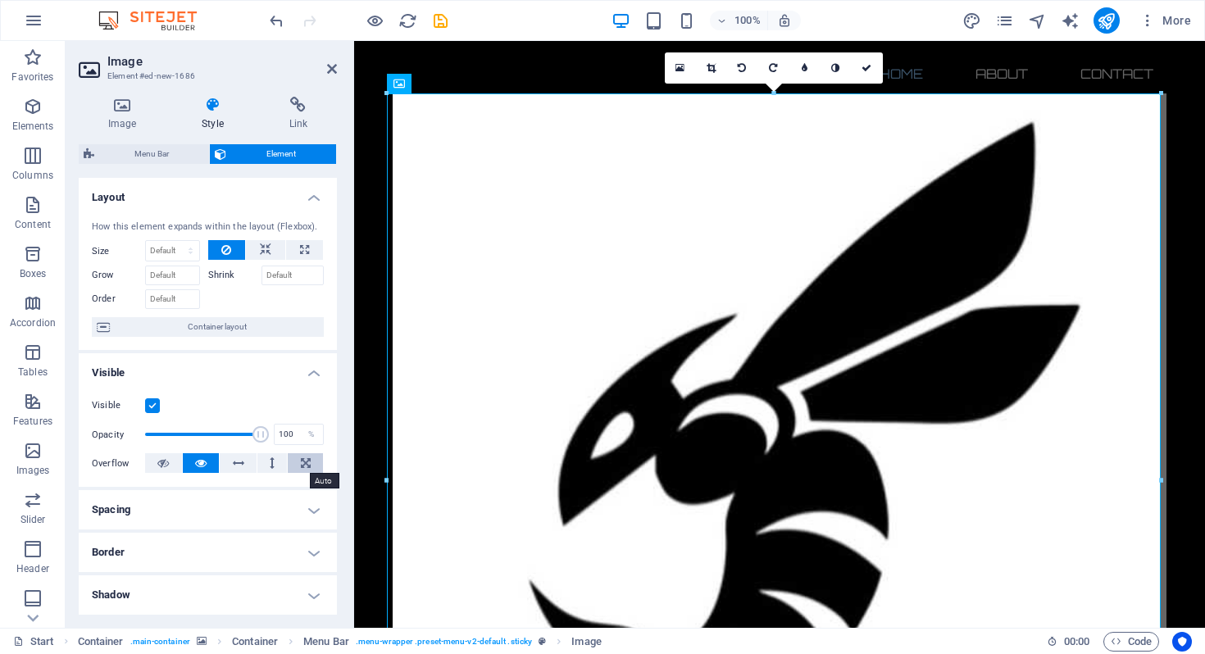
click at [302, 465] on icon at bounding box center [306, 463] width 10 height 20
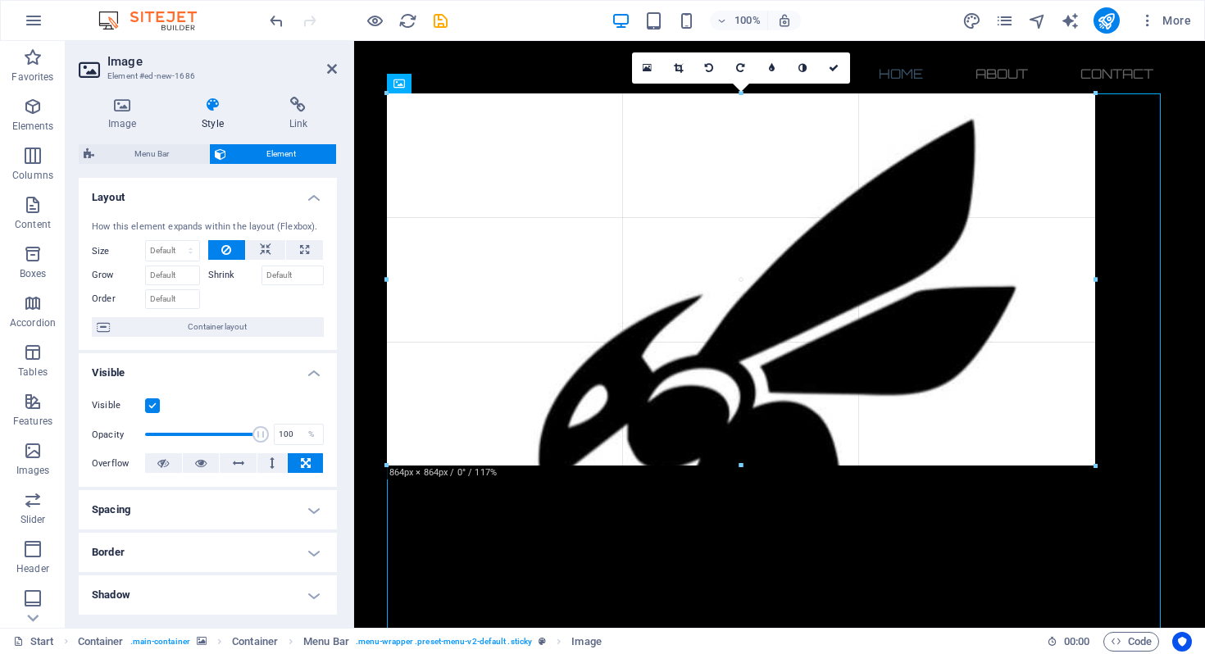
drag, startPoint x: 388, startPoint y: 93, endPoint x: 790, endPoint y: 560, distance: 615.6
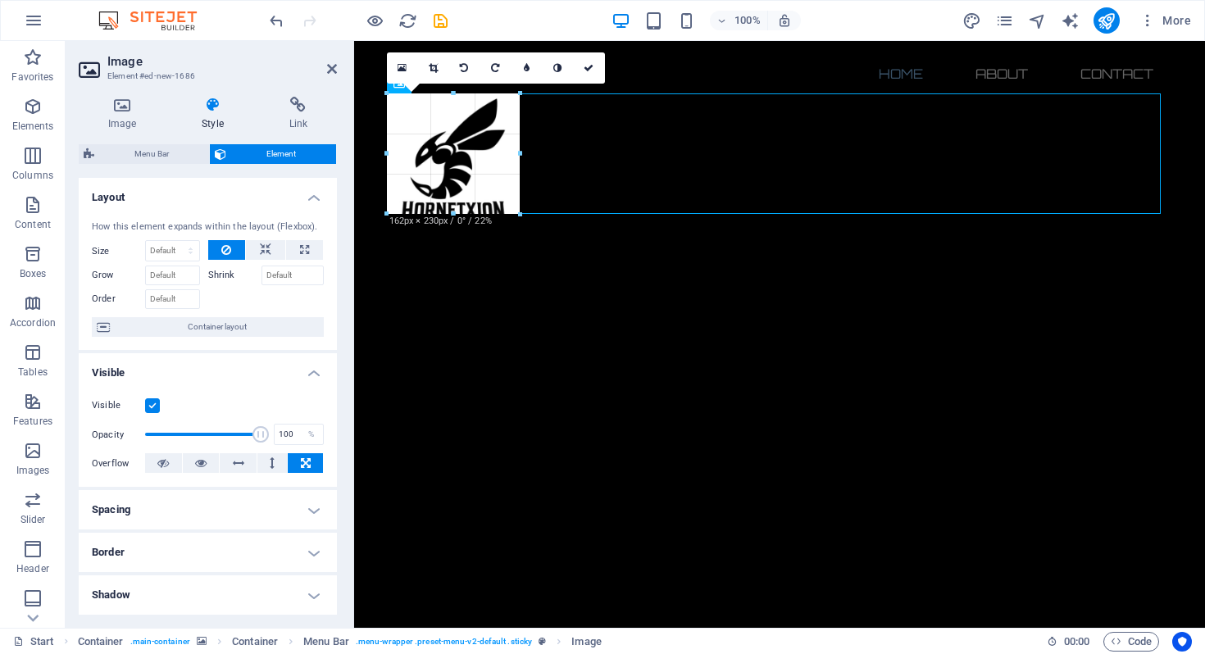
drag, startPoint x: 760, startPoint y: 467, endPoint x: 475, endPoint y: 134, distance: 438.4
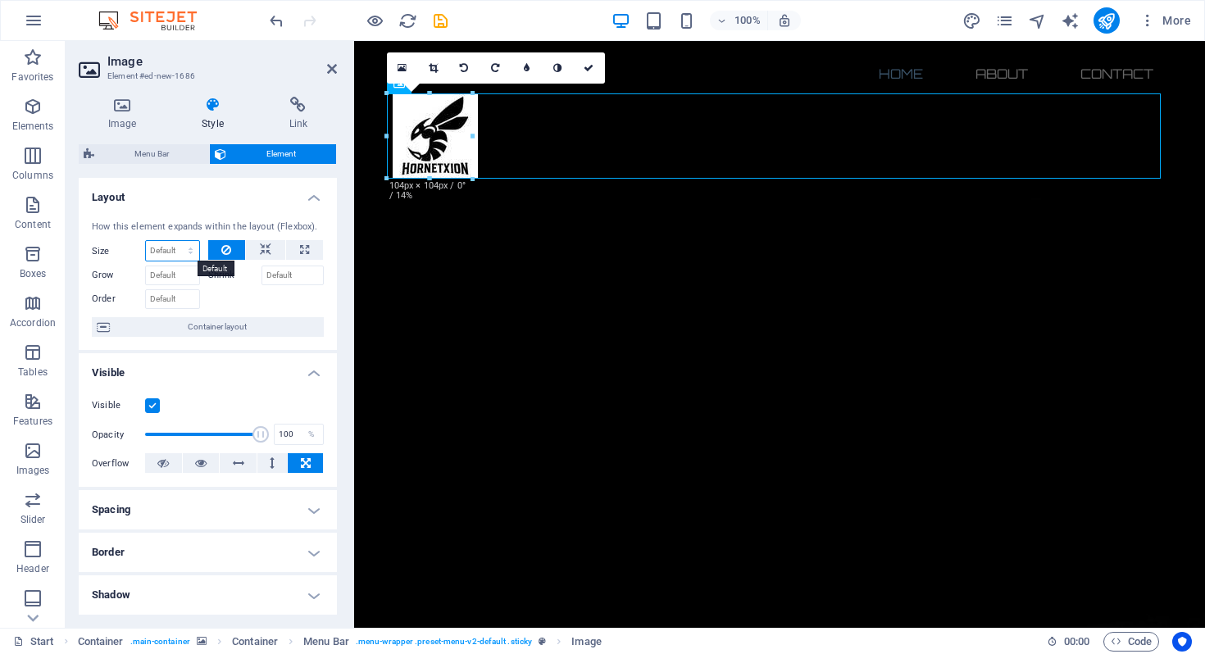
click at [189, 246] on select "Default auto px % 1/1 1/2 1/3 1/4 1/5 1/6 1/7 1/8 1/9 1/10" at bounding box center [172, 251] width 53 height 20
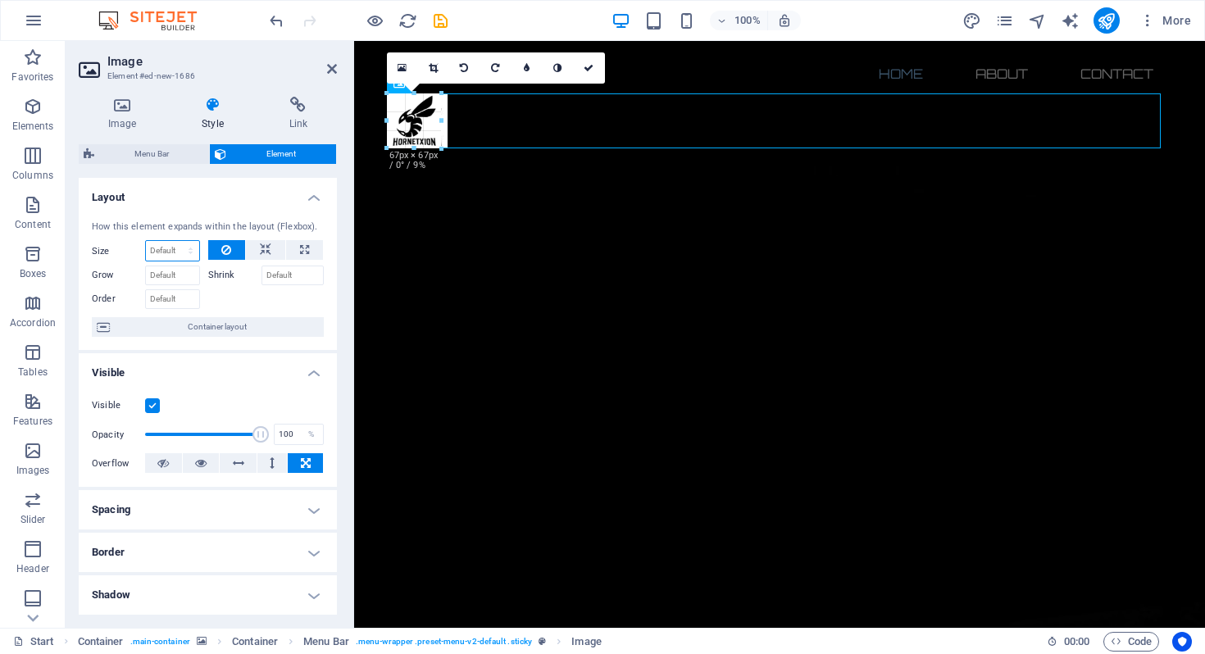
drag, startPoint x: 469, startPoint y: 177, endPoint x: 429, endPoint y: 141, distance: 54.0
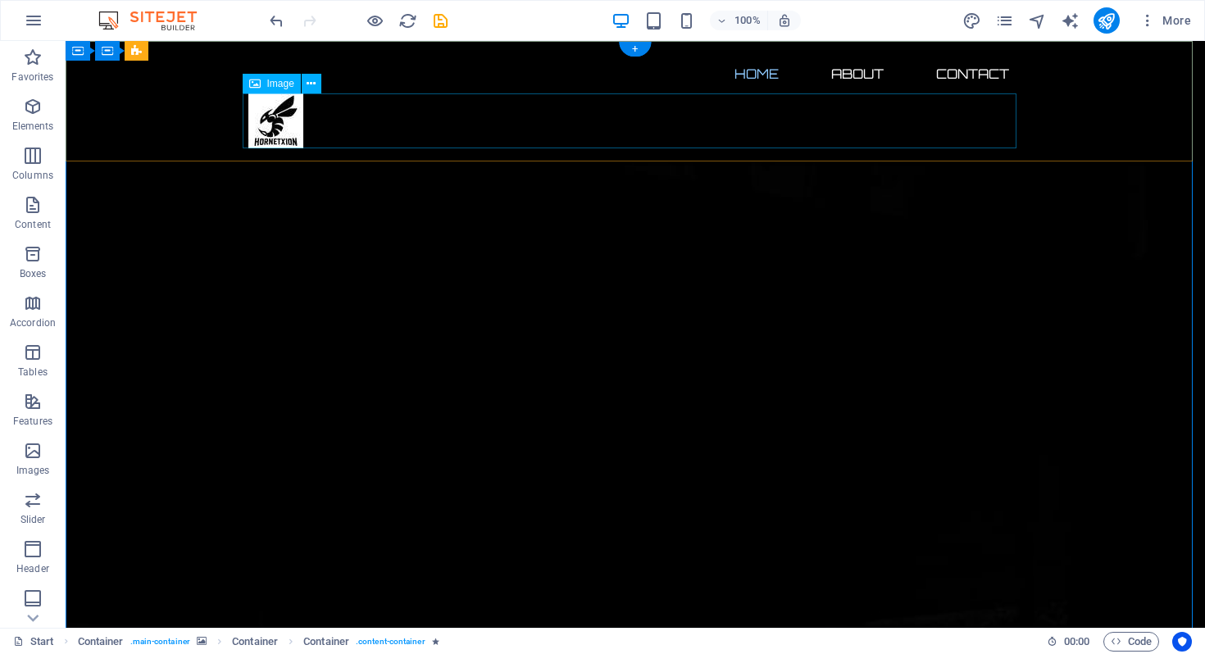
click at [268, 121] on figure at bounding box center [635, 120] width 774 height 55
click at [272, 84] on span "Image" at bounding box center [280, 84] width 27 height 10
click at [313, 82] on icon at bounding box center [311, 83] width 9 height 17
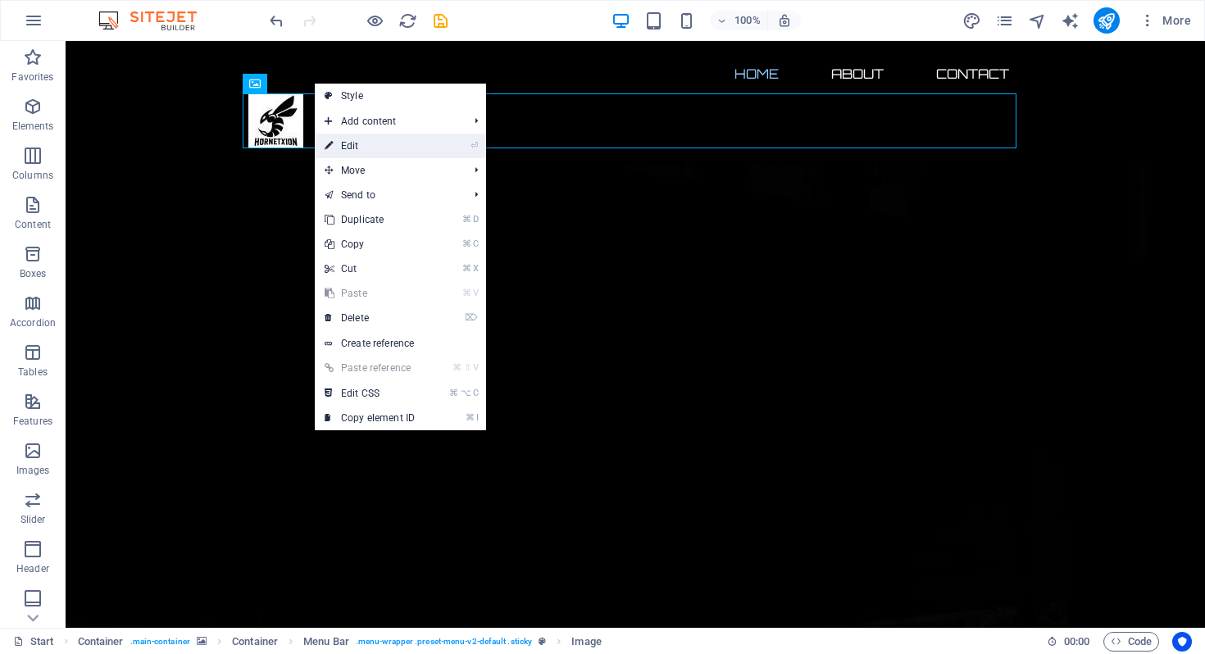
click at [366, 143] on link "⏎ Edit" at bounding box center [370, 146] width 110 height 25
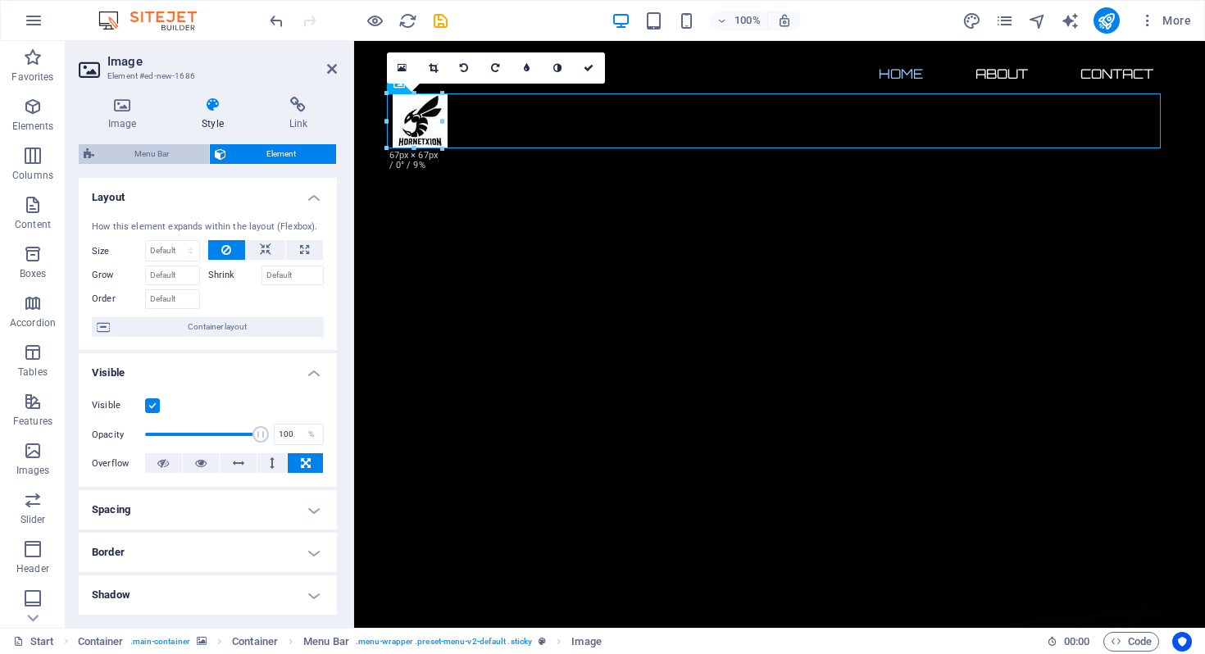
click at [161, 153] on span "Menu Bar" at bounding box center [151, 154] width 105 height 20
select select "rem"
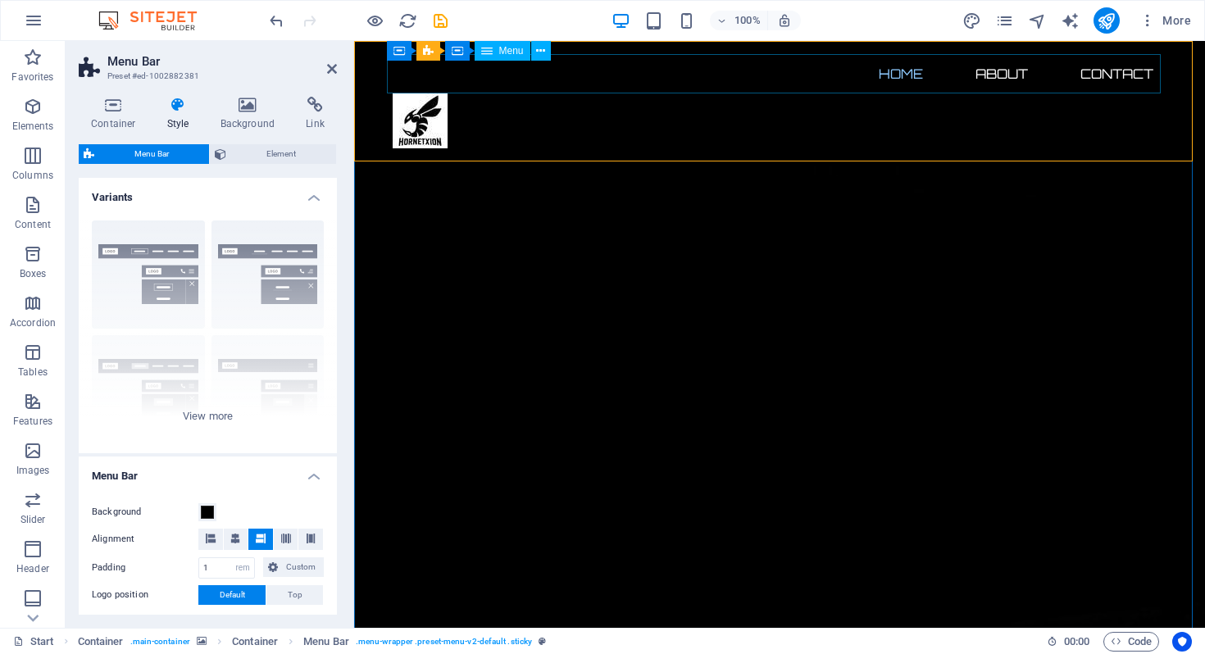
click at [564, 80] on nav "Home About Contact" at bounding box center [780, 73] width 774 height 39
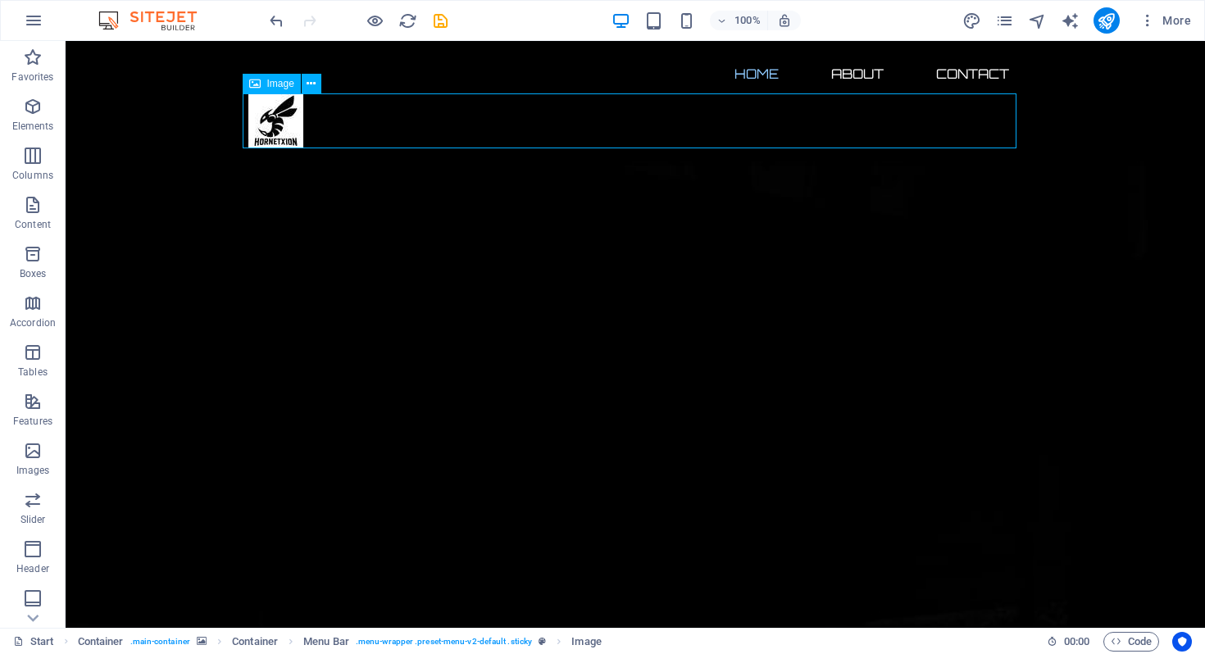
drag, startPoint x: 122, startPoint y: 125, endPoint x: 416, endPoint y: 102, distance: 295.2
click at [416, 102] on figure at bounding box center [635, 120] width 774 height 55
click at [313, 84] on icon at bounding box center [311, 83] width 9 height 17
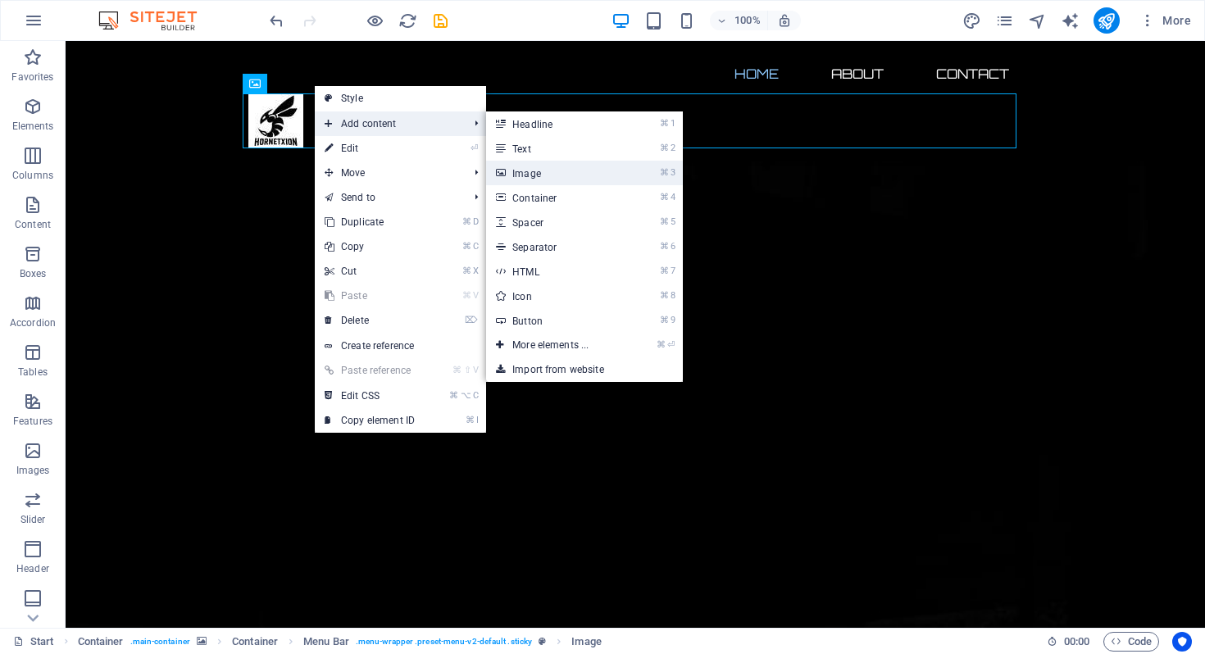
click at [552, 180] on link "⌘ 3 Image" at bounding box center [553, 173] width 135 height 25
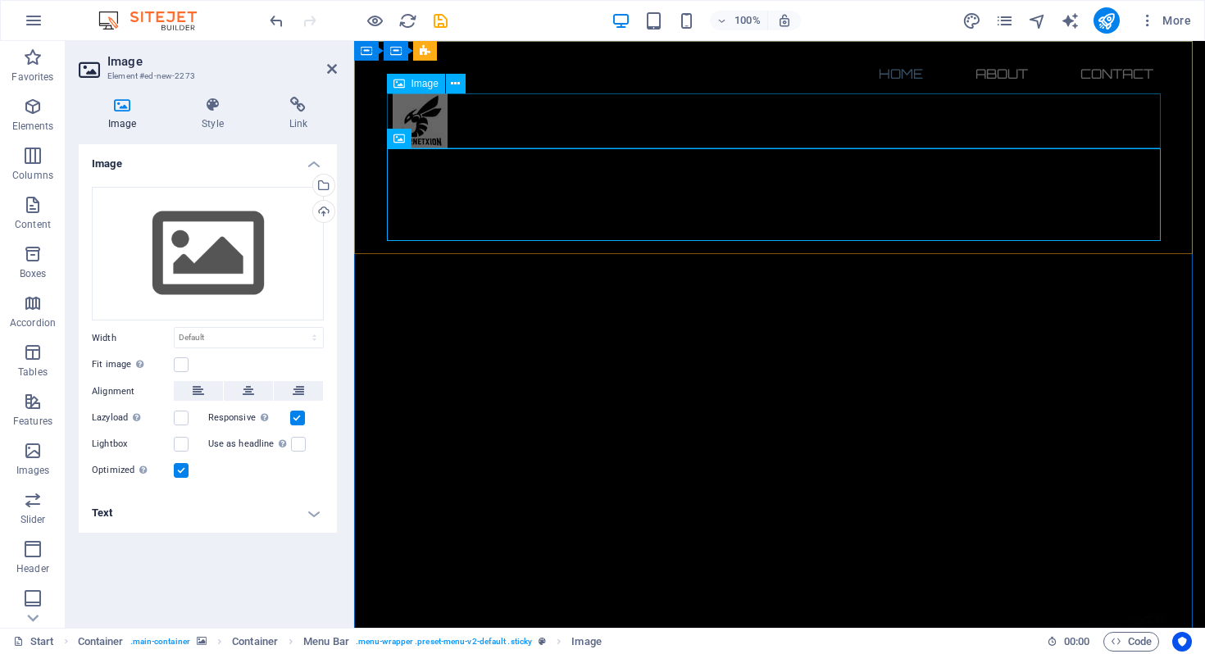
click at [430, 120] on figure at bounding box center [780, 120] width 774 height 55
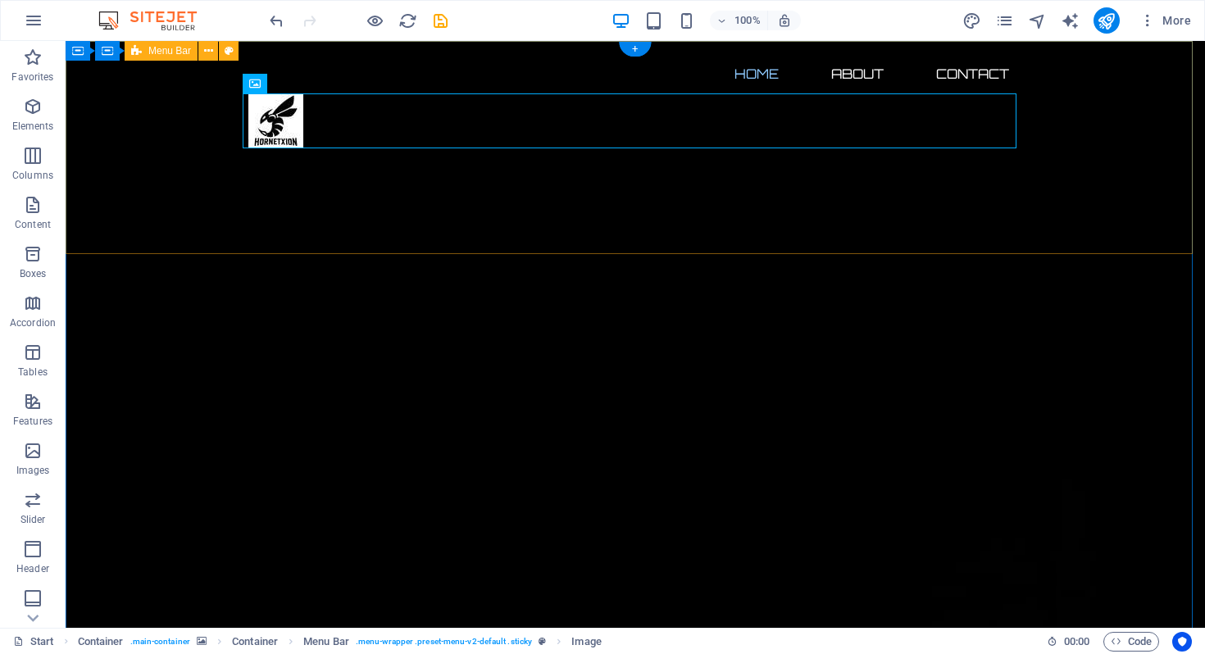
click at [1101, 154] on div "Home About Contact Menu" at bounding box center [636, 193] width 1140 height 305
click at [266, 125] on figure at bounding box center [635, 120] width 774 height 55
click at [276, 193] on figure at bounding box center [635, 240] width 774 height 184
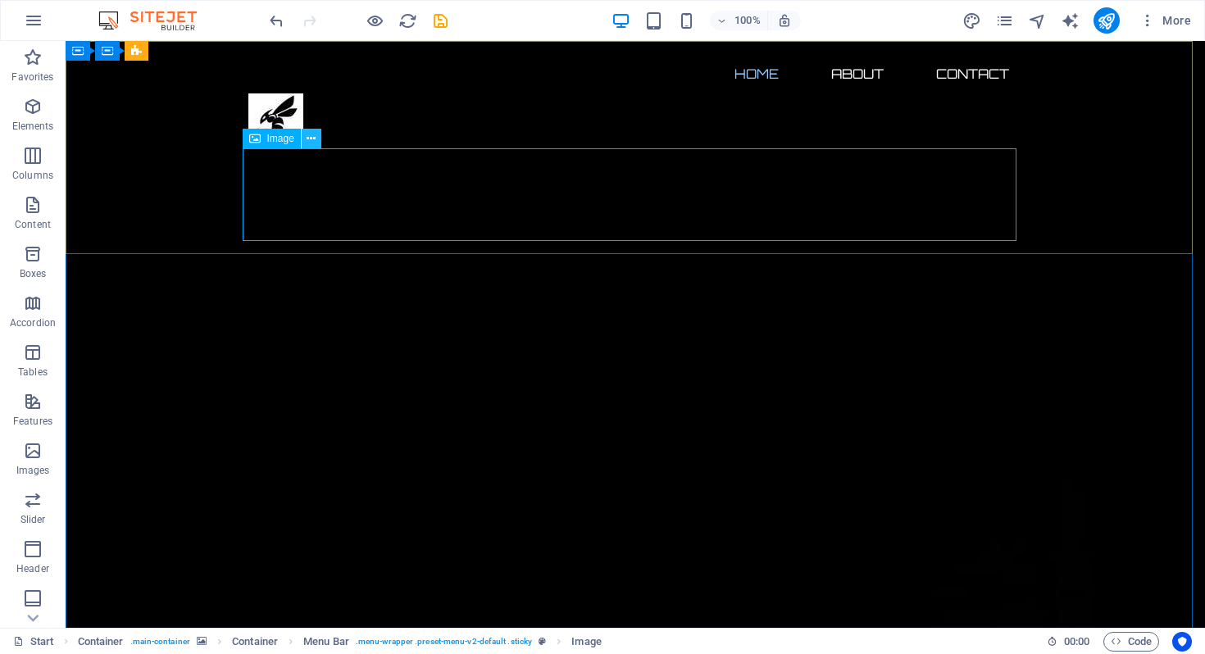
click at [313, 143] on icon at bounding box center [311, 138] width 9 height 17
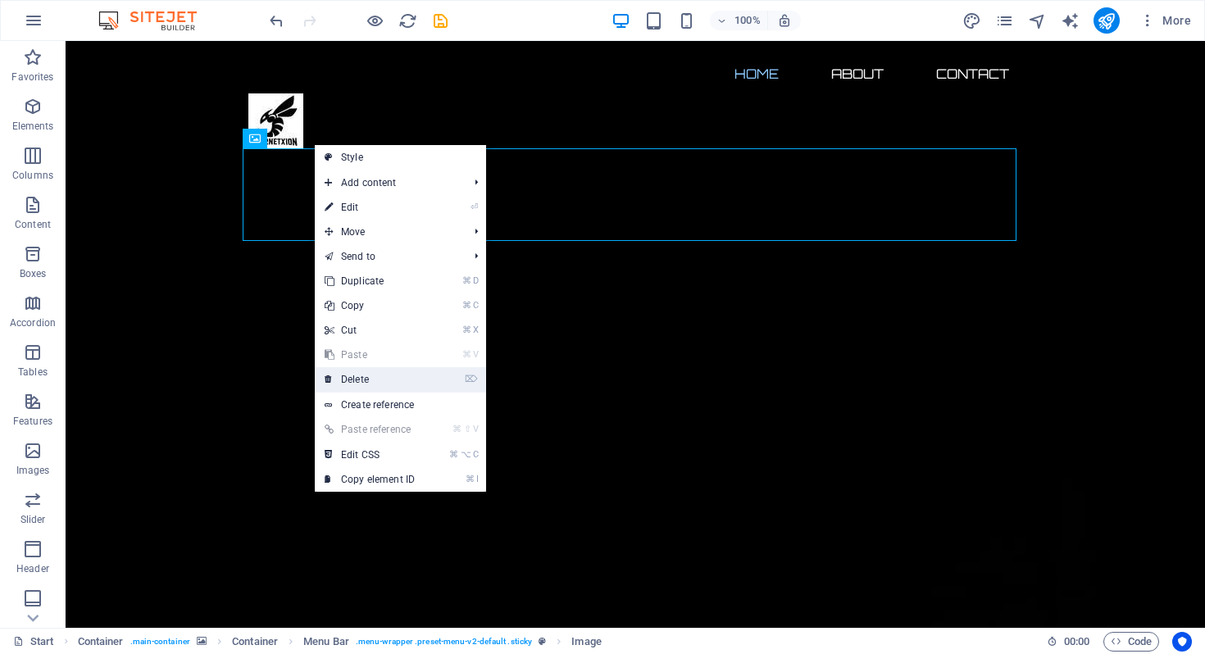
click at [359, 381] on link "⌦ Delete" at bounding box center [370, 379] width 110 height 25
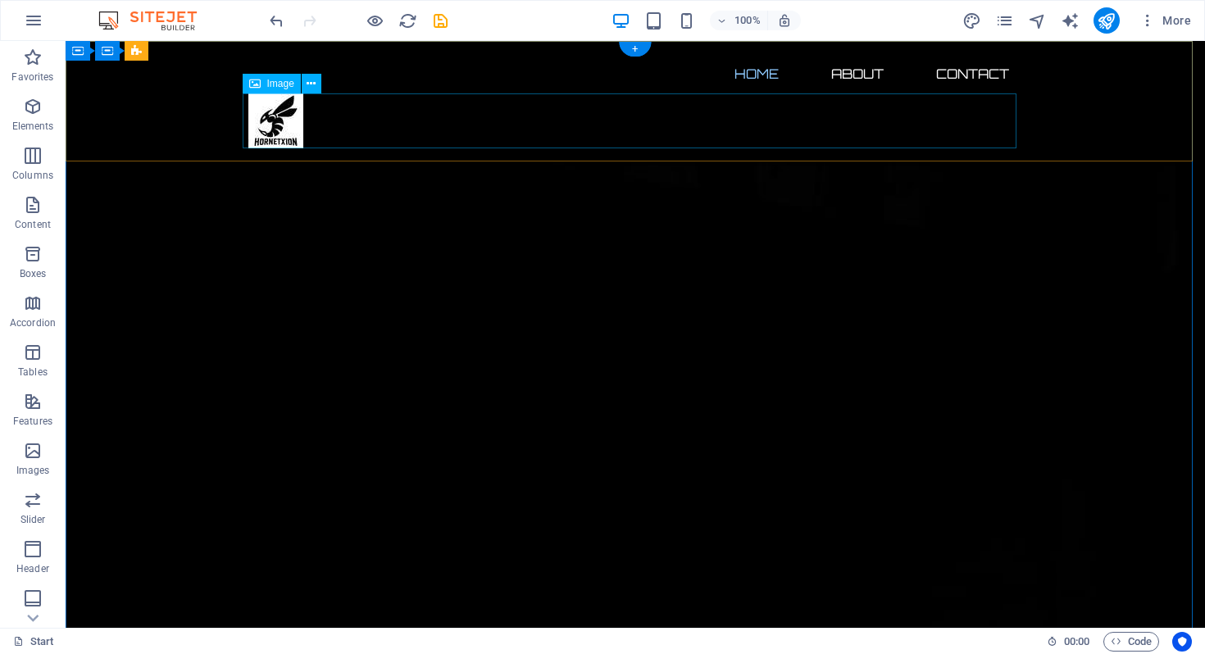
click at [286, 138] on figure at bounding box center [635, 120] width 774 height 55
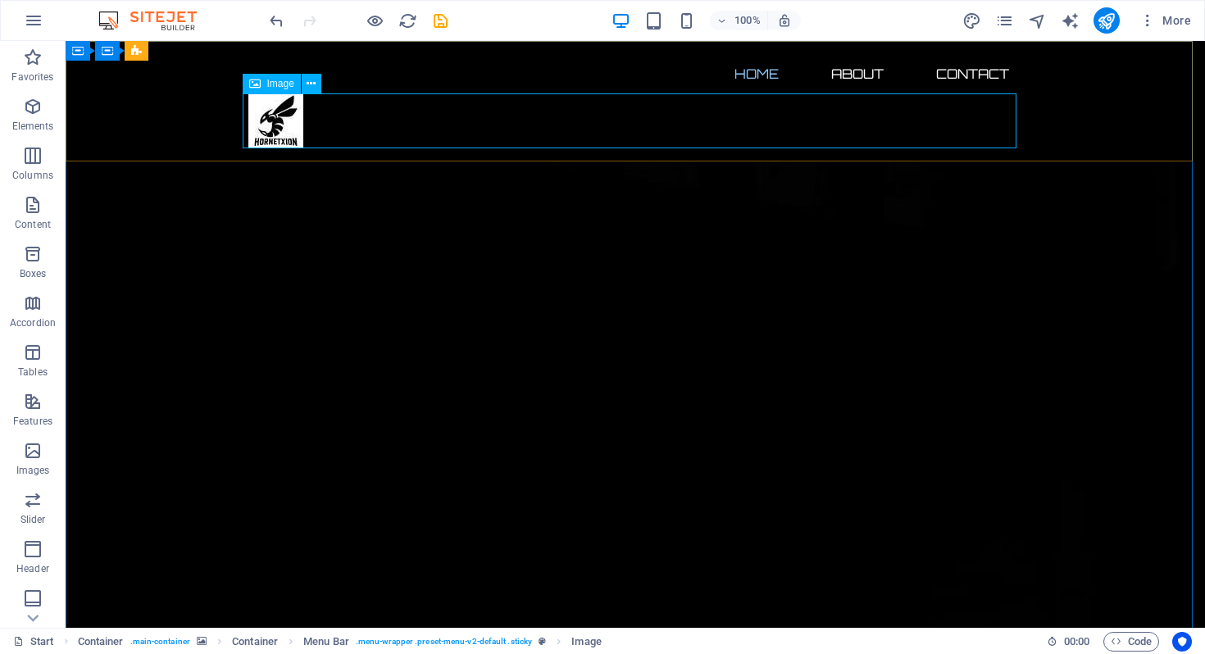
click at [274, 83] on span "Image" at bounding box center [280, 84] width 27 height 10
click at [310, 83] on icon at bounding box center [311, 83] width 9 height 17
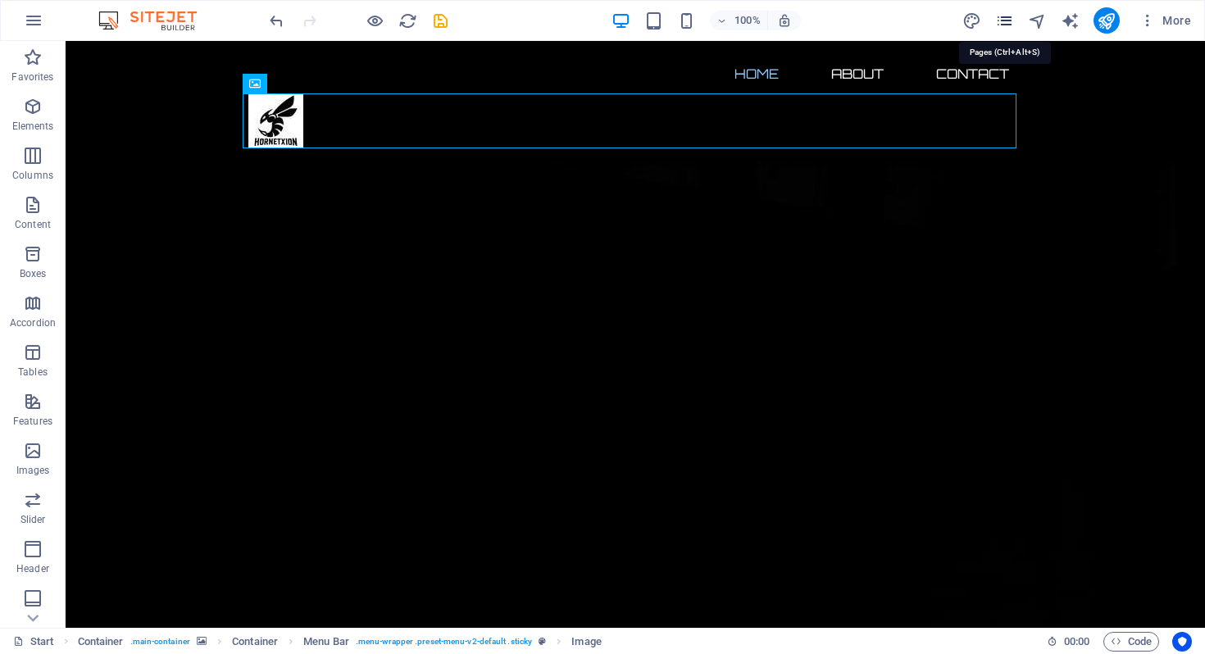
click at [1008, 20] on icon "pages" at bounding box center [1004, 20] width 19 height 19
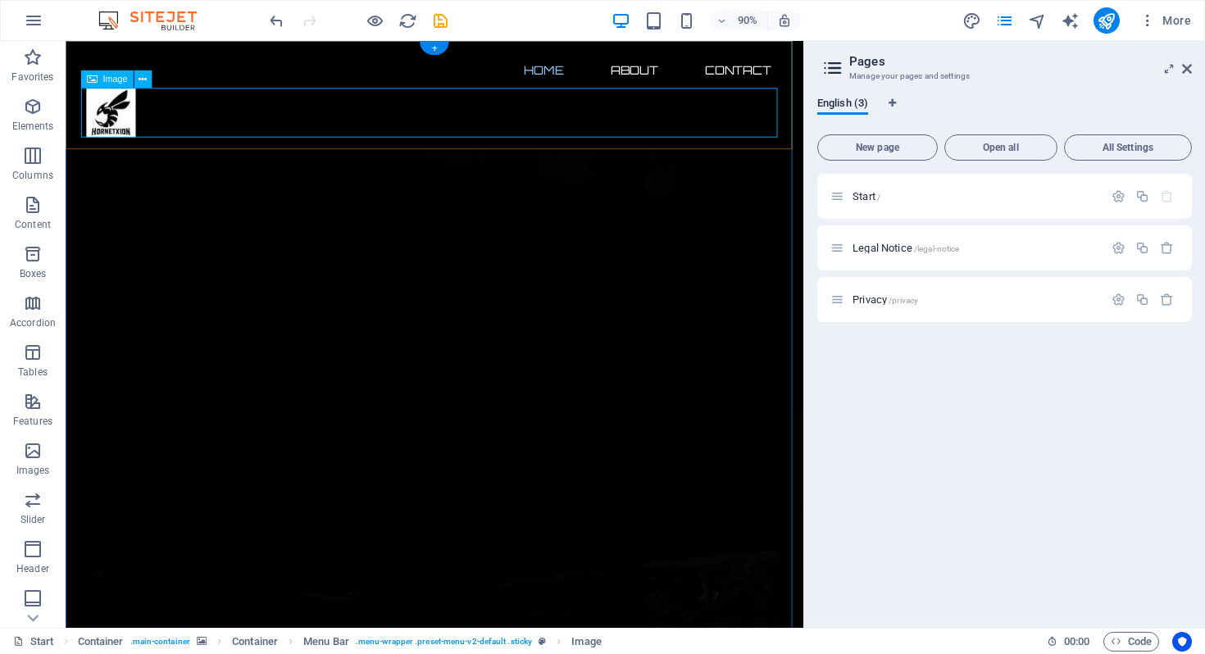
click at [101, 129] on figure at bounding box center [476, 120] width 774 height 55
click at [142, 82] on icon at bounding box center [143, 79] width 8 height 16
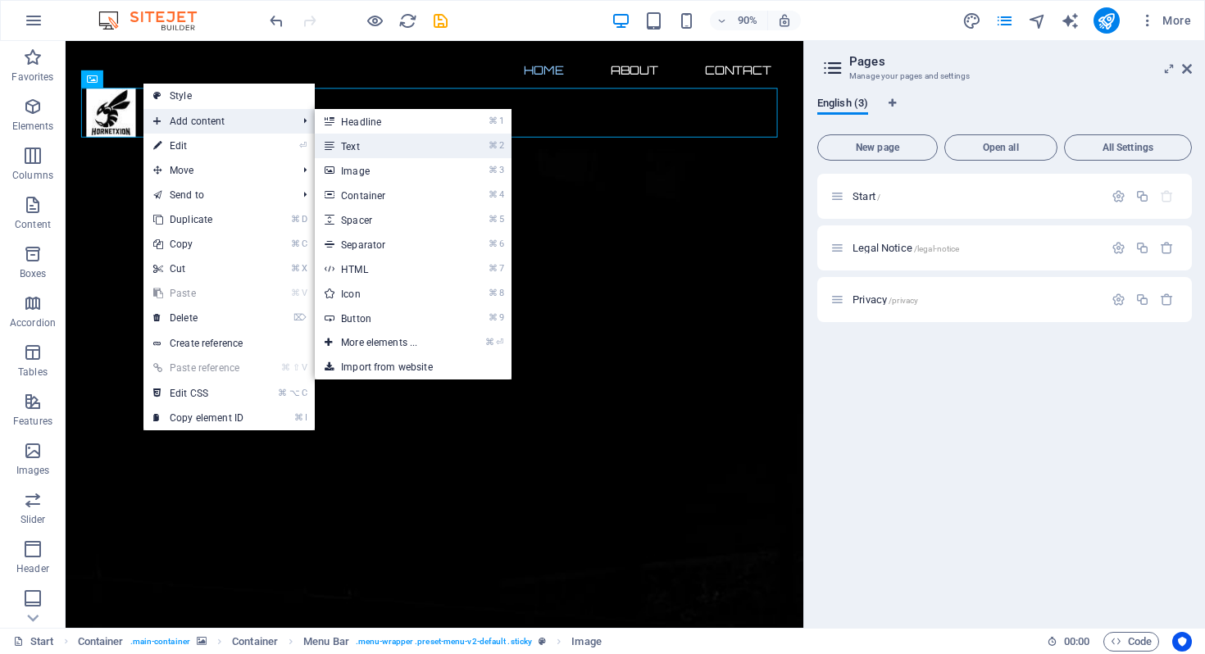
click at [369, 144] on link "⌘ 2 Text" at bounding box center [382, 146] width 135 height 25
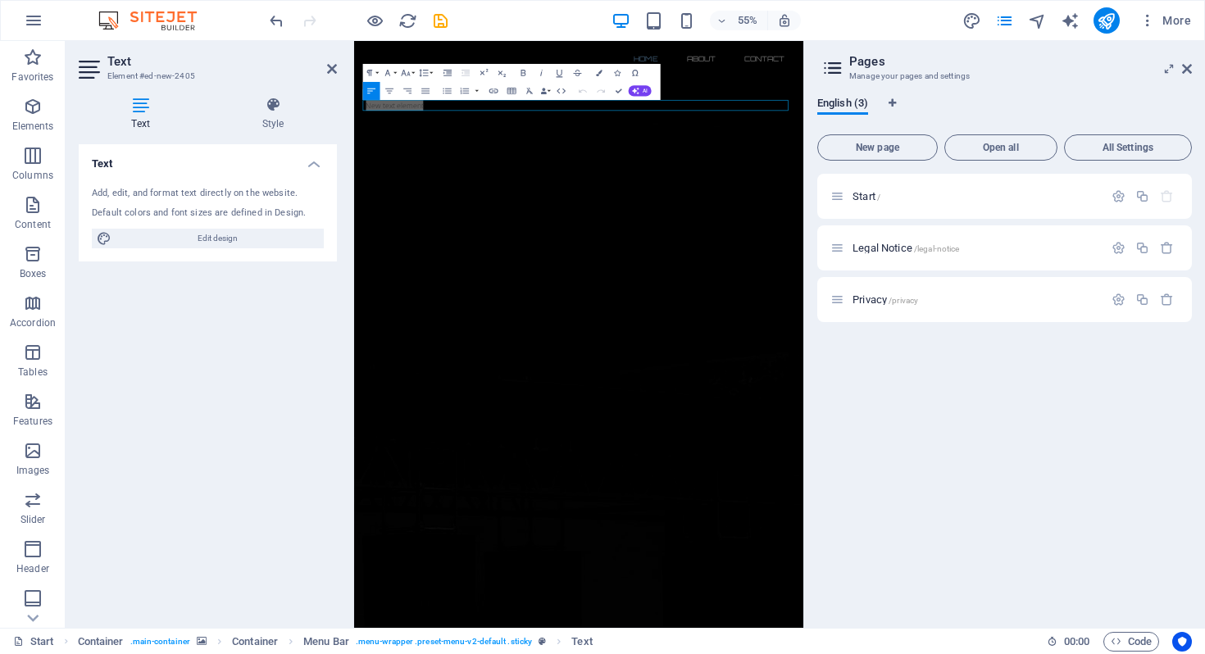
click at [239, 350] on div "Text Add, edit, and format text directly on the website. Default colors and fon…" at bounding box center [208, 379] width 258 height 471
click at [328, 70] on icon at bounding box center [332, 68] width 10 height 13
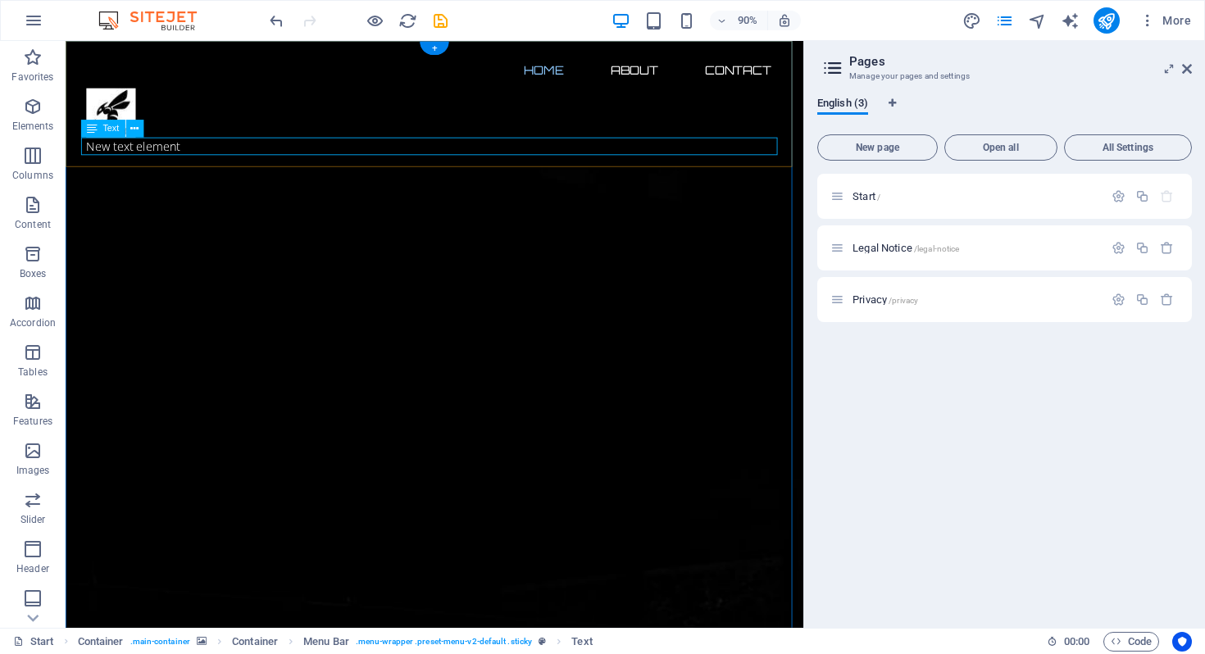
click at [196, 159] on div "New text element" at bounding box center [476, 158] width 774 height 20
click at [135, 130] on icon at bounding box center [134, 129] width 8 height 16
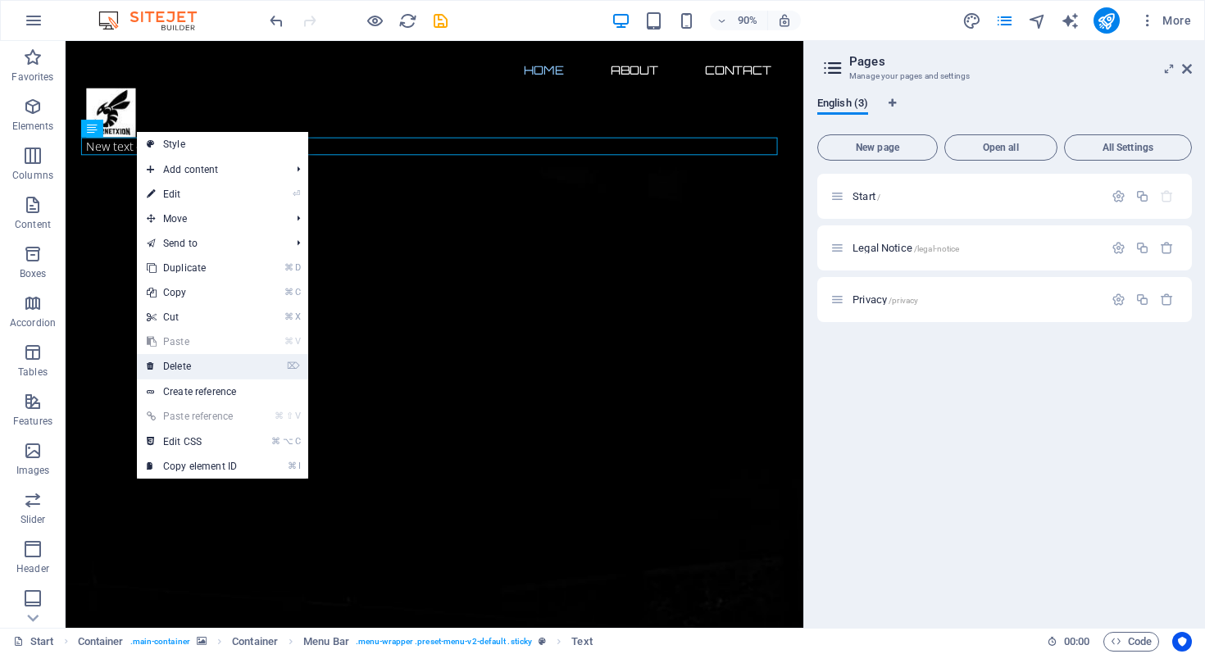
click at [195, 366] on link "⌦ Delete" at bounding box center [192, 366] width 110 height 25
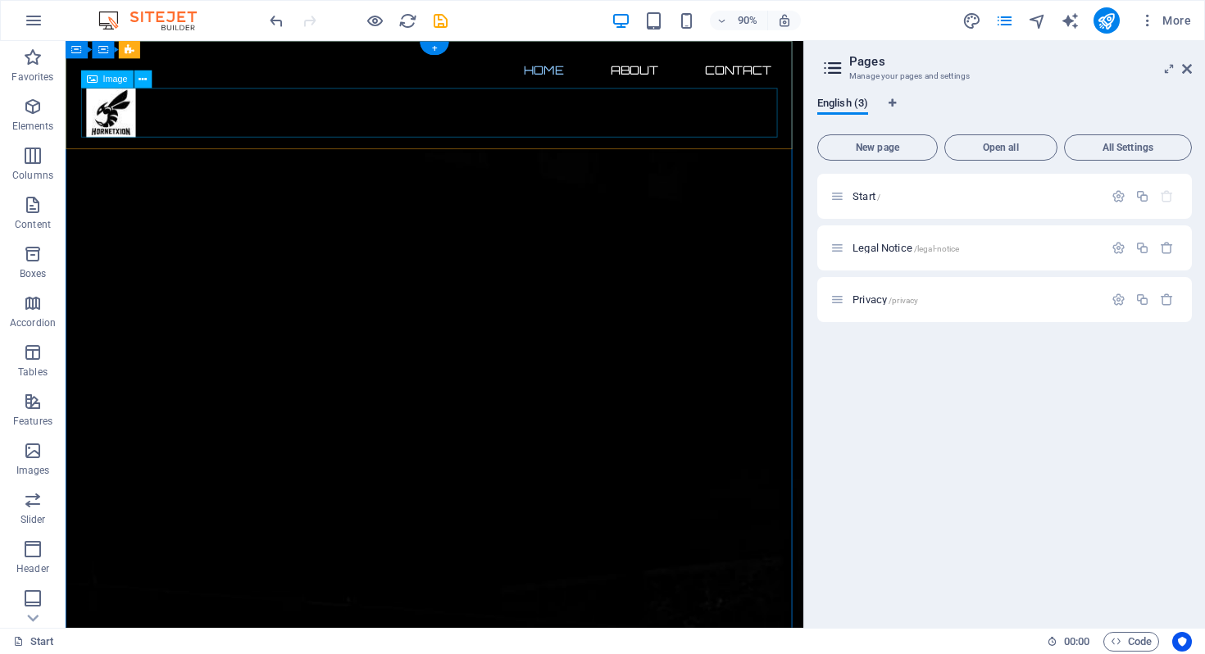
click at [125, 127] on figure at bounding box center [476, 120] width 774 height 55
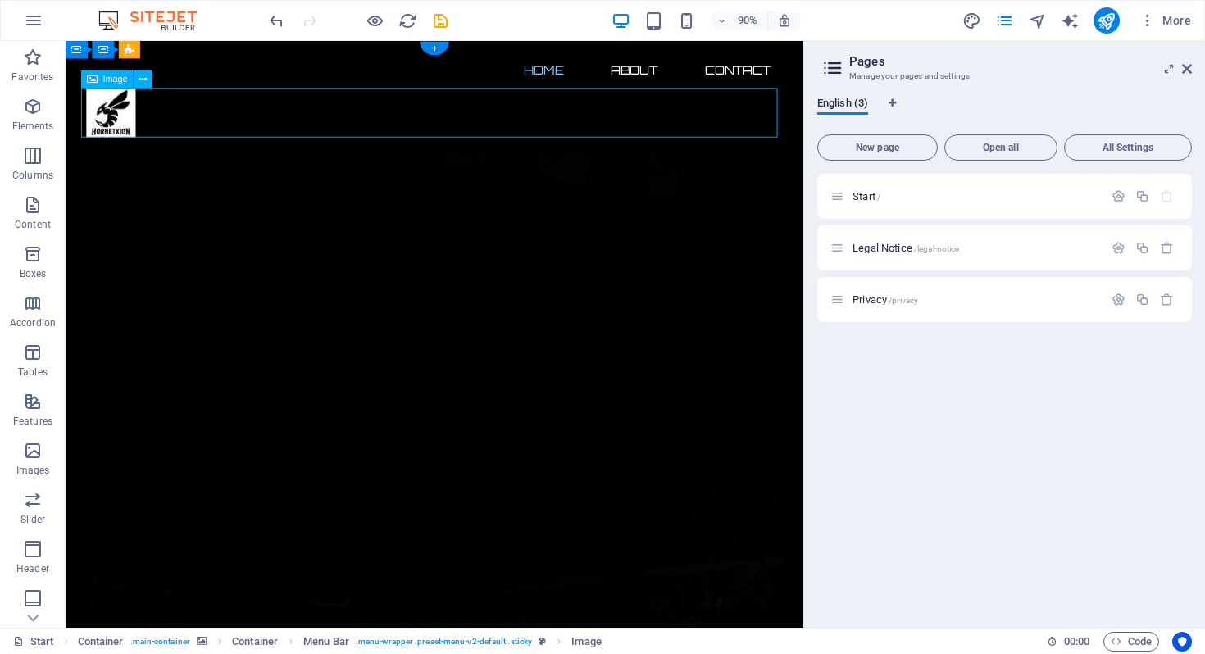
click at [122, 122] on figure at bounding box center [476, 120] width 774 height 55
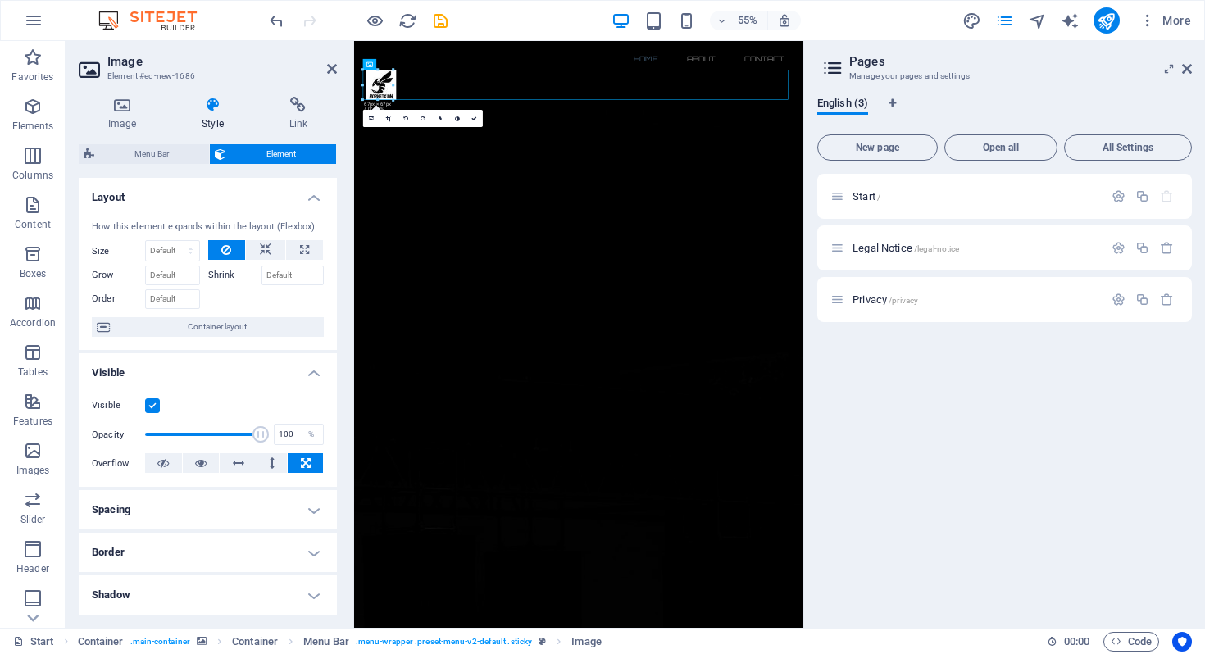
click at [311, 513] on h4 "Spacing" at bounding box center [208, 509] width 258 height 39
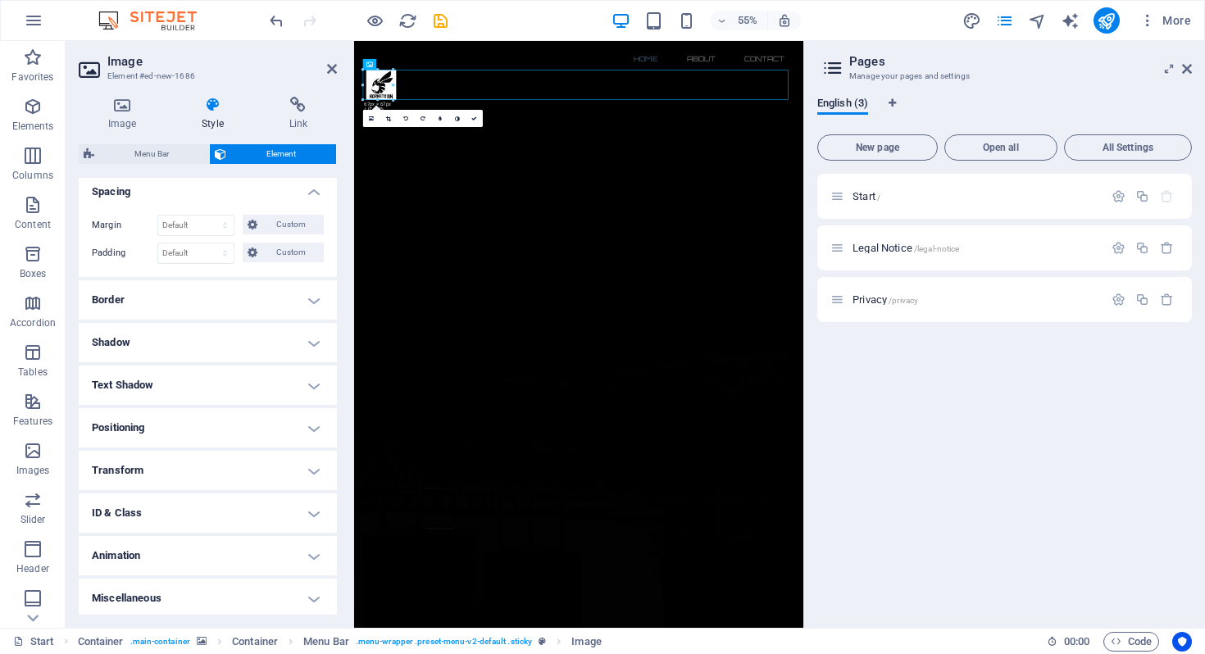
scroll to position [321, 0]
click at [315, 423] on h4 "Positioning" at bounding box center [208, 424] width 258 height 39
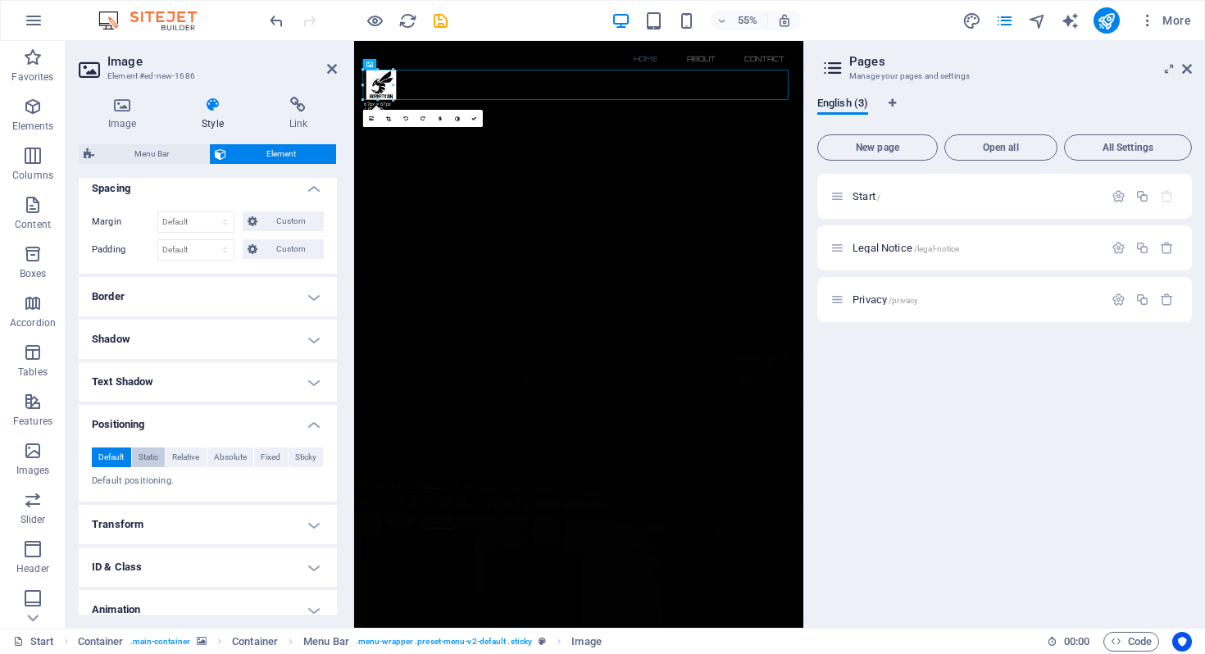
click at [148, 458] on span "Static" at bounding box center [149, 458] width 20 height 20
click at [177, 457] on span "Relative" at bounding box center [185, 458] width 27 height 20
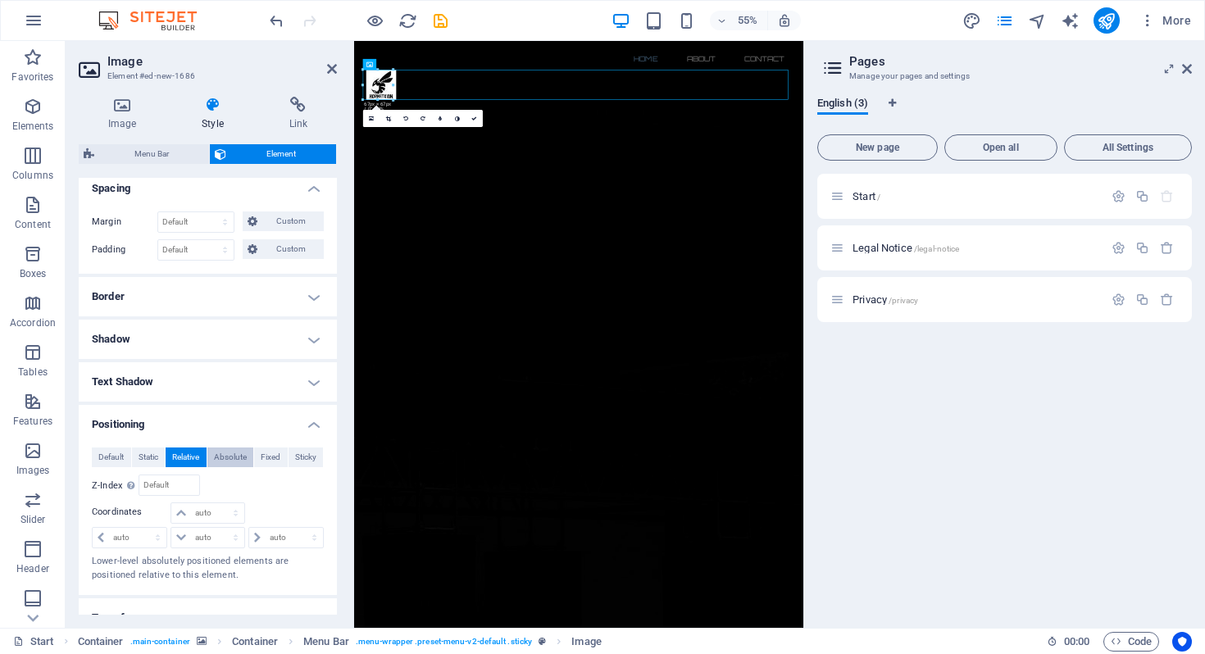
click at [225, 458] on span "Absolute" at bounding box center [230, 458] width 33 height 20
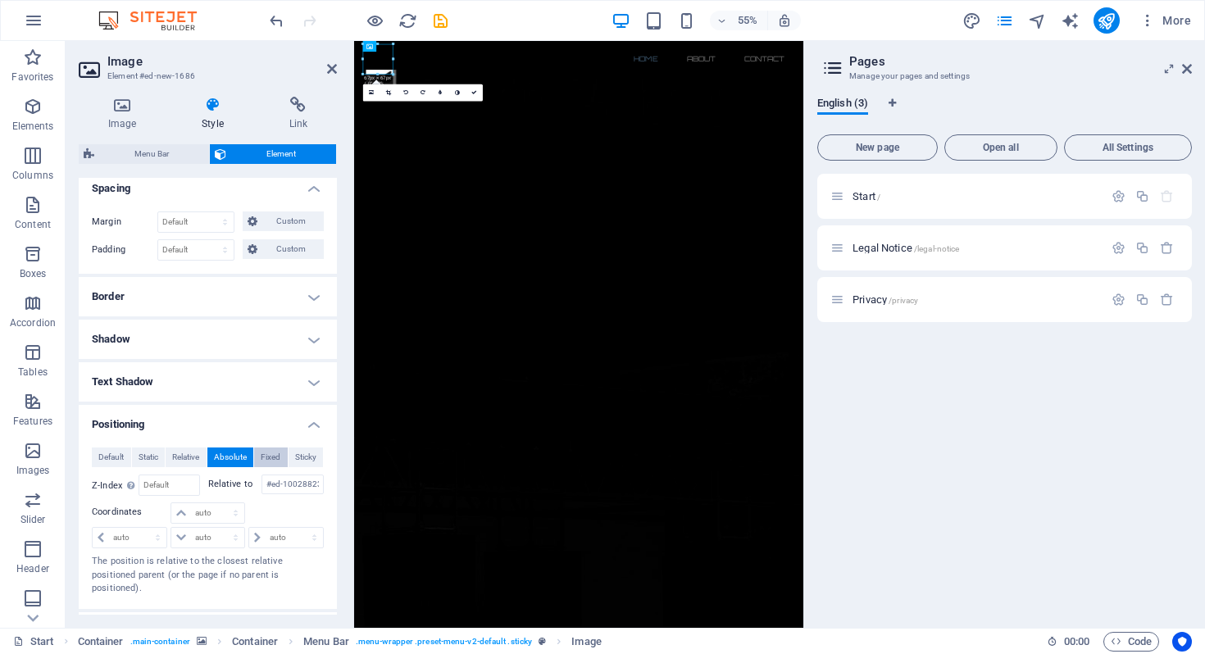
click at [262, 453] on span "Fixed" at bounding box center [271, 458] width 20 height 20
click at [218, 450] on span "Absolute" at bounding box center [230, 458] width 33 height 20
click at [299, 451] on span "Sticky" at bounding box center [305, 458] width 21 height 20
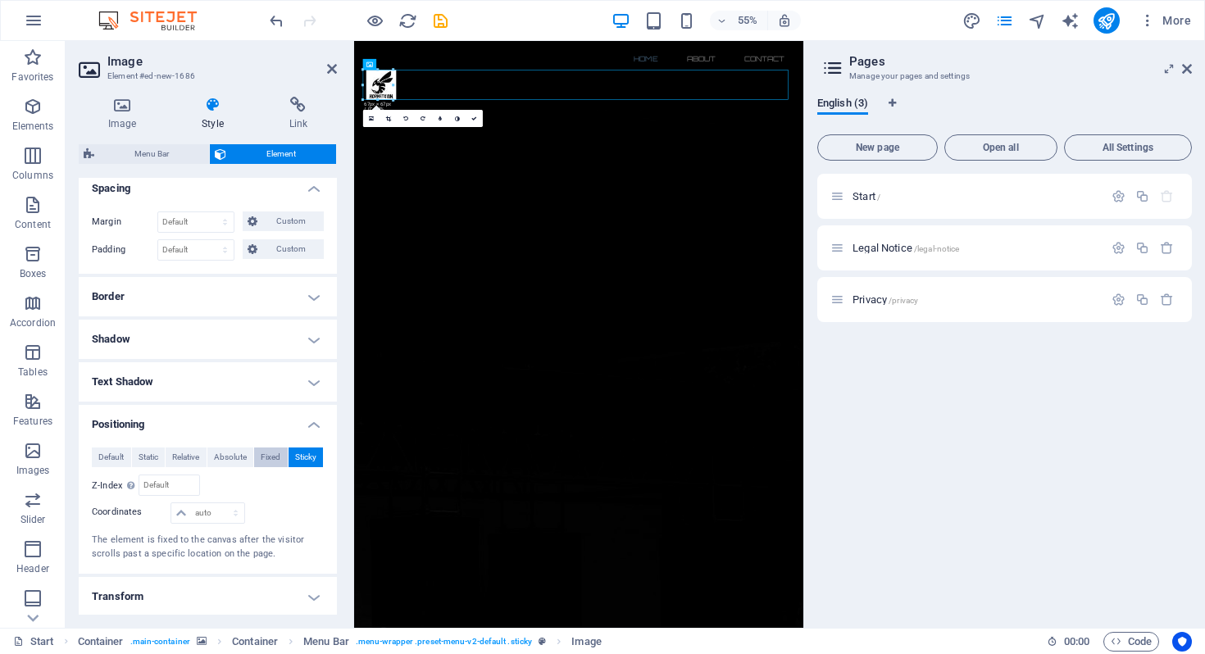
click at [266, 456] on span "Fixed" at bounding box center [271, 458] width 20 height 20
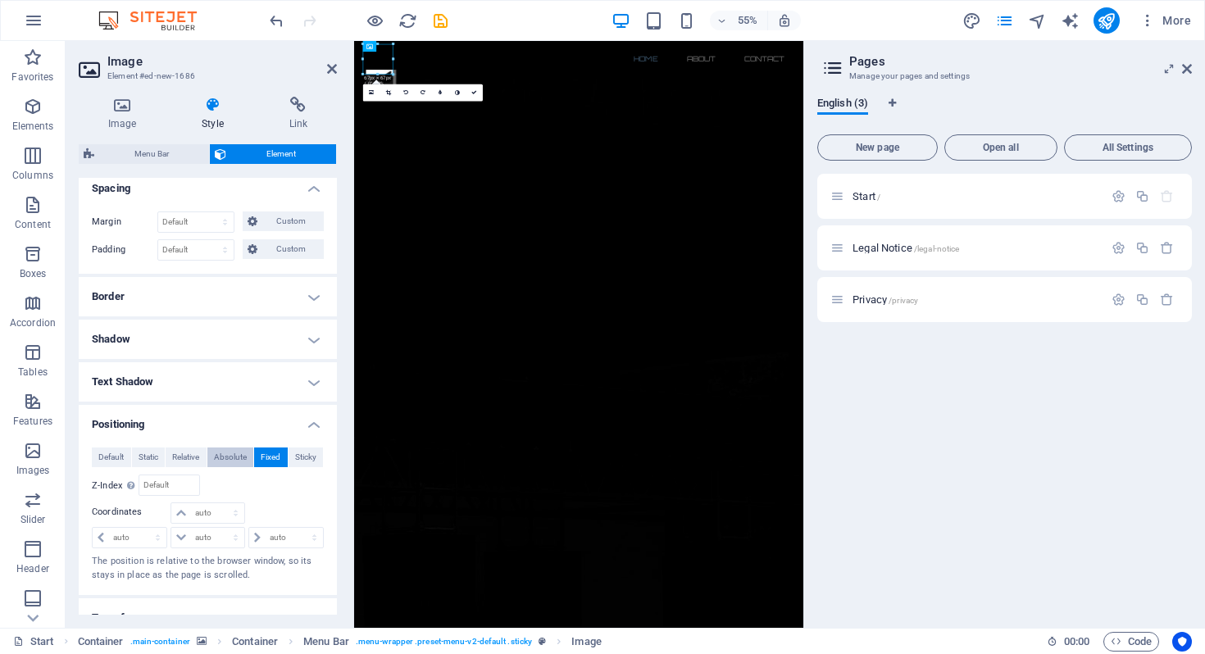
click at [239, 453] on span "Absolute" at bounding box center [230, 458] width 33 height 20
click at [184, 457] on span "Relative" at bounding box center [185, 458] width 27 height 20
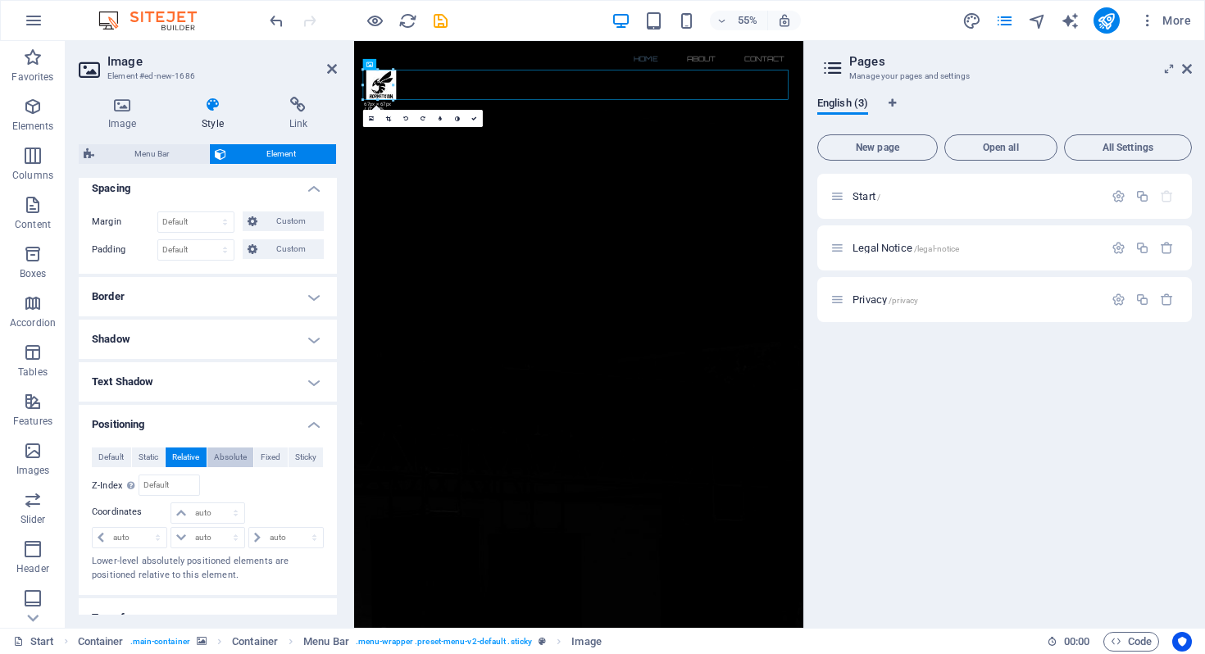
click at [219, 457] on span "Absolute" at bounding box center [230, 458] width 33 height 20
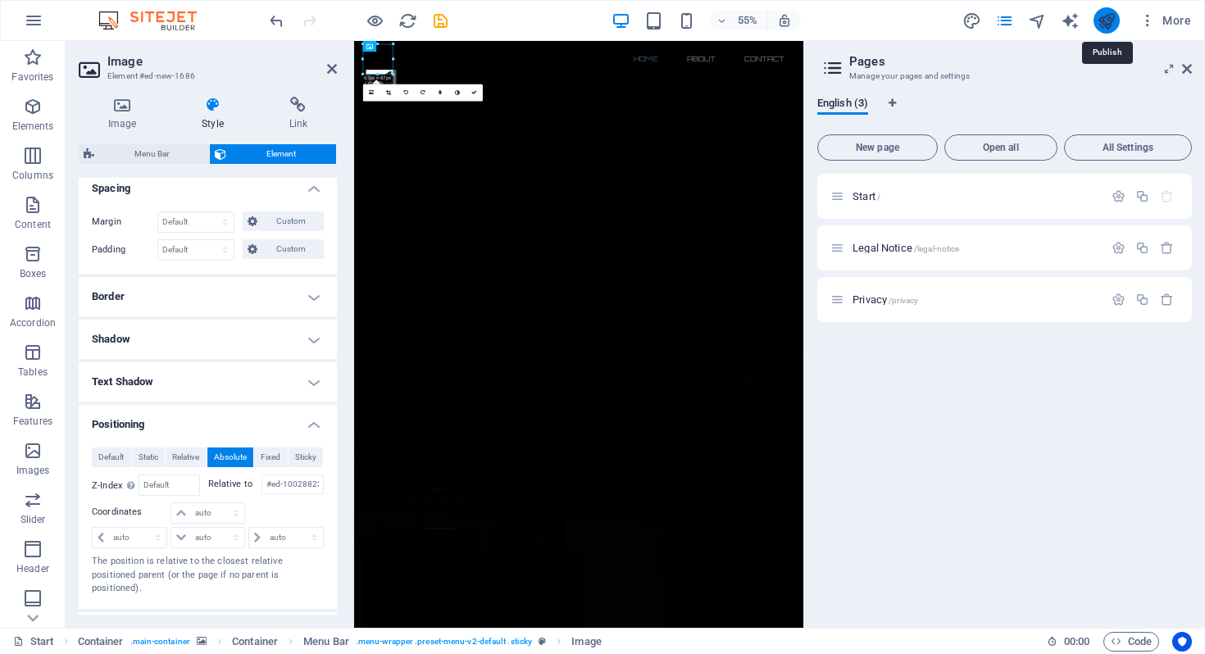
click at [1112, 20] on icon "publish" at bounding box center [1106, 20] width 19 height 19
checkbox input "false"
